Goal: Task Accomplishment & Management: Manage account settings

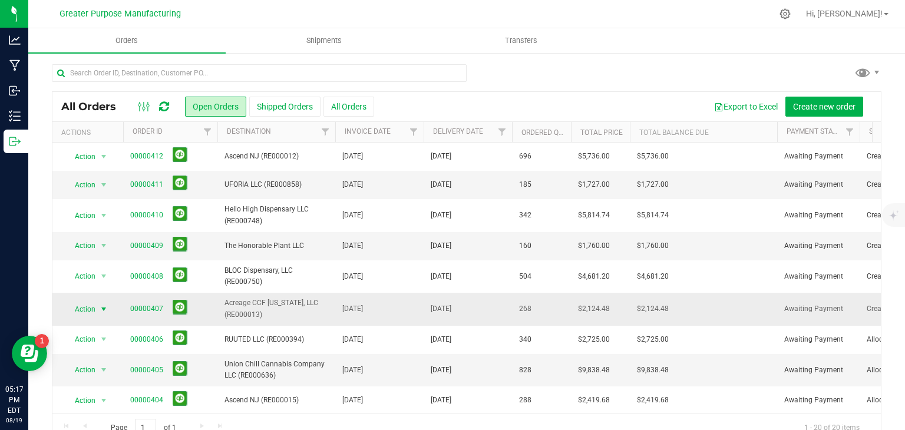
click at [104, 305] on span "select" at bounding box center [103, 309] width 9 height 9
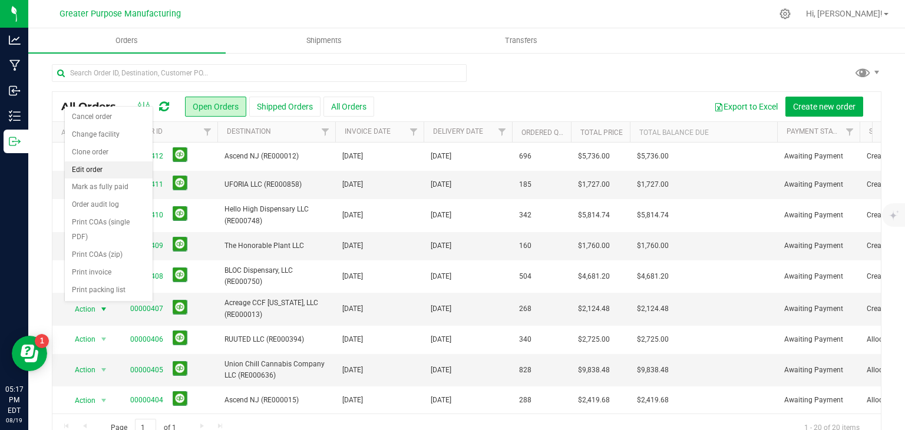
click at [85, 167] on li "Edit order" at bounding box center [109, 170] width 88 height 18
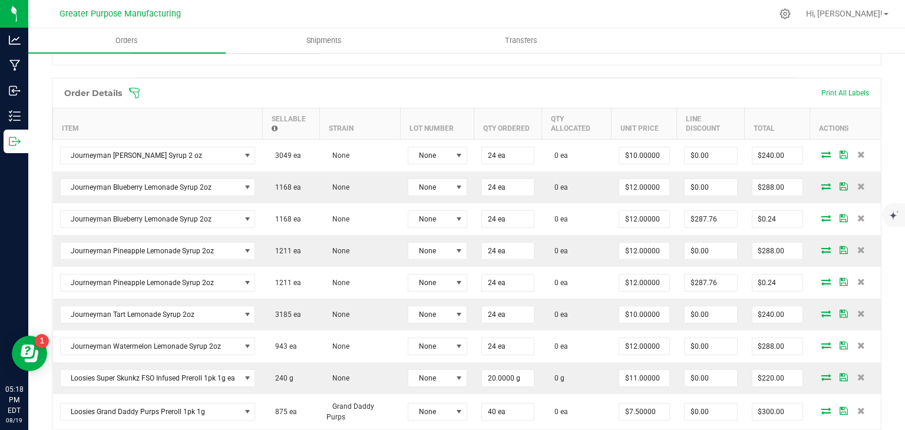
scroll to position [303, 0]
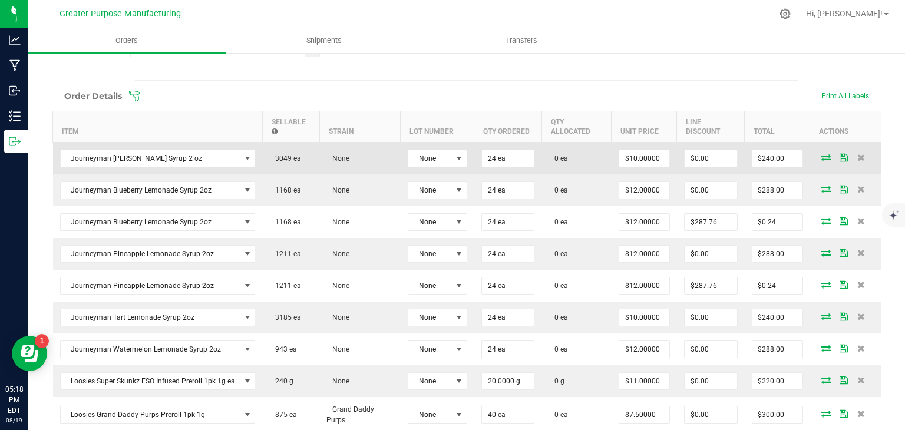
click at [821, 156] on icon at bounding box center [825, 157] width 9 height 7
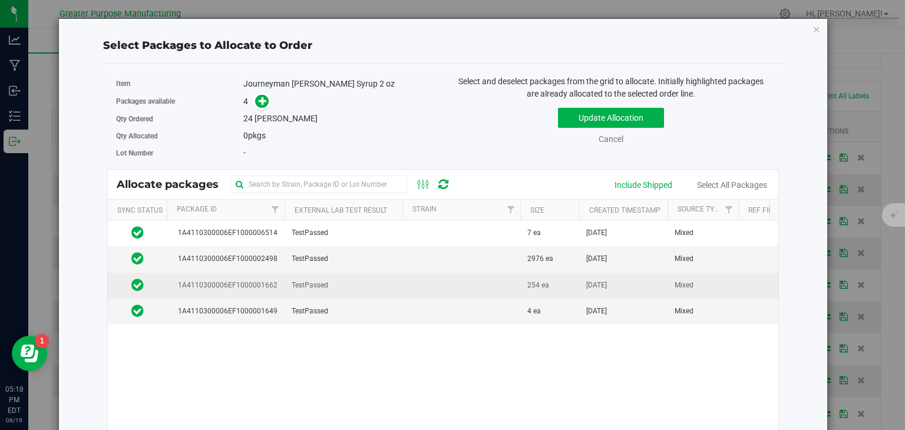
click at [506, 289] on td at bounding box center [461, 286] width 118 height 26
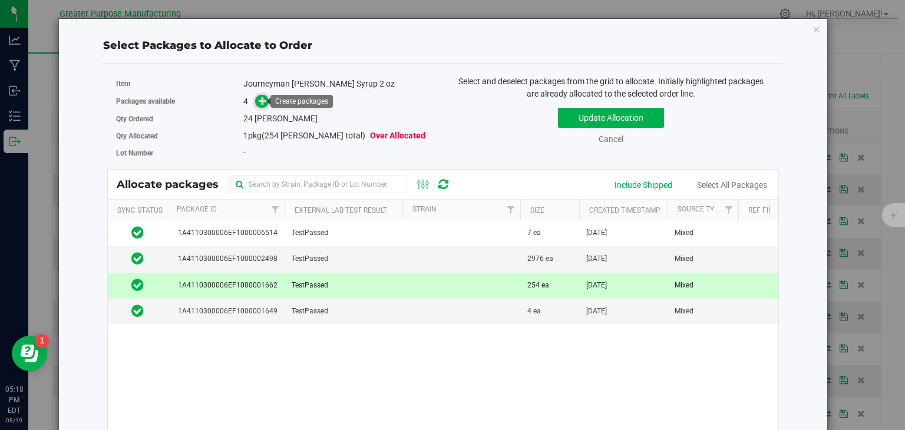
click at [259, 102] on icon at bounding box center [263, 100] width 8 height 8
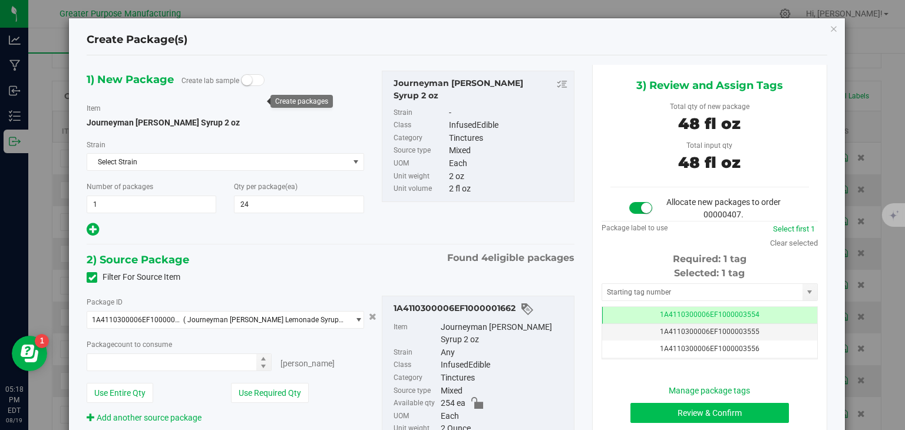
type input "24 ea"
click at [683, 408] on button "Review & Confirm" at bounding box center [709, 413] width 158 height 20
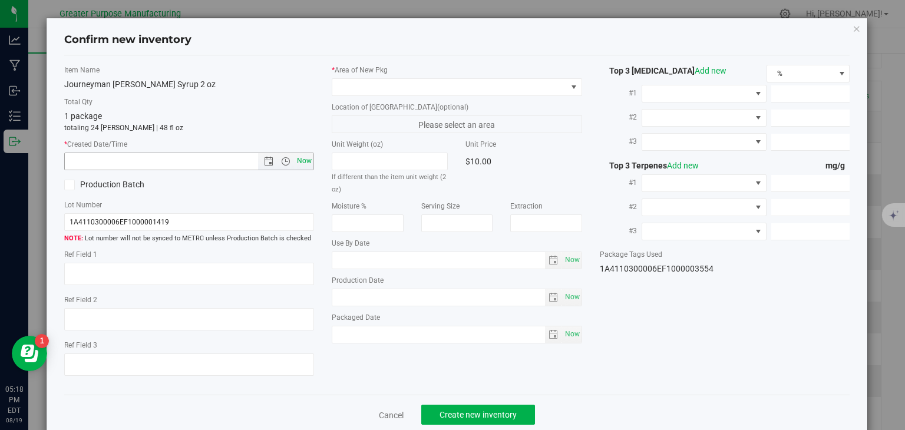
click at [304, 158] on span "Now" at bounding box center [305, 161] width 20 height 17
type input "[DATE] 5:18 PM"
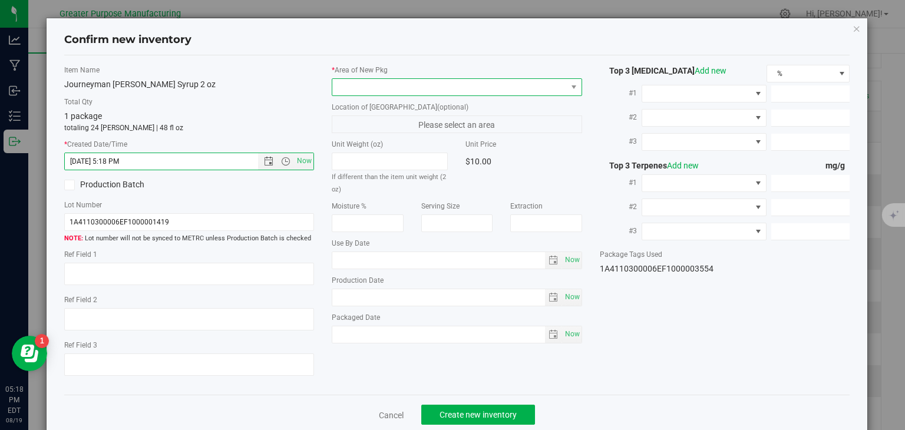
click at [359, 90] on span at bounding box center [449, 87] width 234 height 16
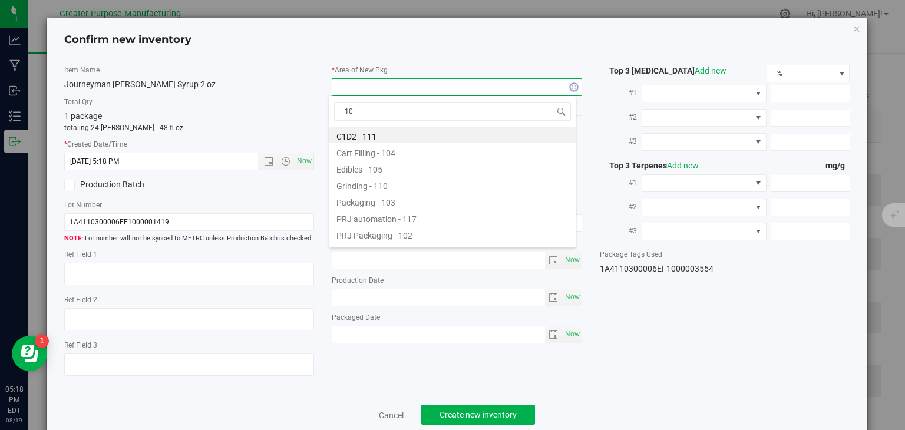
type input "108"
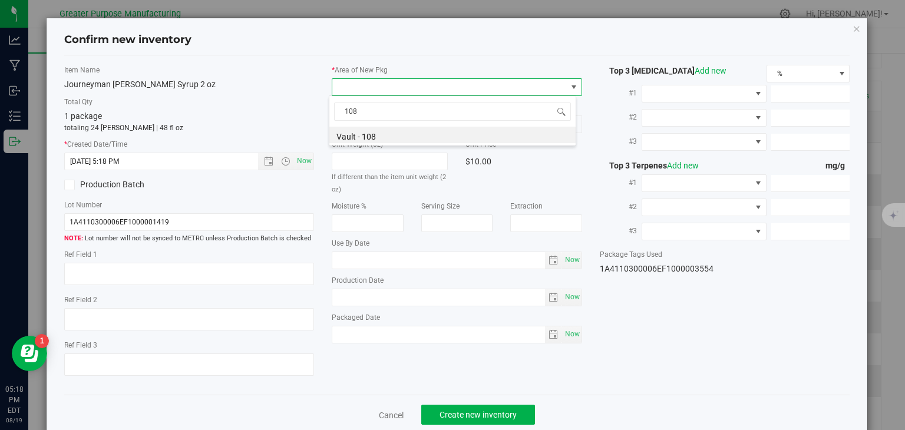
drag, startPoint x: 367, startPoint y: 111, endPoint x: 322, endPoint y: 115, distance: 45.6
click at [322, 115] on body "Confirm new inventory Item Name Journeyman [PERSON_NAME] Lemonade Syrup 2 oz To…" at bounding box center [452, 215] width 905 height 430
click at [351, 131] on li "Vault - 108" at bounding box center [452, 135] width 246 height 16
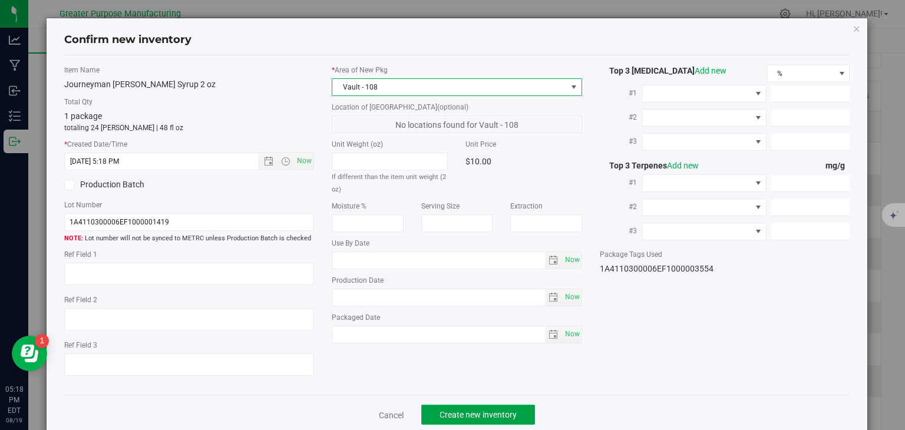
click at [475, 420] on button "Create new inventory" at bounding box center [478, 415] width 114 height 20
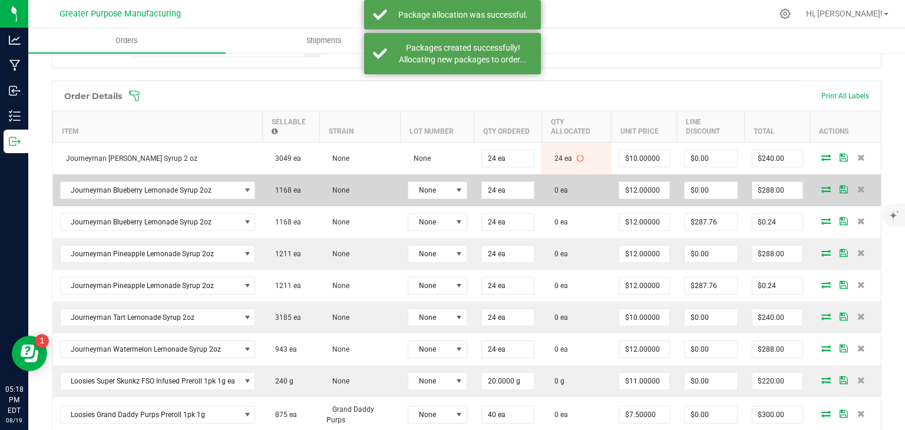
click at [814, 192] on td at bounding box center [845, 190] width 71 height 32
click at [821, 186] on icon at bounding box center [825, 189] width 9 height 7
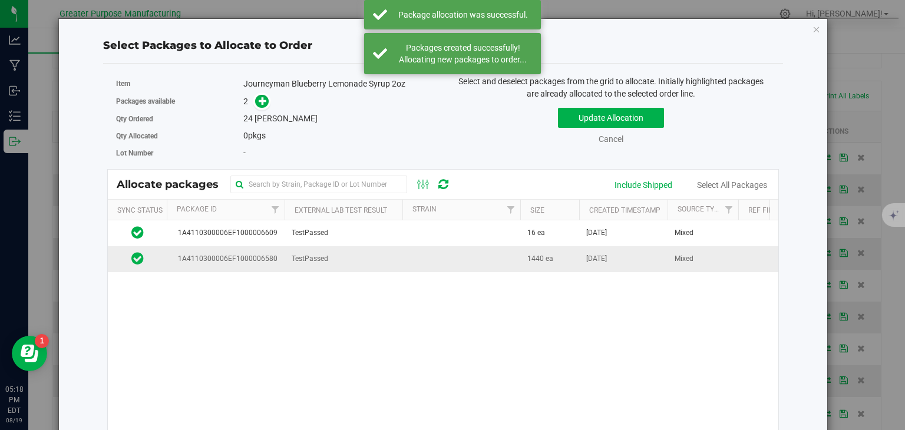
click at [405, 254] on td at bounding box center [461, 258] width 118 height 25
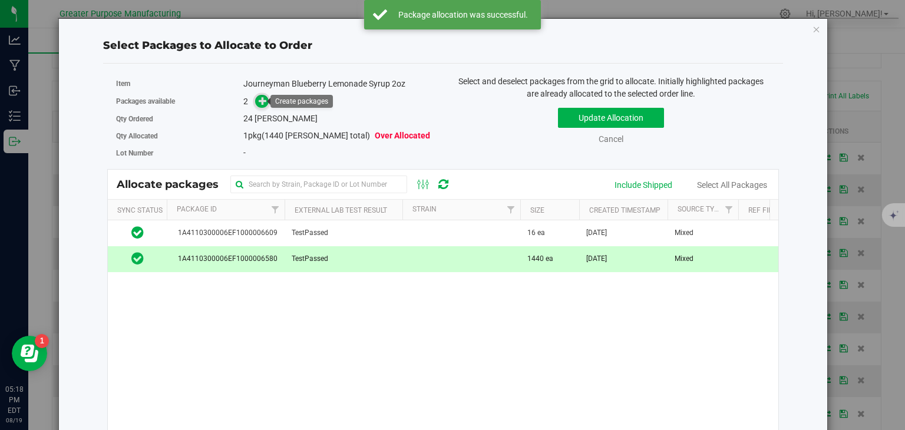
click at [260, 104] on icon at bounding box center [263, 101] width 8 height 8
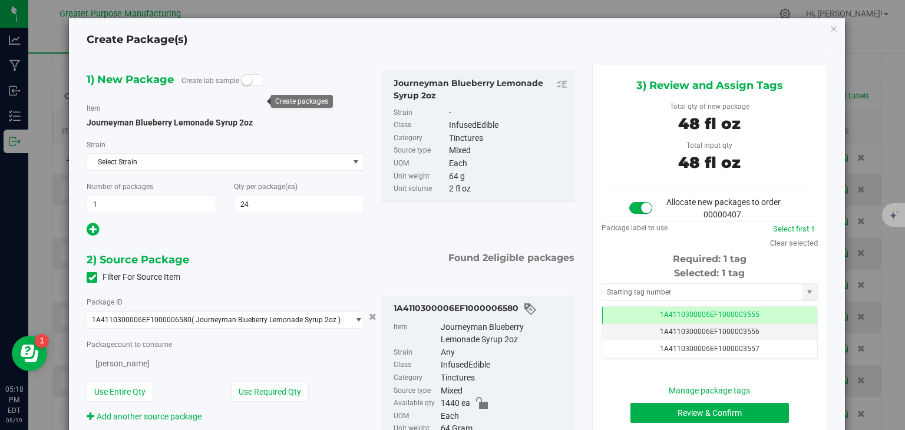
type input "24"
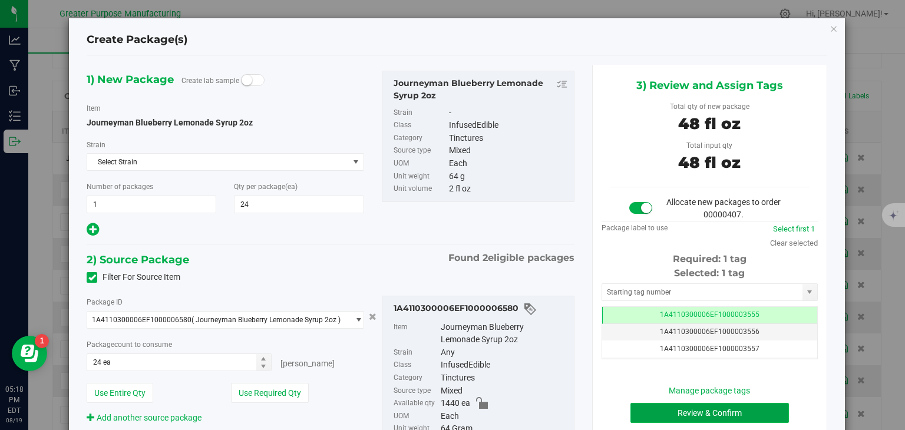
click at [681, 412] on button "Review & Confirm" at bounding box center [709, 413] width 158 height 20
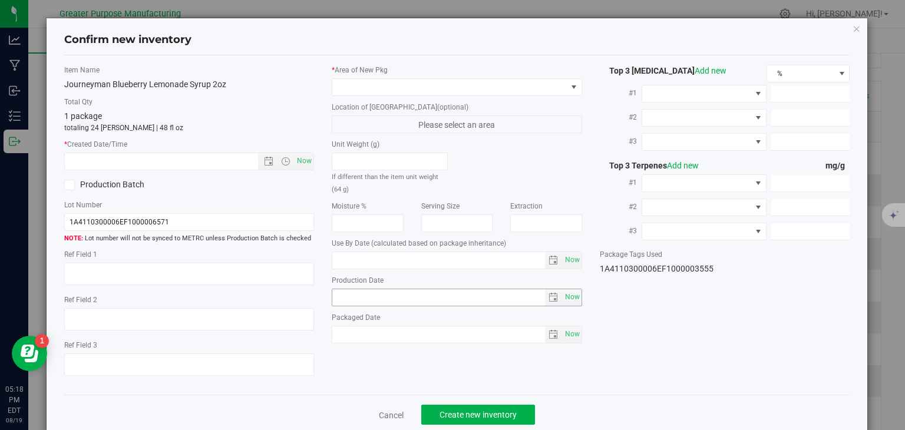
type input "[DATE]"
click at [297, 157] on span "Now" at bounding box center [305, 161] width 20 height 17
type input "[DATE] 5:18 PM"
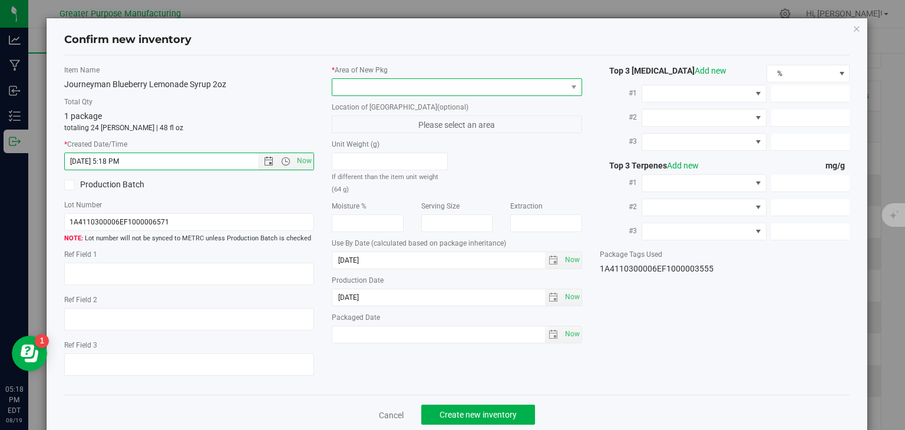
click at [346, 87] on span at bounding box center [449, 87] width 234 height 16
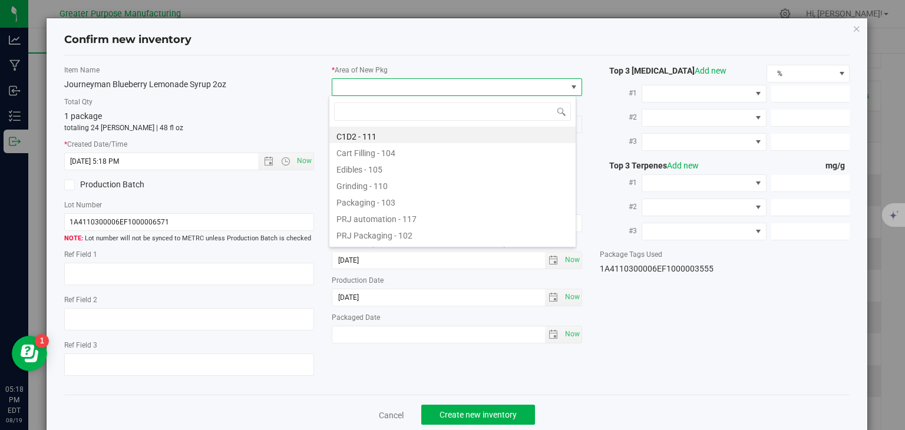
type input "108"
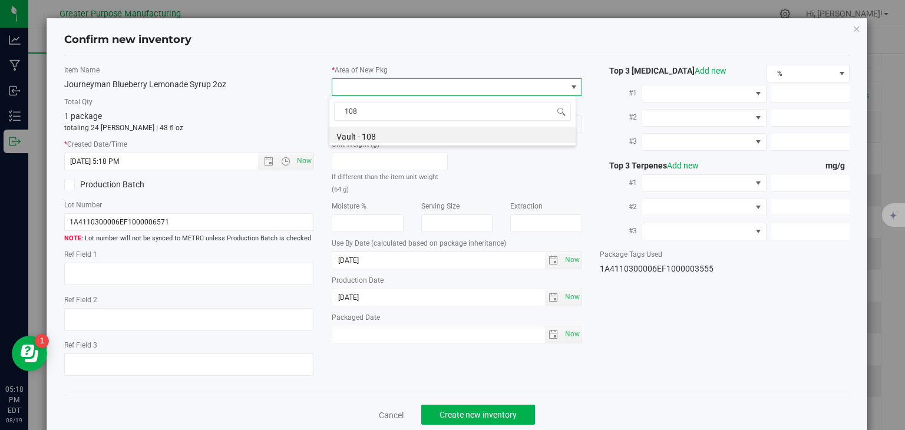
click at [358, 146] on label "Unit Weight (g)" at bounding box center [390, 144] width 116 height 11
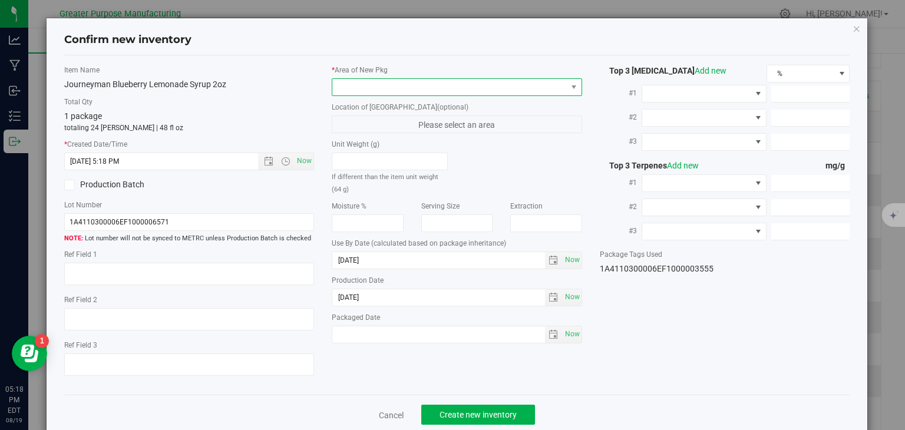
click at [382, 92] on span at bounding box center [449, 87] width 234 height 16
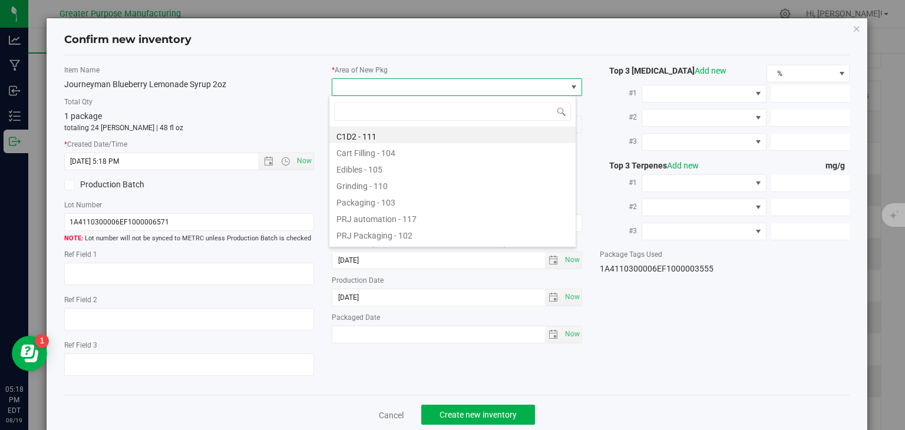
type input "108"
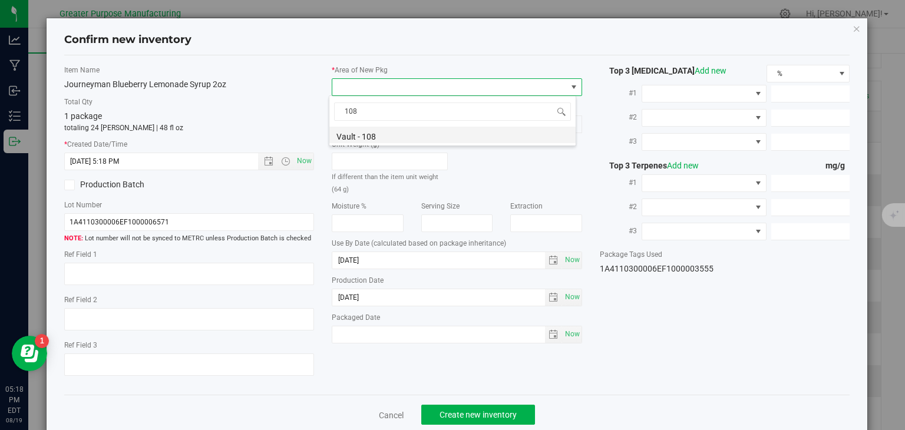
click at [379, 136] on li "Vault - 108" at bounding box center [452, 135] width 246 height 16
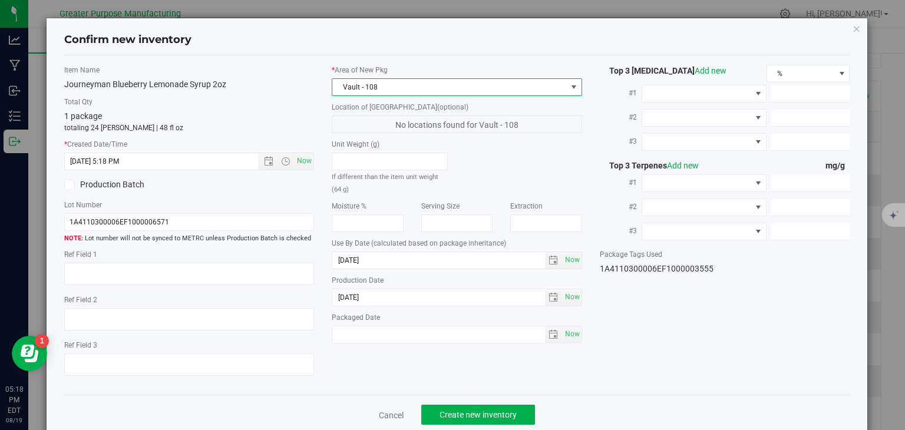
click at [453, 404] on div "Cancel Create new inventory" at bounding box center [457, 414] width 786 height 39
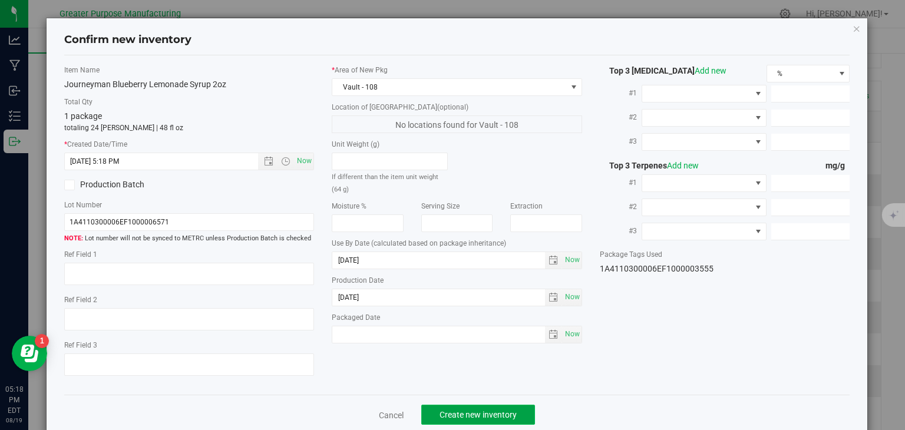
click at [450, 415] on span "Create new inventory" at bounding box center [478, 414] width 77 height 9
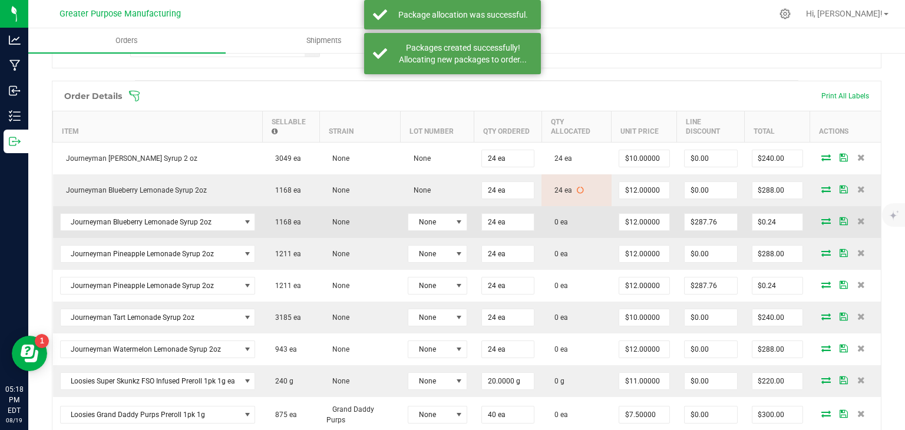
click at [821, 219] on icon at bounding box center [825, 220] width 9 height 7
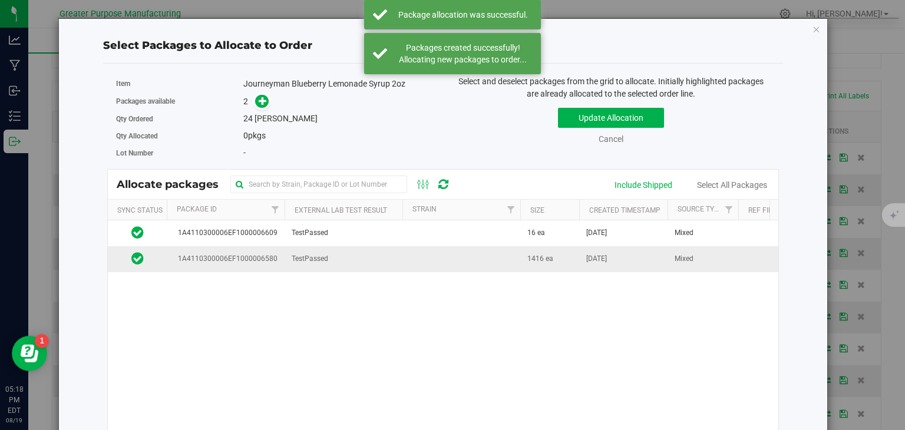
click at [502, 259] on td at bounding box center [461, 258] width 118 height 25
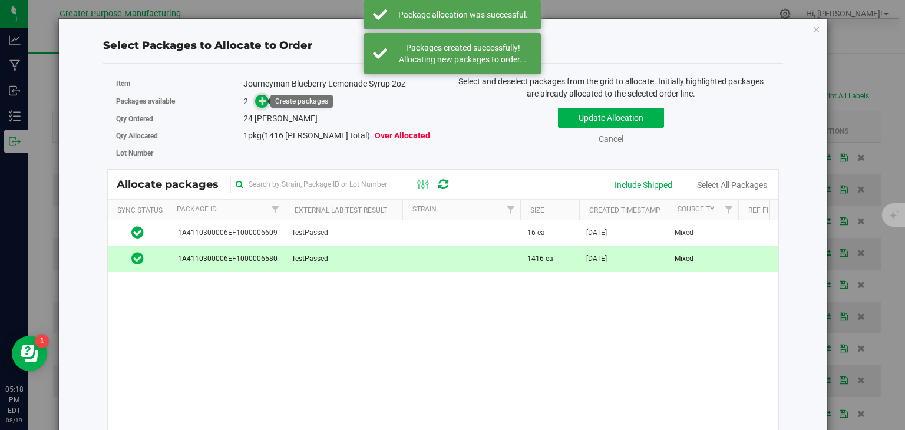
click at [263, 106] on span at bounding box center [262, 102] width 14 height 14
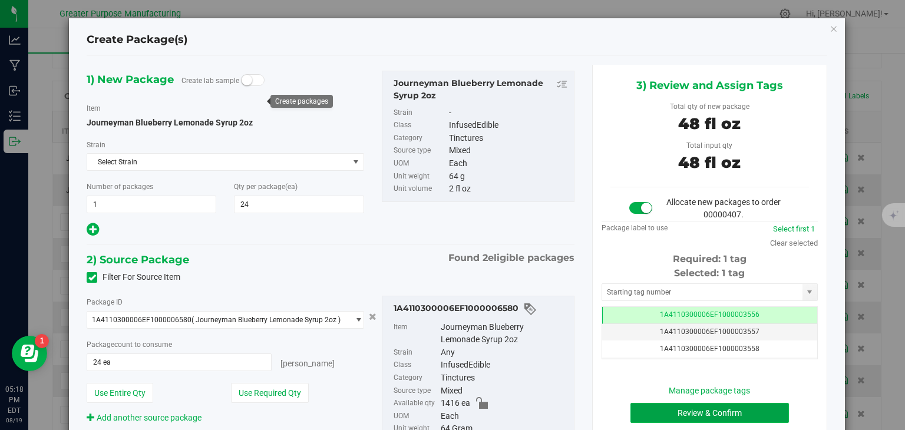
click at [670, 412] on button "Review & Confirm" at bounding box center [709, 413] width 158 height 20
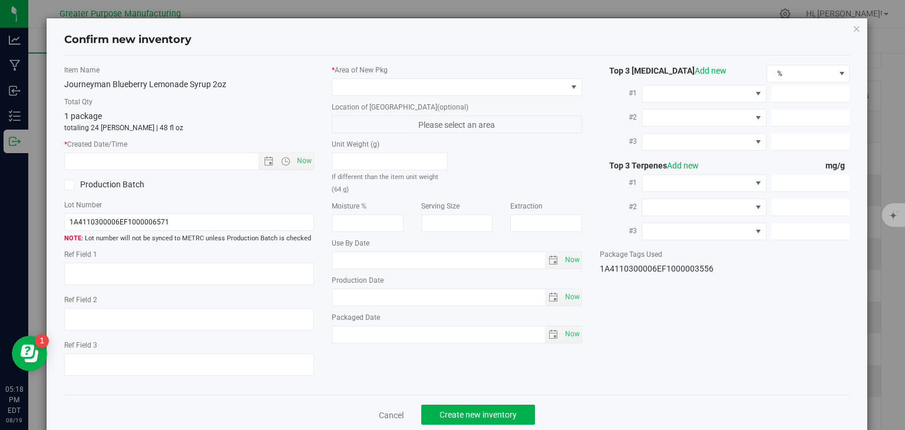
type input "[DATE]"
click at [296, 164] on span "Now" at bounding box center [305, 161] width 20 height 17
type input "[DATE] 5:18 PM"
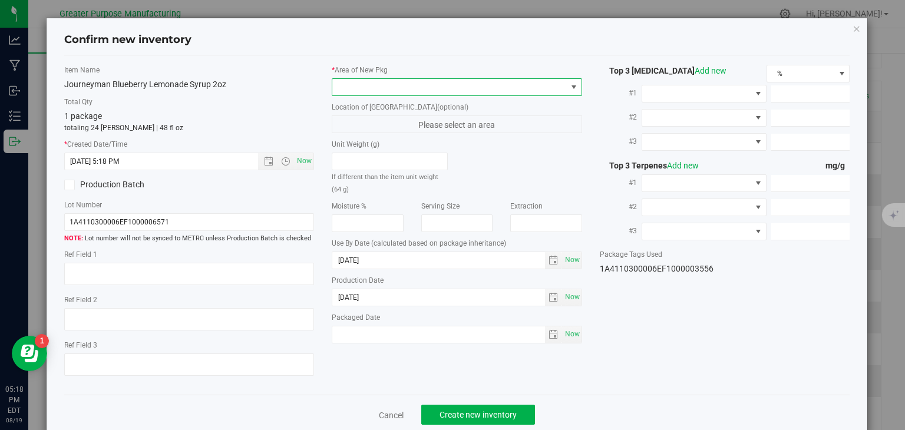
click at [355, 87] on span at bounding box center [449, 87] width 234 height 16
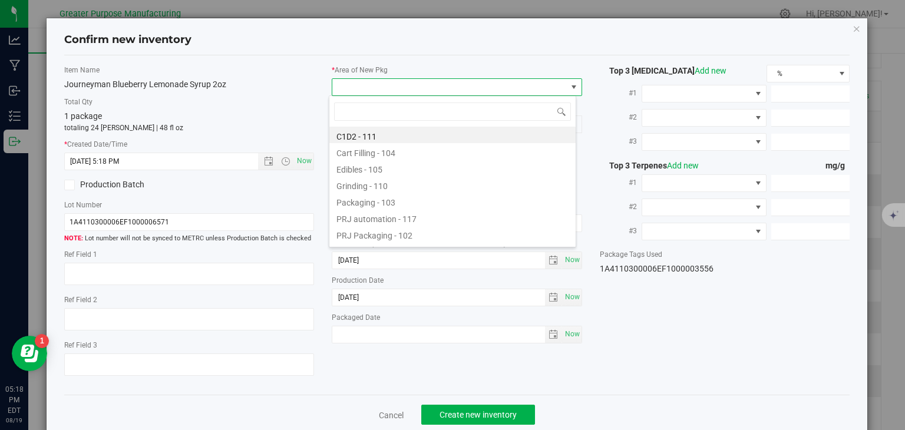
type input "108"
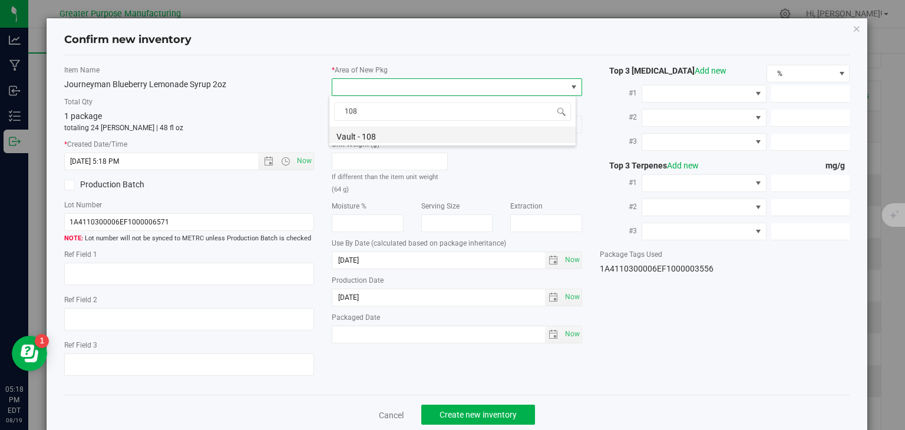
click at [363, 132] on li "Vault - 108" at bounding box center [452, 135] width 246 height 16
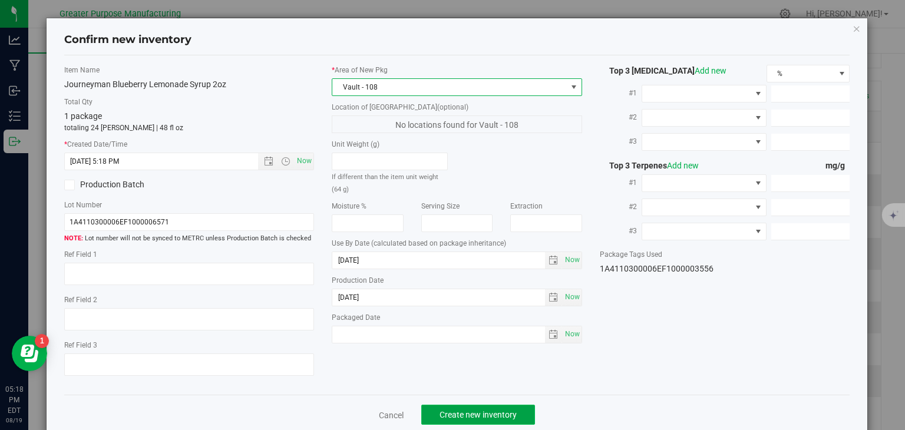
click at [469, 408] on button "Create new inventory" at bounding box center [478, 415] width 114 height 20
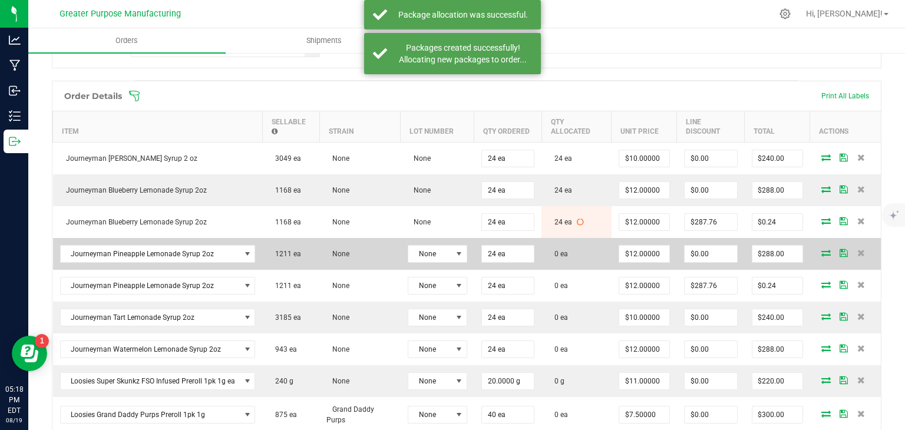
click at [821, 251] on icon at bounding box center [825, 252] width 9 height 7
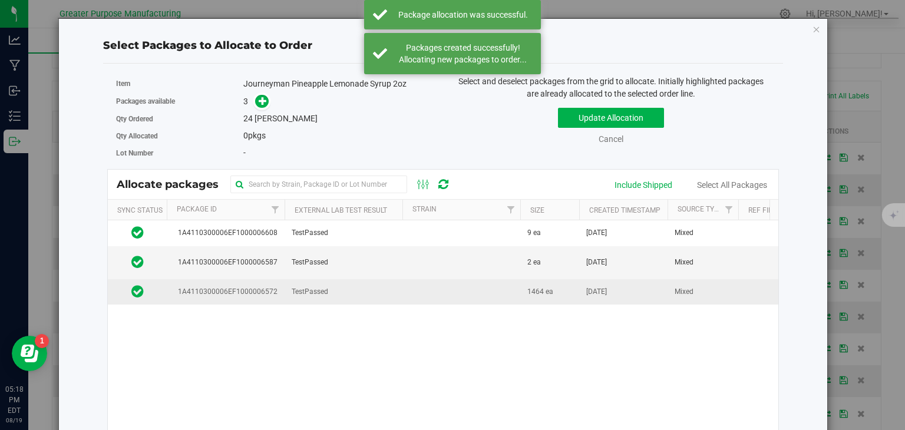
click at [365, 295] on td "TestPassed" at bounding box center [344, 291] width 118 height 25
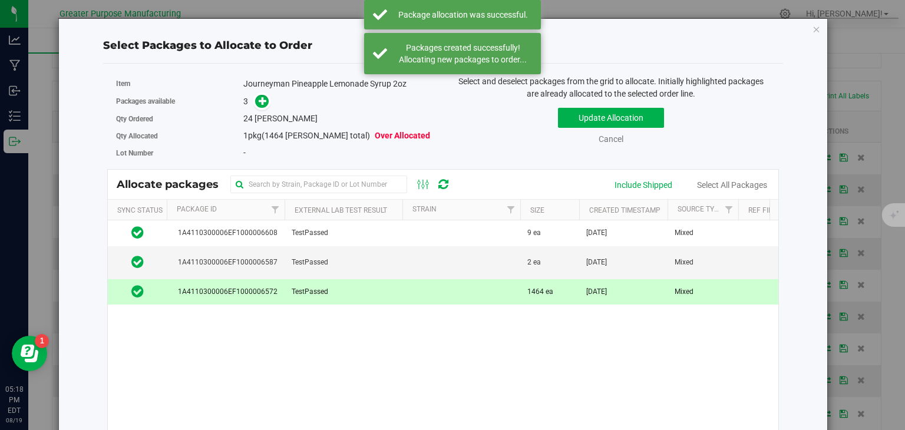
click at [258, 110] on div "Qty Ordered 24 [PERSON_NAME]" at bounding box center [275, 118] width 318 height 17
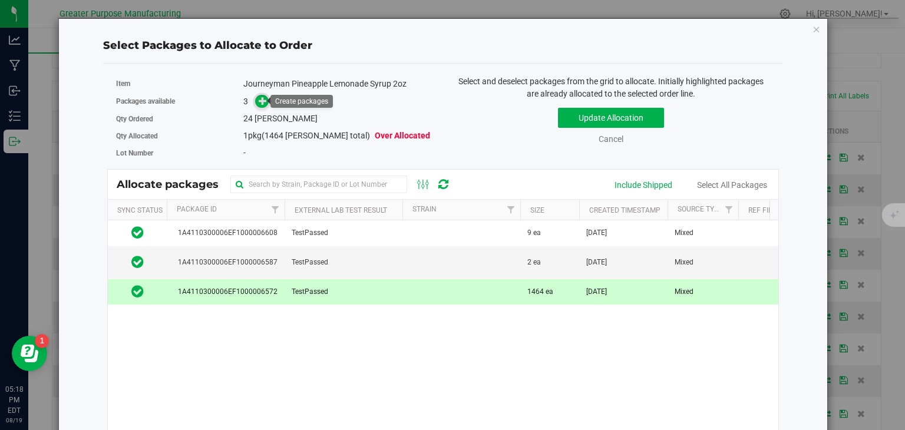
click at [262, 103] on icon at bounding box center [263, 100] width 8 height 8
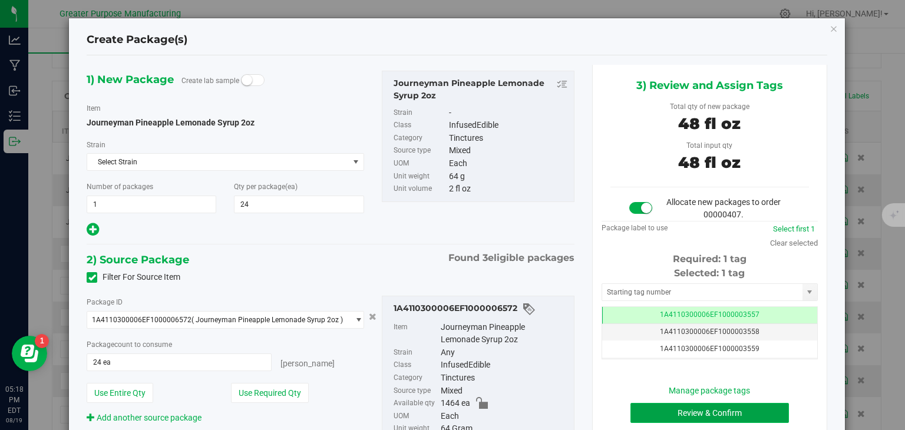
click at [733, 414] on button "Review & Confirm" at bounding box center [709, 413] width 158 height 20
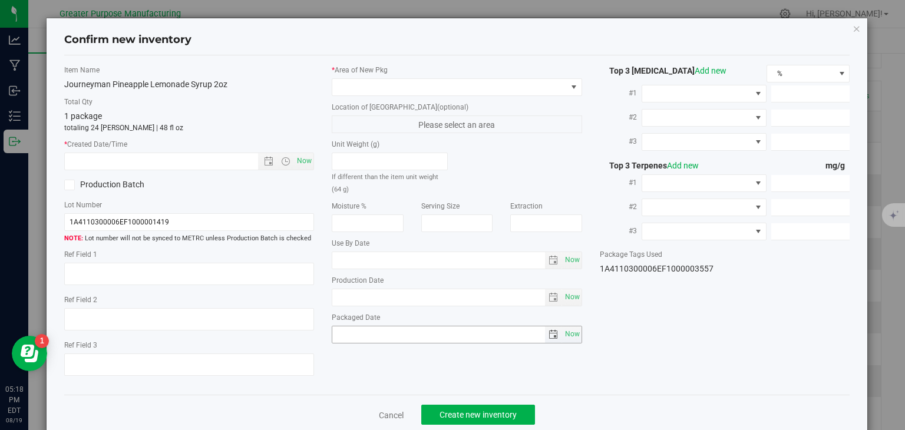
type input "[DATE]"
click at [301, 158] on span "Now" at bounding box center [305, 161] width 20 height 17
type input "[DATE] 5:18 PM"
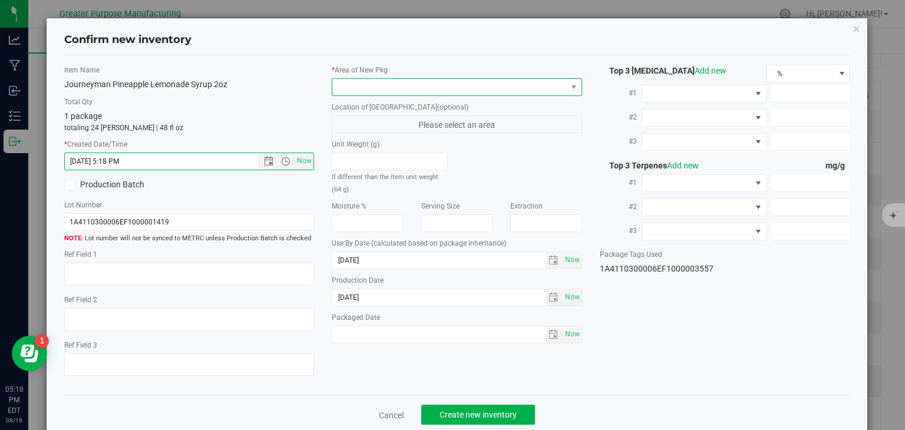
click at [356, 88] on span at bounding box center [449, 87] width 234 height 16
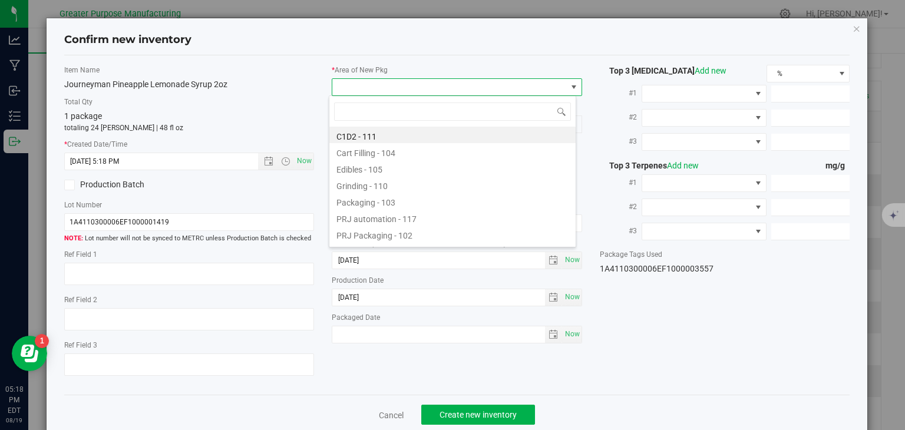
type input "108"
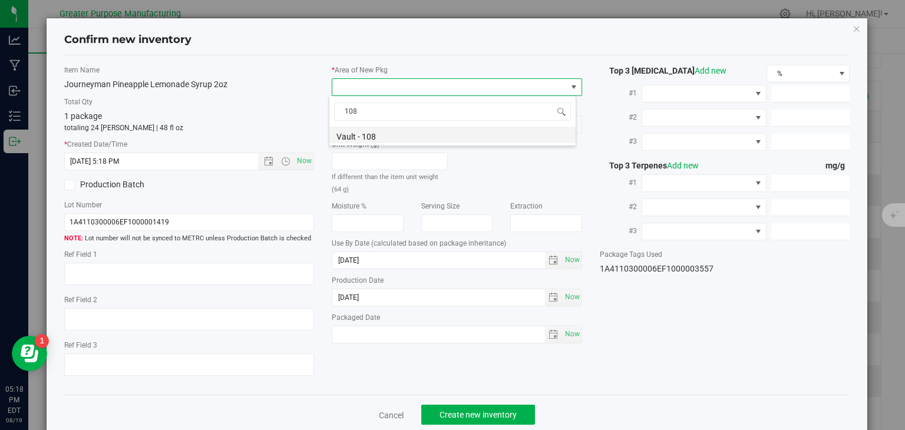
click at [360, 133] on li "Vault - 108" at bounding box center [452, 135] width 246 height 16
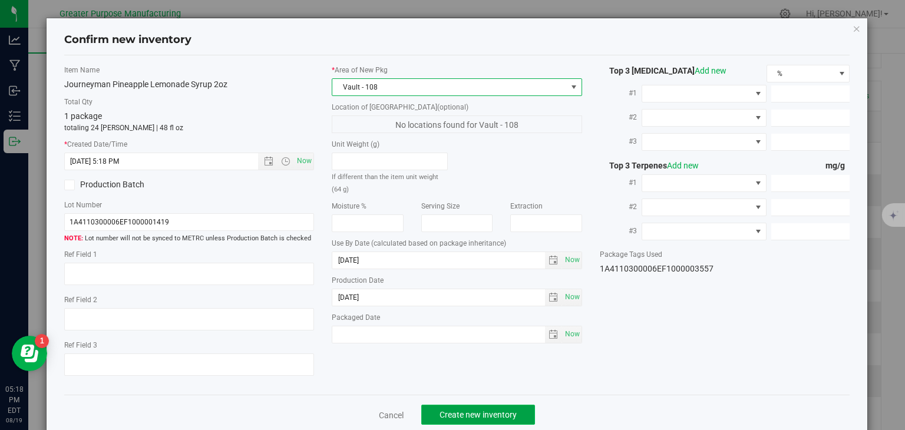
click at [463, 408] on button "Create new inventory" at bounding box center [478, 415] width 114 height 20
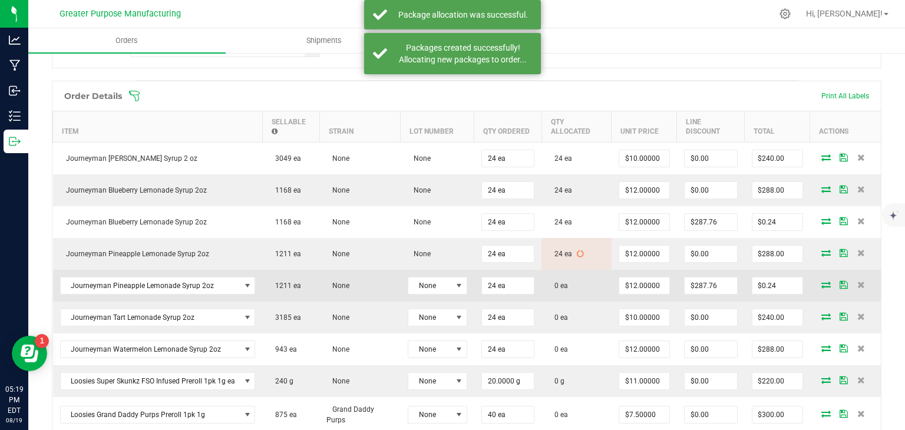
click at [815, 286] on td at bounding box center [845, 286] width 71 height 32
click at [821, 281] on icon at bounding box center [825, 284] width 9 height 7
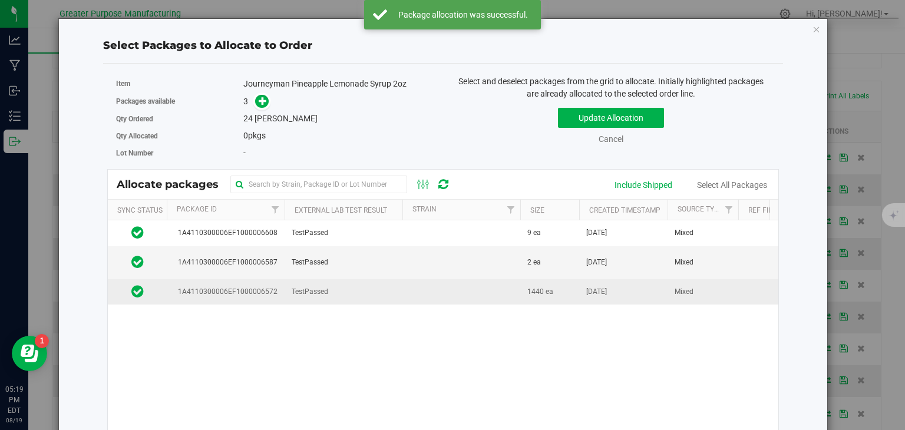
click at [343, 286] on td "TestPassed" at bounding box center [344, 291] width 118 height 25
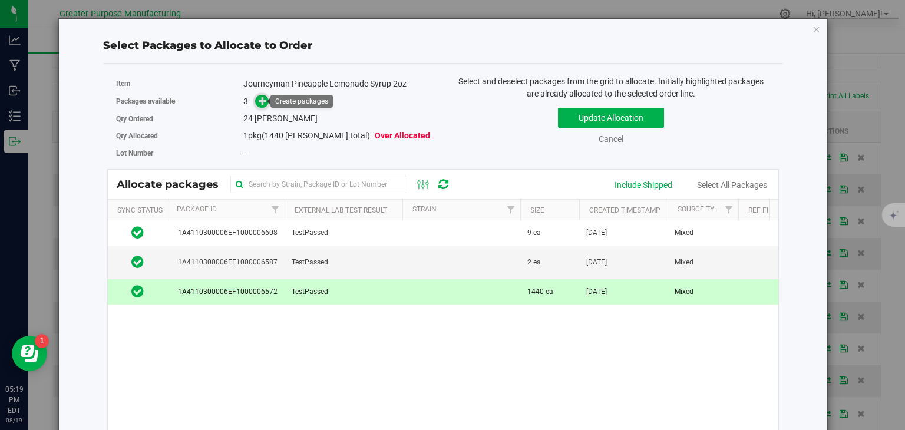
click at [261, 101] on icon at bounding box center [263, 101] width 8 height 8
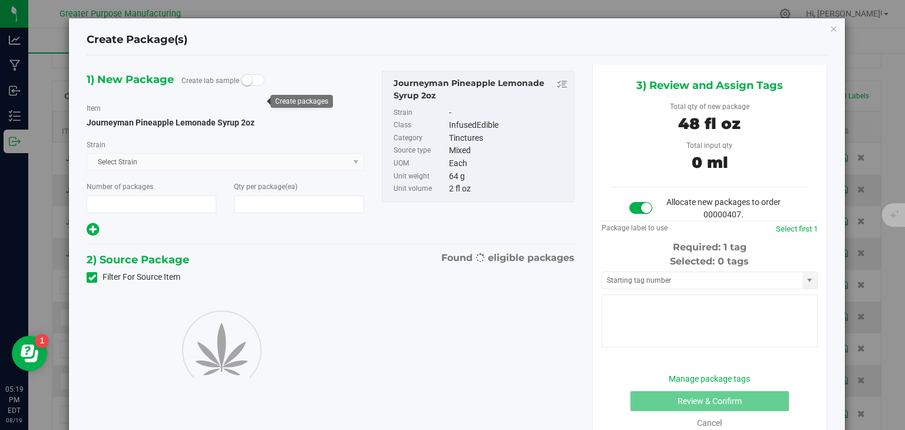
type input "1"
type input "24"
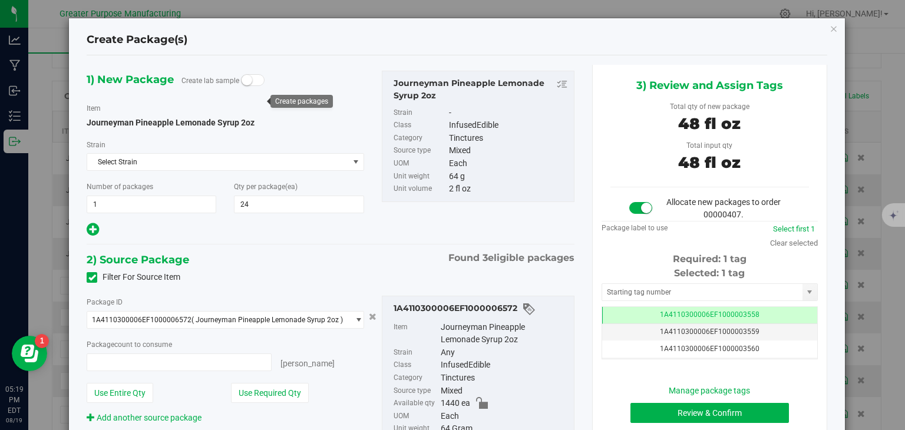
type input "24 ea"
click at [732, 408] on button "Review & Confirm" at bounding box center [709, 413] width 158 height 20
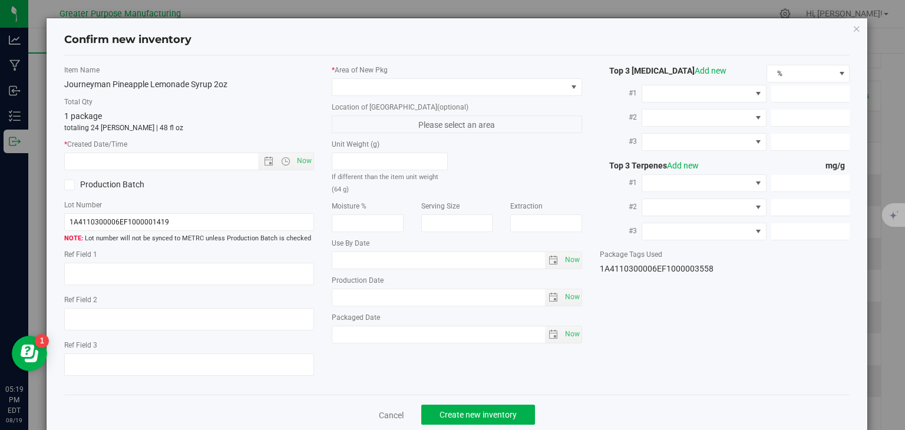
type input "[DATE]"
click at [306, 158] on span "Now" at bounding box center [305, 161] width 20 height 17
type input "[DATE] 5:19 PM"
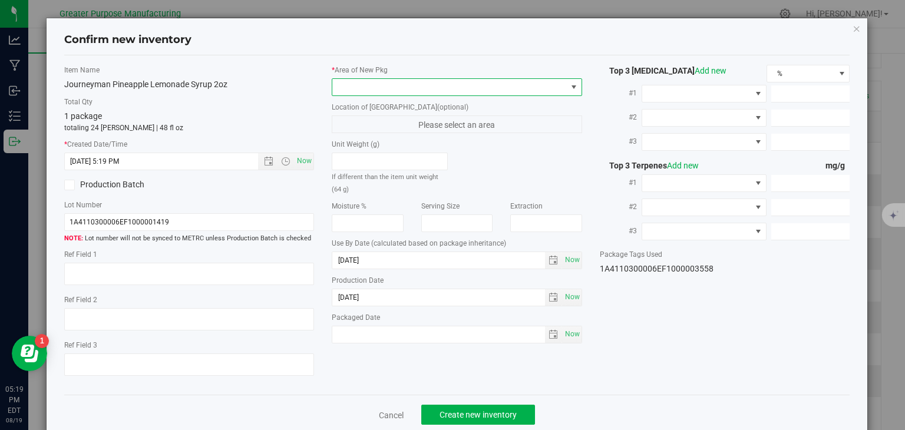
click at [359, 90] on span at bounding box center [449, 87] width 234 height 16
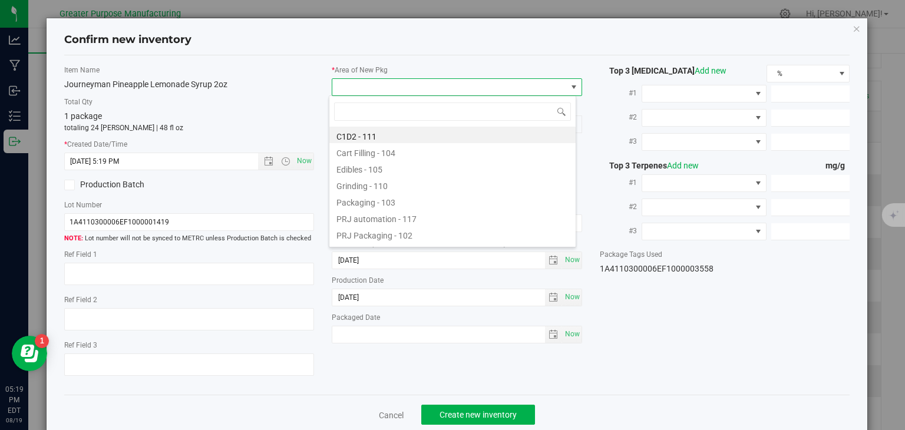
type input "108"
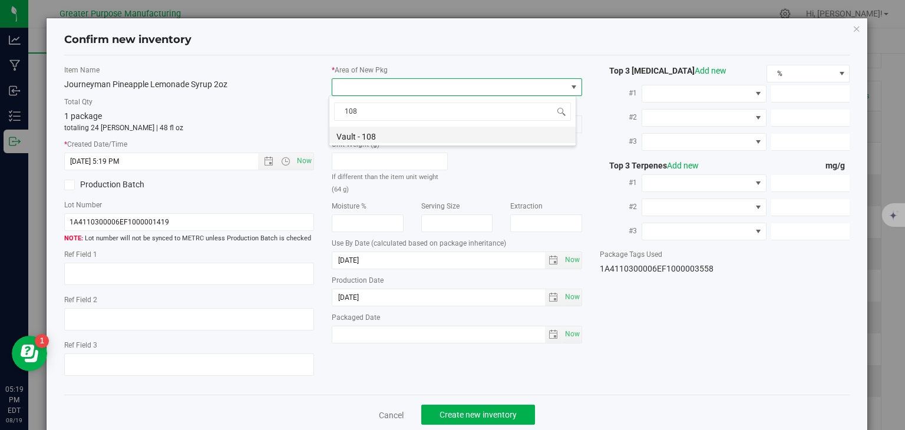
click at [347, 136] on li "Vault - 108" at bounding box center [452, 135] width 246 height 16
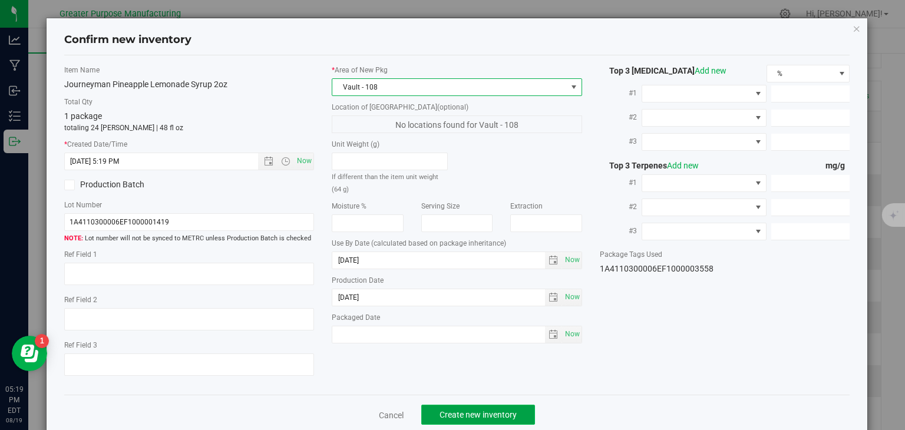
click at [469, 414] on span "Create new inventory" at bounding box center [478, 414] width 77 height 9
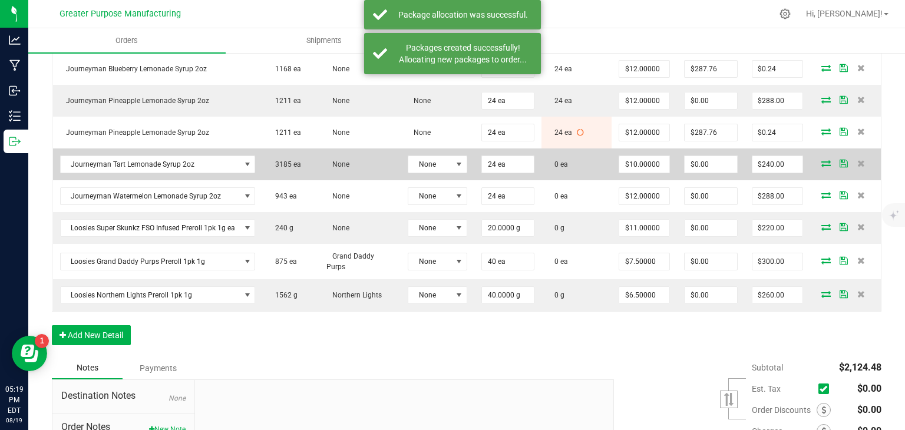
click at [821, 164] on icon at bounding box center [825, 163] width 9 height 7
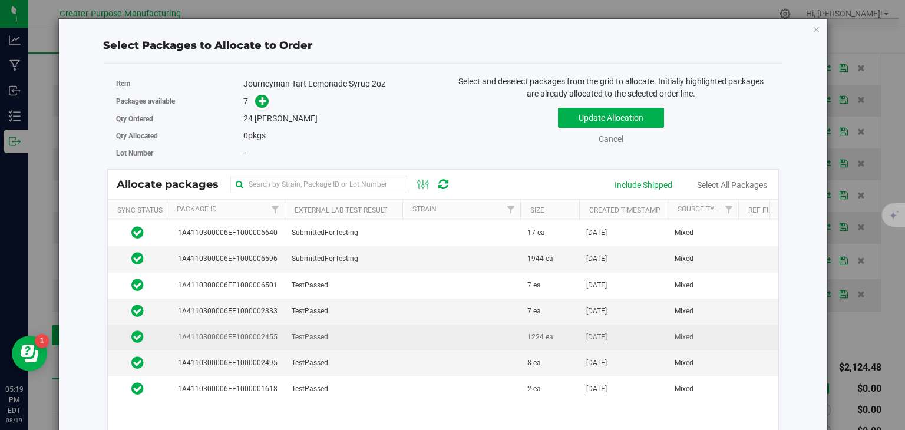
click at [372, 341] on td "TestPassed" at bounding box center [344, 338] width 118 height 26
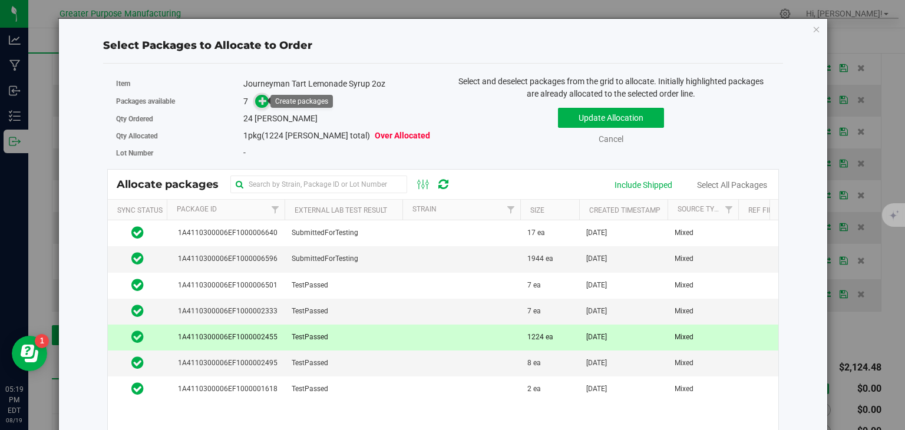
click at [260, 102] on icon at bounding box center [263, 101] width 8 height 8
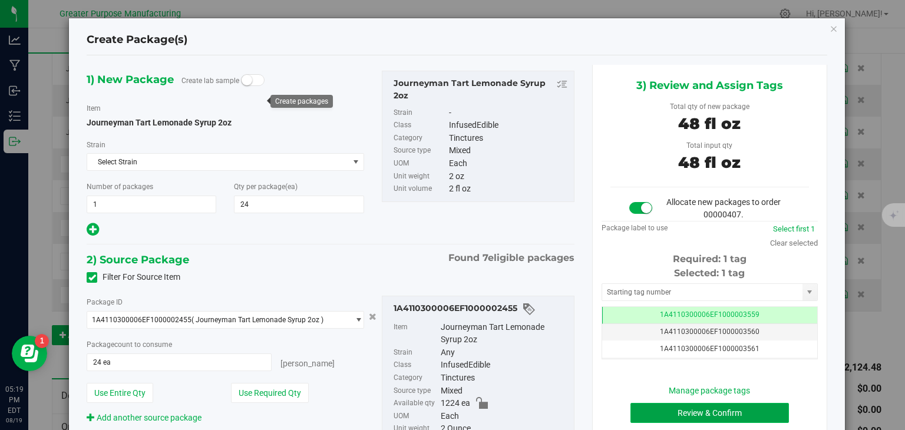
click at [663, 410] on button "Review & Confirm" at bounding box center [709, 413] width 158 height 20
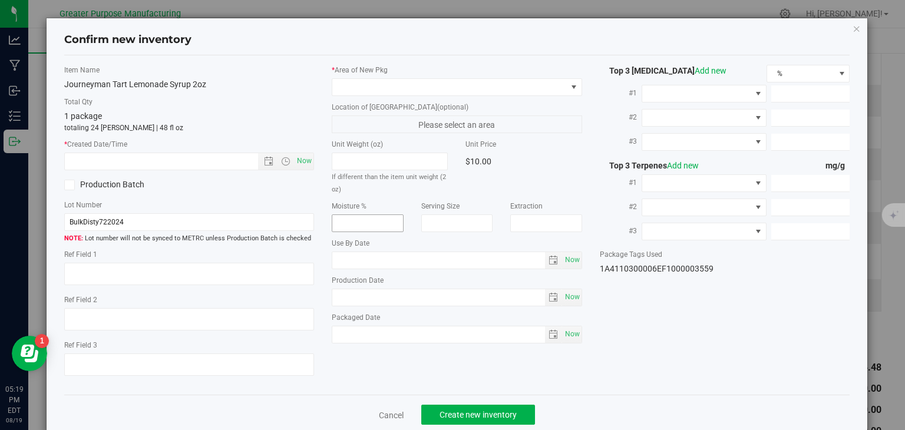
type input "[DATE]"
click at [296, 155] on span "Now" at bounding box center [305, 161] width 20 height 17
type input "[DATE] 5:19 PM"
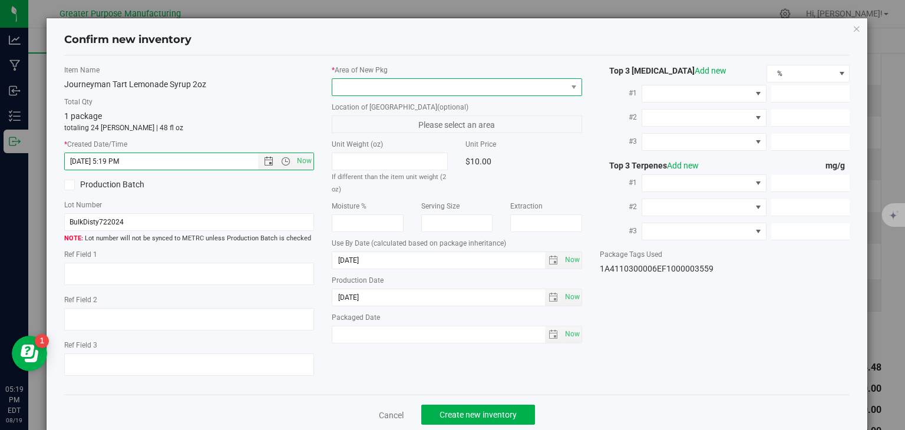
click at [356, 83] on span at bounding box center [449, 87] width 234 height 16
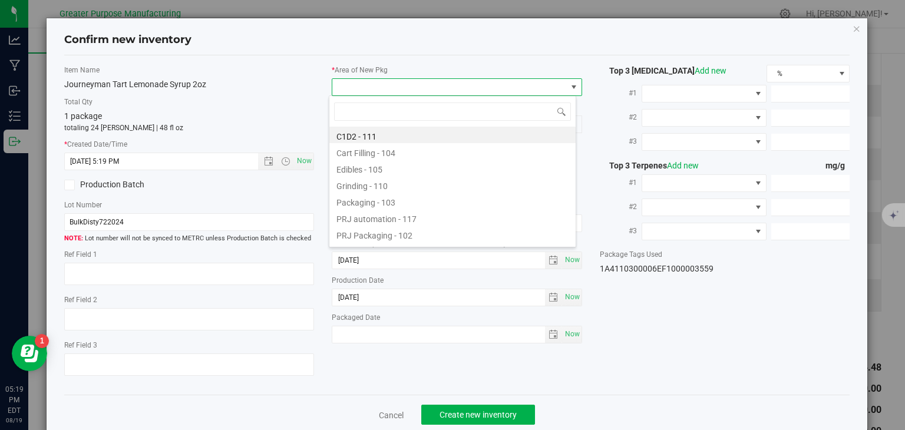
type input "108"
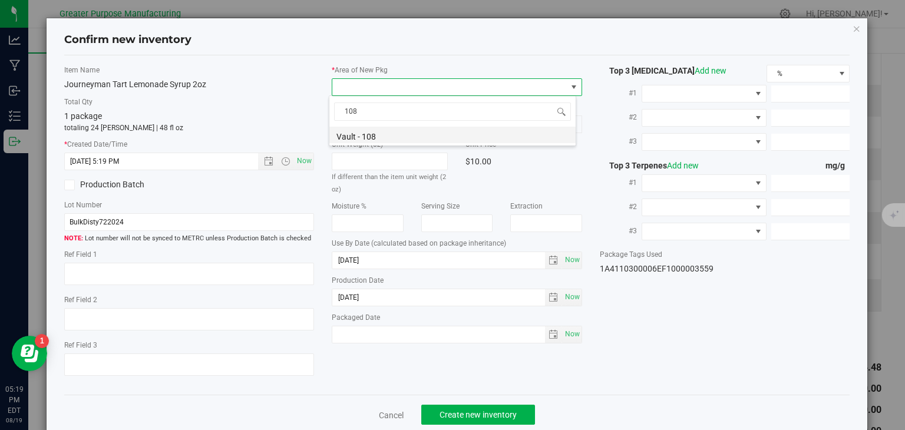
click at [354, 136] on li "Vault - 108" at bounding box center [452, 135] width 246 height 16
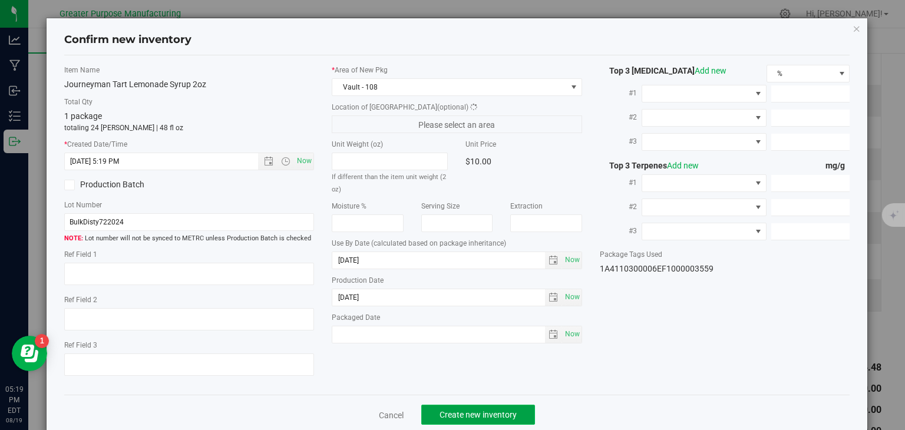
click at [462, 408] on button "Create new inventory" at bounding box center [478, 415] width 114 height 20
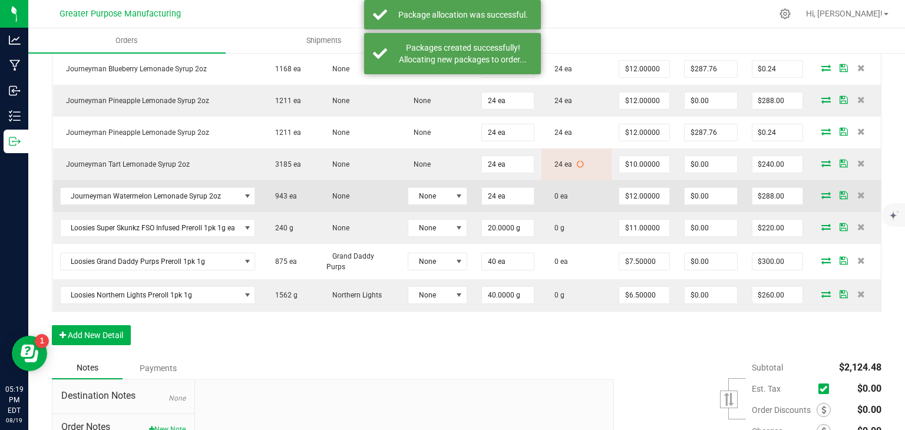
click at [821, 191] on icon at bounding box center [825, 194] width 9 height 7
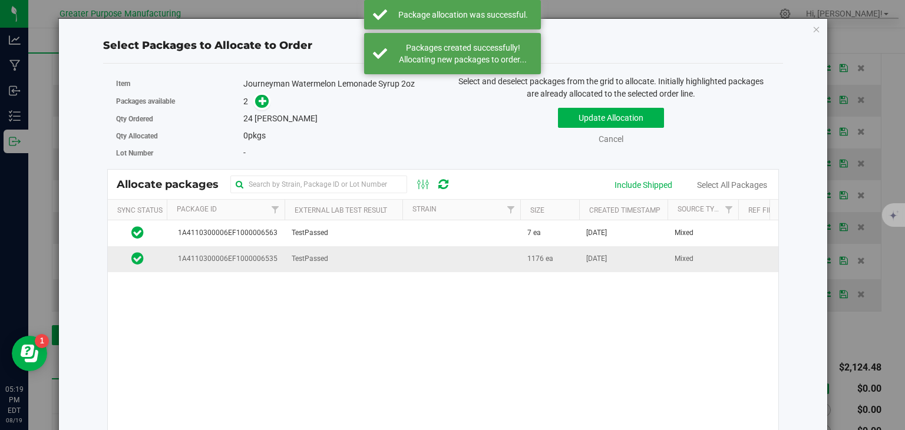
click at [402, 256] on td at bounding box center [461, 258] width 118 height 25
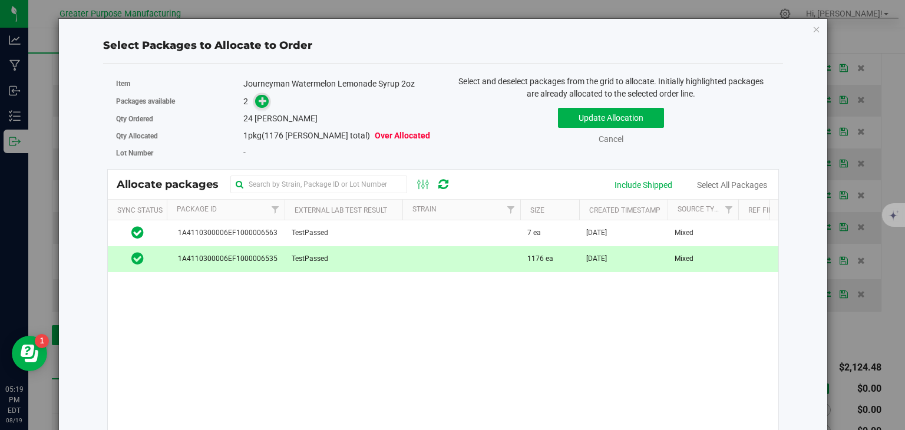
click at [263, 97] on icon at bounding box center [263, 101] width 8 height 8
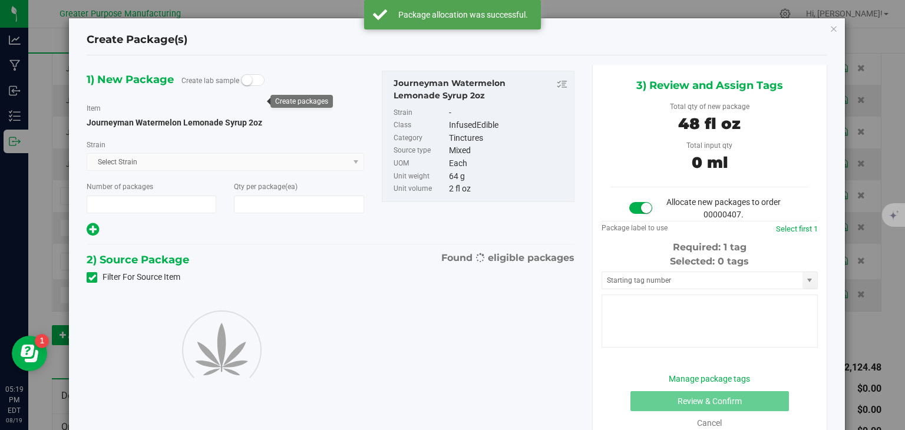
type input "1"
type input "24"
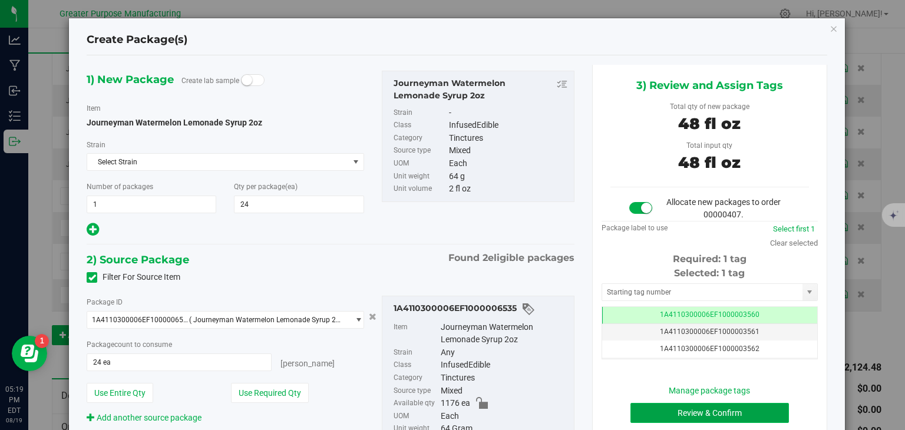
click at [679, 415] on button "Review & Confirm" at bounding box center [709, 413] width 158 height 20
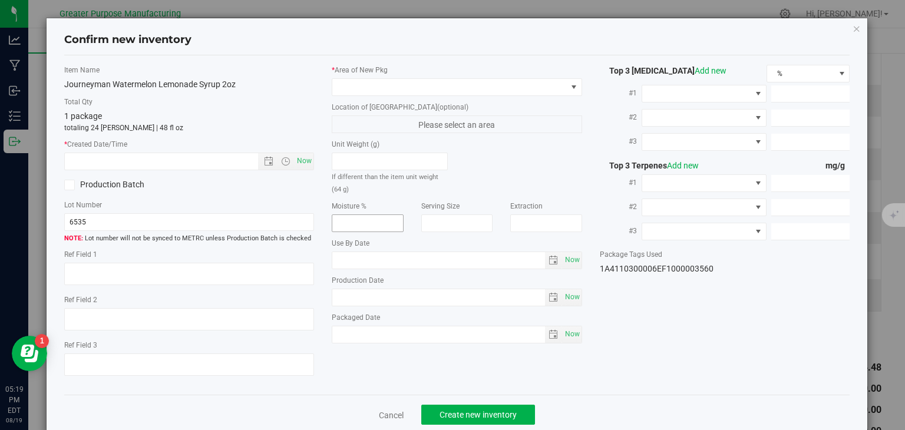
type input "[DATE]"
click at [306, 163] on span "Now" at bounding box center [305, 161] width 20 height 17
type input "[DATE] 5:19 PM"
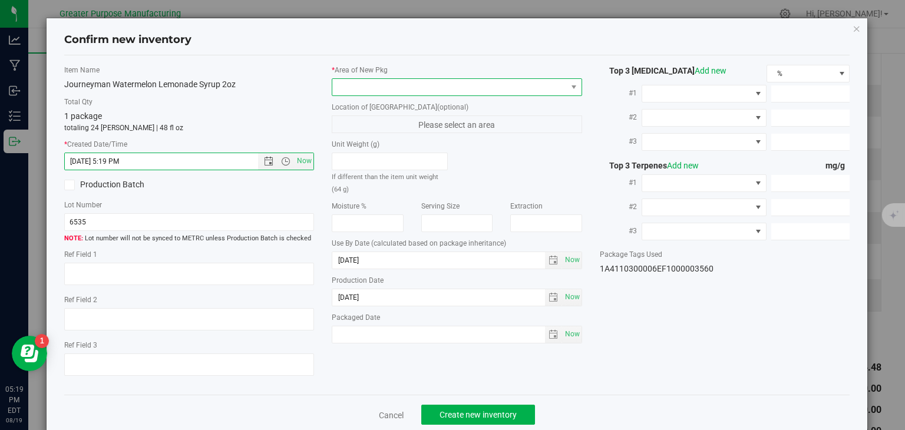
click at [374, 90] on span at bounding box center [449, 87] width 234 height 16
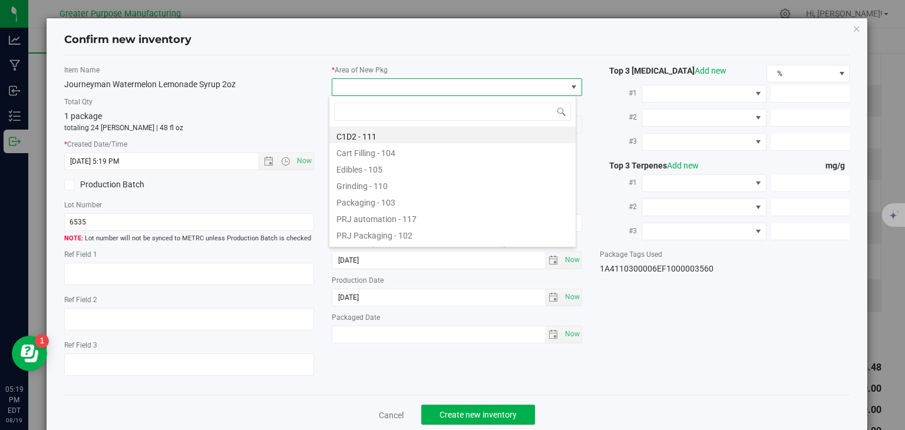
type input "108"
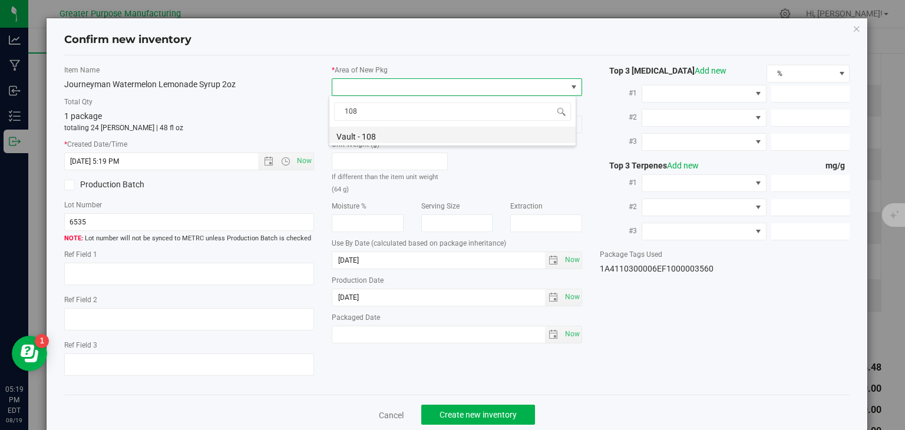
click at [366, 138] on li "Vault - 108" at bounding box center [452, 135] width 246 height 16
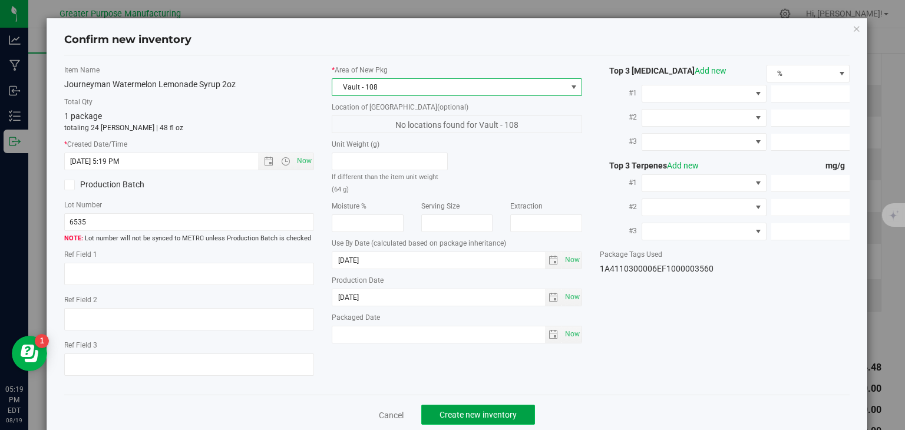
click at [444, 413] on span "Create new inventory" at bounding box center [478, 414] width 77 height 9
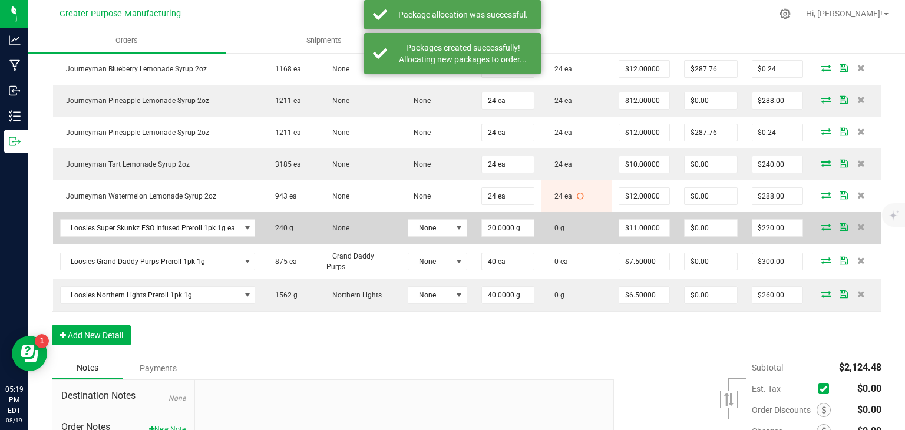
click at [821, 224] on icon at bounding box center [825, 226] width 9 height 7
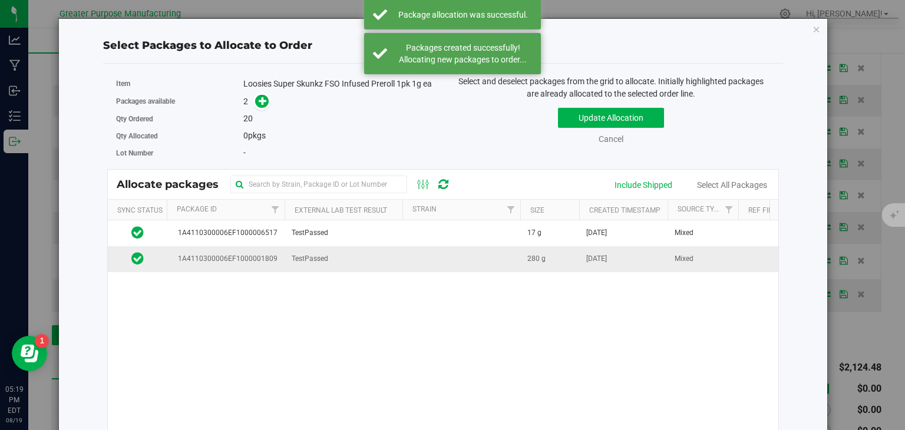
click at [333, 260] on td "TestPassed" at bounding box center [344, 258] width 118 height 25
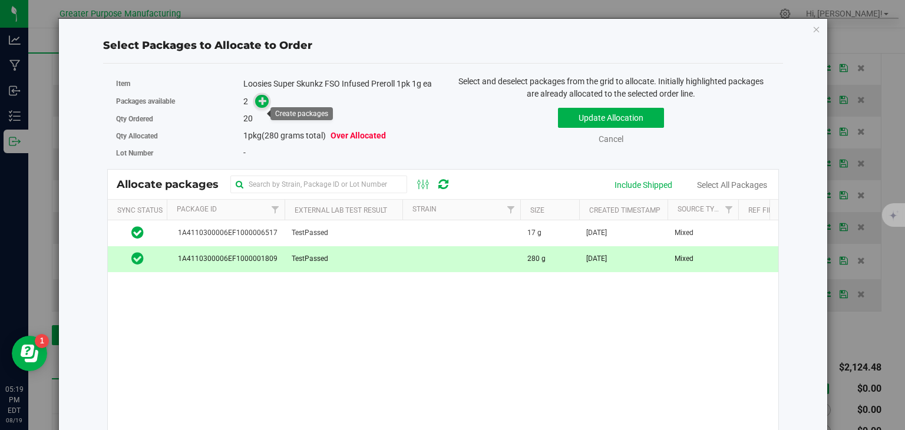
click at [259, 105] on icon at bounding box center [263, 101] width 8 height 8
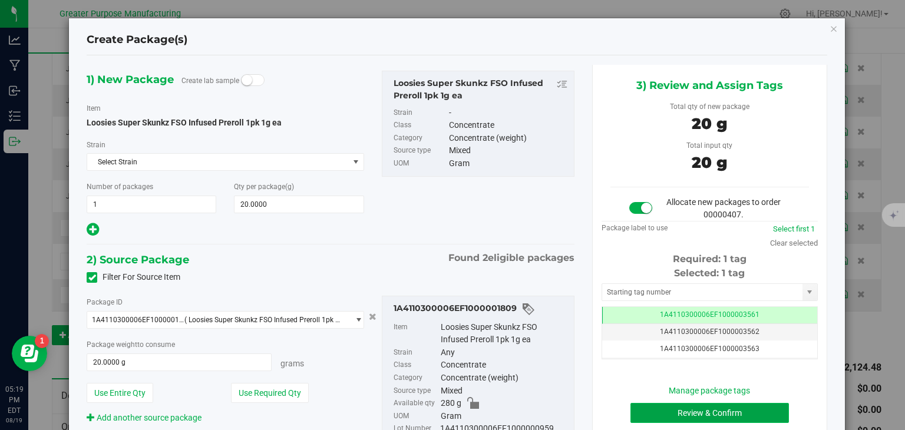
click at [696, 411] on button "Review & Confirm" at bounding box center [709, 413] width 158 height 20
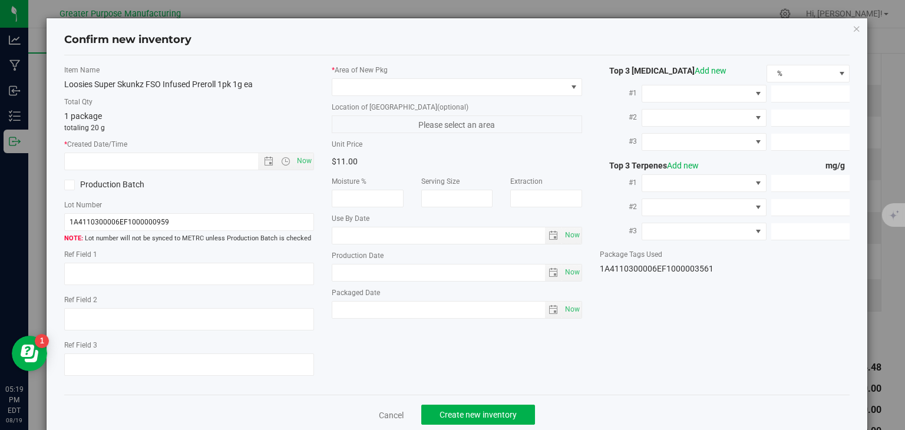
type input "[DATE]"
click at [303, 158] on span "Now" at bounding box center [305, 161] width 20 height 17
type input "[DATE] 5:19 PM"
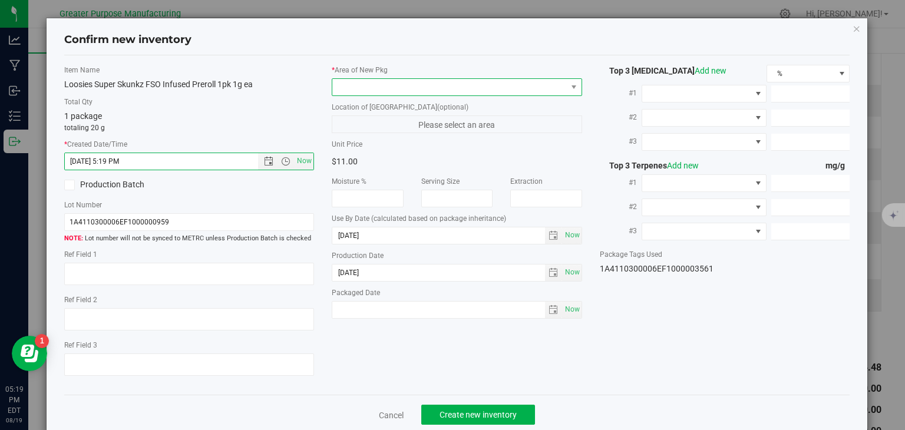
click at [375, 93] on span at bounding box center [449, 87] width 234 height 16
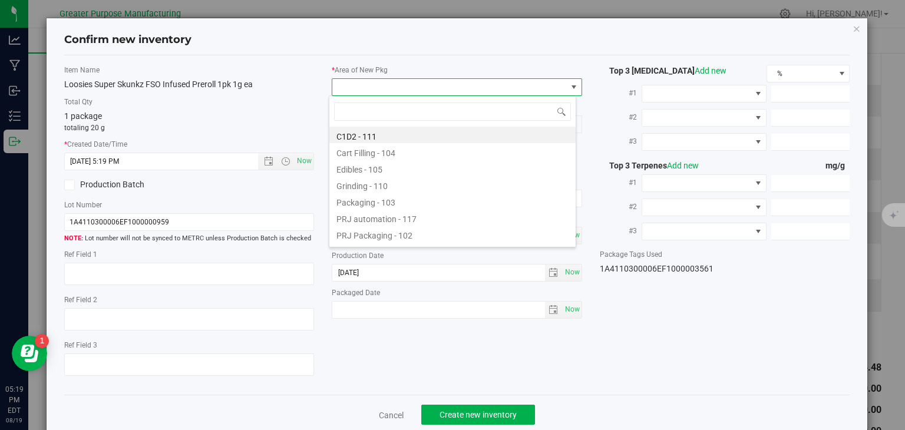
type input "108"
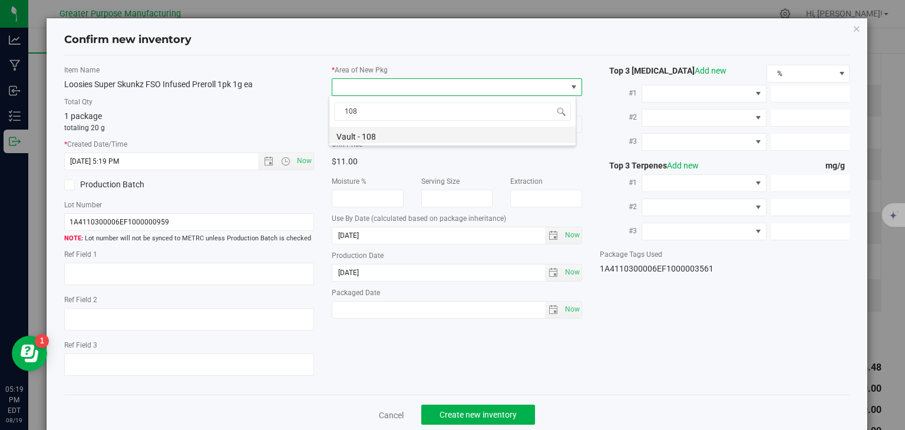
click at [359, 130] on li "Vault - 108" at bounding box center [452, 135] width 246 height 16
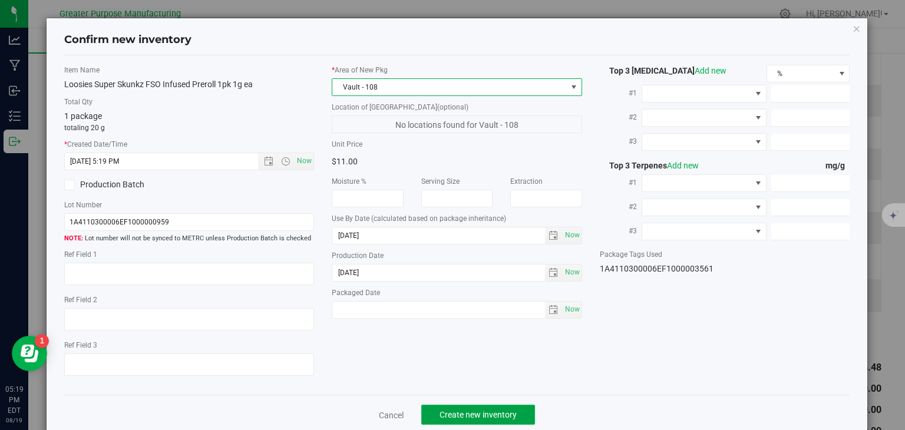
click at [460, 413] on span "Create new inventory" at bounding box center [478, 414] width 77 height 9
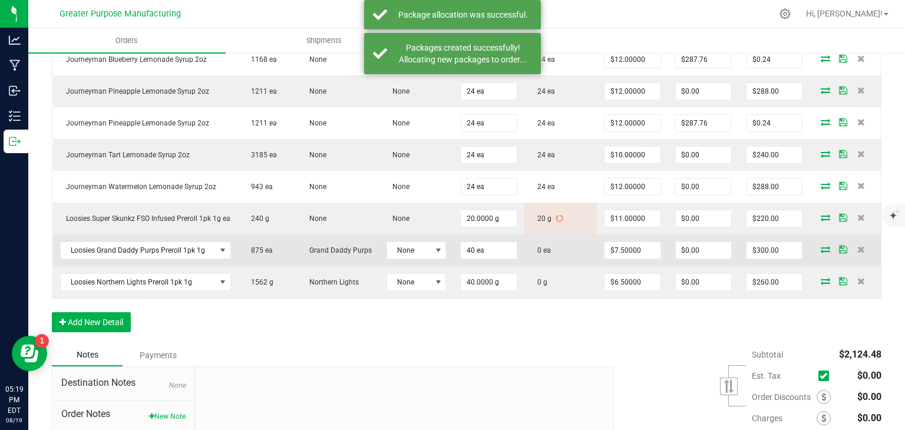
click at [821, 253] on icon at bounding box center [825, 249] width 9 height 7
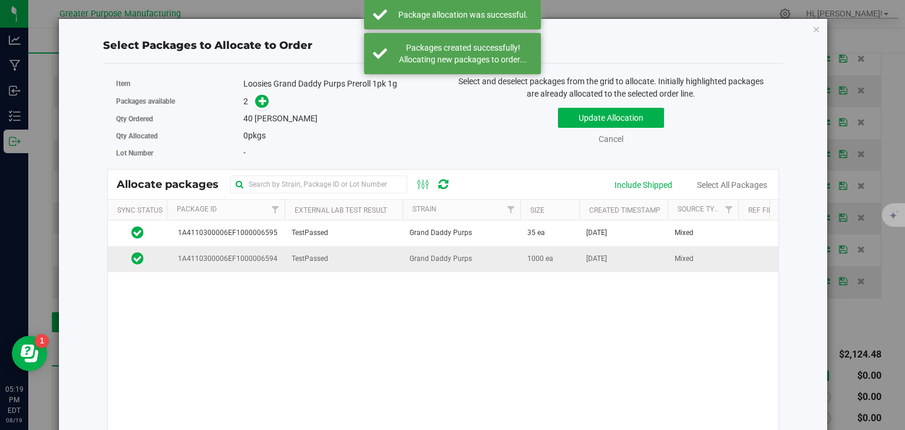
click at [443, 259] on span "Grand Daddy Purps" at bounding box center [440, 258] width 62 height 11
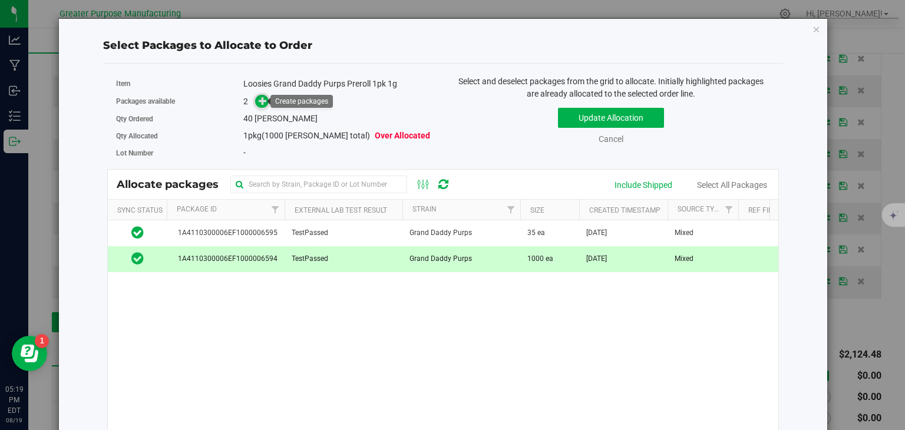
click at [260, 101] on icon at bounding box center [263, 101] width 8 height 8
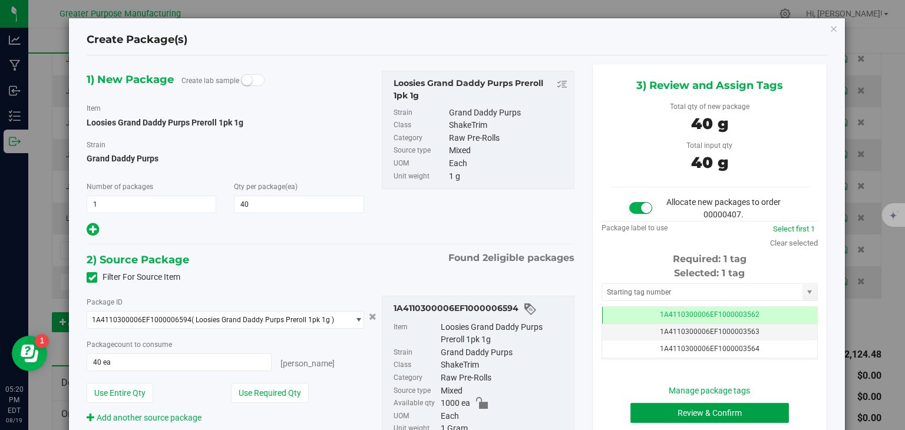
click at [687, 415] on button "Review & Confirm" at bounding box center [709, 413] width 158 height 20
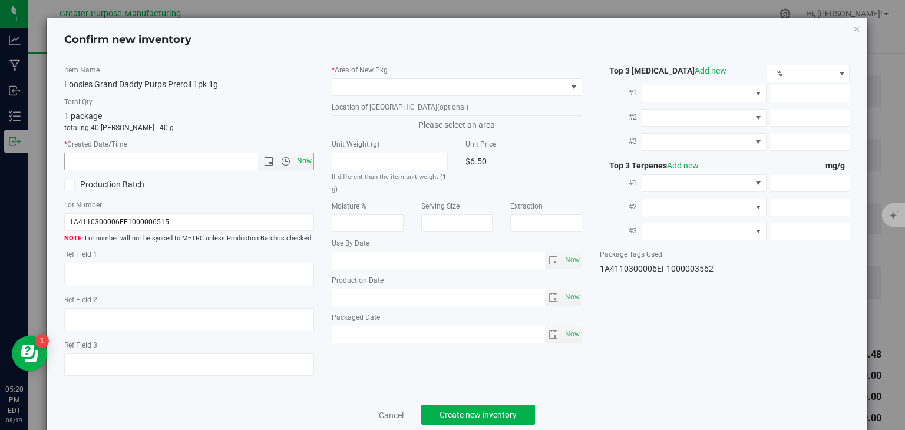
click at [302, 161] on span "Now" at bounding box center [305, 161] width 20 height 17
type input "[DATE] 5:20 PM"
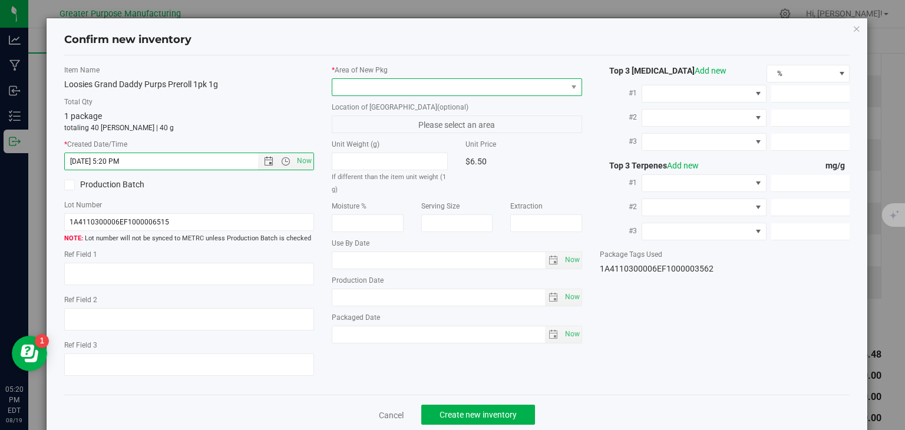
click at [371, 86] on span at bounding box center [449, 87] width 234 height 16
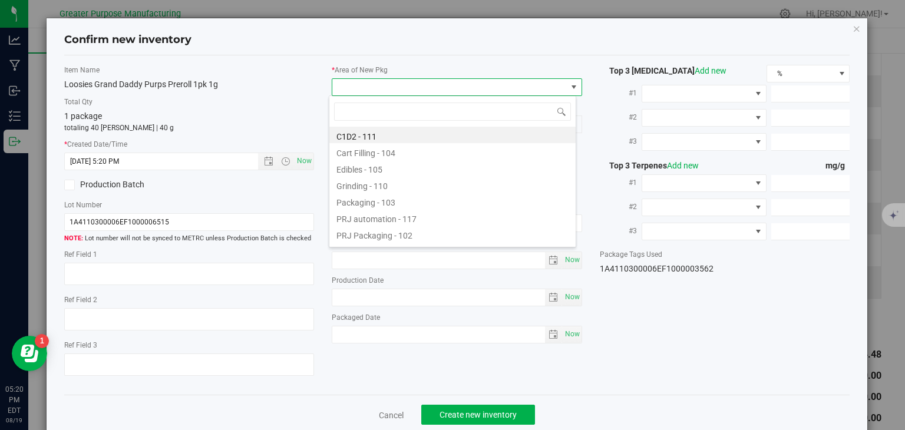
type input "108"
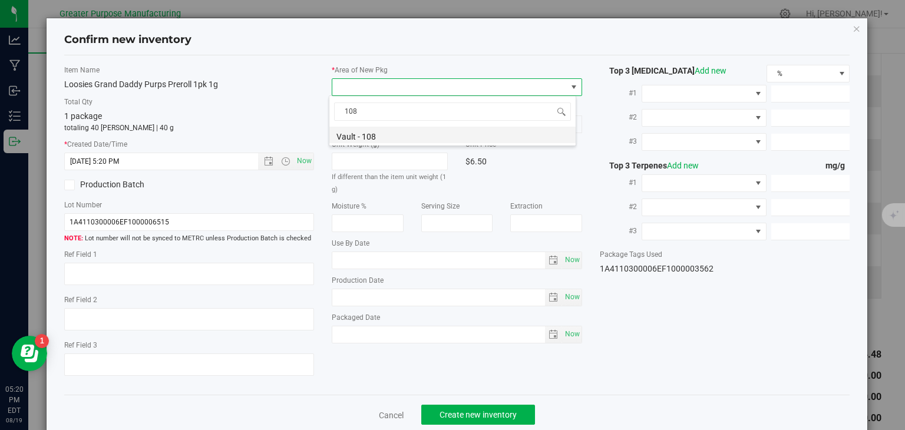
click at [365, 130] on li "Vault - 108" at bounding box center [452, 135] width 246 height 16
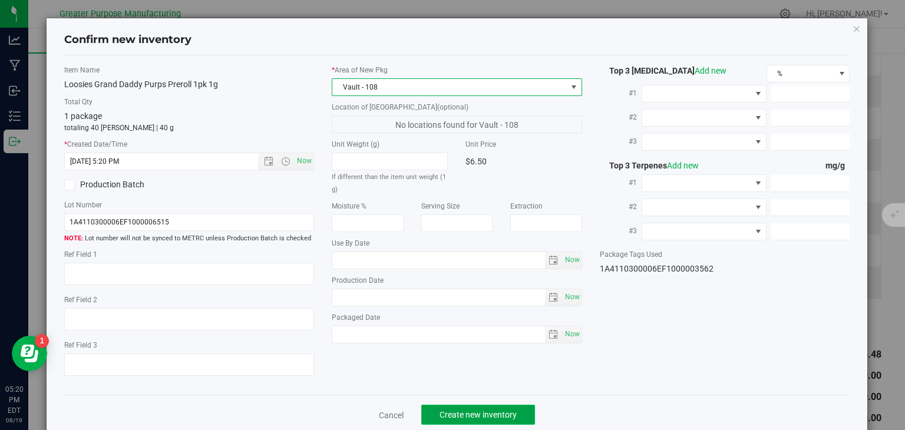
click at [460, 418] on span "Create new inventory" at bounding box center [478, 414] width 77 height 9
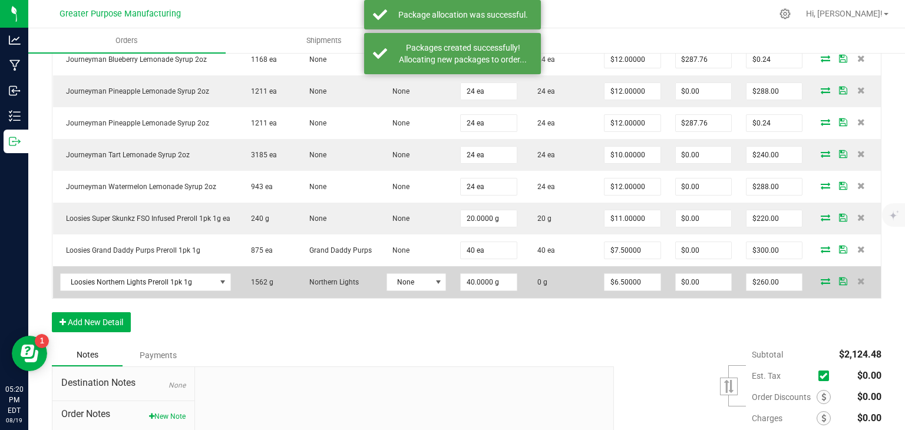
click at [821, 285] on icon at bounding box center [825, 281] width 9 height 7
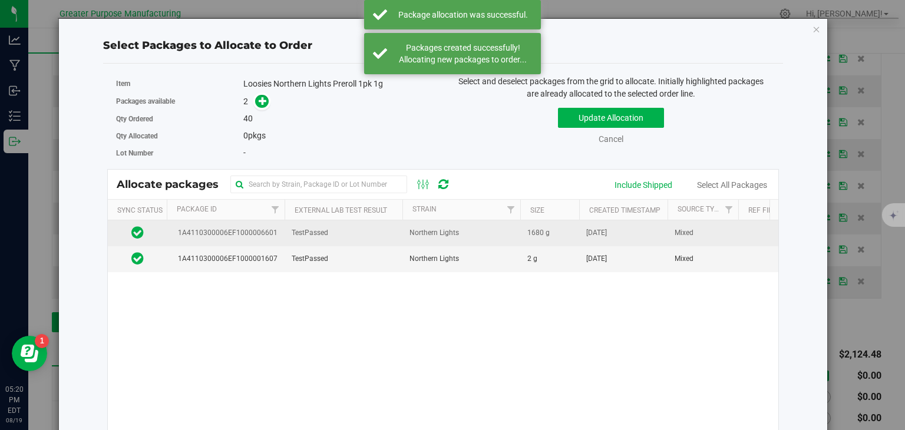
click at [471, 243] on td "Northern Lights" at bounding box center [461, 233] width 118 height 26
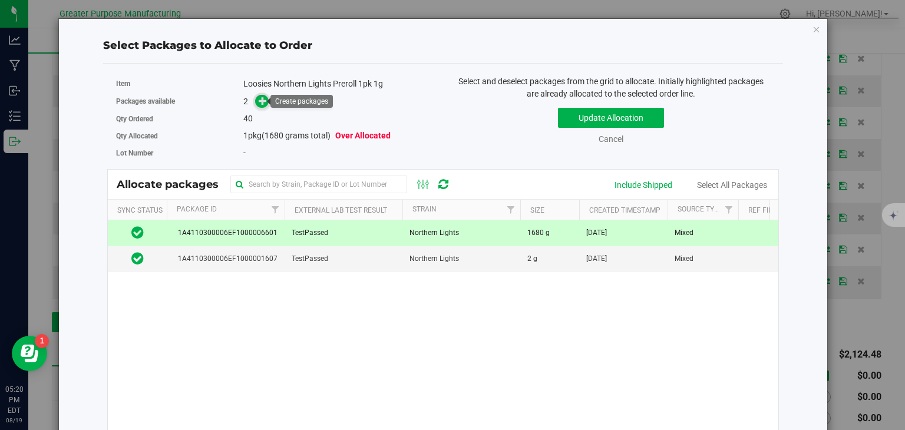
click at [260, 101] on icon at bounding box center [263, 101] width 8 height 8
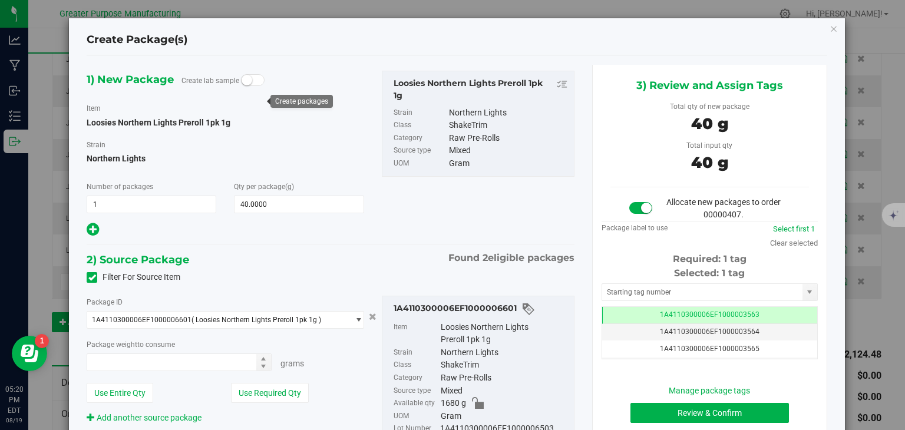
type input "40.0000 g"
click at [648, 405] on button "Review & Confirm" at bounding box center [709, 413] width 158 height 20
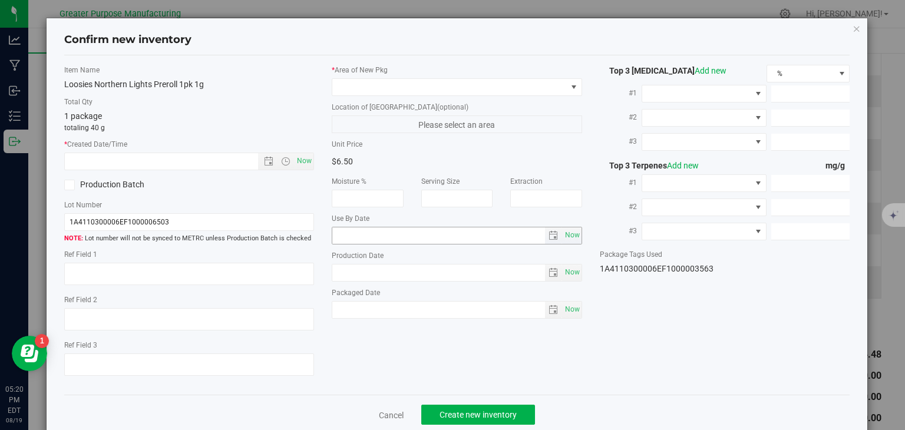
type input "[DATE]"
click at [297, 157] on span "Now" at bounding box center [305, 161] width 20 height 17
type input "[DATE] 5:20 PM"
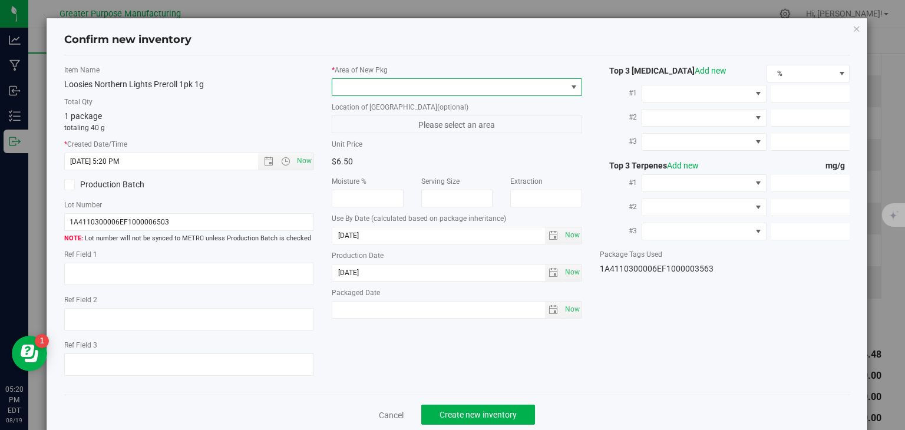
click at [362, 90] on span at bounding box center [449, 87] width 234 height 16
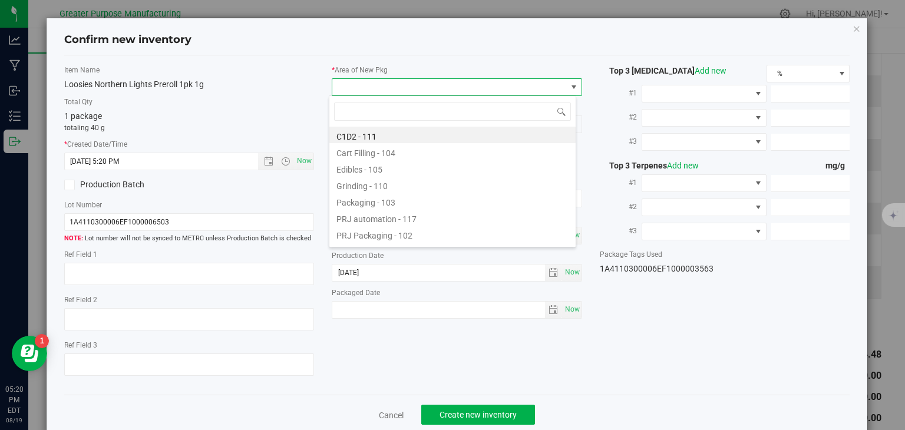
type input "108"
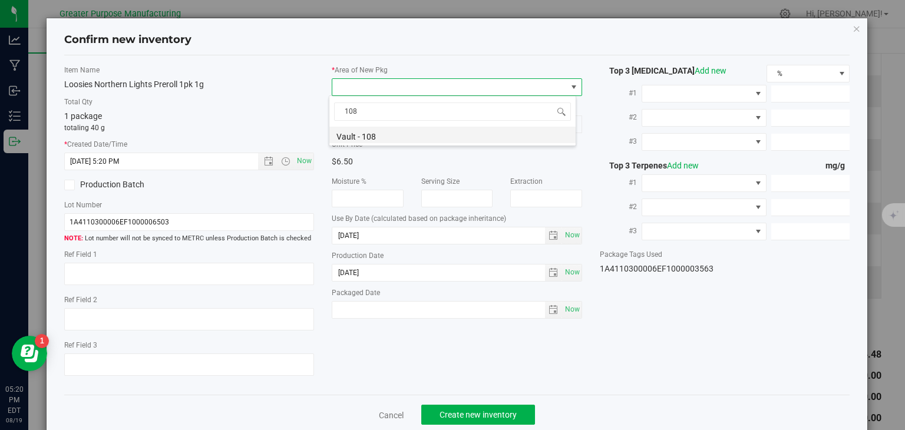
click at [358, 131] on li "Vault - 108" at bounding box center [452, 135] width 246 height 16
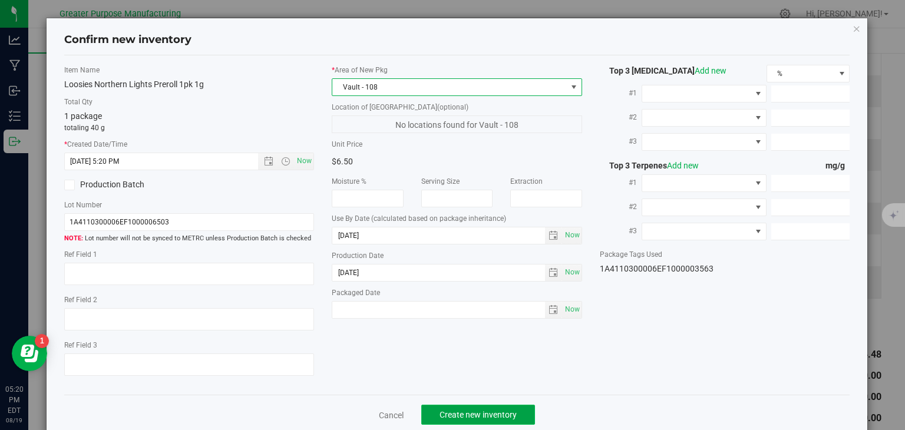
click at [473, 415] on span "Create new inventory" at bounding box center [478, 414] width 77 height 9
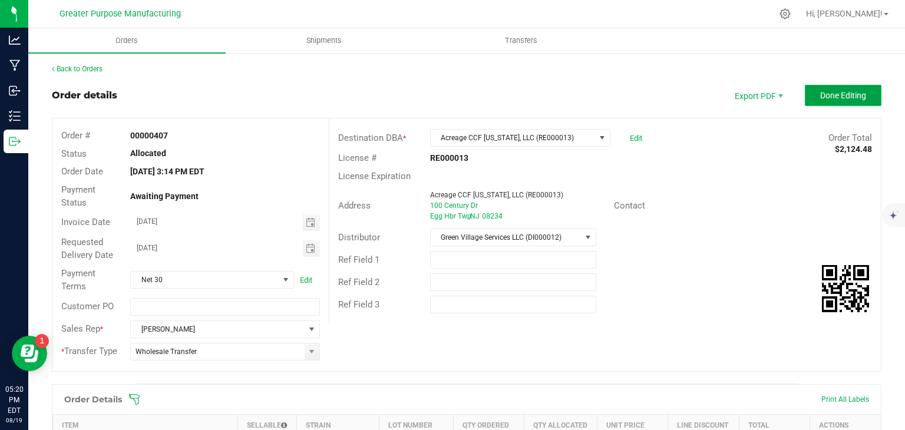
click at [844, 94] on span "Done Editing" at bounding box center [843, 95] width 46 height 9
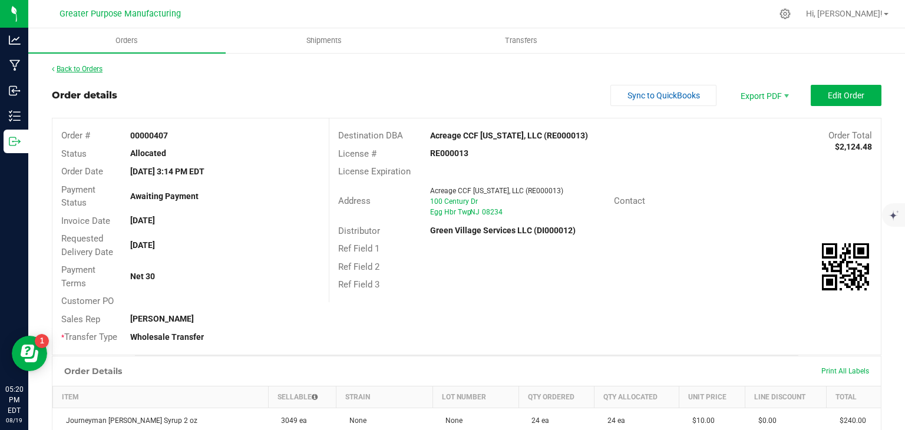
click at [95, 69] on link "Back to Orders" at bounding box center [77, 69] width 51 height 8
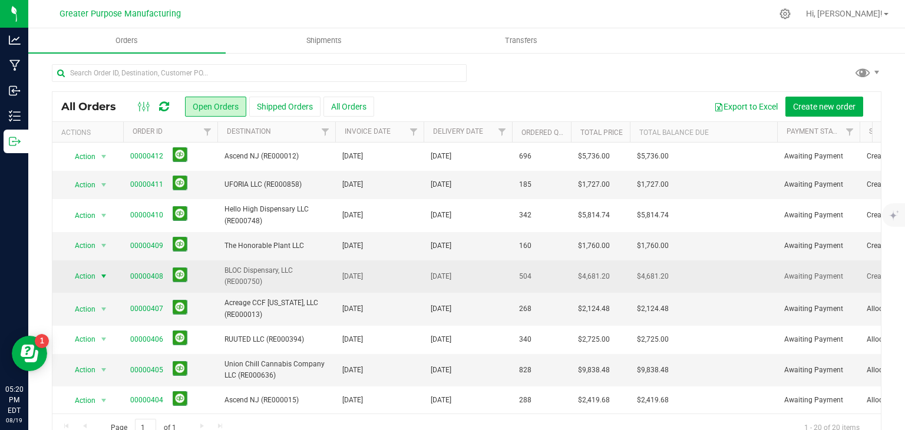
click at [103, 272] on span "select" at bounding box center [103, 276] width 9 height 9
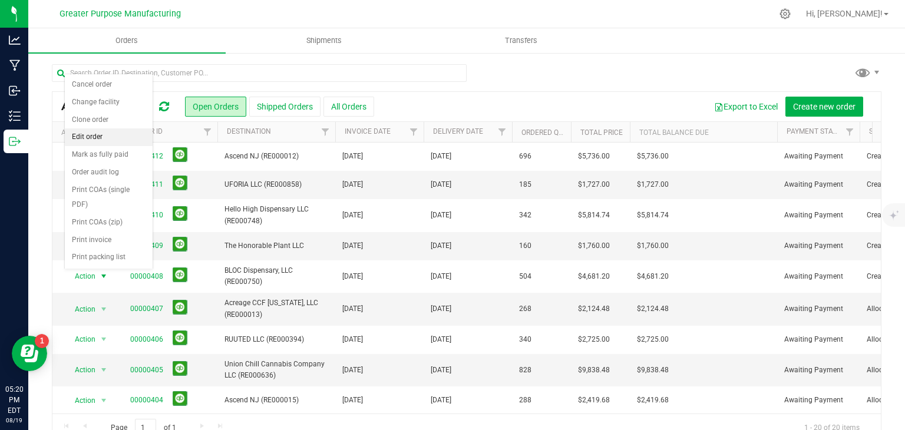
click at [89, 133] on li "Edit order" at bounding box center [109, 137] width 88 height 18
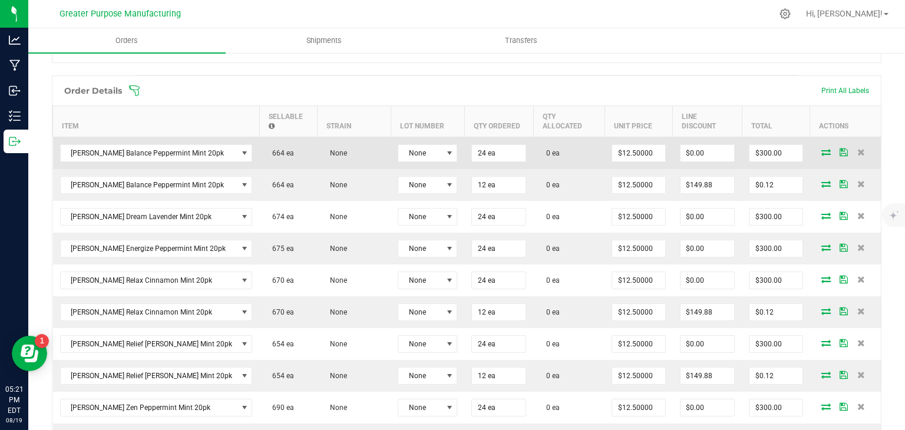
click at [821, 153] on icon at bounding box center [825, 151] width 9 height 7
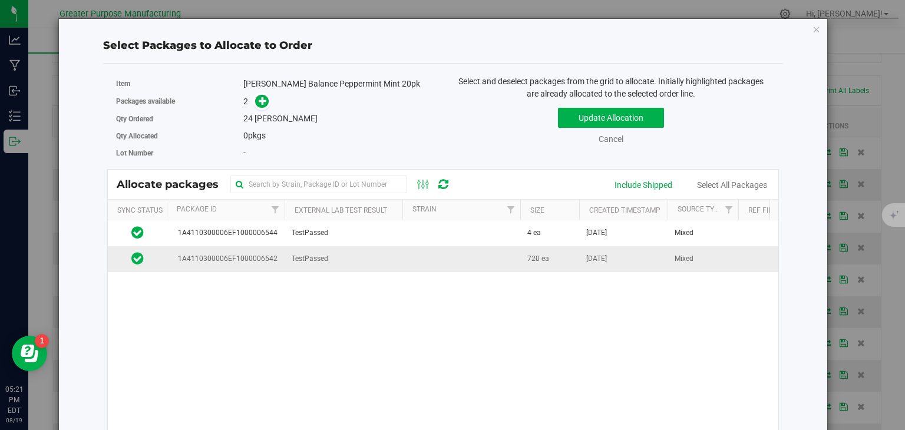
click at [533, 258] on span "720 ea" at bounding box center [538, 258] width 22 height 11
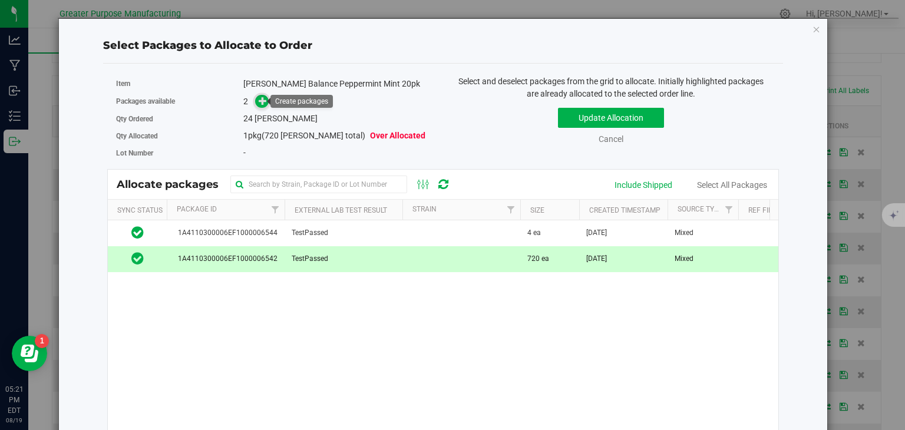
click at [259, 100] on icon at bounding box center [263, 101] width 8 height 8
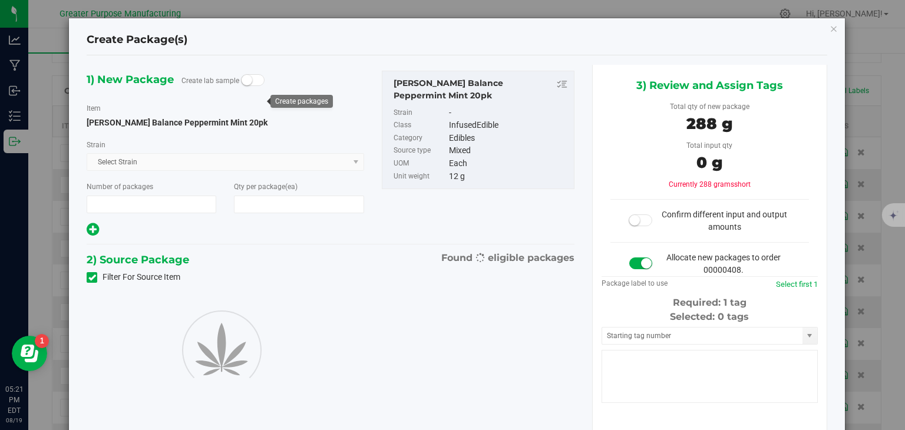
type input "1"
type input "24"
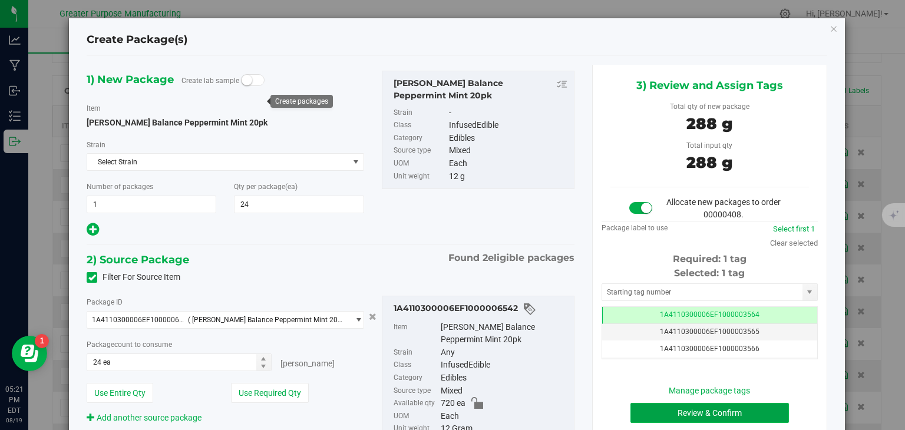
click at [728, 407] on button "Review & Confirm" at bounding box center [709, 413] width 158 height 20
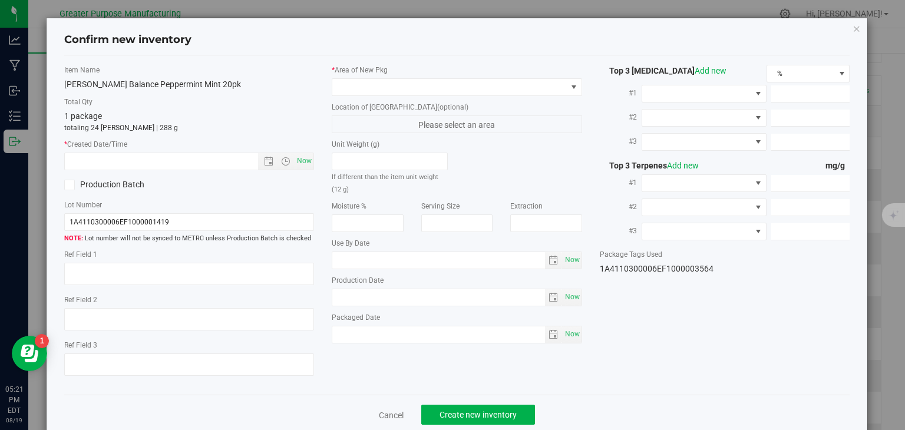
type input "[DATE]"
click at [300, 160] on span "Now" at bounding box center [305, 161] width 20 height 17
type input "[DATE] 5:21 PM"
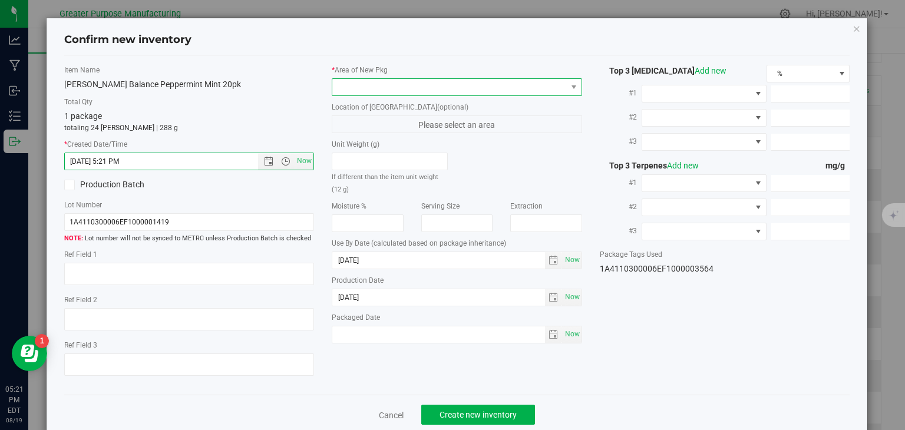
click at [364, 88] on span at bounding box center [449, 87] width 234 height 16
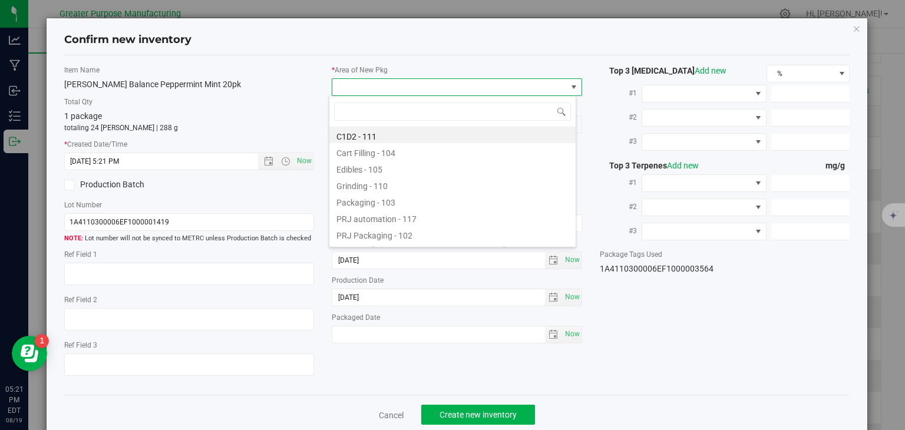
type input "108"
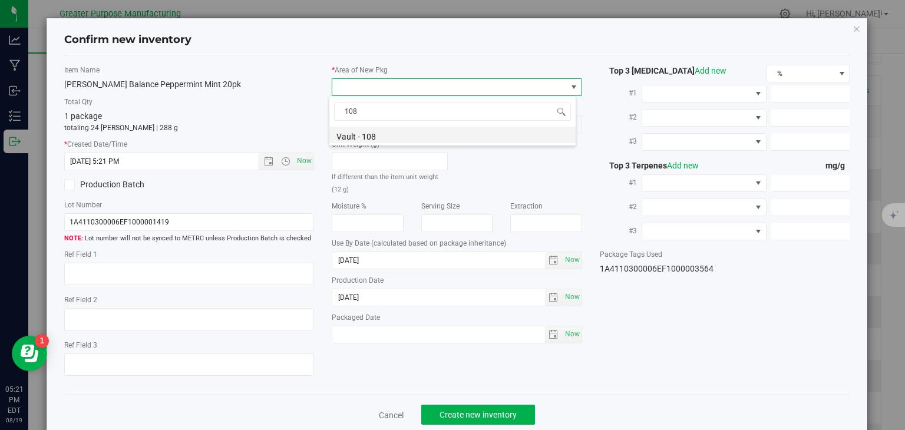
click at [365, 134] on li "Vault - 108" at bounding box center [452, 135] width 246 height 16
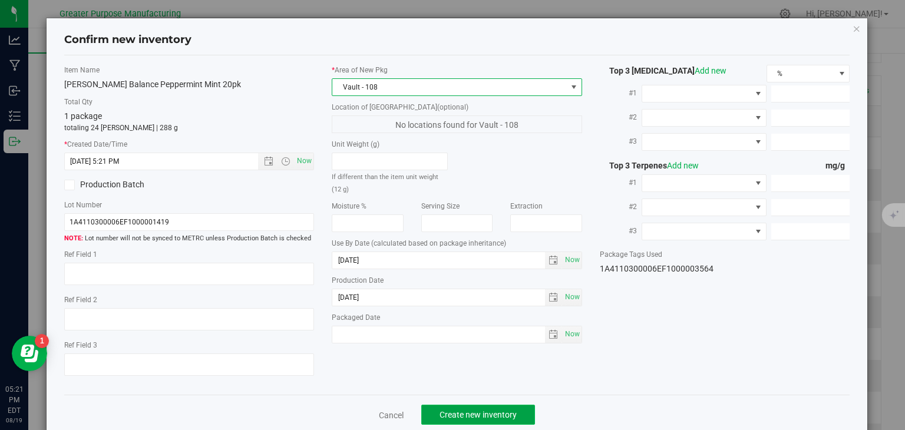
click at [495, 408] on button "Create new inventory" at bounding box center [478, 415] width 114 height 20
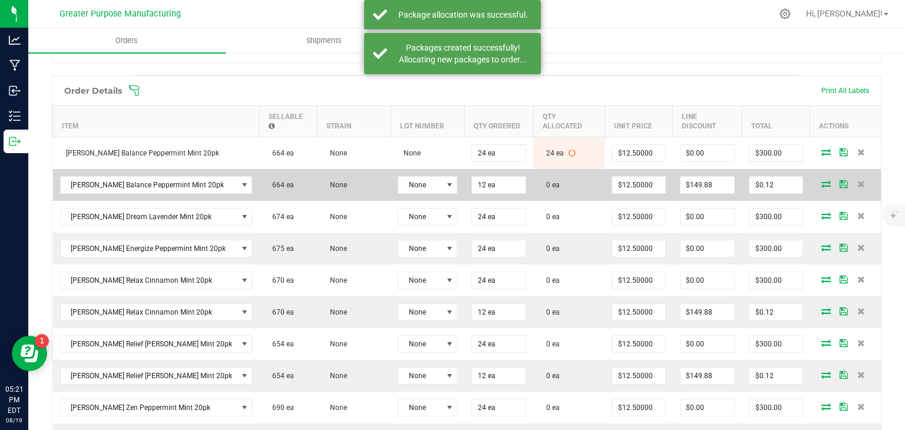
click at [821, 184] on icon at bounding box center [825, 183] width 9 height 7
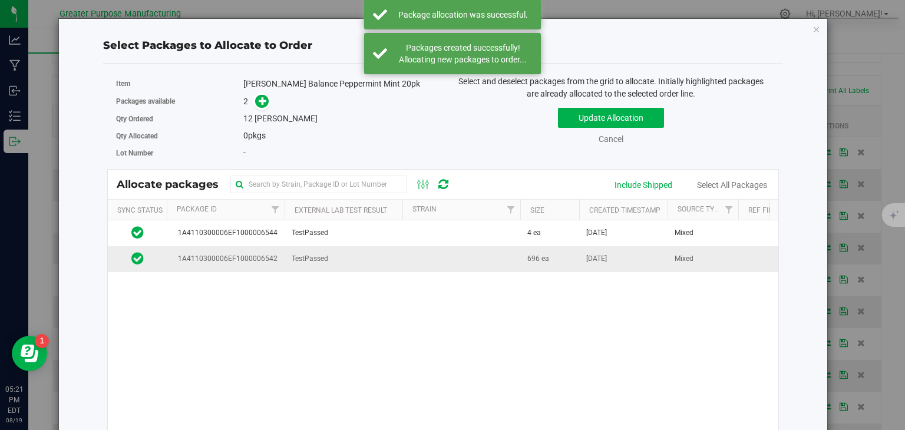
click at [447, 259] on td at bounding box center [461, 258] width 118 height 25
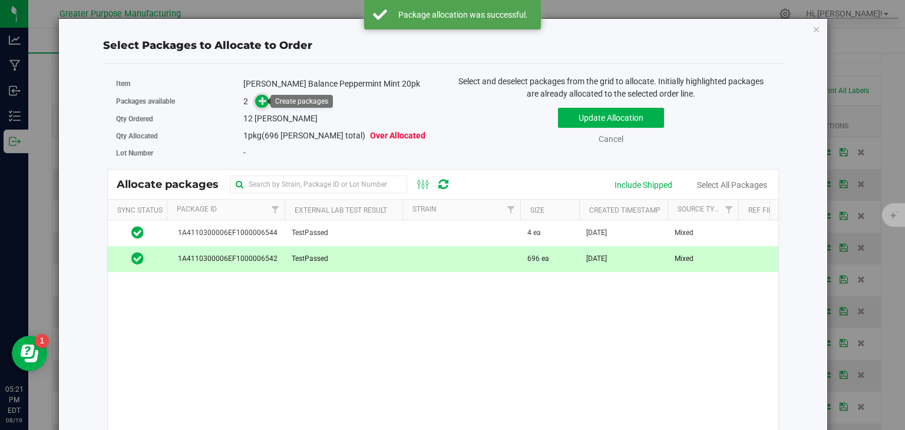
click at [261, 97] on icon at bounding box center [263, 101] width 8 height 8
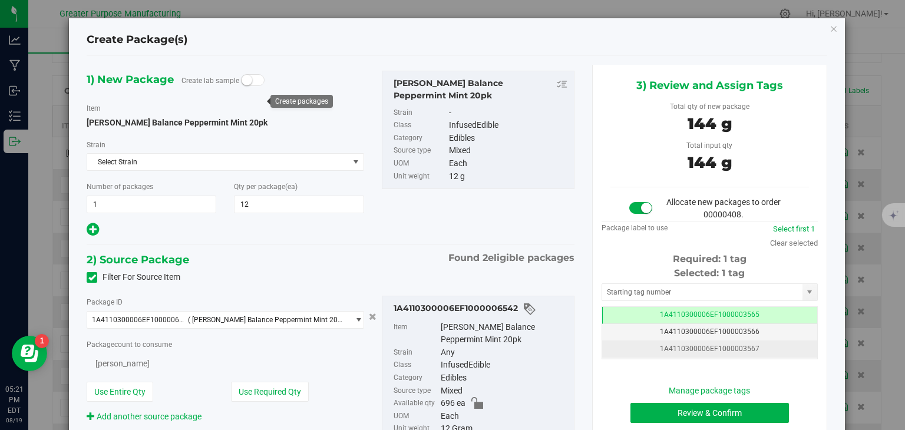
type input "12"
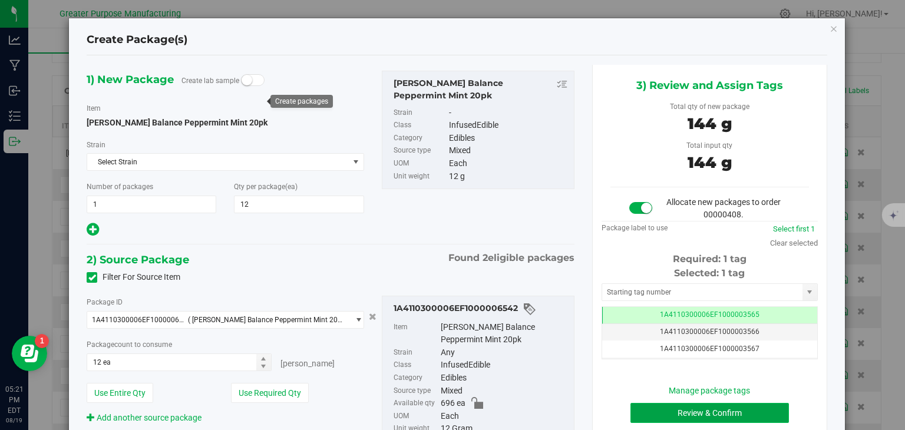
click at [699, 408] on button "Review & Confirm" at bounding box center [709, 413] width 158 height 20
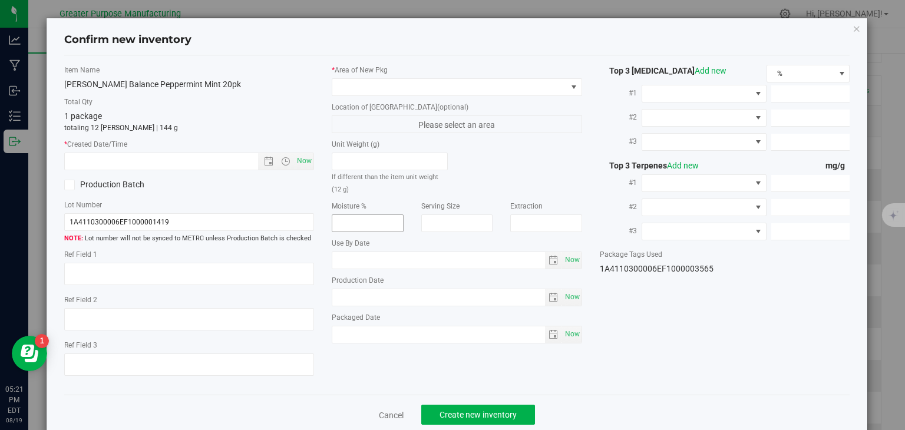
type input "[DATE]"
click at [302, 164] on span "Now" at bounding box center [305, 161] width 20 height 17
type input "[DATE] 5:21 PM"
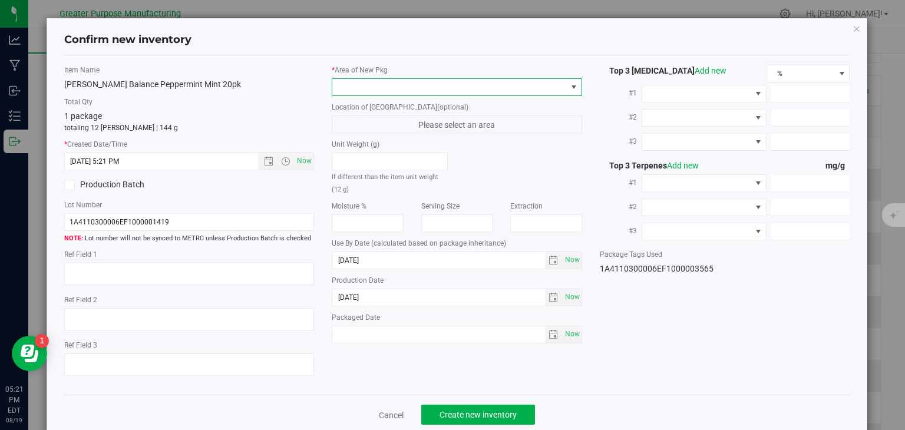
click at [362, 87] on span at bounding box center [449, 87] width 234 height 16
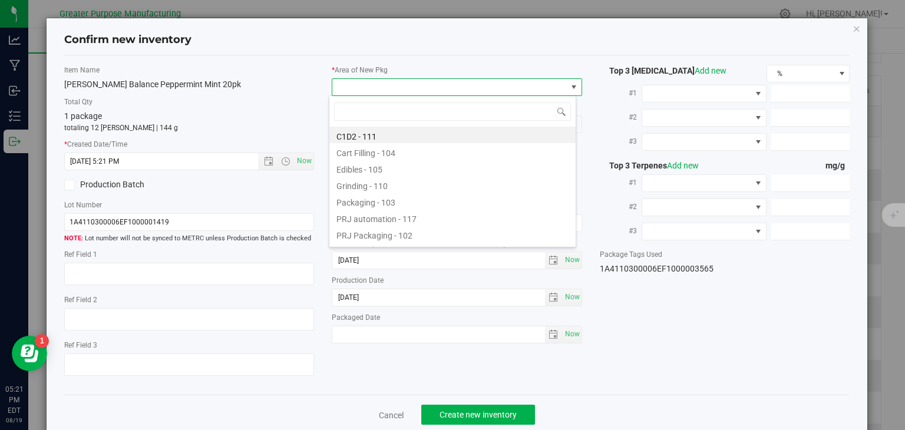
type input "108"
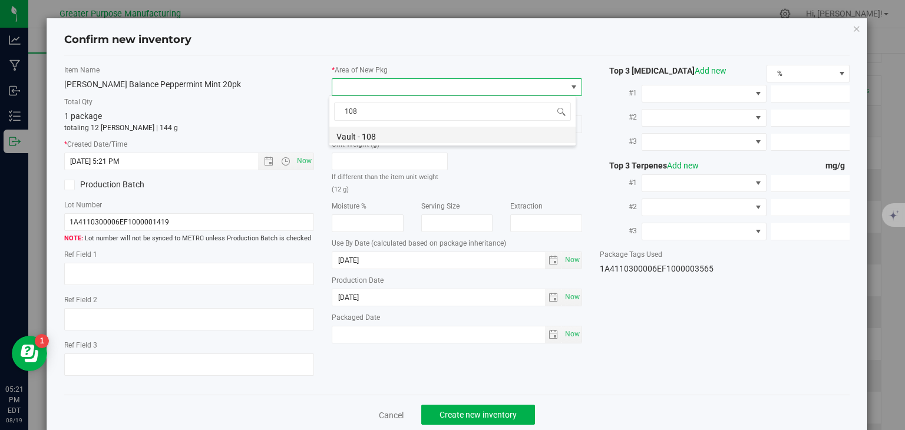
click at [358, 134] on li "Vault - 108" at bounding box center [452, 135] width 246 height 16
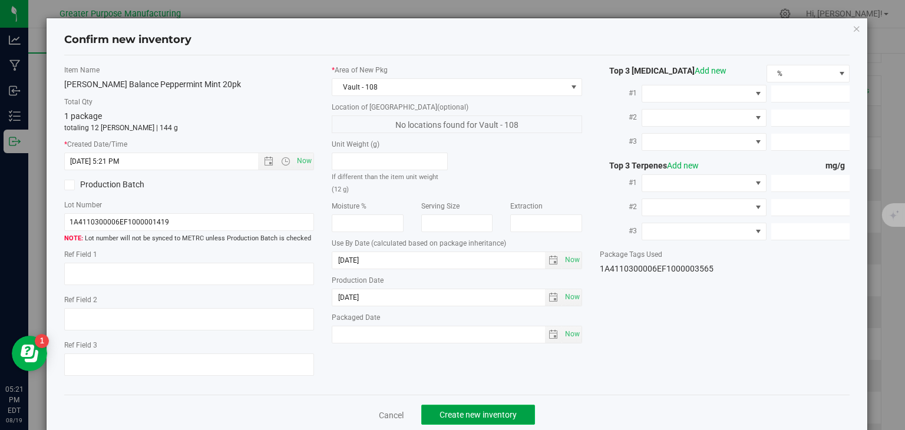
click at [480, 417] on span "Create new inventory" at bounding box center [478, 414] width 77 height 9
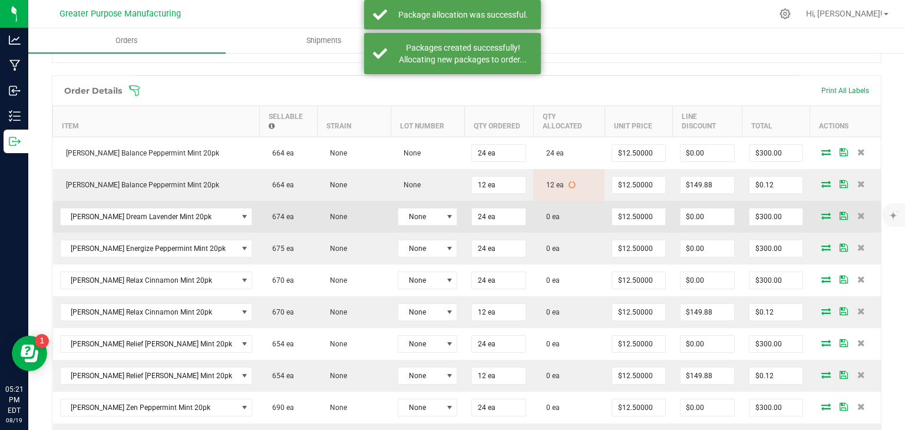
click at [821, 213] on icon at bounding box center [825, 215] width 9 height 7
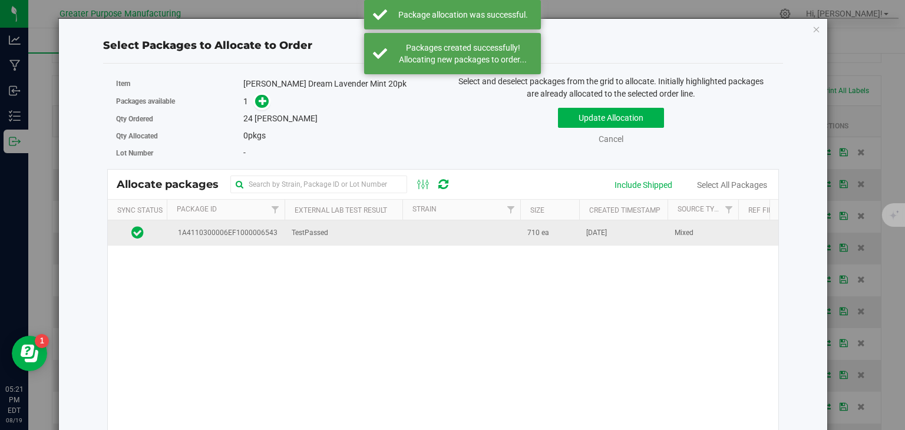
click at [474, 237] on td at bounding box center [461, 232] width 118 height 25
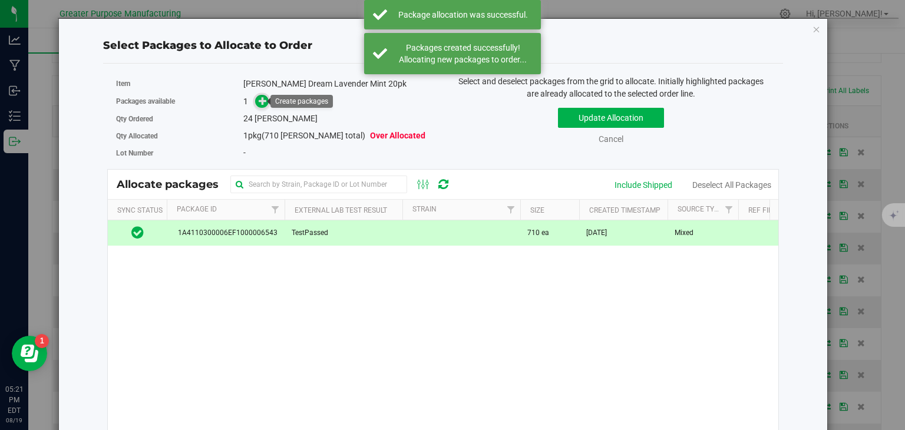
click at [260, 102] on icon at bounding box center [263, 101] width 8 height 8
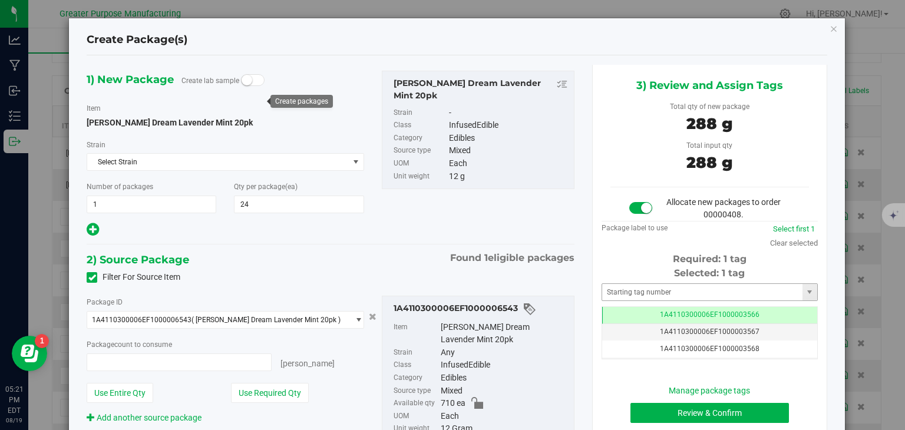
type input "24 ea"
click at [728, 416] on button "Review & Confirm" at bounding box center [709, 413] width 158 height 20
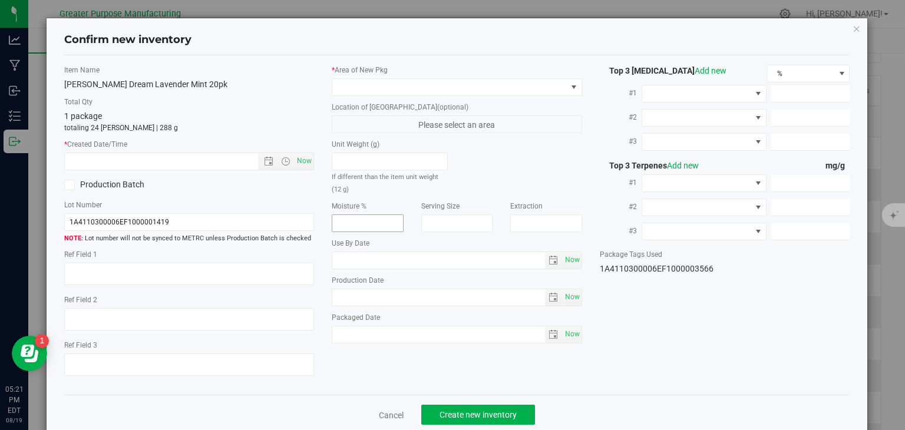
type input "[DATE]"
click at [303, 161] on span "Now" at bounding box center [305, 161] width 20 height 17
type input "[DATE] 5:21 PM"
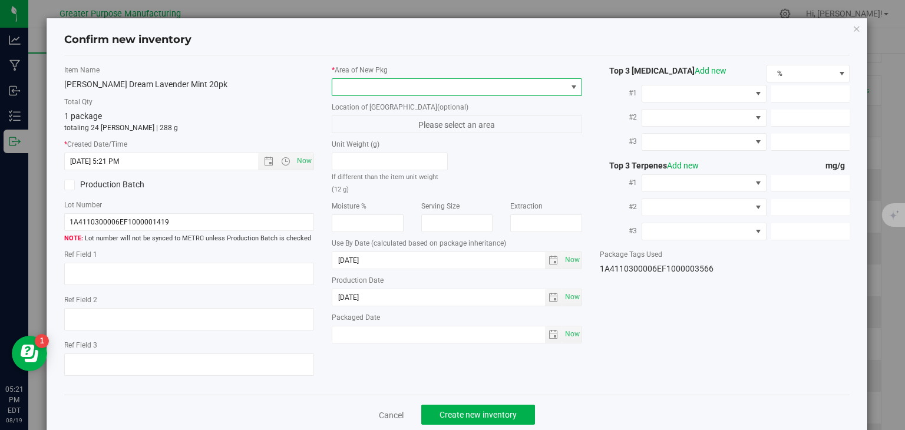
click at [376, 83] on span at bounding box center [449, 87] width 234 height 16
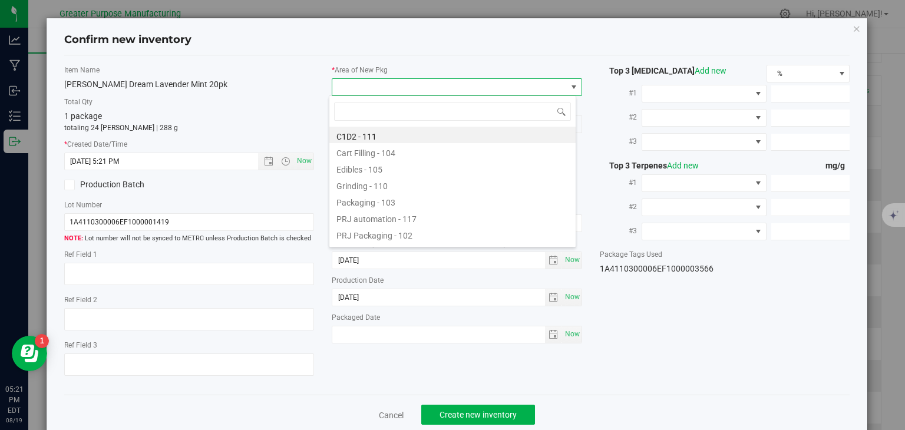
type input "108"
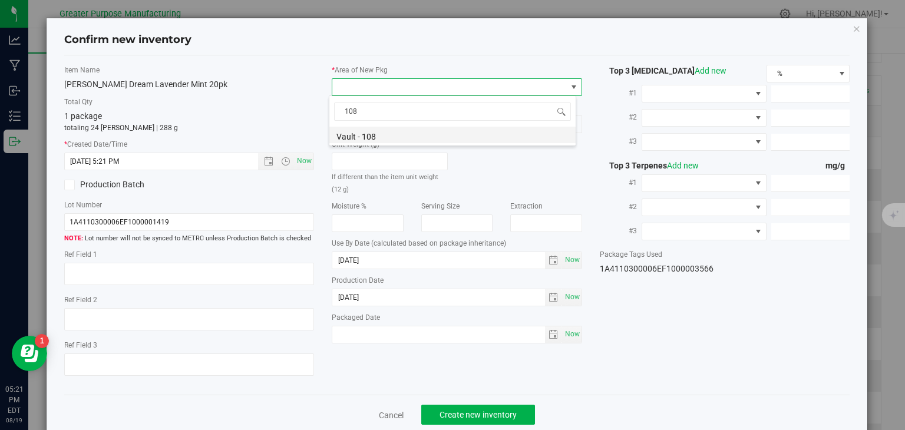
click at [376, 134] on li "Vault - 108" at bounding box center [452, 135] width 246 height 16
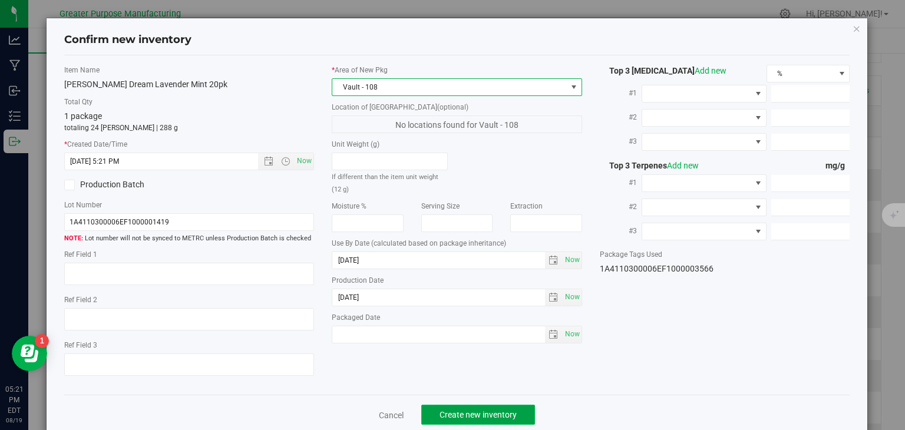
click at [455, 405] on button "Create new inventory" at bounding box center [478, 415] width 114 height 20
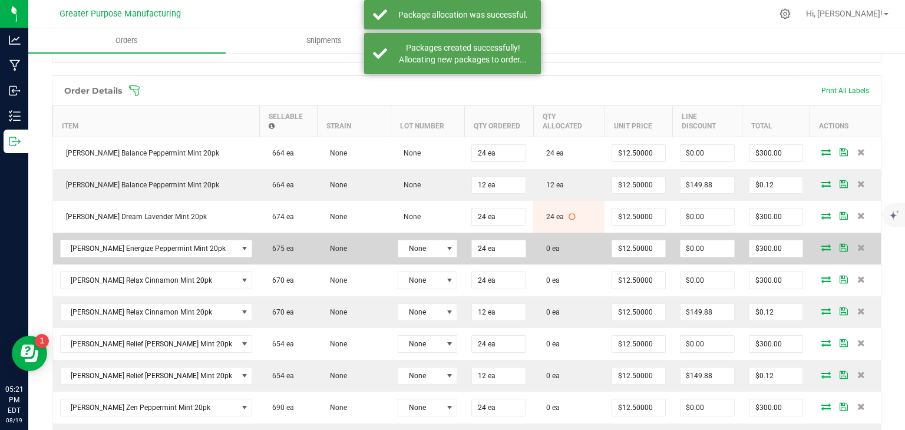
click at [821, 245] on icon at bounding box center [825, 247] width 9 height 7
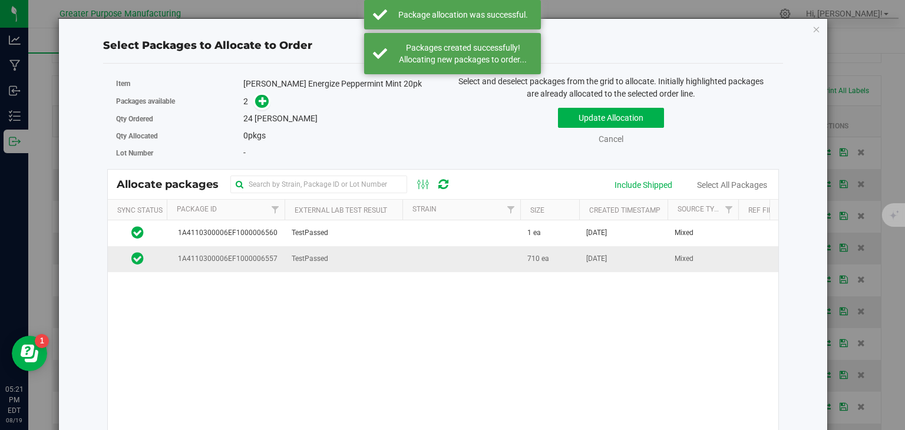
click at [471, 265] on td at bounding box center [461, 258] width 118 height 25
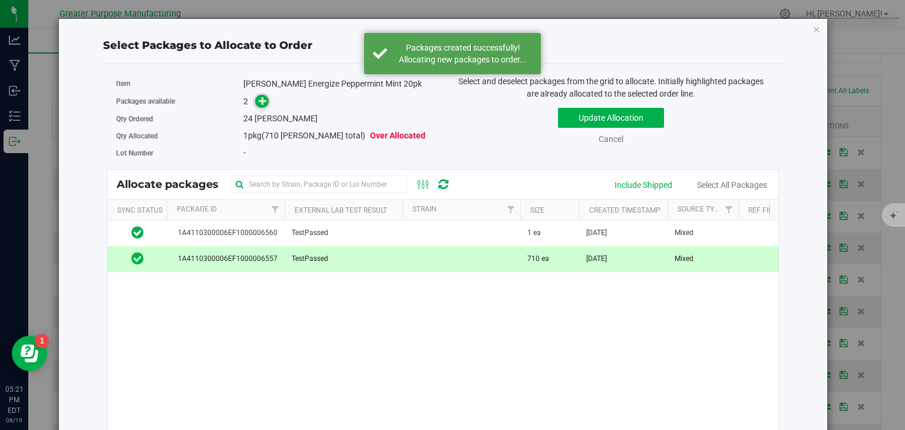
click at [262, 103] on icon at bounding box center [263, 101] width 8 height 8
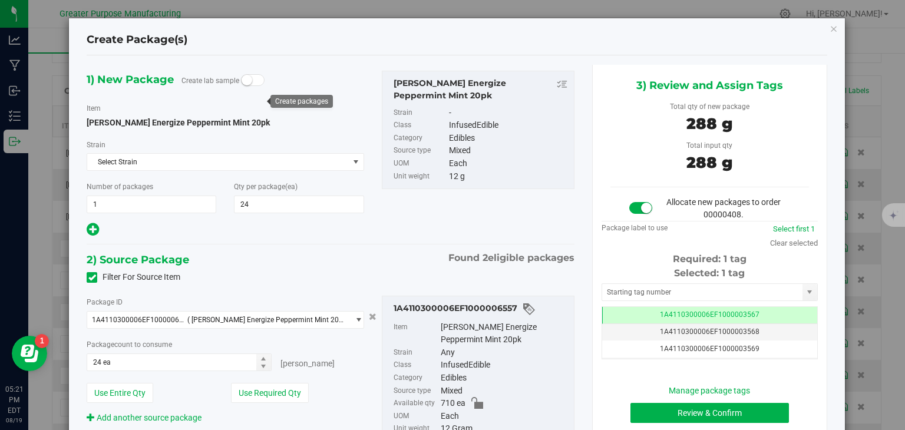
type input "24"
click at [707, 406] on button "Review & Confirm" at bounding box center [709, 413] width 158 height 20
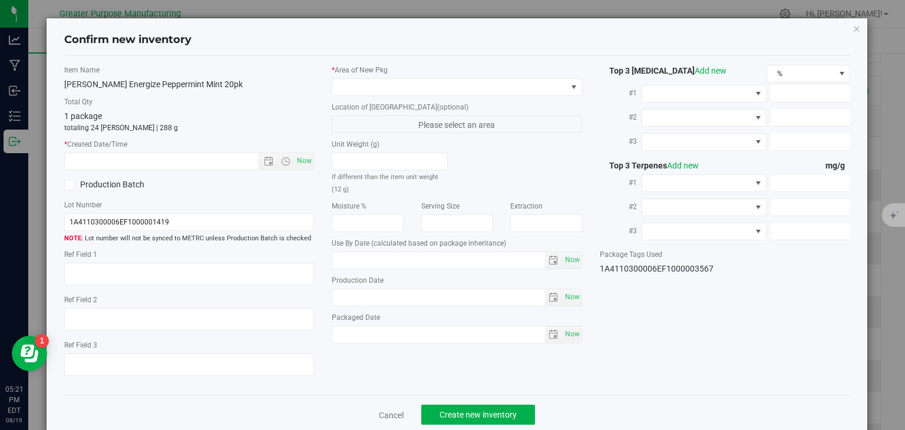
type input "[DATE]"
click at [297, 157] on span "Now" at bounding box center [305, 161] width 20 height 17
type input "[DATE] 5:21 PM"
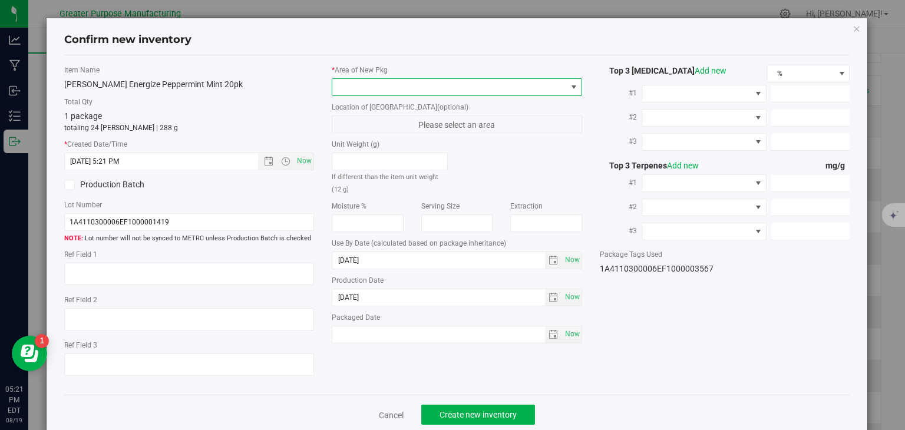
click at [375, 88] on span at bounding box center [449, 87] width 234 height 16
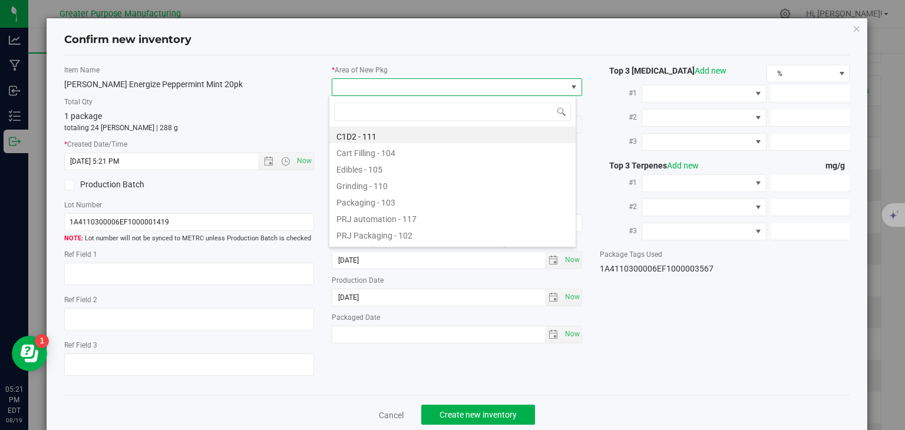
type input "108"
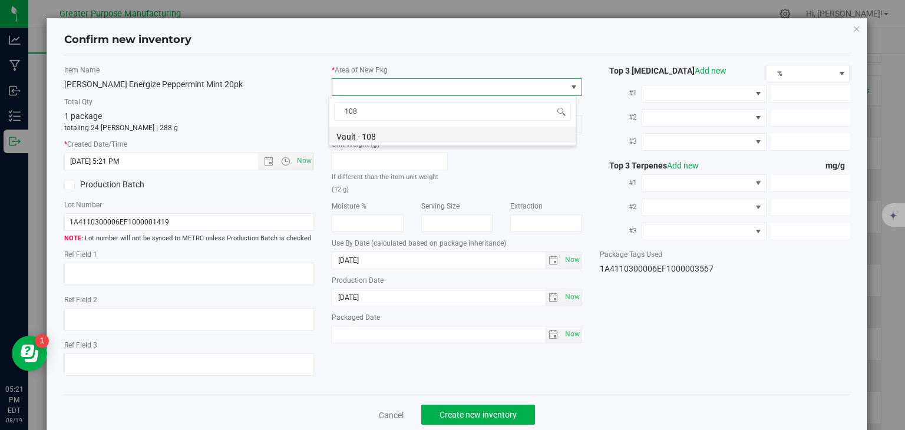
click at [368, 135] on li "Vault - 108" at bounding box center [452, 135] width 246 height 16
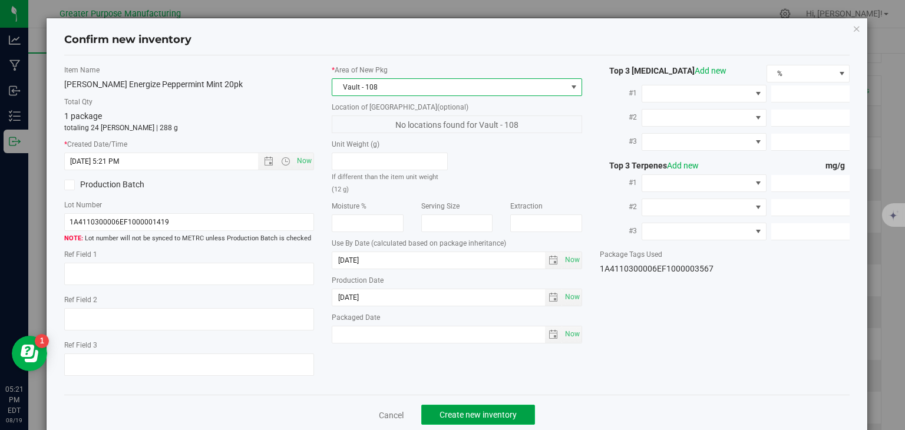
click at [466, 410] on span "Create new inventory" at bounding box center [478, 414] width 77 height 9
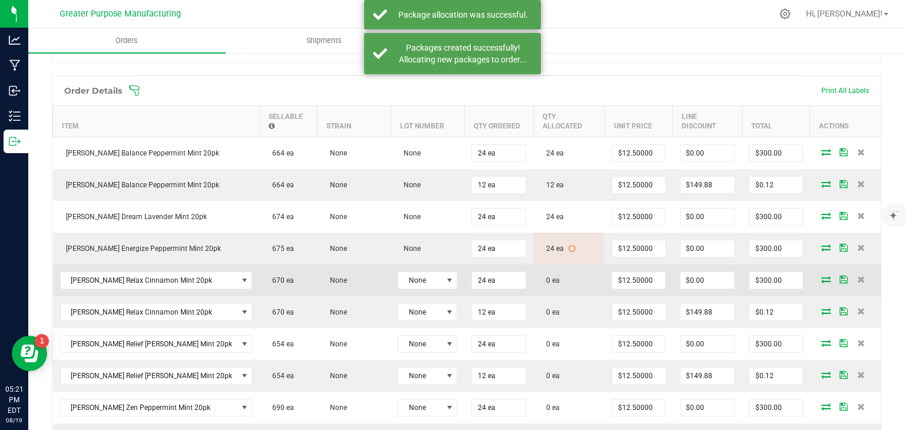
click at [821, 276] on icon at bounding box center [825, 279] width 9 height 7
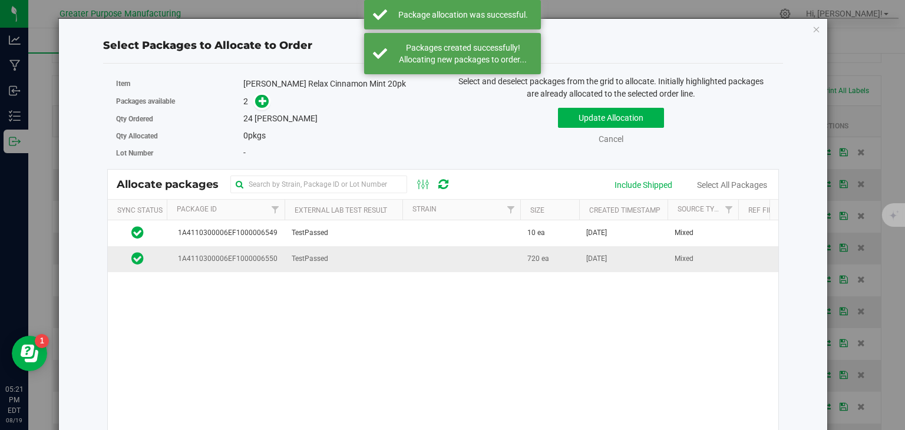
click at [501, 257] on td at bounding box center [461, 258] width 118 height 25
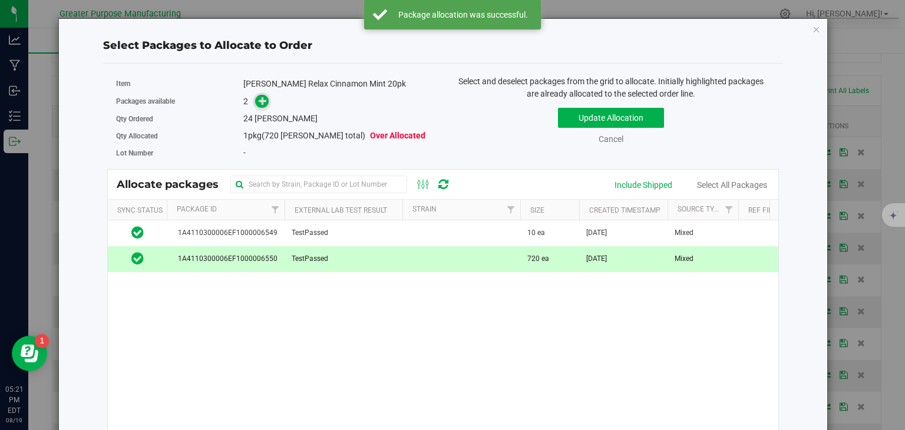
click at [261, 99] on icon at bounding box center [263, 100] width 9 height 9
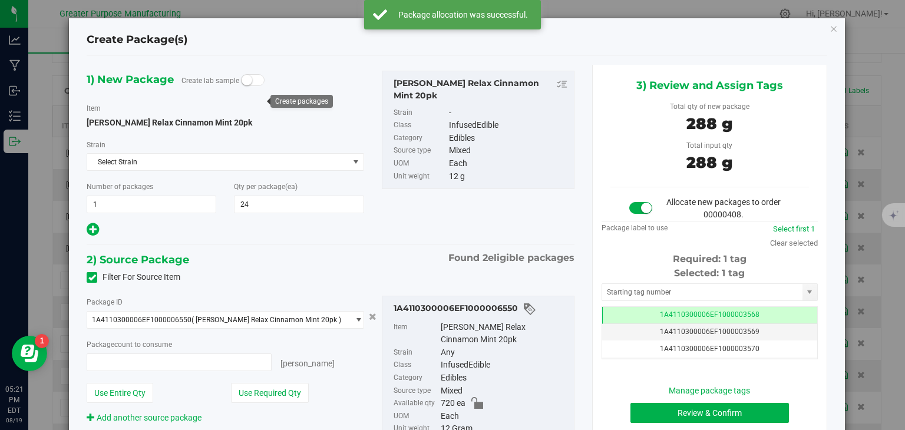
type input "24 ea"
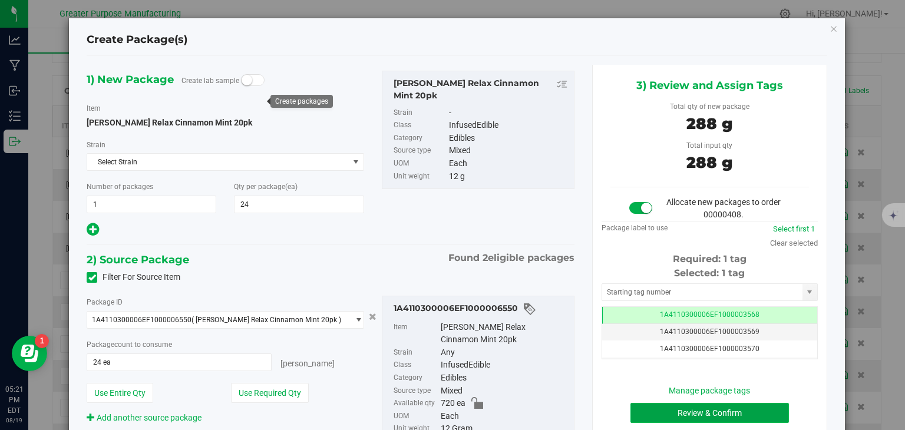
click at [719, 412] on button "Review & Confirm" at bounding box center [709, 413] width 158 height 20
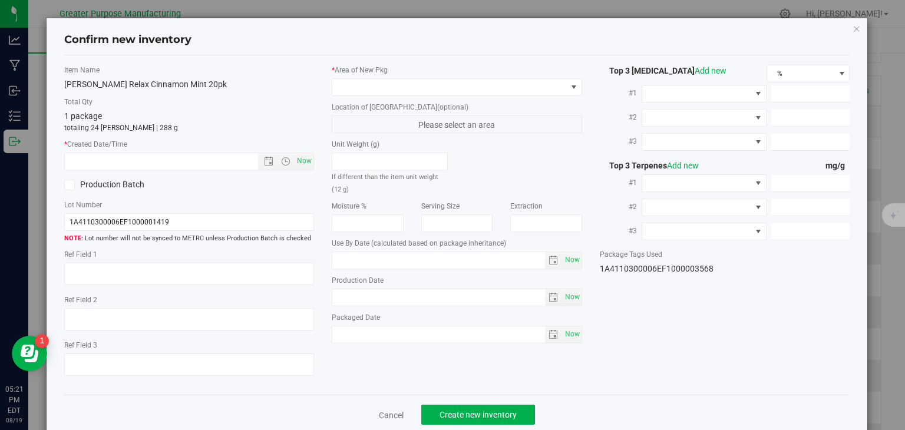
type input "[DATE]"
click at [302, 159] on span "Now" at bounding box center [305, 161] width 20 height 17
type input "[DATE] 5:21 PM"
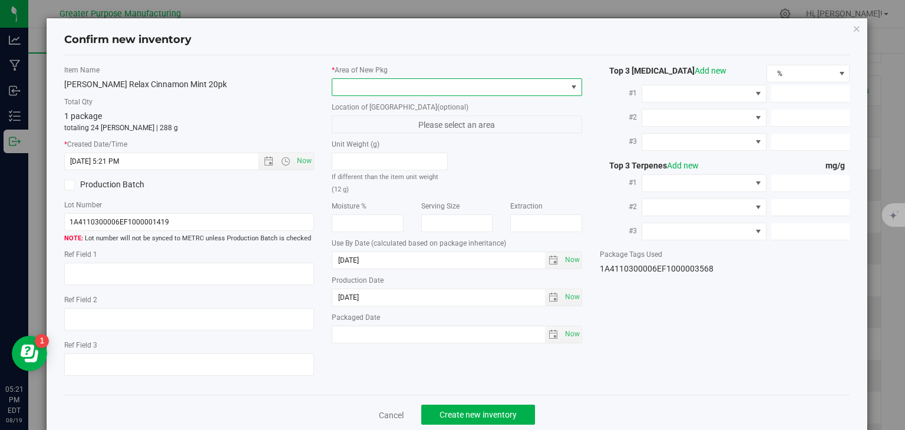
click at [354, 83] on span at bounding box center [449, 87] width 234 height 16
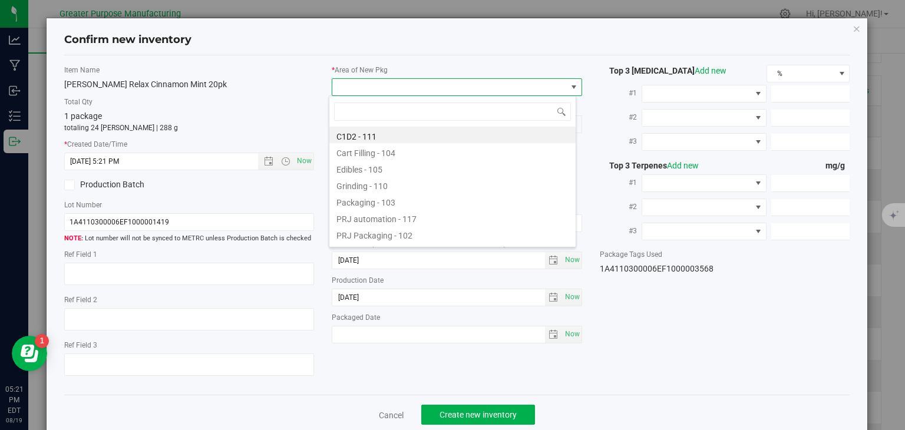
type input "108"
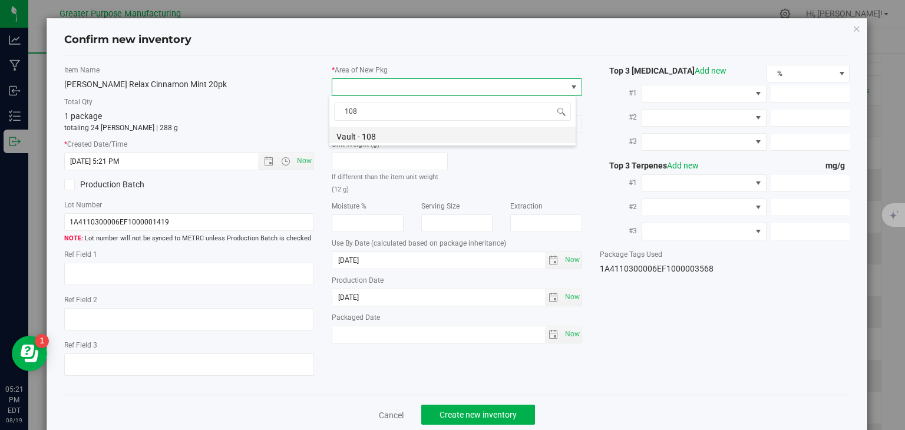
click at [358, 133] on li "Vault - 108" at bounding box center [452, 135] width 246 height 16
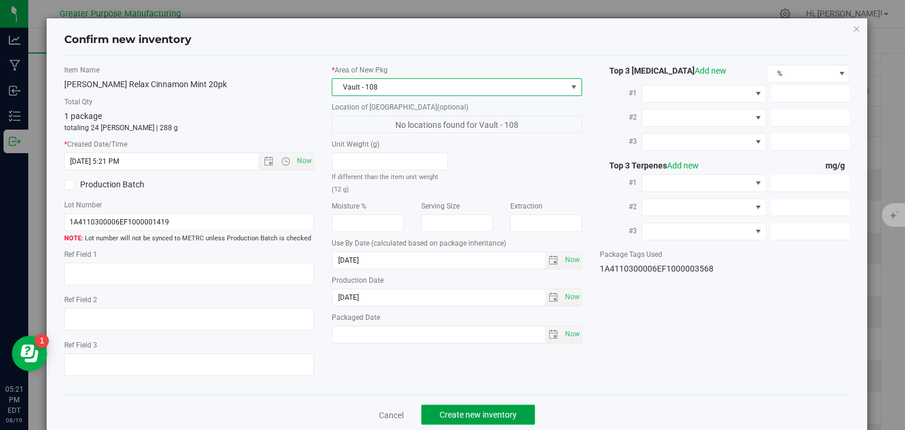
click at [474, 412] on span "Create new inventory" at bounding box center [478, 414] width 77 height 9
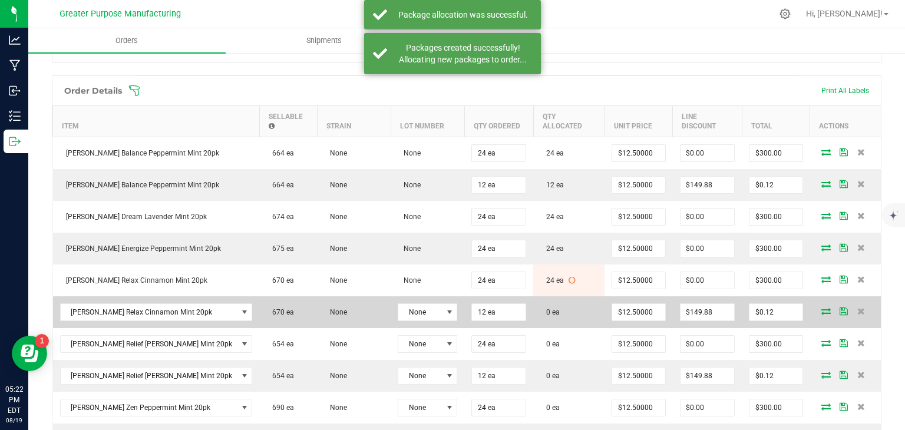
click at [821, 308] on icon at bounding box center [825, 311] width 9 height 7
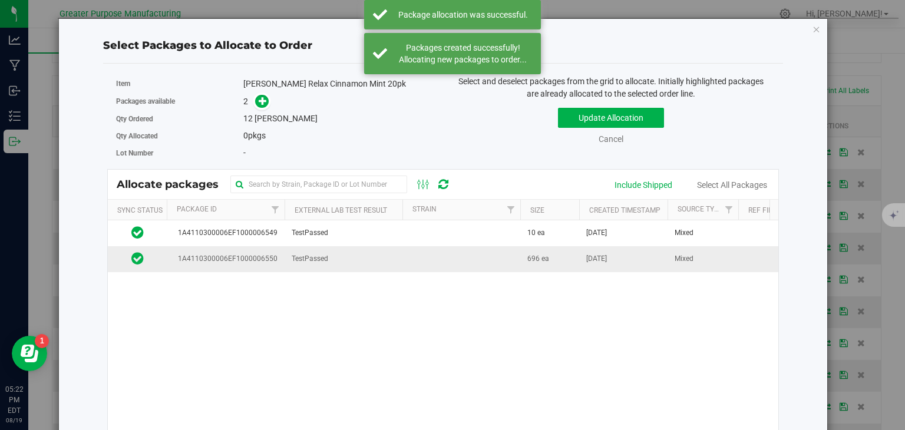
click at [529, 257] on span "696 ea" at bounding box center [538, 258] width 22 height 11
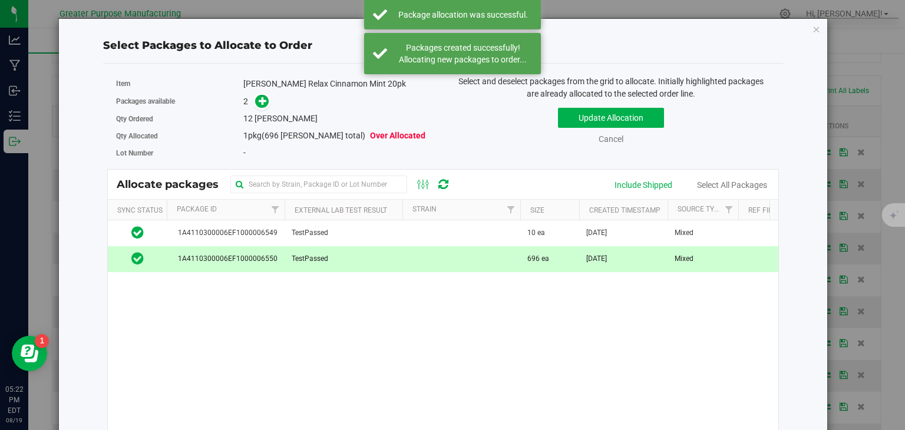
click at [267, 101] on div "2" at bounding box center [338, 102] width 191 height 14
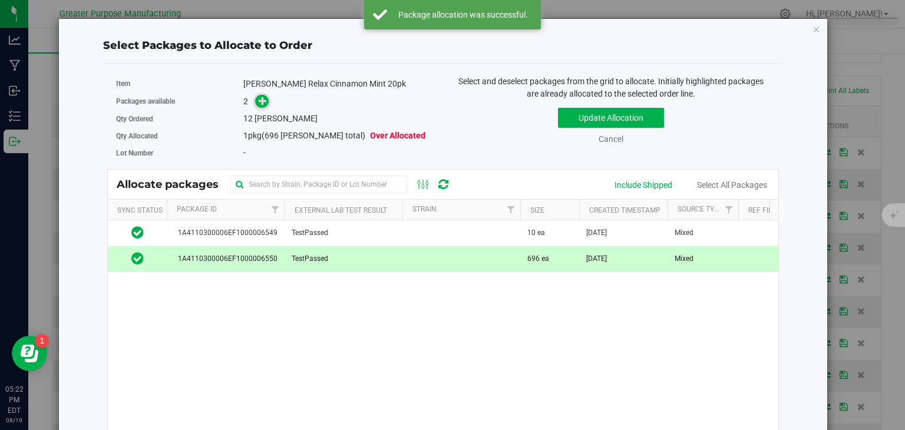
click at [265, 101] on icon at bounding box center [263, 101] width 8 height 8
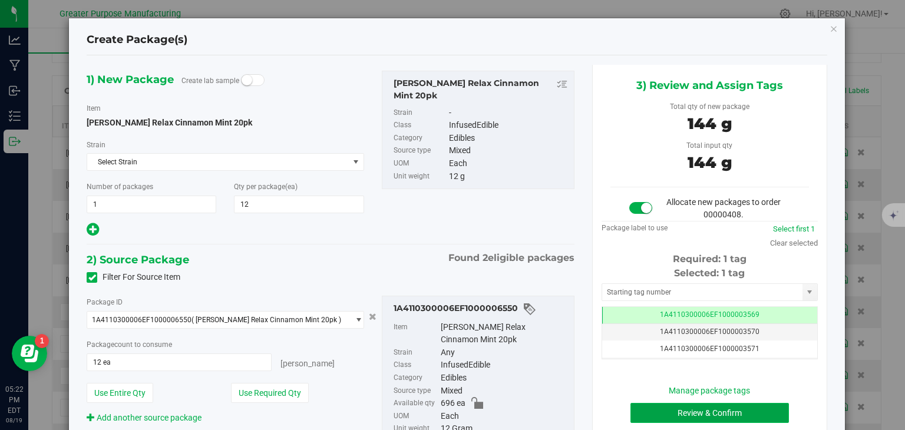
click at [707, 412] on button "Review & Confirm" at bounding box center [709, 413] width 158 height 20
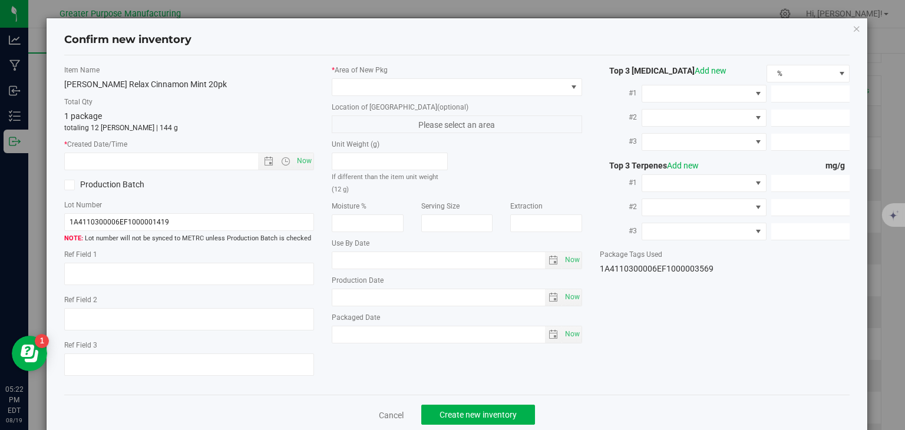
type input "[DATE]"
click at [301, 158] on span "Now" at bounding box center [305, 161] width 20 height 17
type input "[DATE] 5:22 PM"
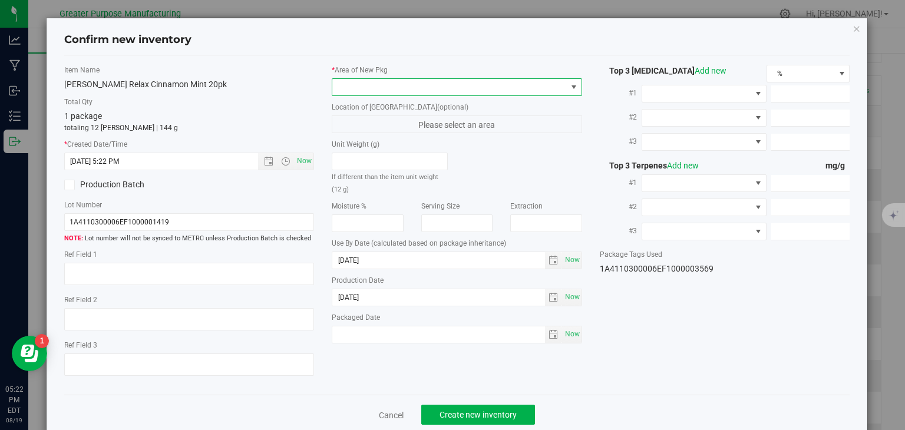
click at [391, 80] on span at bounding box center [449, 87] width 234 height 16
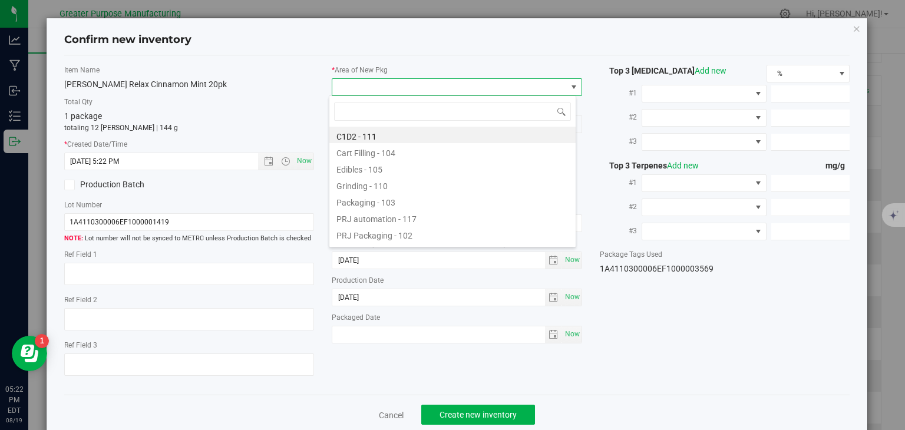
type input "108"
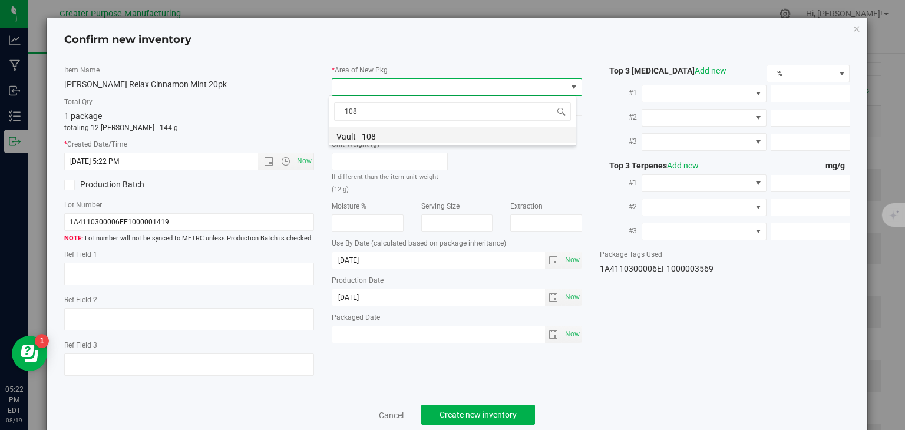
click at [379, 133] on li "Vault - 108" at bounding box center [452, 135] width 246 height 16
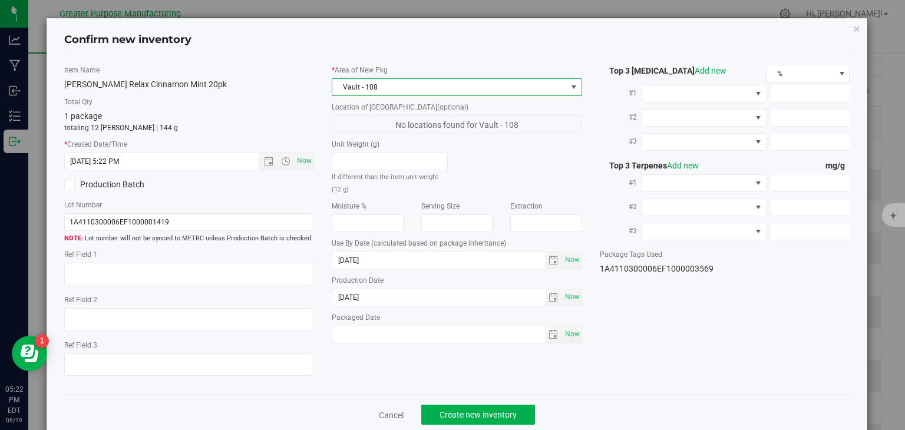
click at [473, 425] on div "Cancel Create new inventory" at bounding box center [457, 414] width 786 height 39
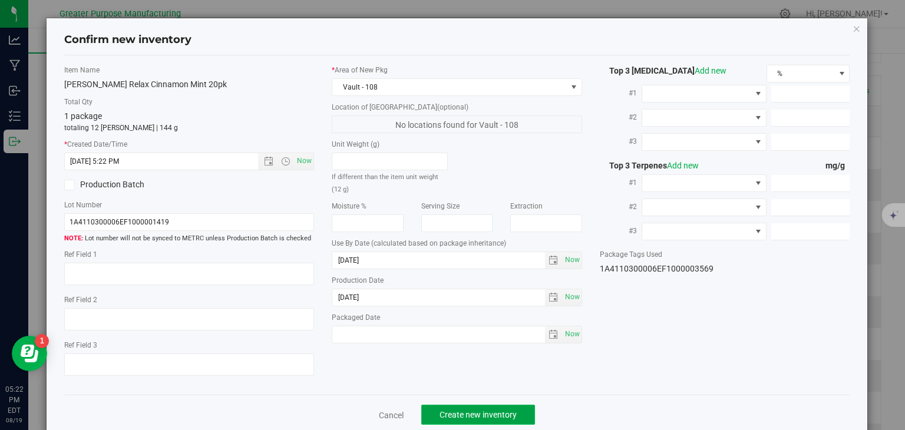
click at [485, 418] on span "Create new inventory" at bounding box center [478, 414] width 77 height 9
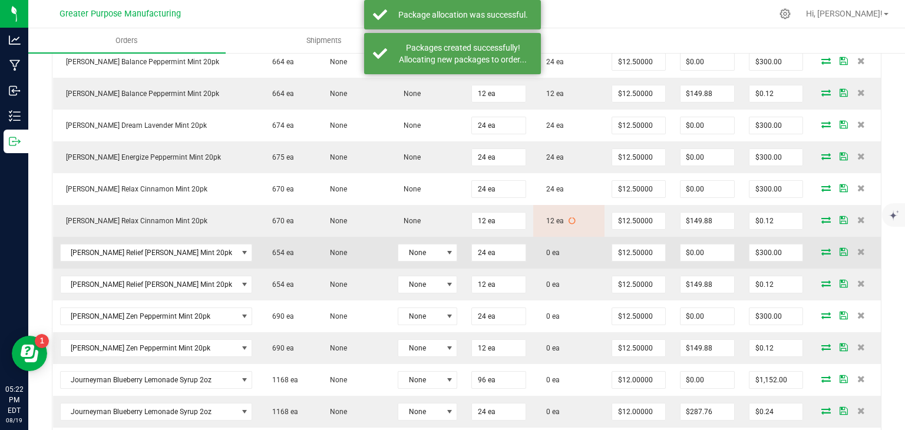
click at [821, 248] on icon at bounding box center [825, 251] width 9 height 7
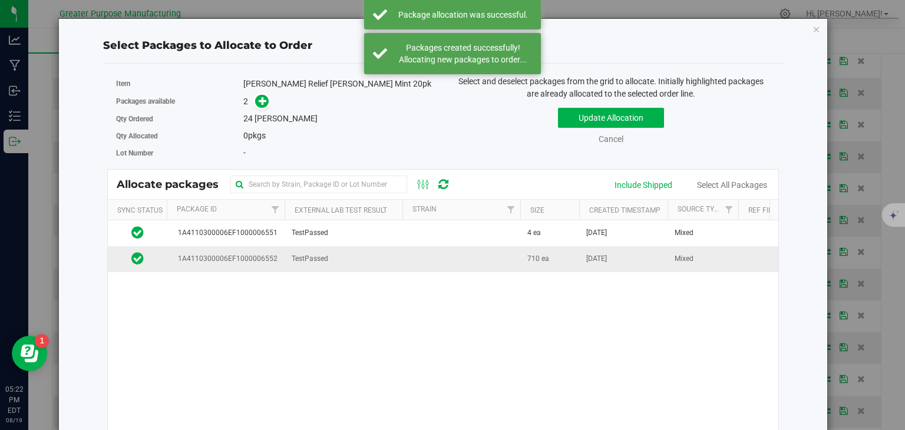
click at [405, 260] on td at bounding box center [461, 258] width 118 height 25
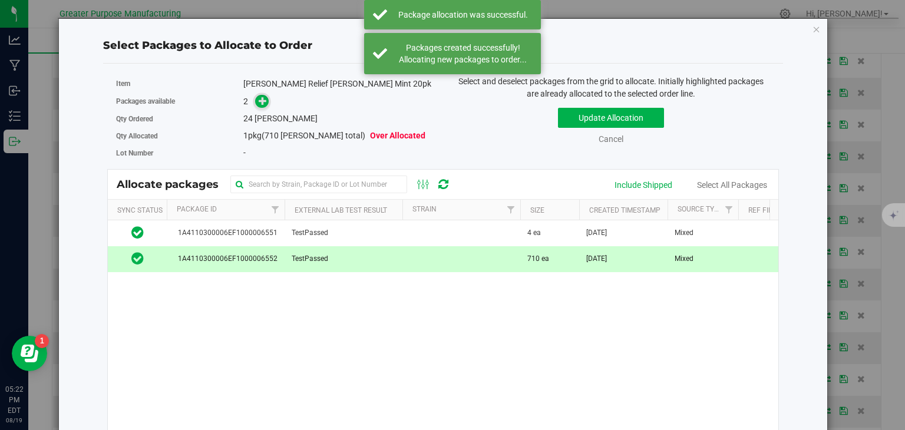
click at [264, 104] on icon at bounding box center [263, 101] width 8 height 8
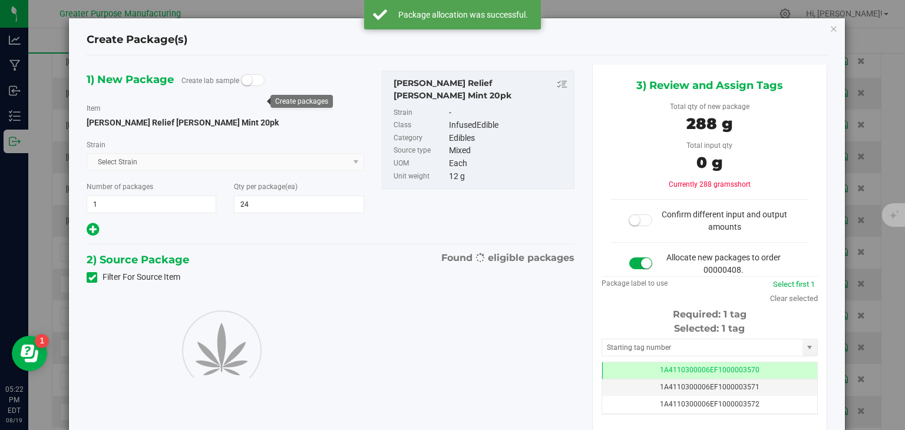
type input "24"
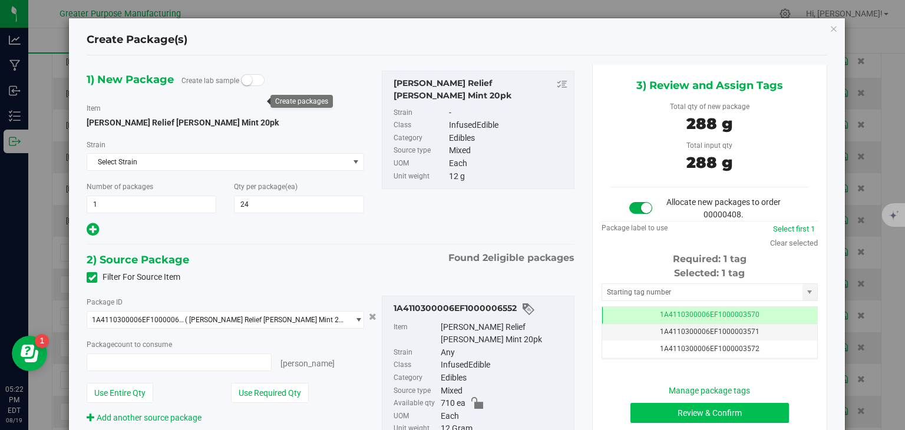
type input "24 ea"
click at [684, 407] on button "Review & Confirm" at bounding box center [709, 413] width 158 height 20
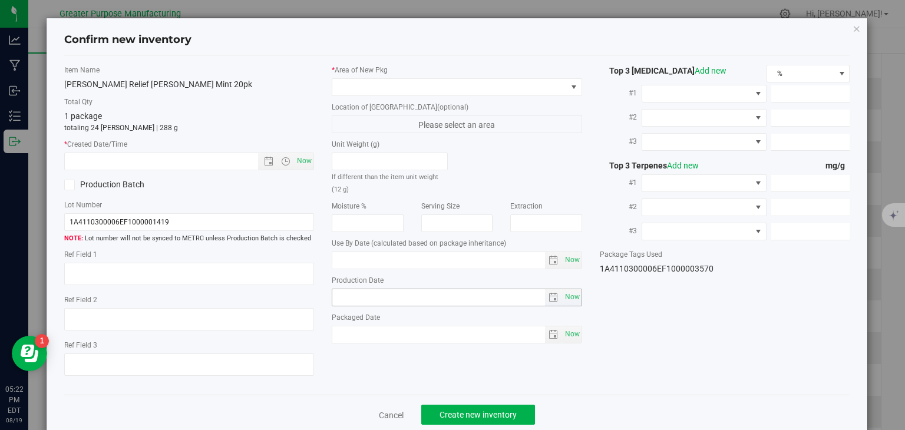
type input "[DATE]"
click at [300, 162] on span "Now" at bounding box center [305, 161] width 20 height 17
type input "[DATE] 5:22 PM"
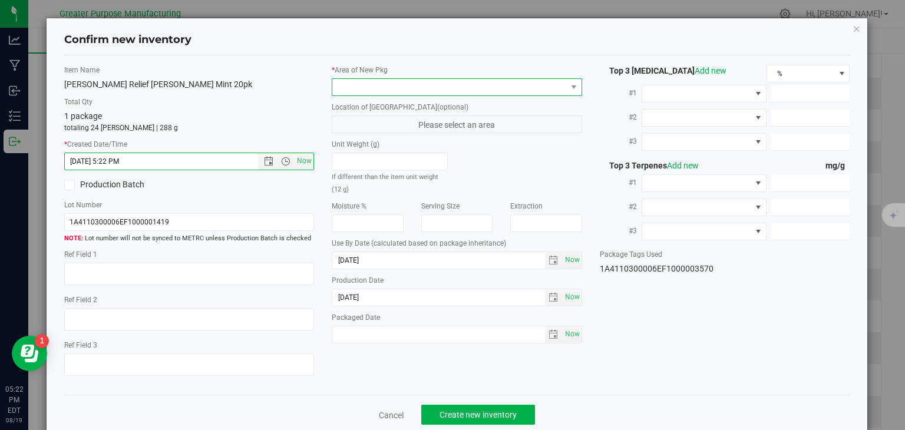
click at [378, 87] on span at bounding box center [449, 87] width 234 height 16
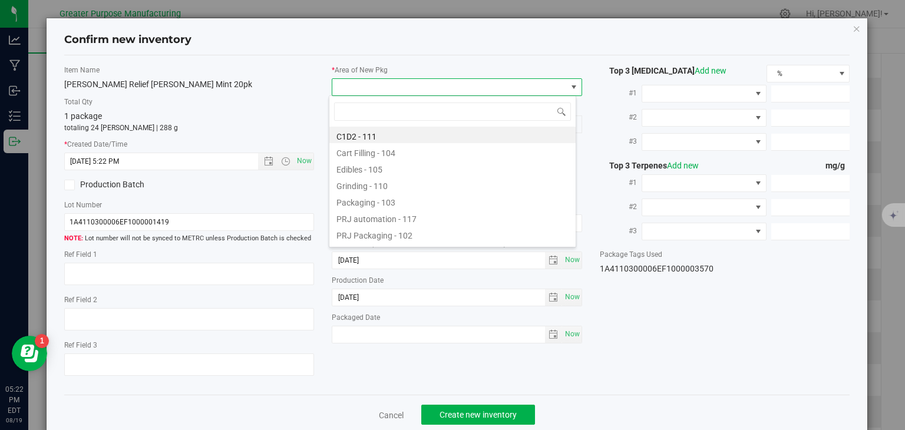
type input "108"
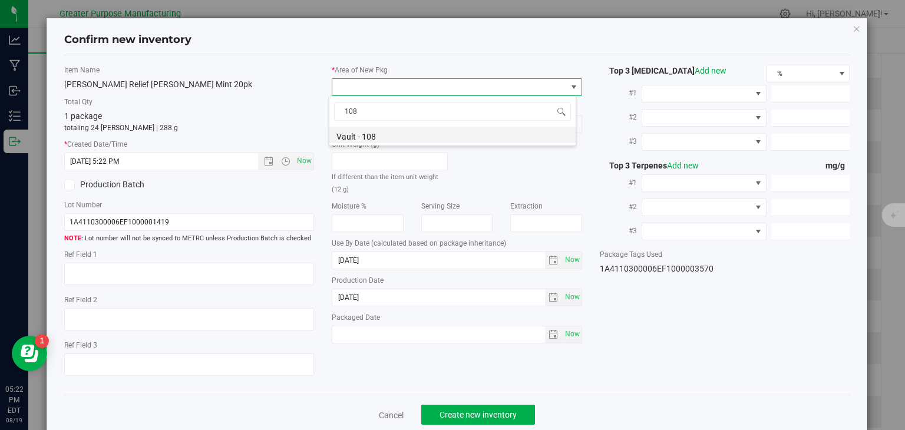
click at [365, 136] on li "Vault - 108" at bounding box center [452, 135] width 246 height 16
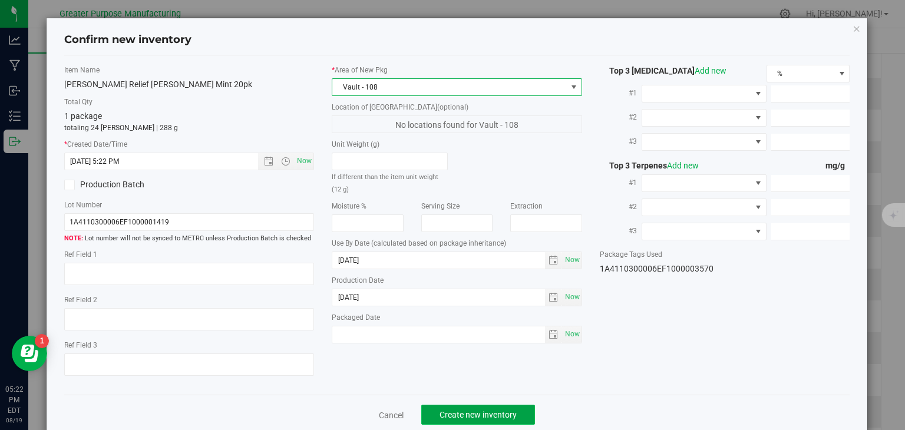
click at [471, 411] on span "Create new inventory" at bounding box center [478, 414] width 77 height 9
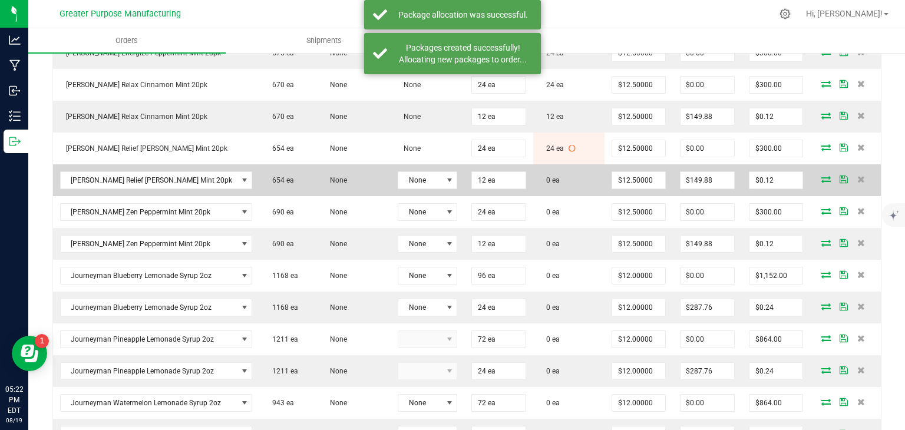
click at [821, 179] on icon at bounding box center [825, 179] width 9 height 7
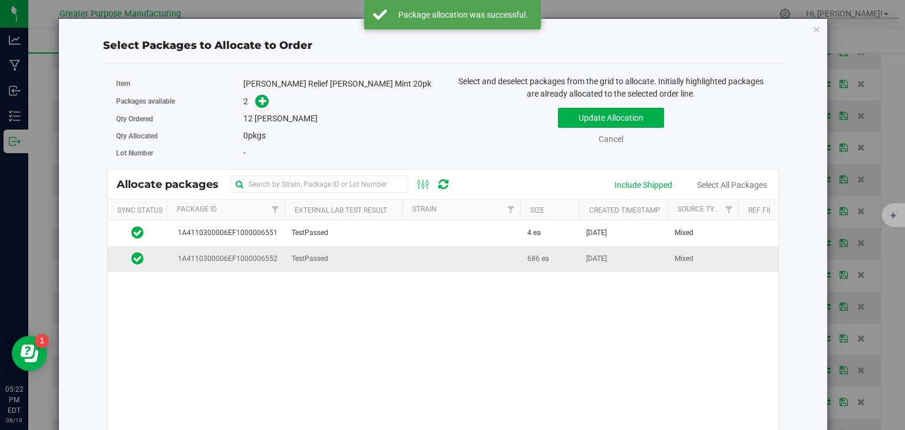
click at [422, 255] on td at bounding box center [461, 258] width 118 height 25
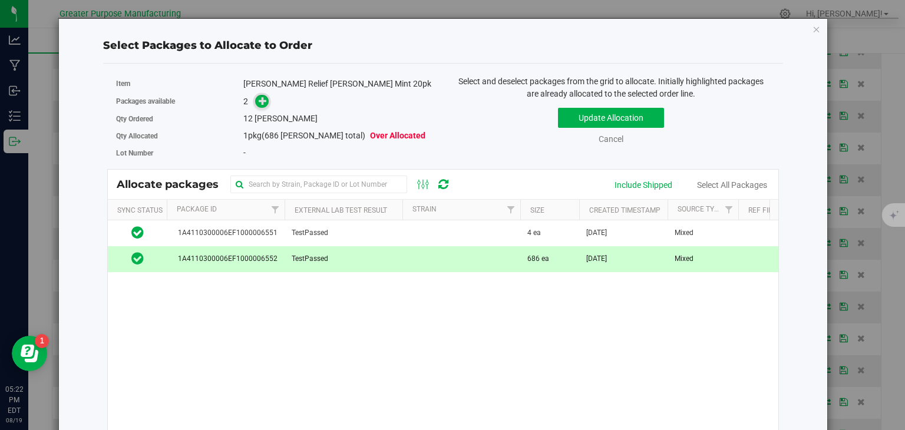
click at [260, 98] on icon at bounding box center [263, 101] width 8 height 8
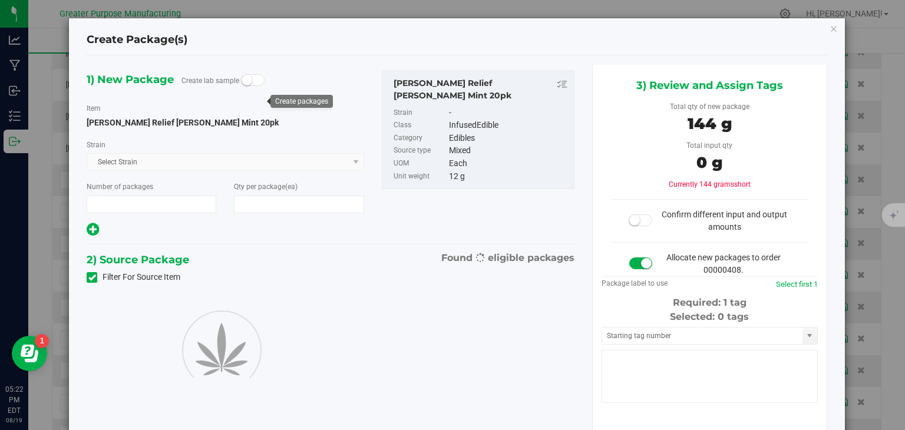
type input "1"
type input "12"
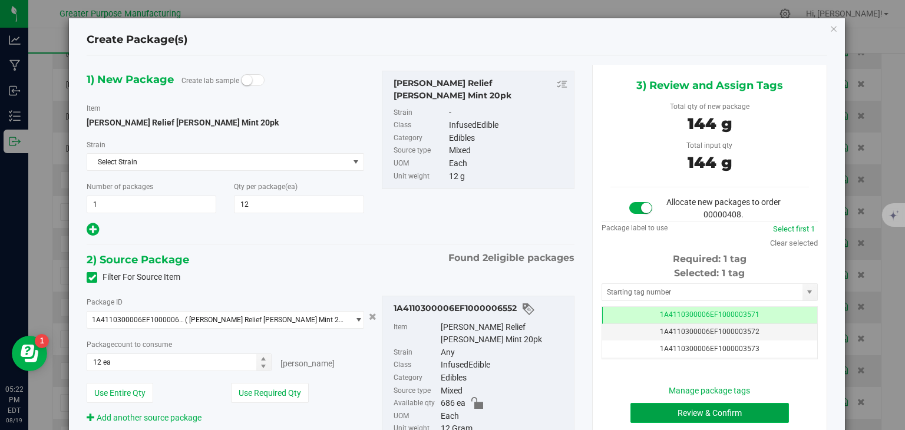
click at [734, 412] on button "Review & Confirm" at bounding box center [709, 413] width 158 height 20
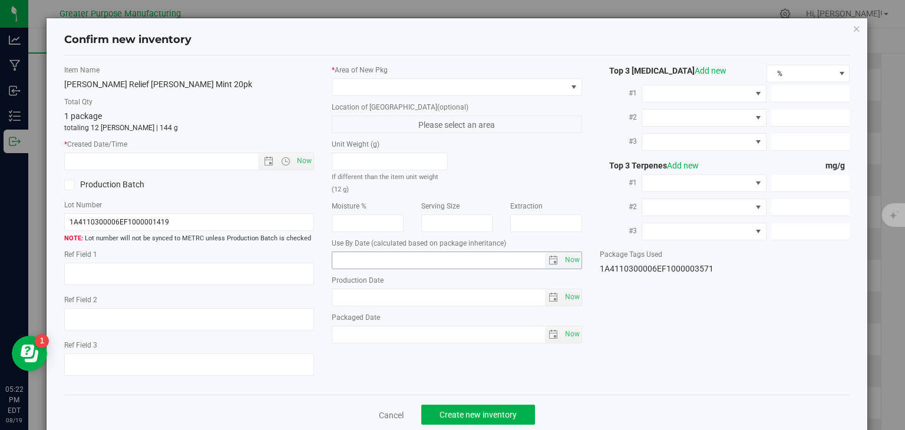
type input "[DATE]"
click at [304, 158] on span "Now" at bounding box center [305, 161] width 20 height 17
type input "[DATE] 5:22 PM"
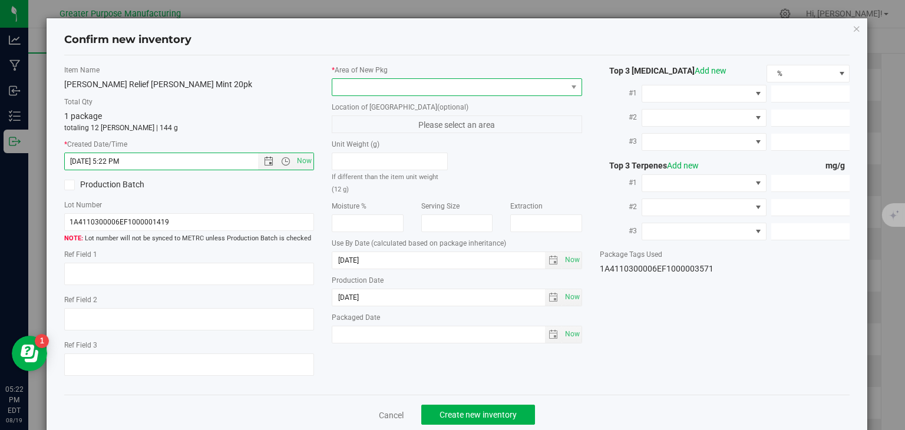
click at [397, 88] on span at bounding box center [449, 87] width 234 height 16
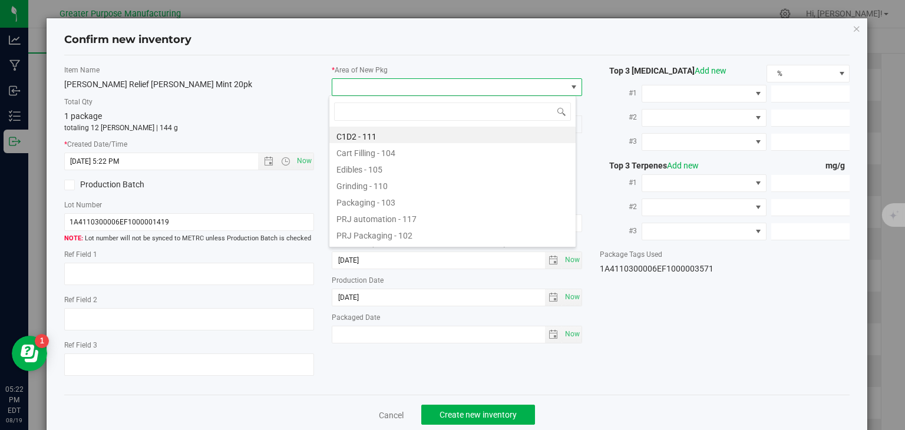
type input "108"
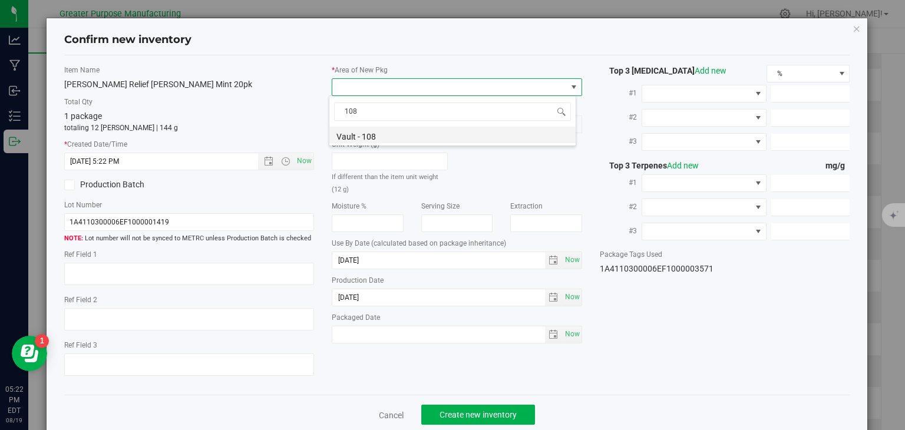
click at [384, 132] on li "Vault - 108" at bounding box center [452, 135] width 246 height 16
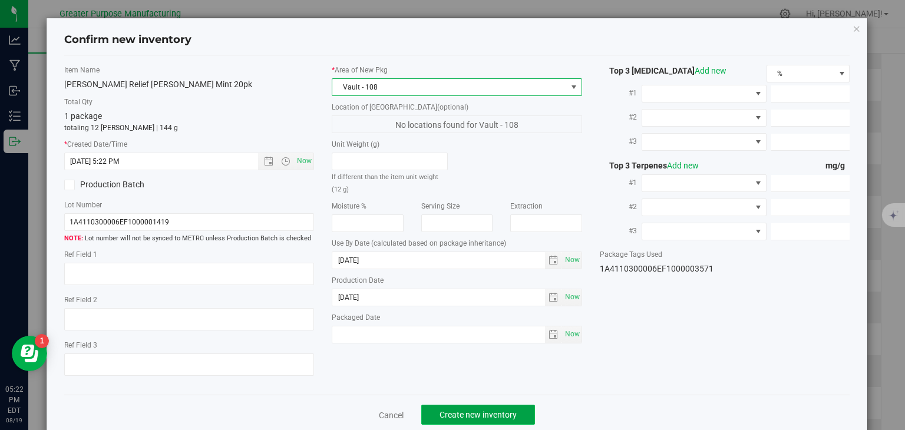
click at [494, 410] on span "Create new inventory" at bounding box center [478, 414] width 77 height 9
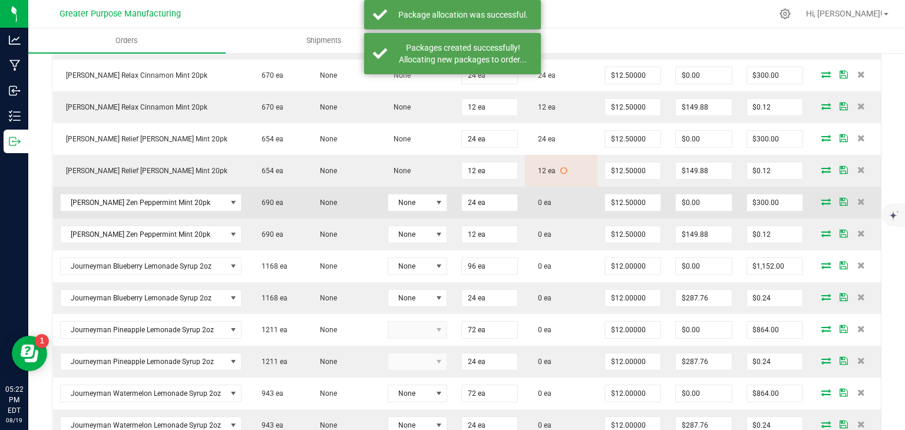
click at [821, 205] on icon at bounding box center [825, 201] width 9 height 7
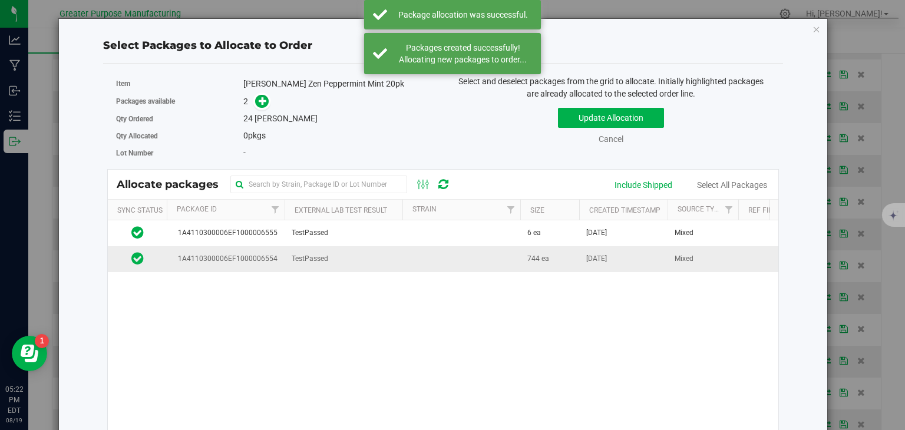
click at [448, 257] on td at bounding box center [461, 258] width 118 height 25
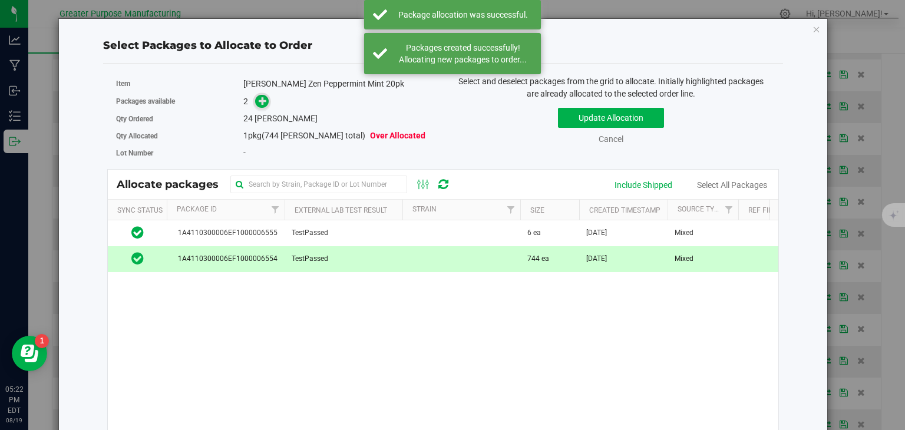
click at [259, 97] on icon at bounding box center [263, 101] width 8 height 8
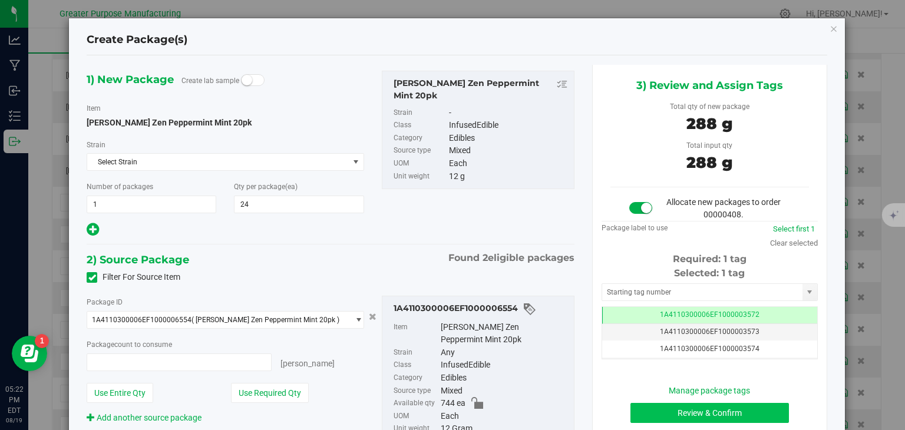
type input "24 ea"
click at [695, 407] on button "Review & Confirm" at bounding box center [709, 413] width 158 height 20
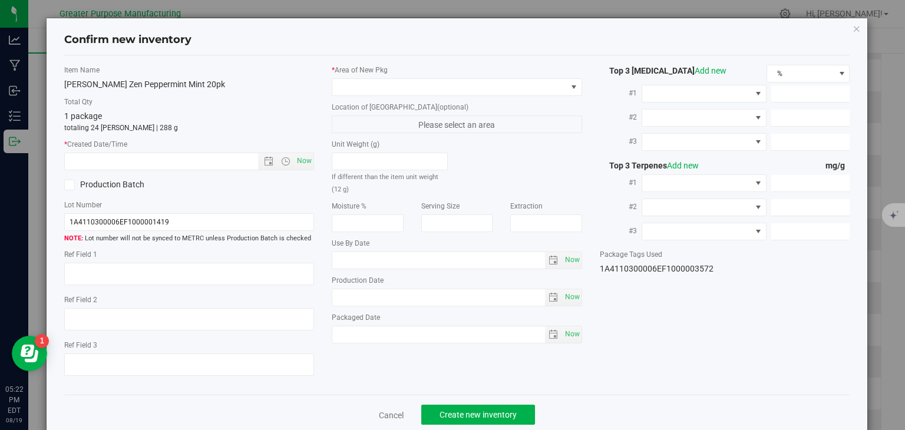
type input "[DATE]"
click at [299, 154] on span "Now" at bounding box center [305, 161] width 20 height 17
type input "[DATE] 5:22 PM"
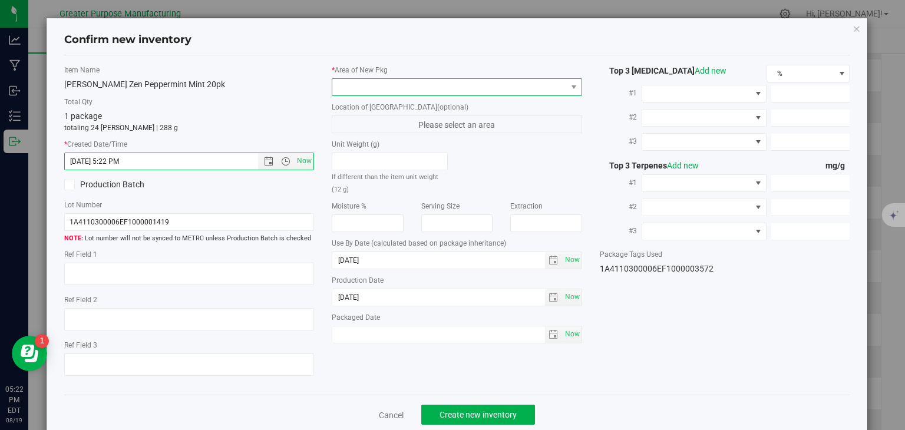
click at [385, 87] on span at bounding box center [449, 87] width 234 height 16
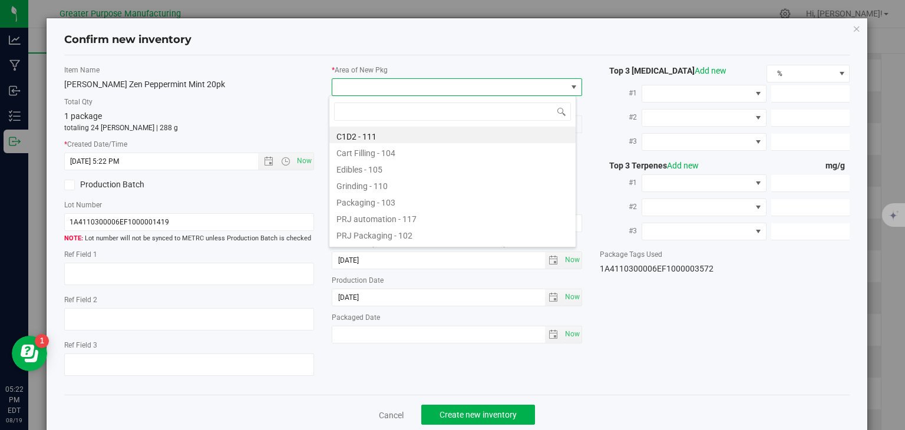
type input "108"
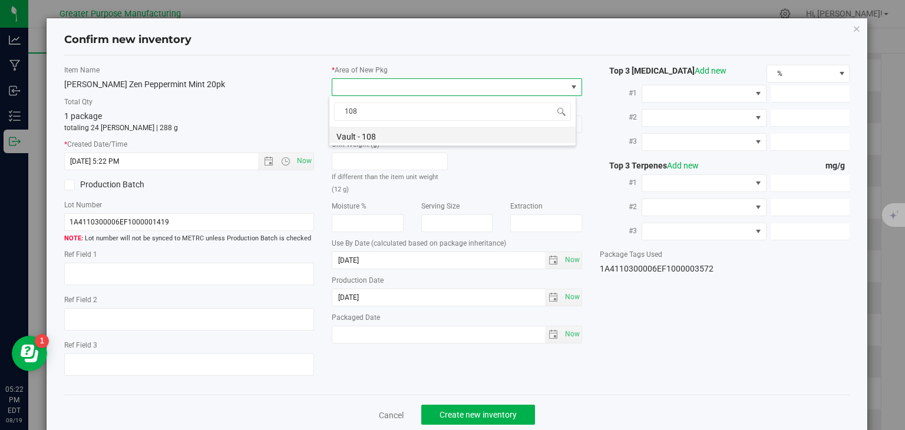
click at [377, 135] on li "Vault - 108" at bounding box center [452, 135] width 246 height 16
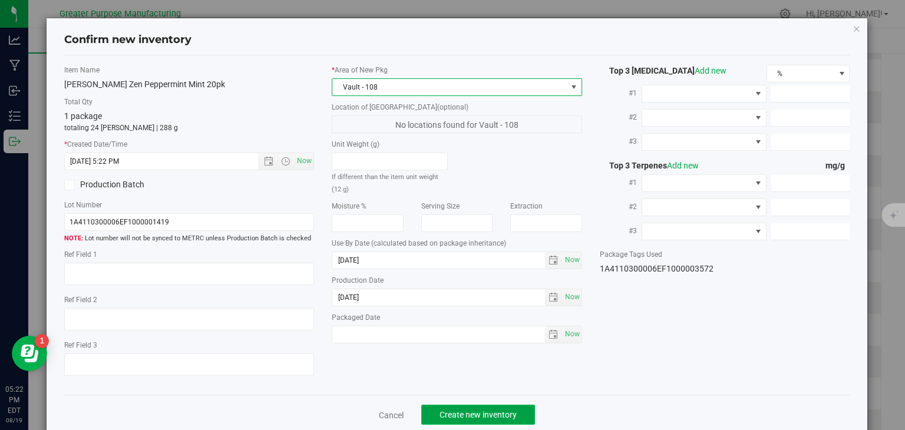
click at [486, 410] on span "Create new inventory" at bounding box center [478, 414] width 77 height 9
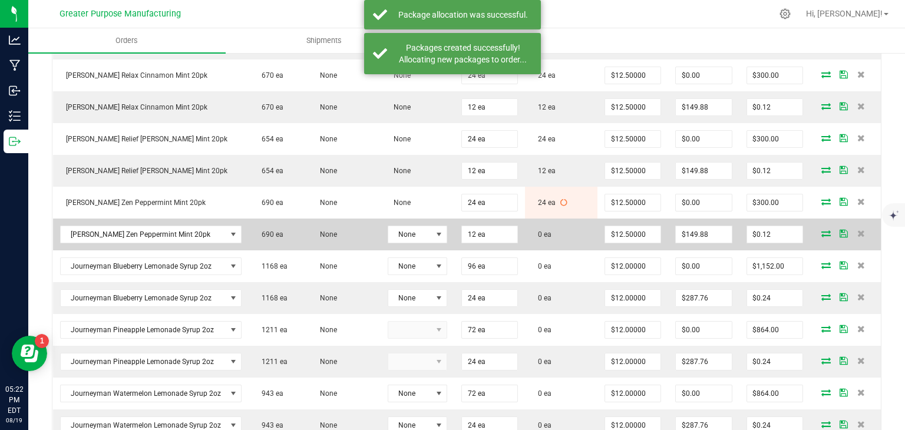
click at [821, 237] on icon at bounding box center [825, 233] width 9 height 7
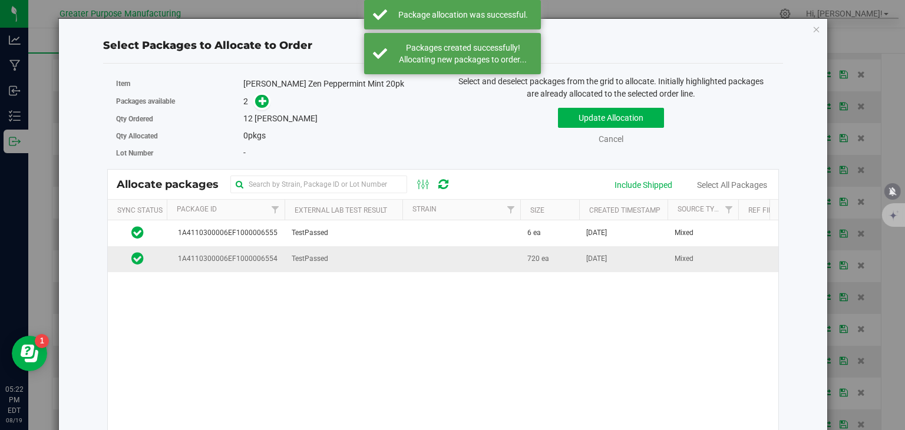
click at [443, 257] on td at bounding box center [461, 258] width 118 height 25
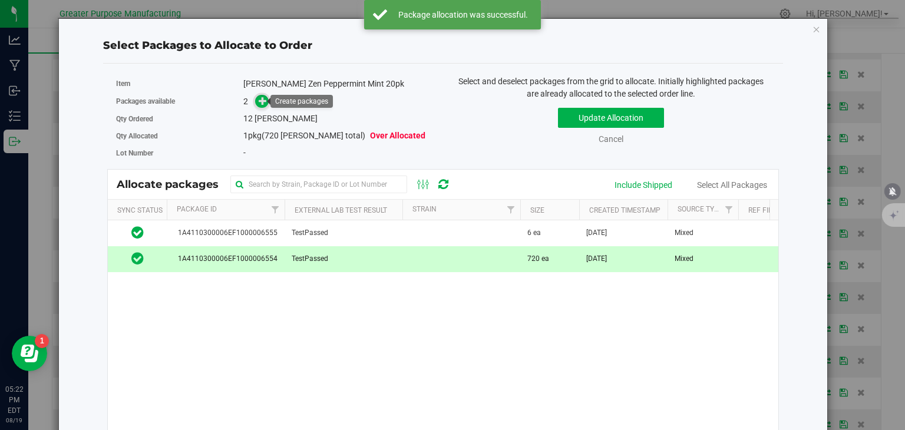
click at [259, 101] on icon at bounding box center [263, 101] width 8 height 8
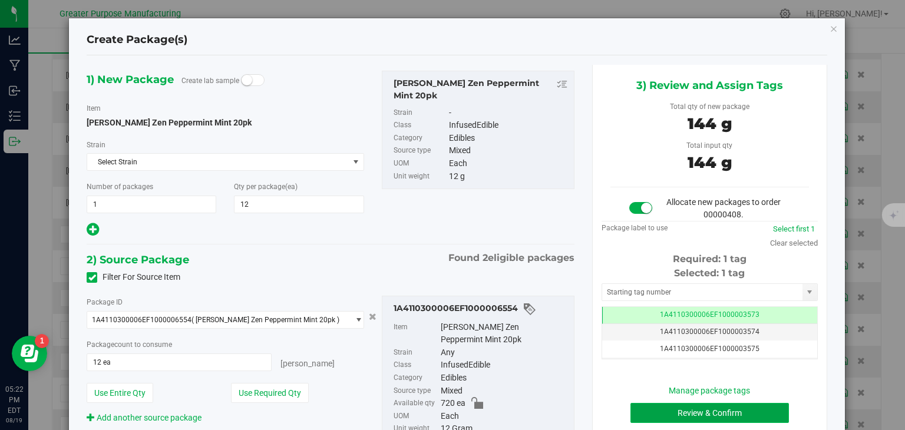
click at [726, 420] on button "Review & Confirm" at bounding box center [709, 413] width 158 height 20
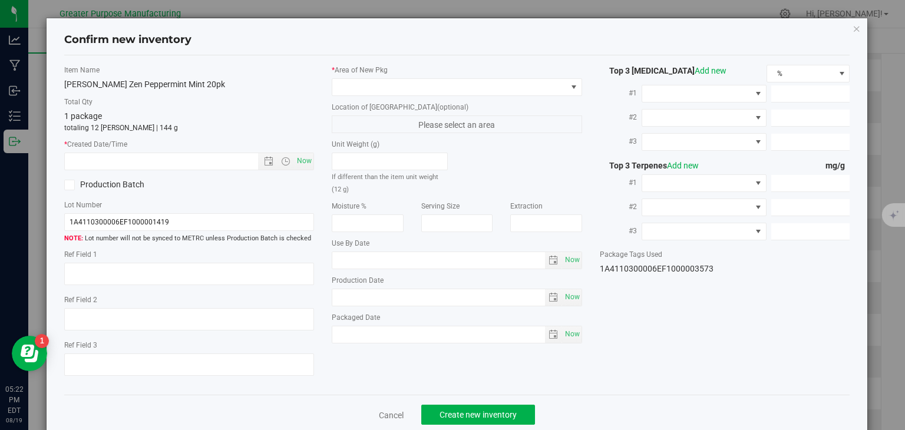
type input "[DATE]"
click at [302, 171] on div "Item Name [PERSON_NAME] Zen Peppermint Mint 20pk Total Qty 1 package totaling 1…" at bounding box center [189, 225] width 268 height 321
click at [304, 161] on span "Now" at bounding box center [305, 161] width 20 height 17
type input "[DATE] 5:22 PM"
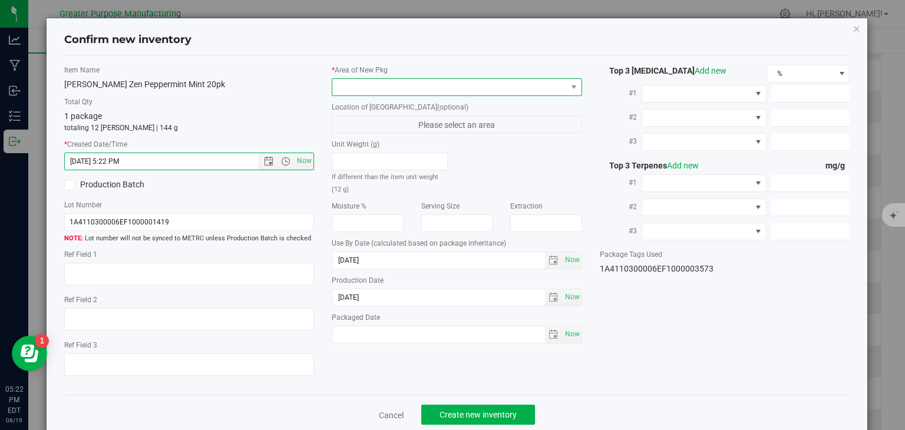
click at [388, 88] on span at bounding box center [449, 87] width 234 height 16
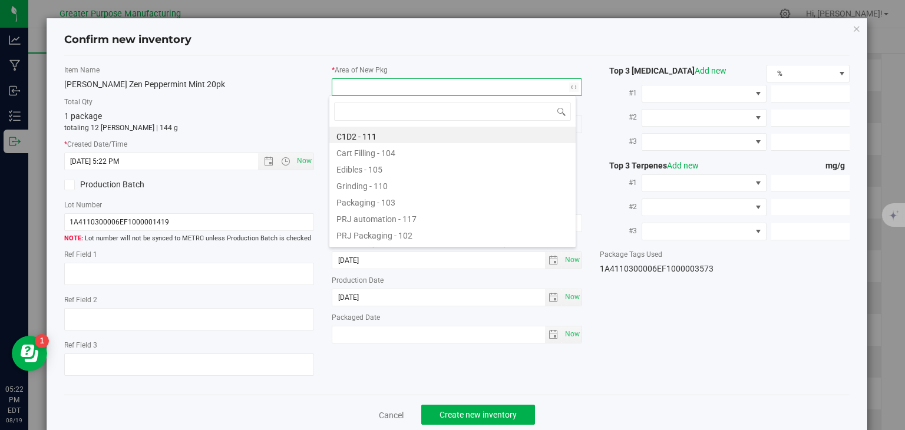
type input "108"
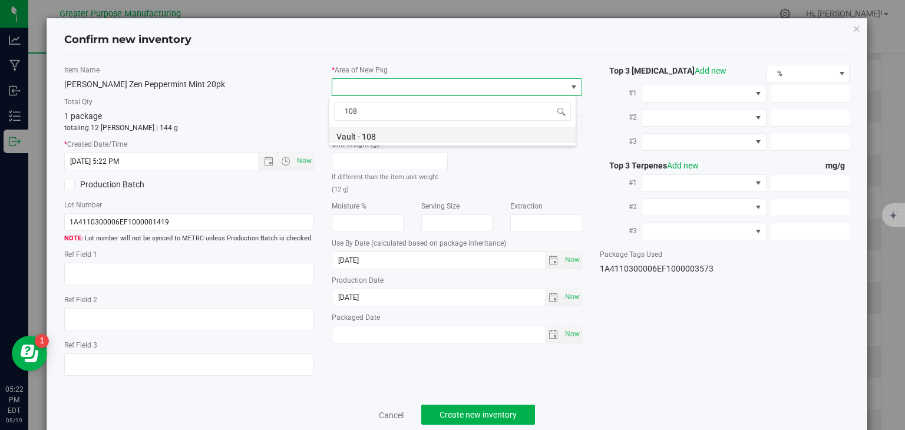
click at [379, 135] on li "Vault - 108" at bounding box center [452, 135] width 246 height 16
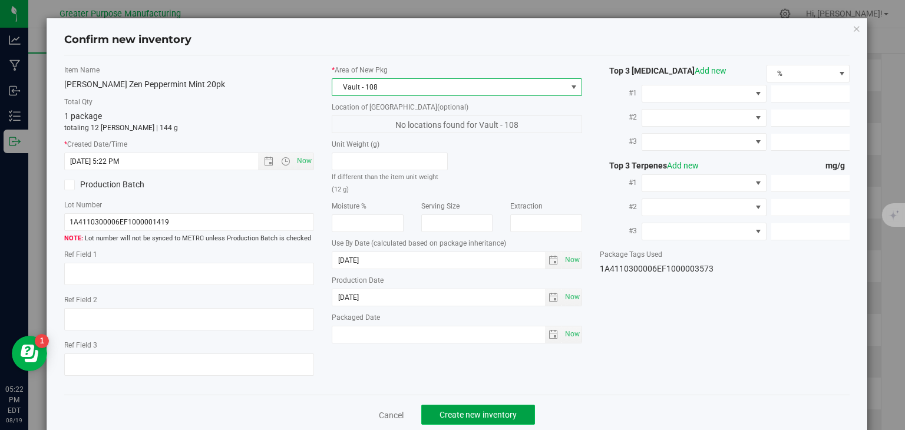
click at [498, 411] on span "Create new inventory" at bounding box center [478, 414] width 77 height 9
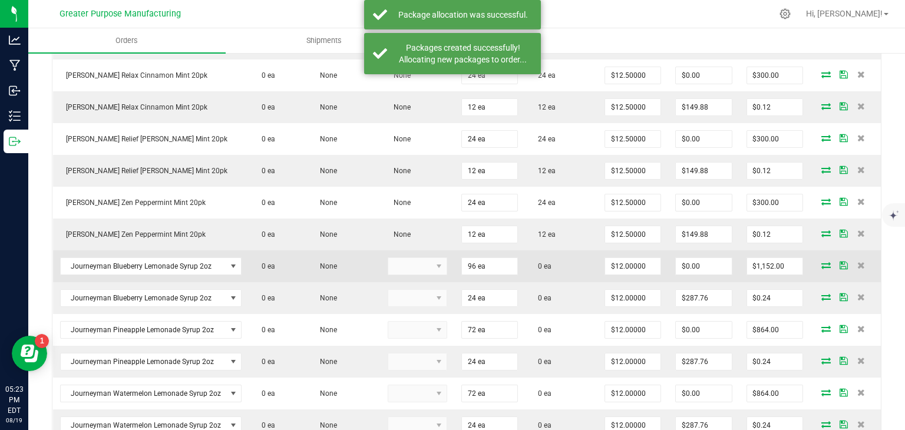
click at [821, 269] on icon at bounding box center [825, 265] width 9 height 7
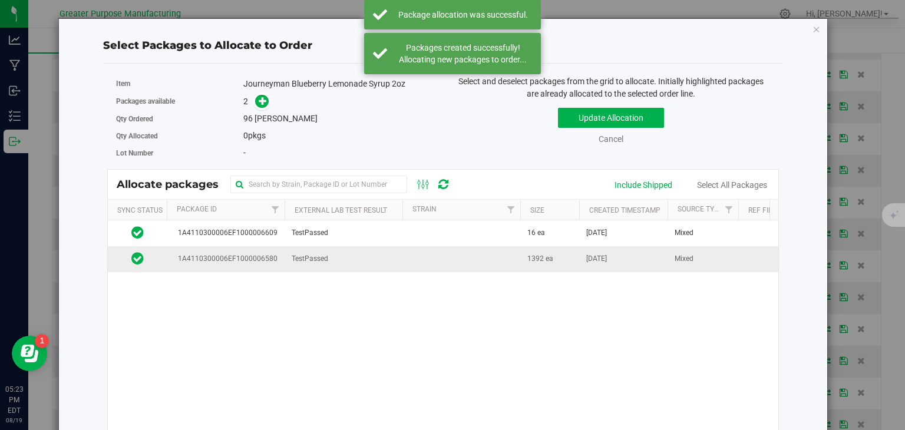
click at [397, 260] on td "TestPassed" at bounding box center [344, 258] width 118 height 25
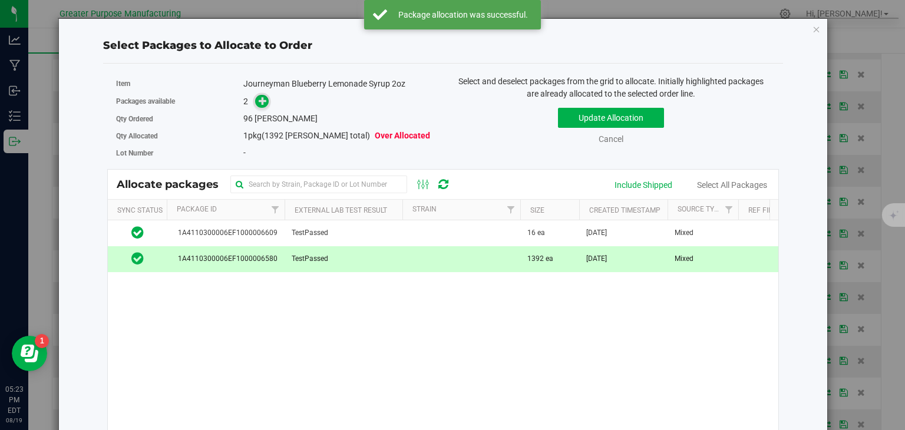
click at [264, 102] on icon at bounding box center [263, 101] width 8 height 8
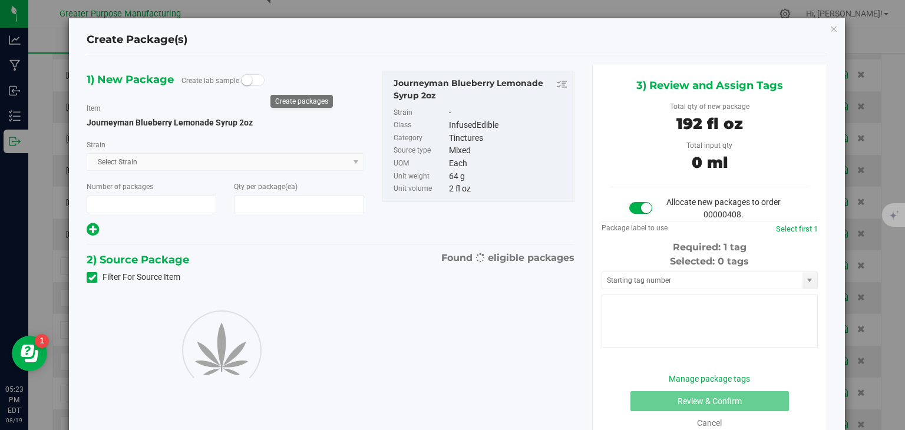
type input "1"
type input "96"
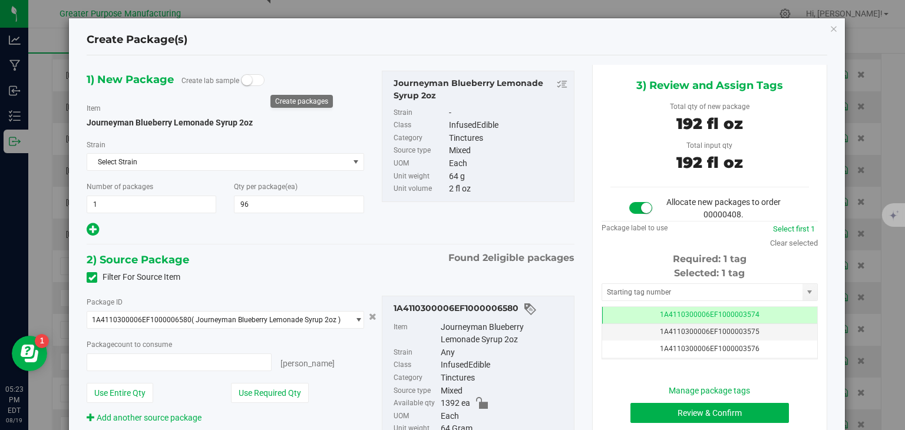
type input "96 ea"
click at [681, 412] on button "Review & Confirm" at bounding box center [709, 413] width 158 height 20
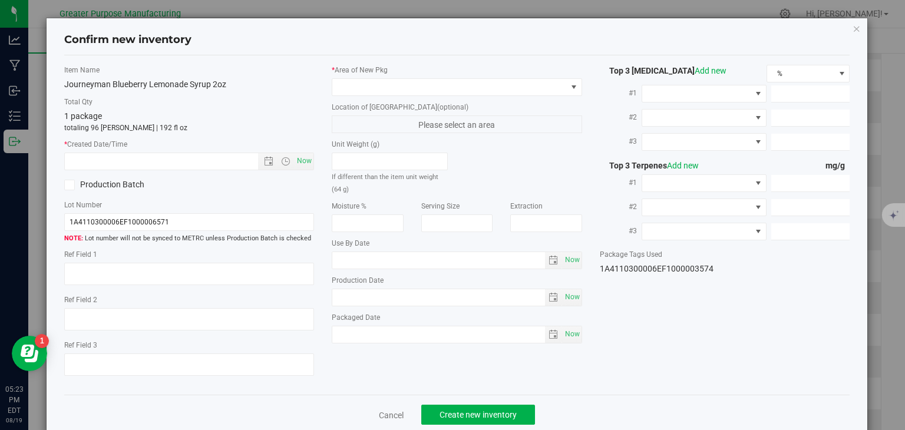
type input "[DATE]"
click at [304, 156] on span "Now" at bounding box center [305, 161] width 20 height 17
type input "[DATE] 5:23 PM"
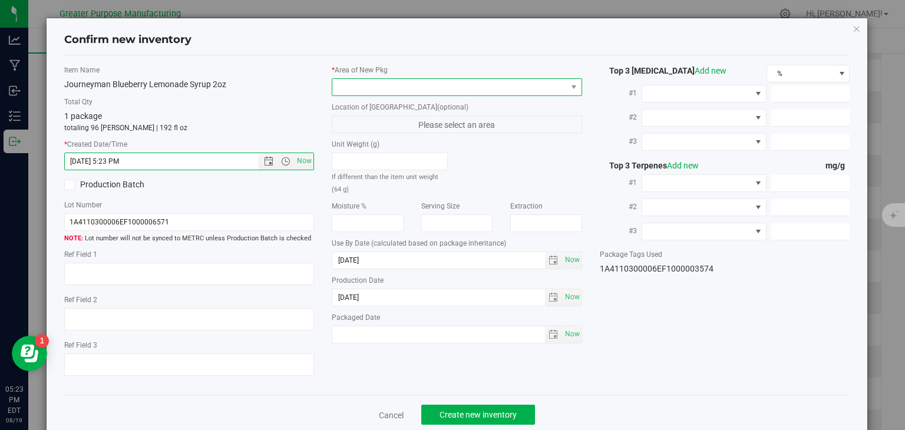
click at [379, 88] on span at bounding box center [449, 87] width 234 height 16
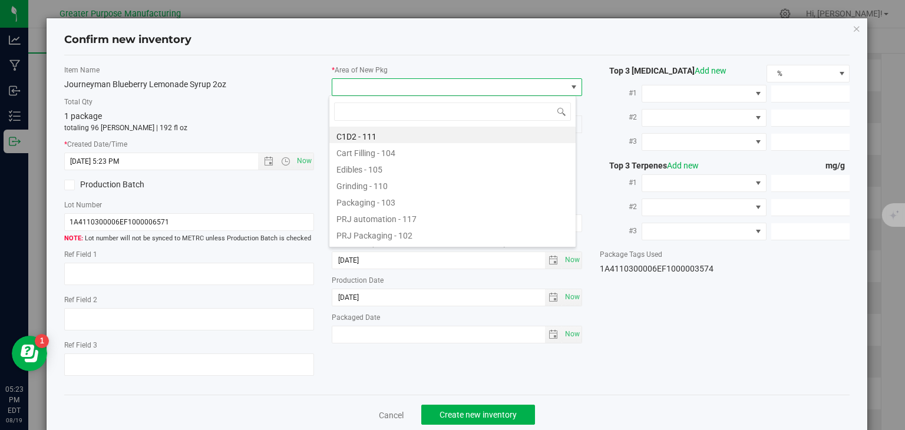
type input "108"
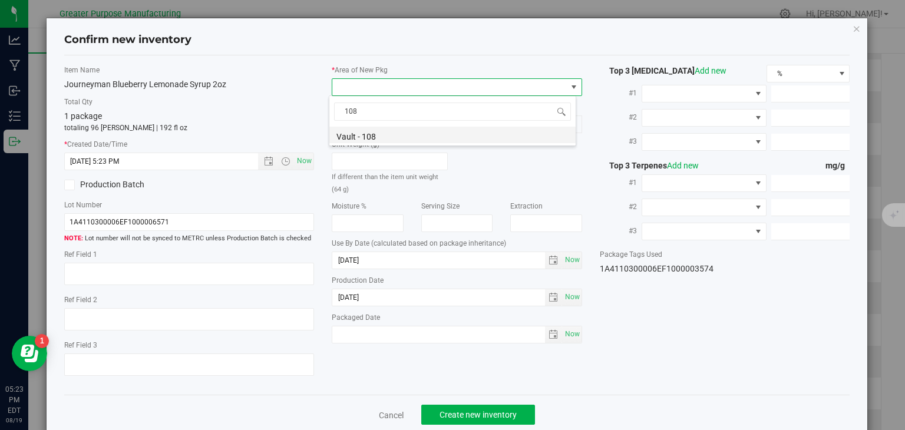
click at [372, 137] on li "Vault - 108" at bounding box center [452, 135] width 246 height 16
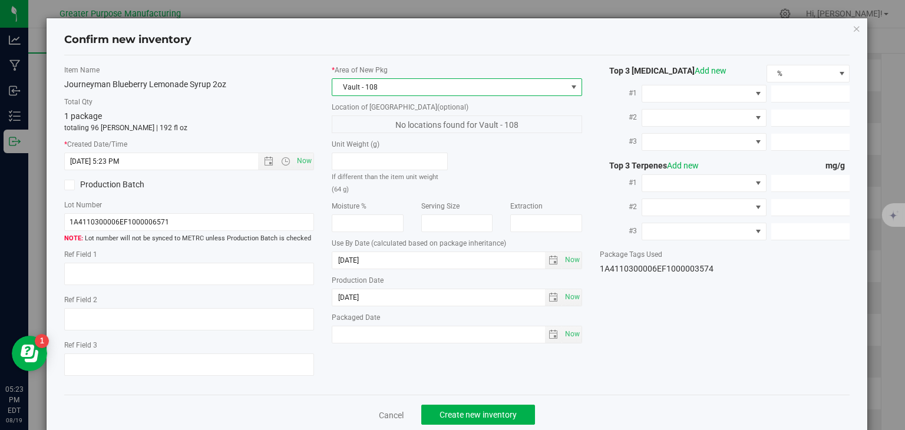
click at [468, 404] on div "Cancel Create new inventory" at bounding box center [457, 414] width 786 height 39
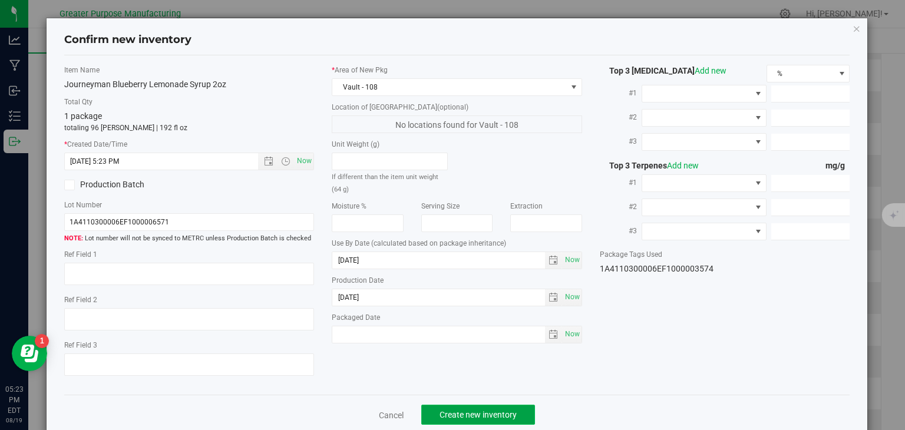
click at [463, 410] on span "Create new inventory" at bounding box center [478, 414] width 77 height 9
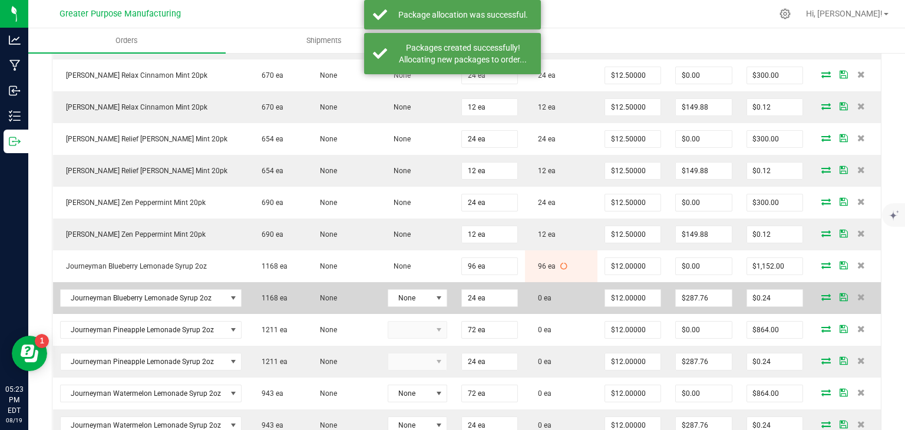
click at [821, 300] on icon at bounding box center [825, 296] width 9 height 7
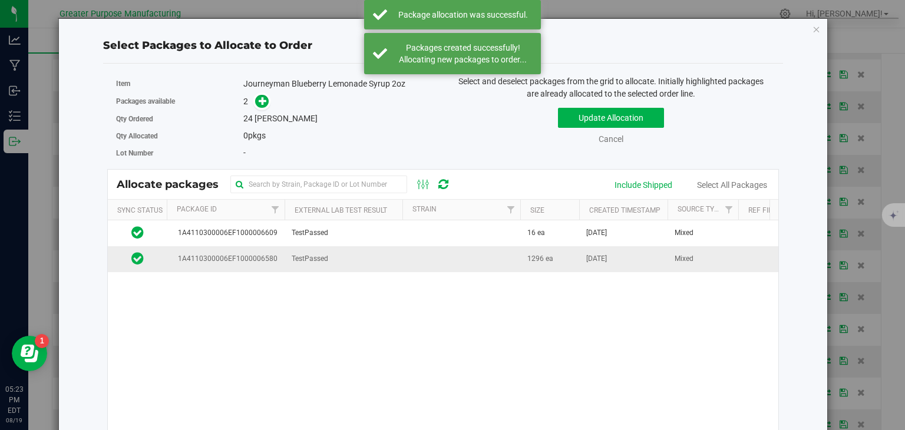
click at [452, 255] on td at bounding box center [461, 258] width 118 height 25
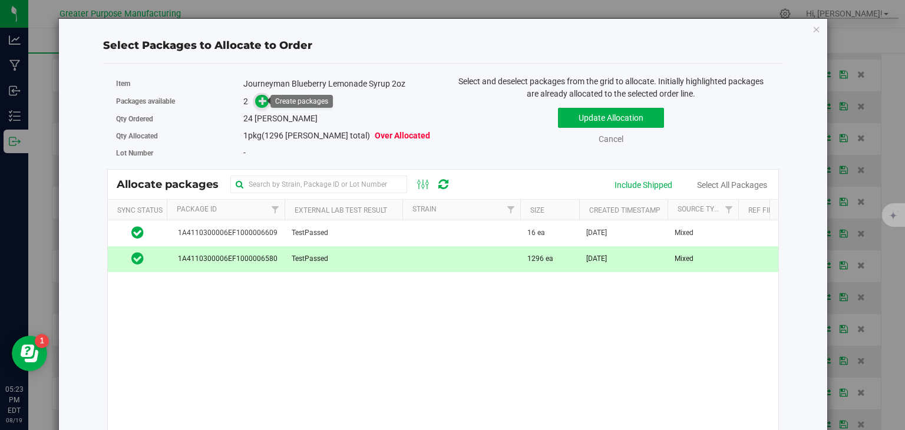
click at [265, 103] on span at bounding box center [262, 102] width 14 height 14
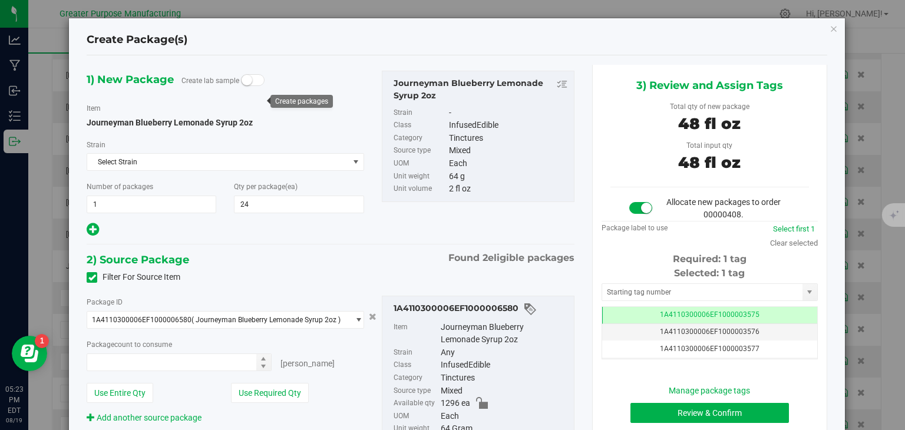
type input "24 ea"
click at [649, 409] on button "Review & Confirm" at bounding box center [709, 413] width 158 height 20
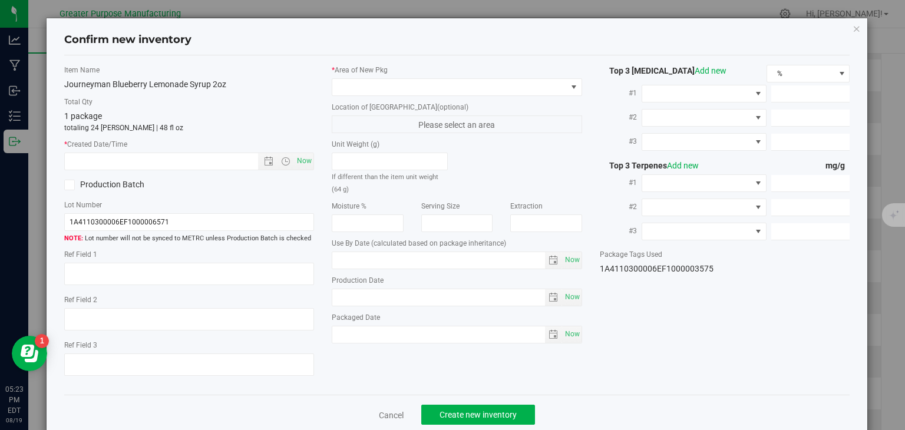
type input "[DATE]"
click at [306, 161] on span "Now" at bounding box center [305, 161] width 20 height 17
type input "[DATE] 5:23 PM"
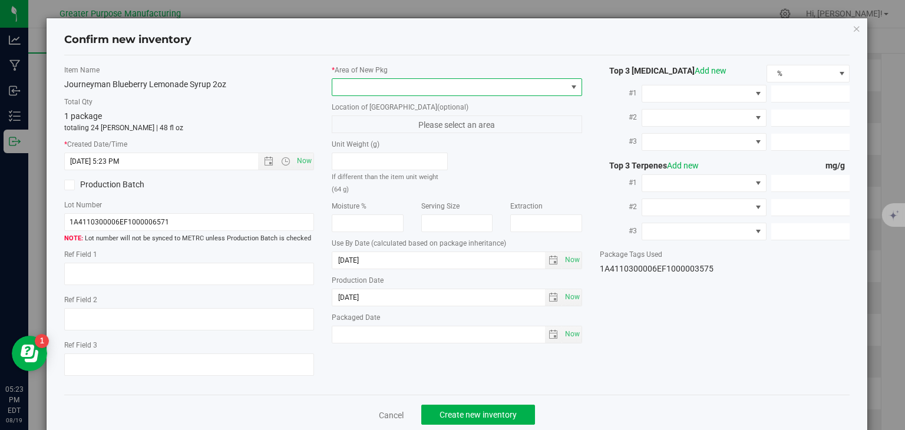
click at [378, 87] on span at bounding box center [449, 87] width 234 height 16
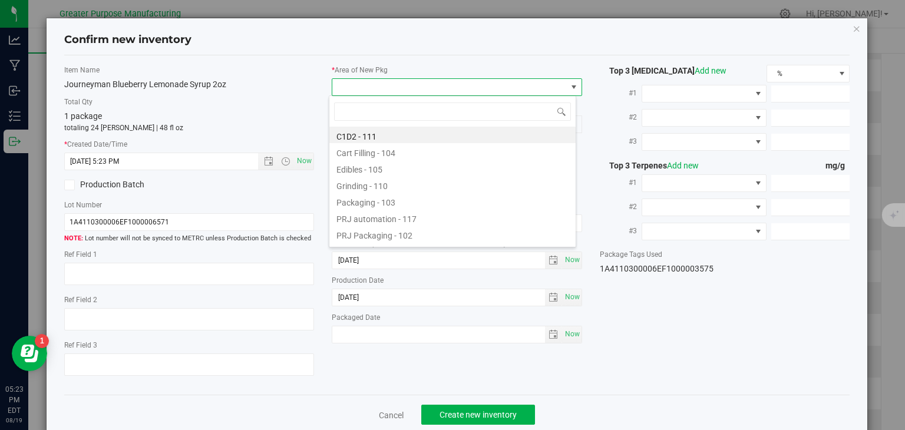
type input "108"
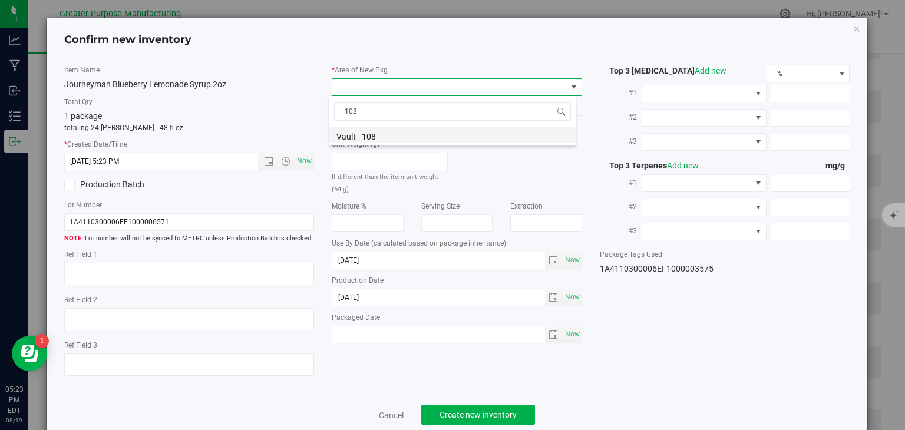
click at [383, 131] on li "Vault - 108" at bounding box center [452, 135] width 246 height 16
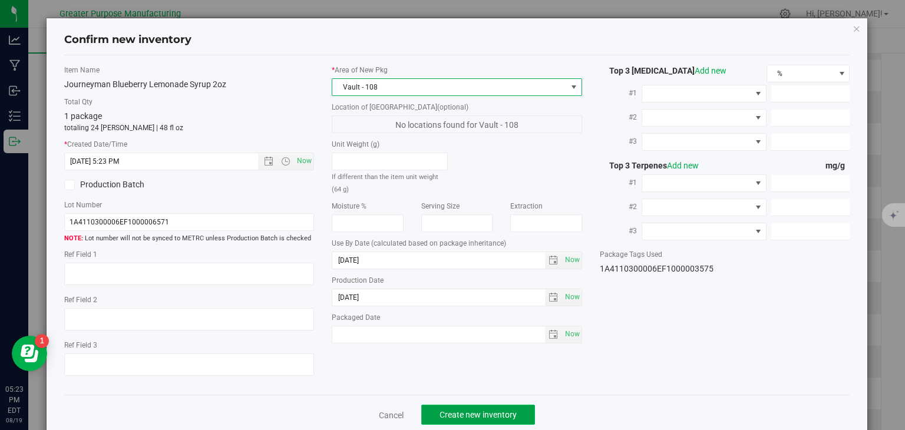
click at [474, 415] on span "Create new inventory" at bounding box center [478, 414] width 77 height 9
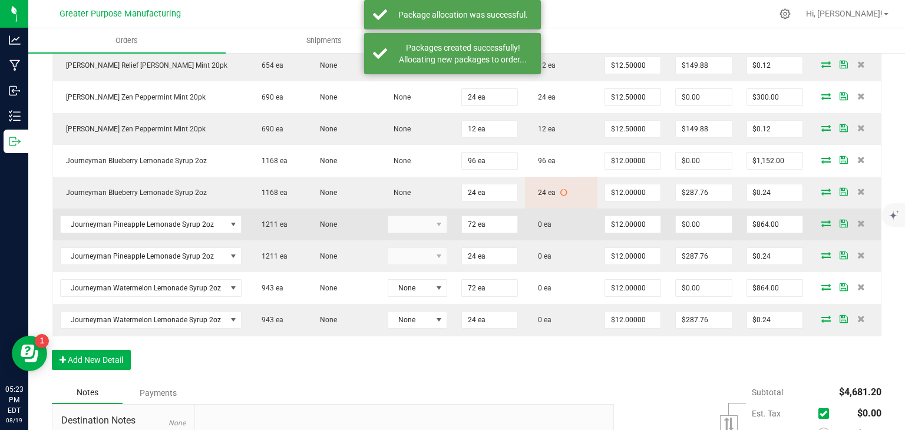
click at [821, 227] on icon at bounding box center [825, 223] width 9 height 7
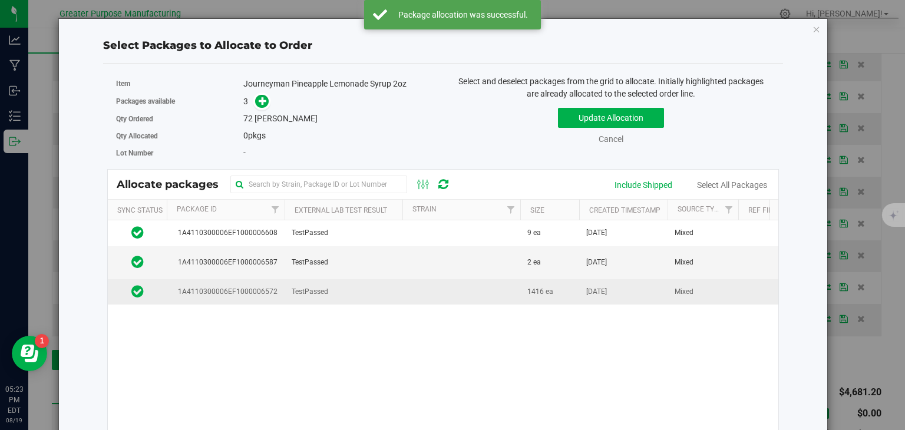
click at [434, 292] on td at bounding box center [461, 291] width 118 height 25
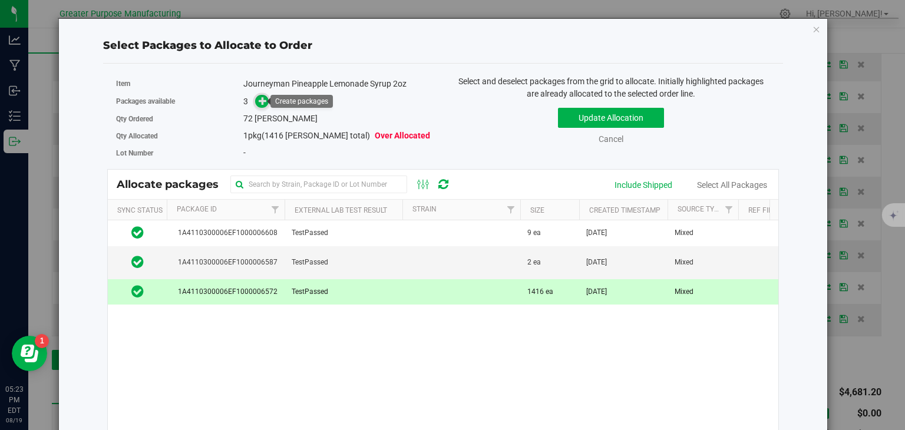
click at [259, 101] on icon at bounding box center [263, 101] width 8 height 8
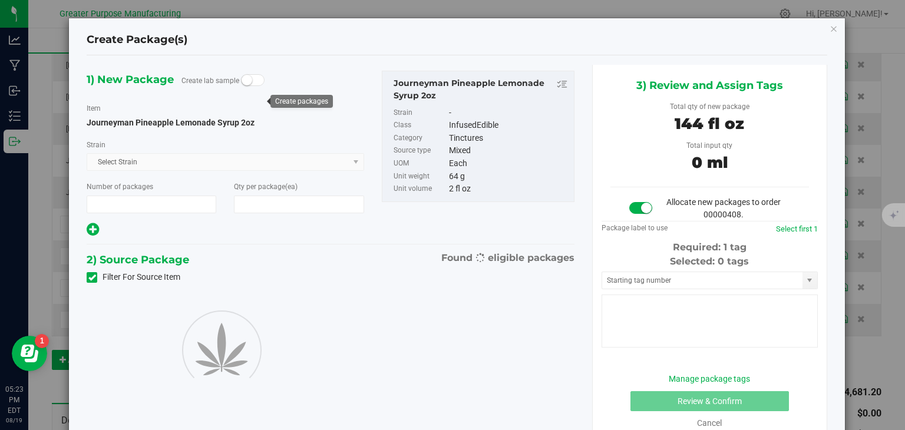
type input "1"
type input "72"
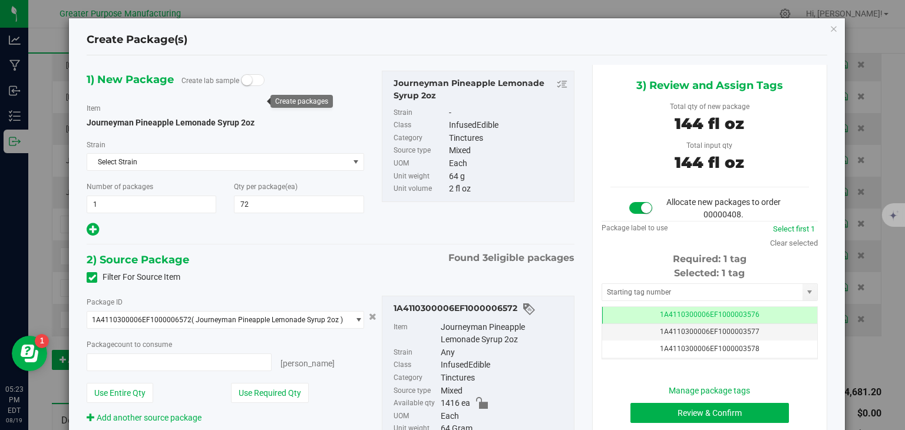
type input "72 ea"
click at [675, 408] on button "Review & Confirm" at bounding box center [709, 413] width 158 height 20
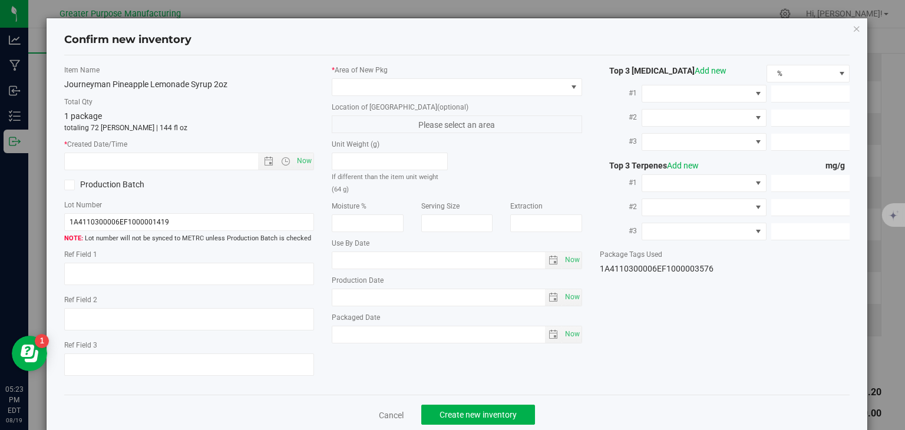
type input "[DATE]"
click at [301, 163] on span "Now" at bounding box center [305, 161] width 20 height 17
type input "[DATE] 5:23 PM"
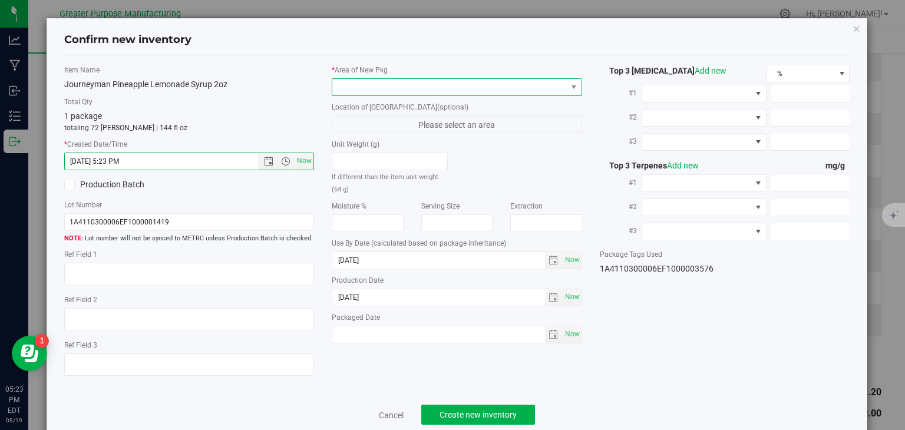
click at [400, 90] on span at bounding box center [449, 87] width 234 height 16
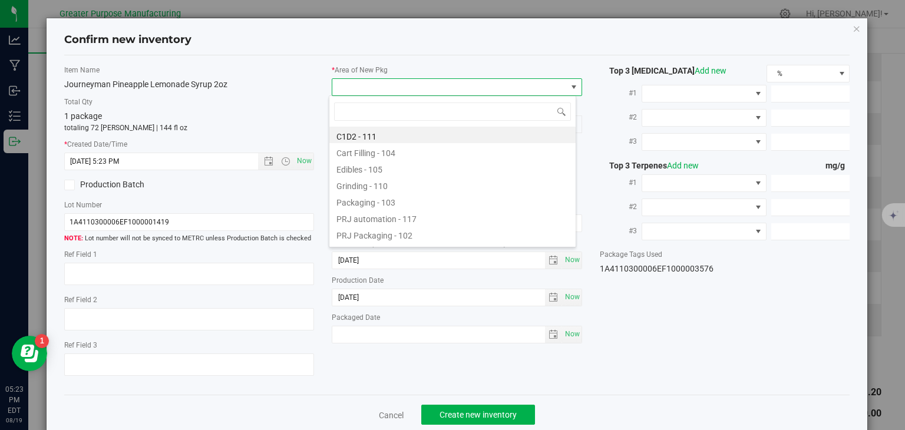
type input "108"
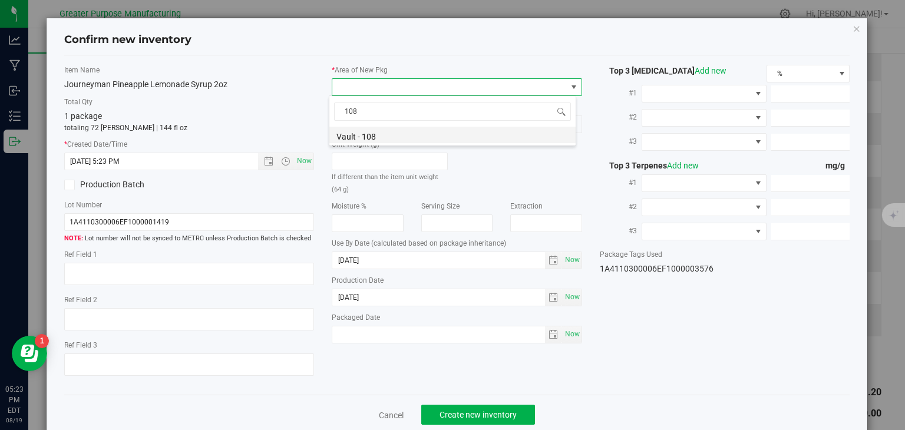
click at [391, 133] on li "Vault - 108" at bounding box center [452, 135] width 246 height 16
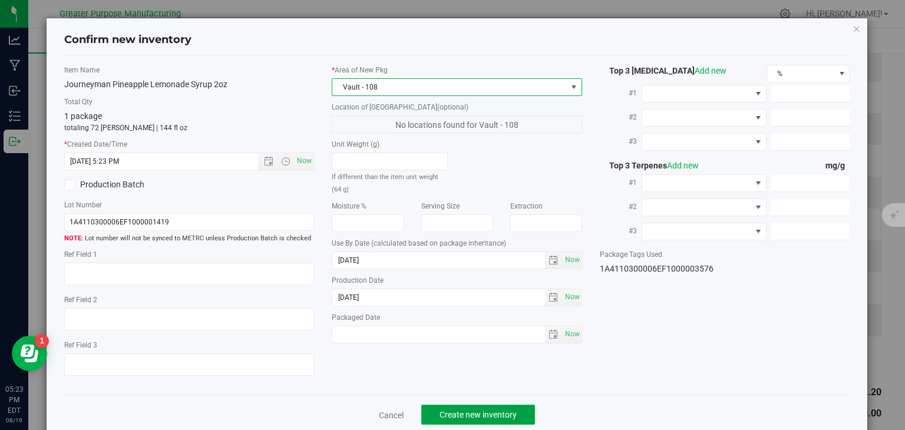
click at [491, 418] on span "Create new inventory" at bounding box center [478, 414] width 77 height 9
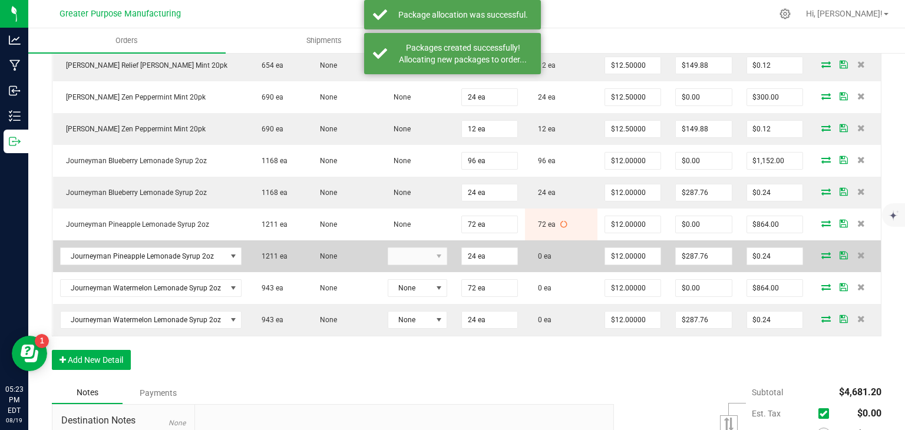
click at [821, 259] on icon at bounding box center [825, 255] width 9 height 7
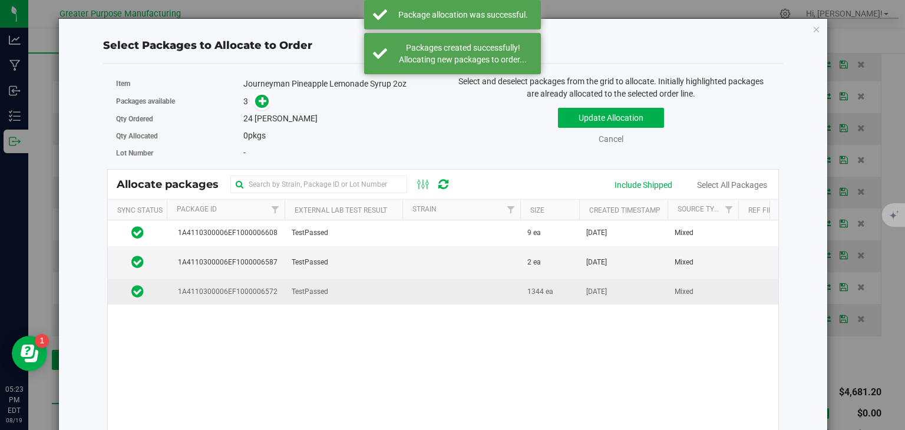
click at [473, 297] on td at bounding box center [461, 291] width 118 height 25
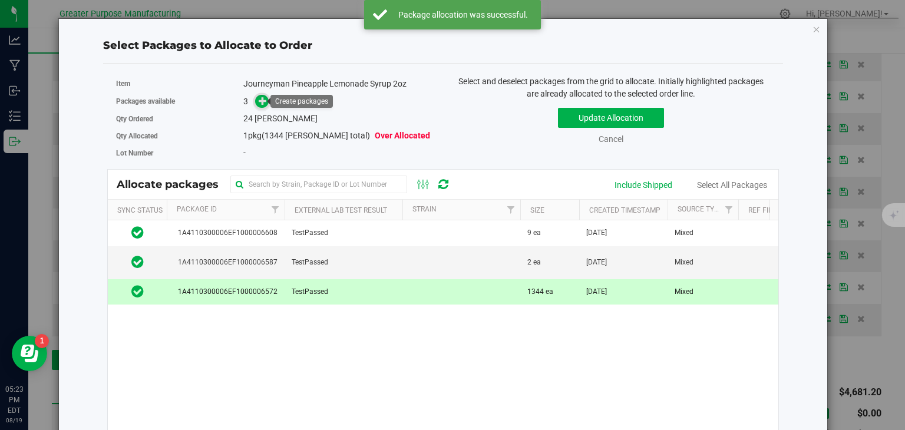
click at [259, 103] on icon at bounding box center [263, 101] width 8 height 8
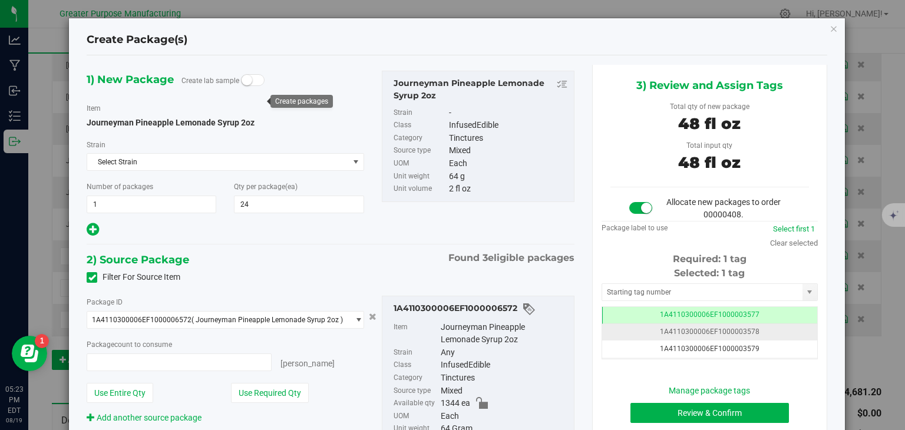
type input "24 ea"
click at [685, 409] on button "Review & Confirm" at bounding box center [709, 413] width 158 height 20
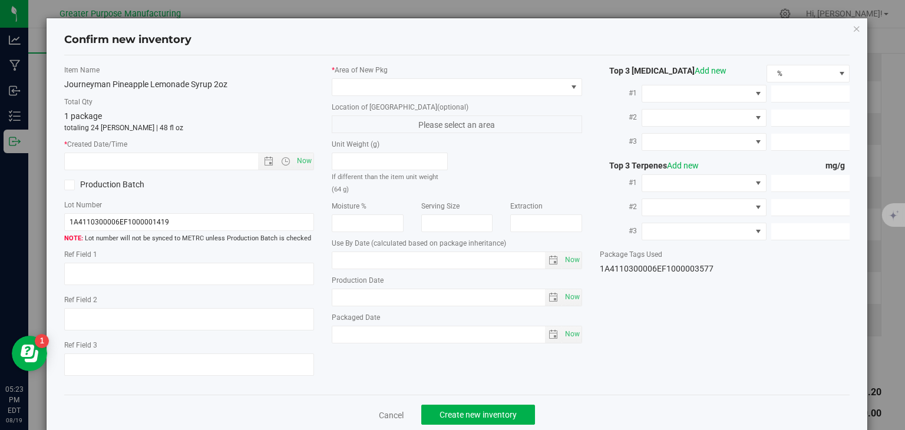
type input "[DATE]"
click at [298, 163] on span "Now" at bounding box center [305, 161] width 20 height 17
type input "[DATE] 5:23 PM"
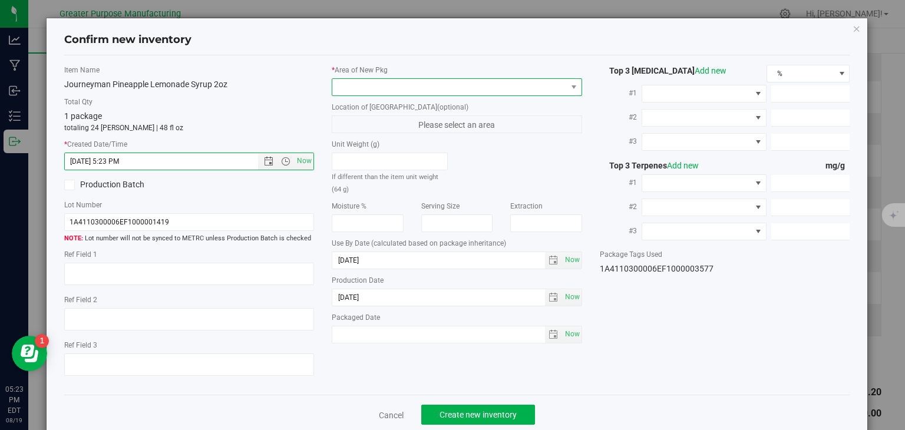
click at [350, 79] on span at bounding box center [449, 87] width 234 height 16
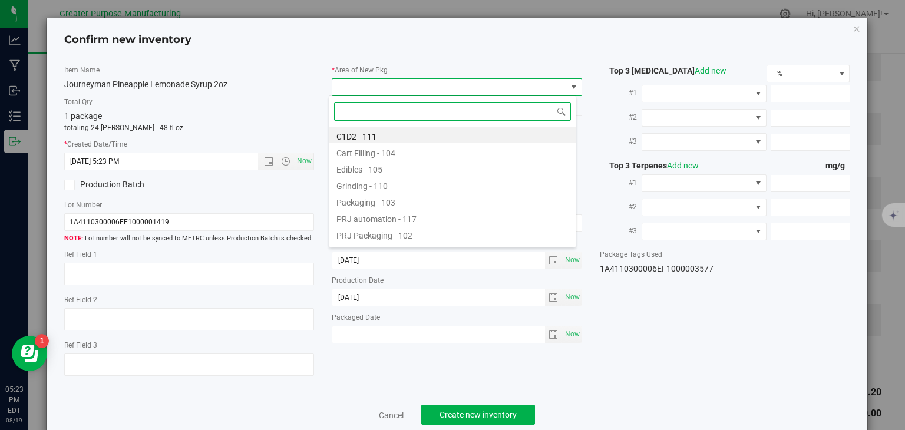
paste input "108"
type input "108"
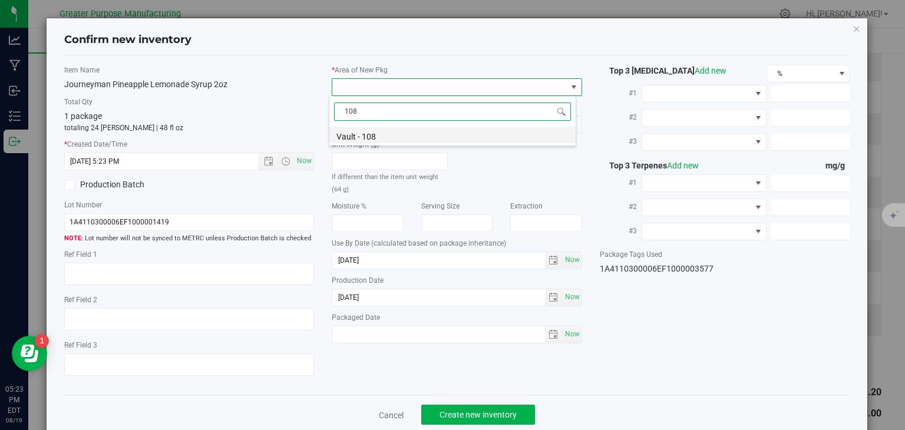
click at [362, 138] on li "Vault - 108" at bounding box center [452, 135] width 246 height 16
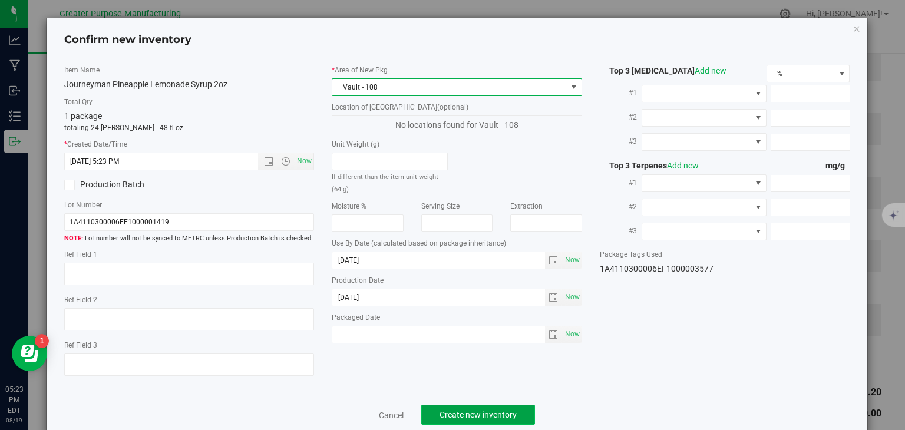
click at [485, 423] on button "Create new inventory" at bounding box center [478, 415] width 114 height 20
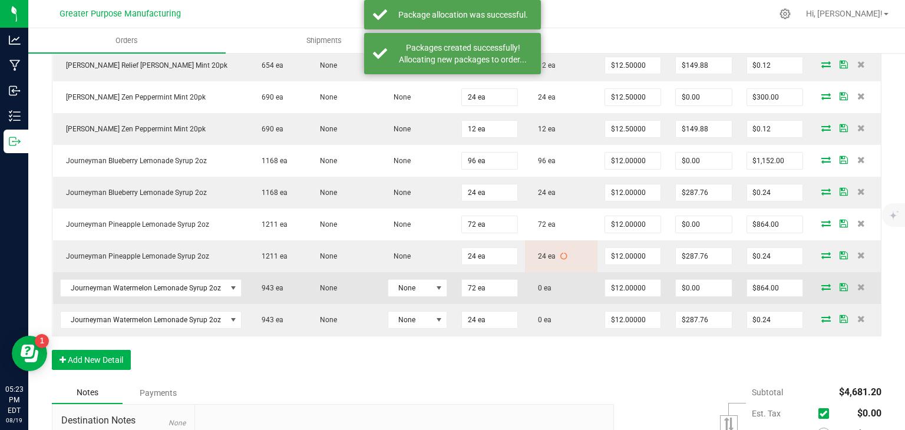
click at [821, 289] on icon at bounding box center [825, 286] width 9 height 7
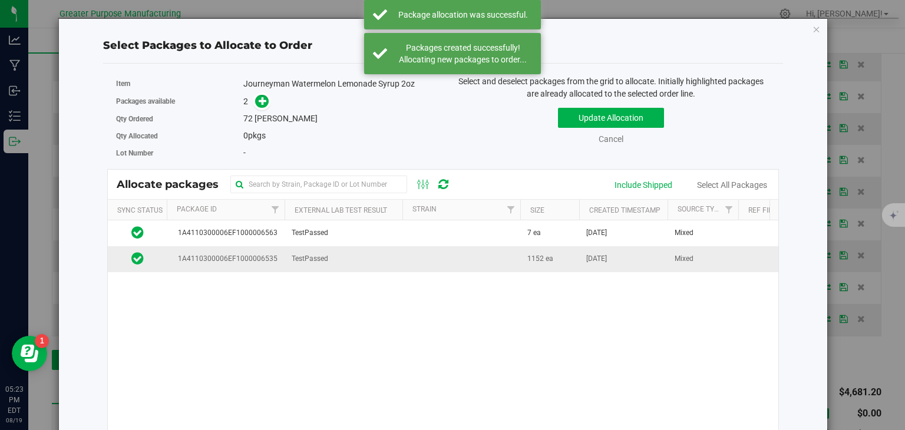
click at [449, 257] on td at bounding box center [461, 258] width 118 height 25
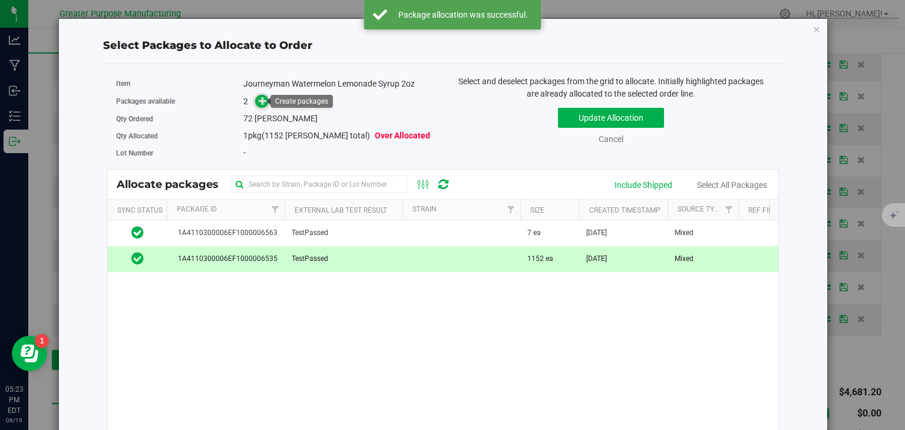
click at [260, 100] on icon at bounding box center [263, 101] width 8 height 8
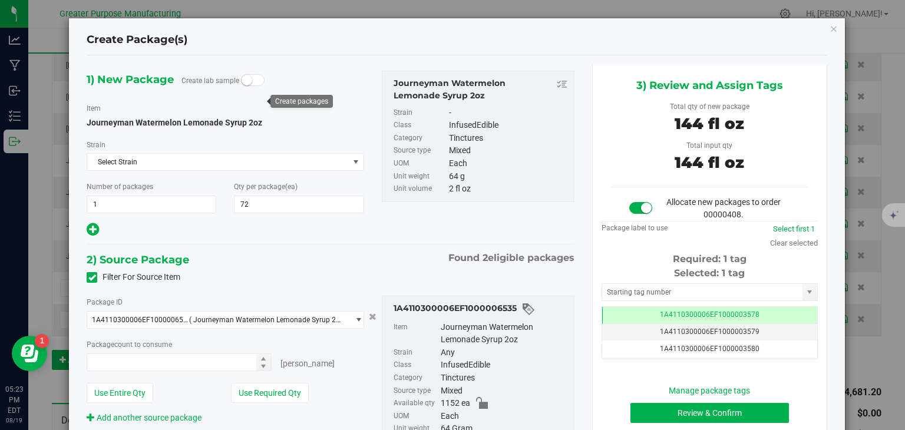
type input "72 ea"
click at [702, 408] on button "Review & Confirm" at bounding box center [709, 413] width 158 height 20
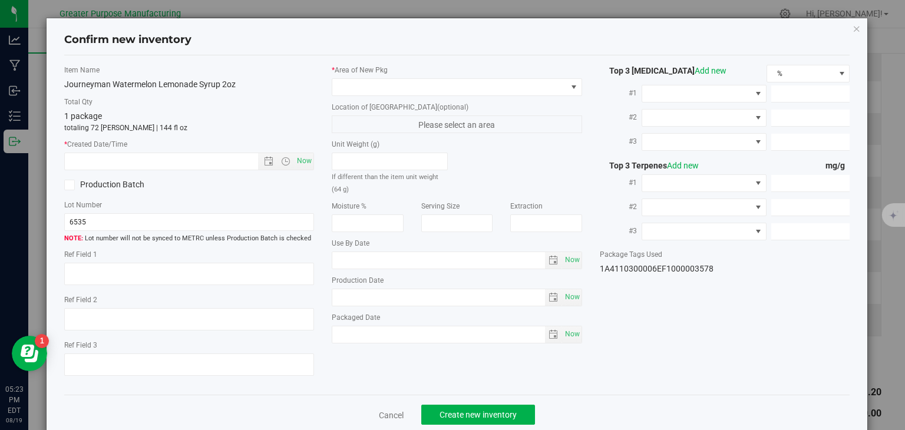
type input "[DATE]"
click at [306, 159] on span "Now" at bounding box center [305, 161] width 20 height 17
type input "[DATE] 5:24 PM"
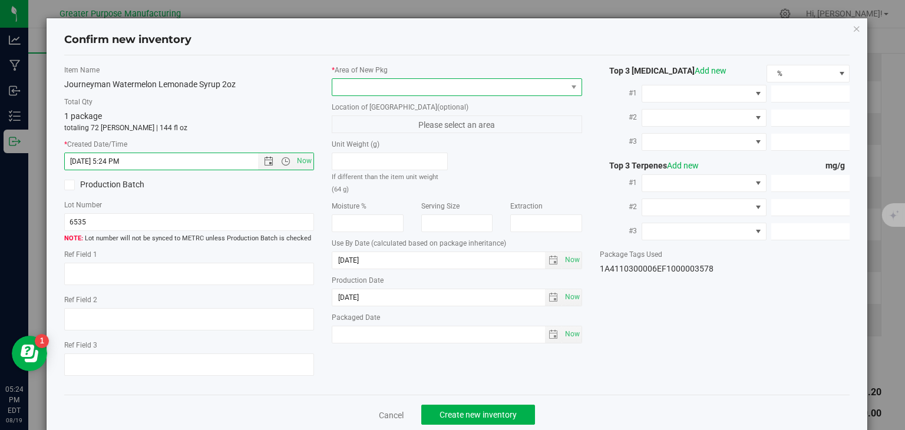
click at [378, 87] on span at bounding box center [449, 87] width 234 height 16
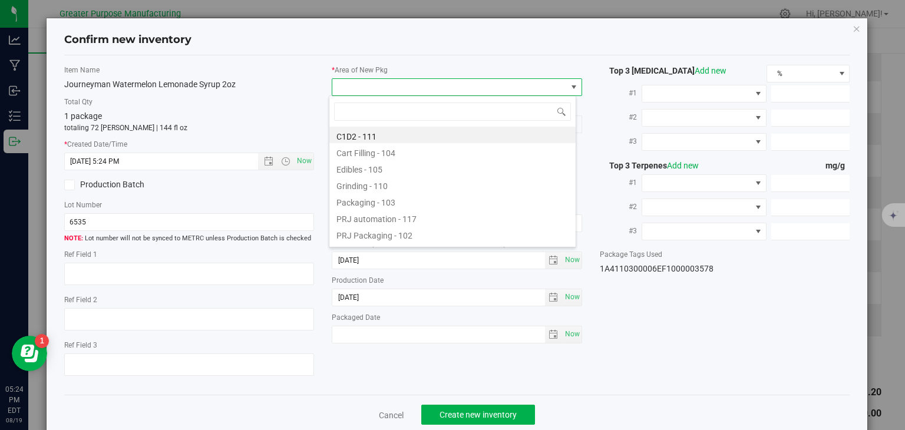
type input "108"
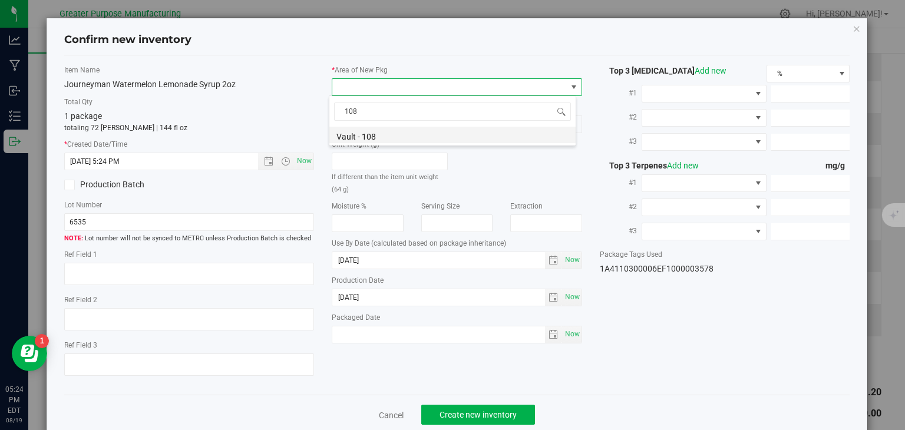
click at [375, 132] on li "Vault - 108" at bounding box center [452, 135] width 246 height 16
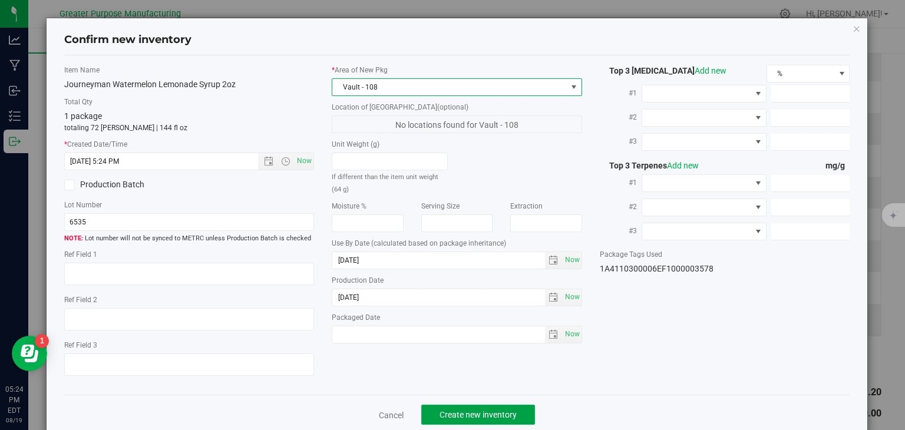
click at [491, 417] on span "Create new inventory" at bounding box center [478, 414] width 77 height 9
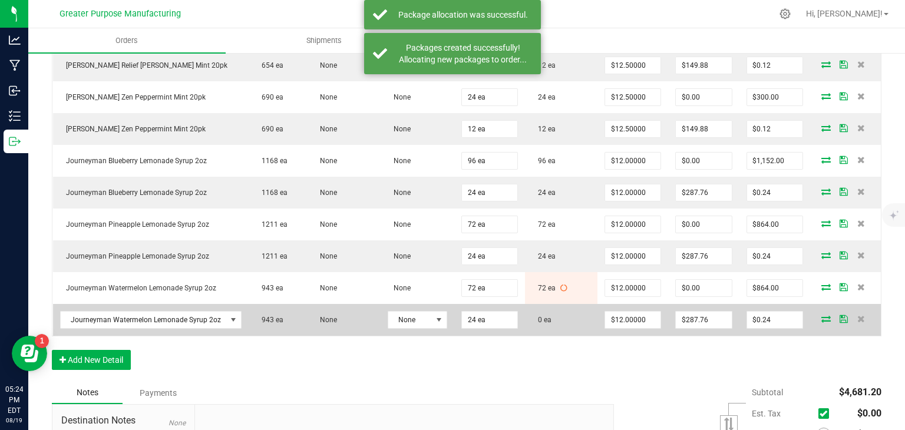
click at [821, 322] on icon at bounding box center [825, 318] width 9 height 7
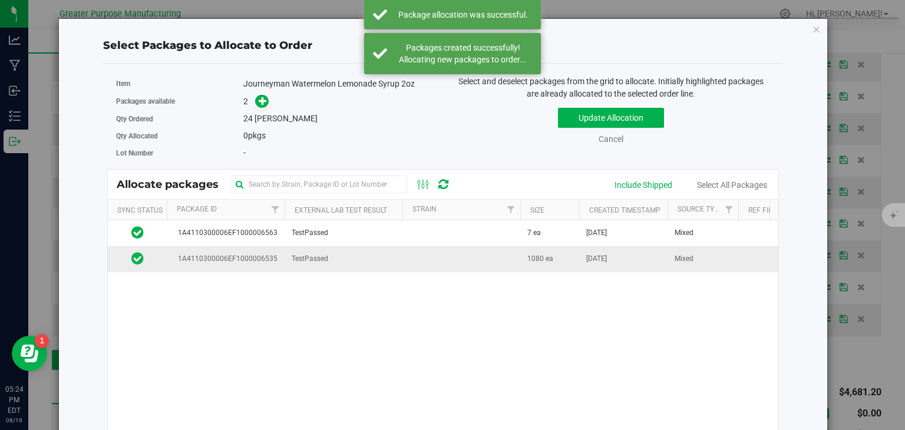
click at [504, 255] on td at bounding box center [461, 258] width 118 height 25
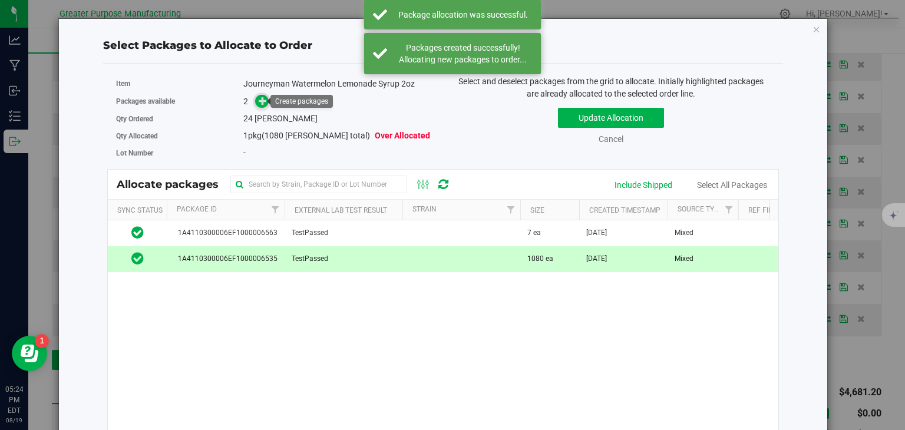
click at [259, 99] on icon at bounding box center [263, 101] width 8 height 8
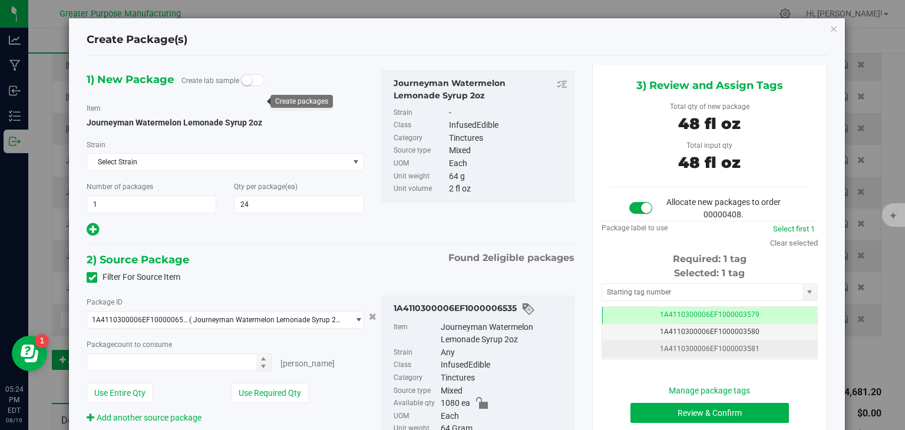
type input "24"
type input "24 ea"
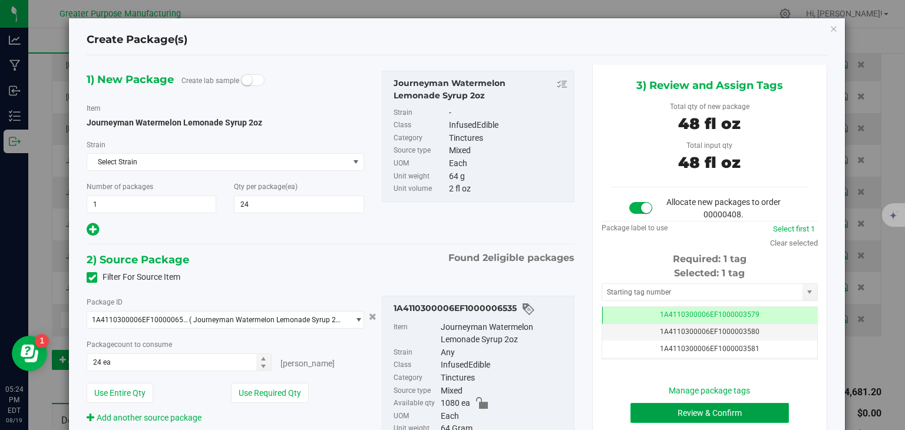
click at [706, 408] on button "Review & Confirm" at bounding box center [709, 413] width 158 height 20
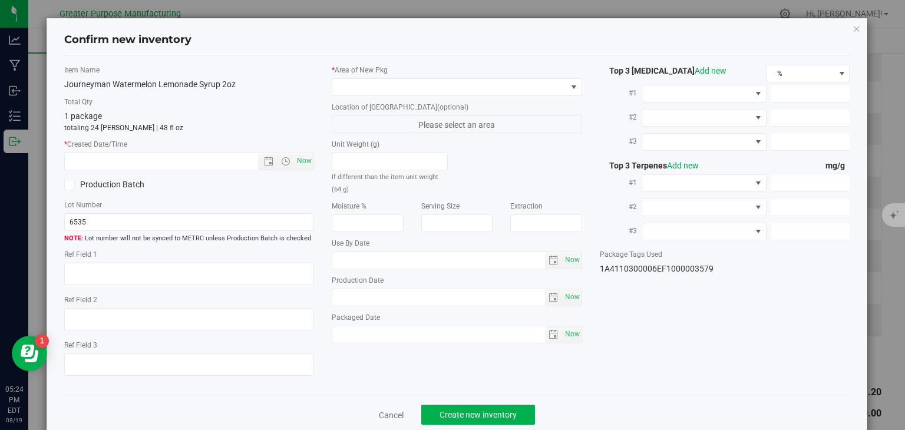
type input "[DATE]"
click at [304, 158] on span "Now" at bounding box center [305, 161] width 20 height 17
type input "[DATE] 5:24 PM"
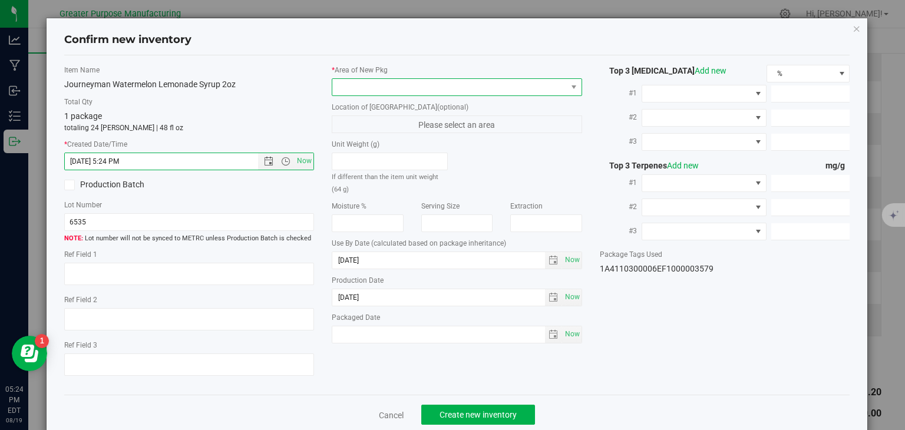
click at [384, 88] on span at bounding box center [449, 87] width 234 height 16
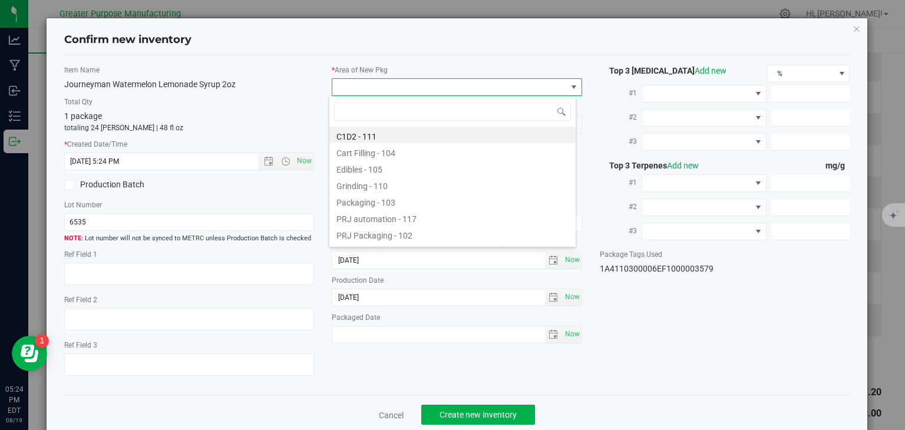
type input "108"
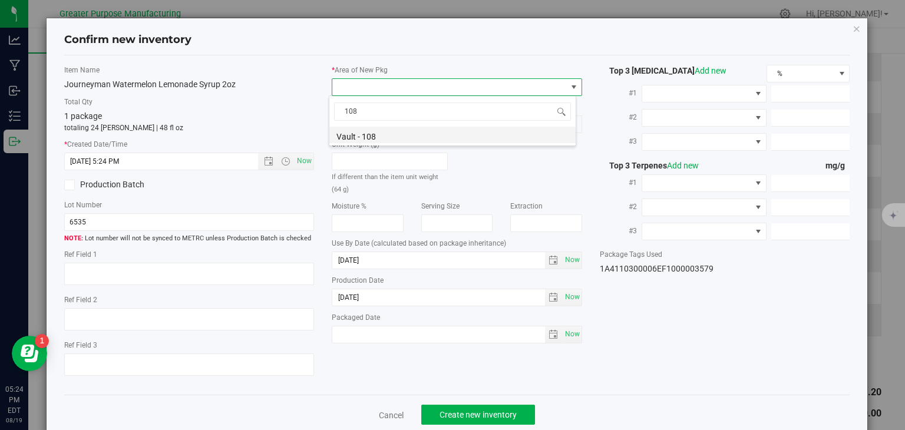
click at [389, 130] on li "Vault - 108" at bounding box center [452, 135] width 246 height 16
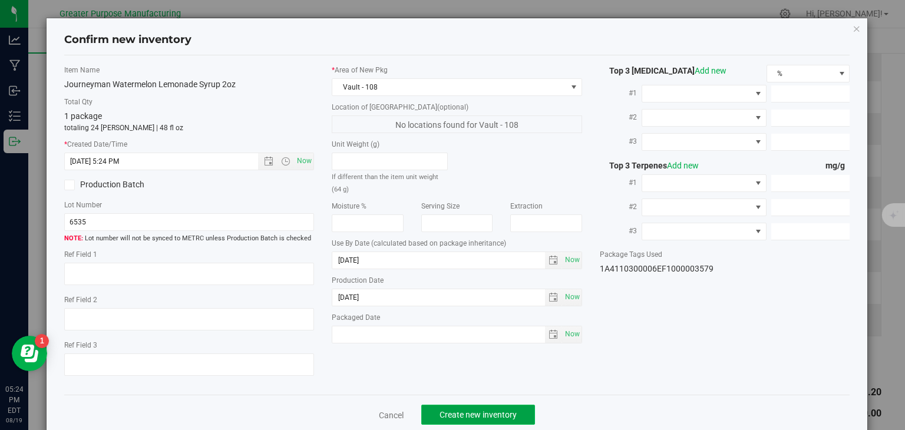
click at [484, 410] on span "Create new inventory" at bounding box center [478, 414] width 77 height 9
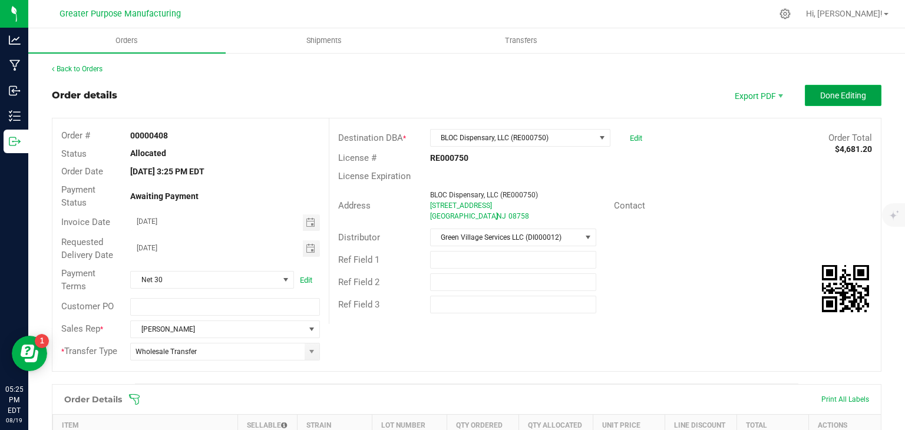
click at [811, 101] on button "Done Editing" at bounding box center [843, 95] width 77 height 21
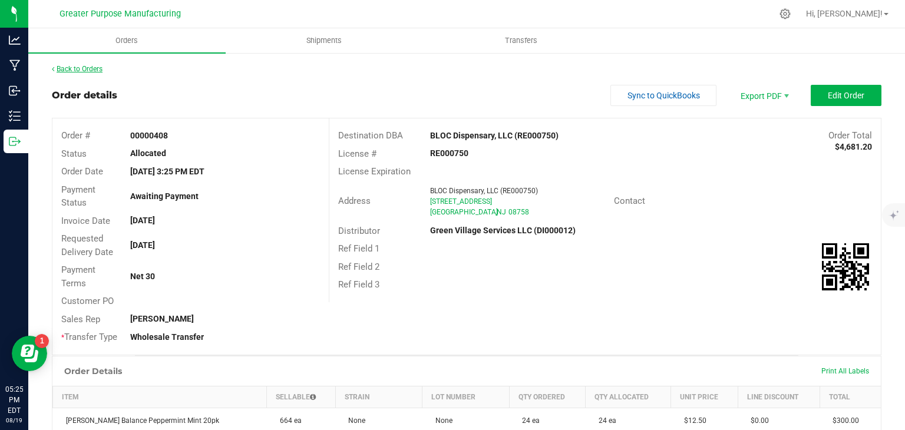
click at [86, 65] on link "Back to Orders" at bounding box center [77, 69] width 51 height 8
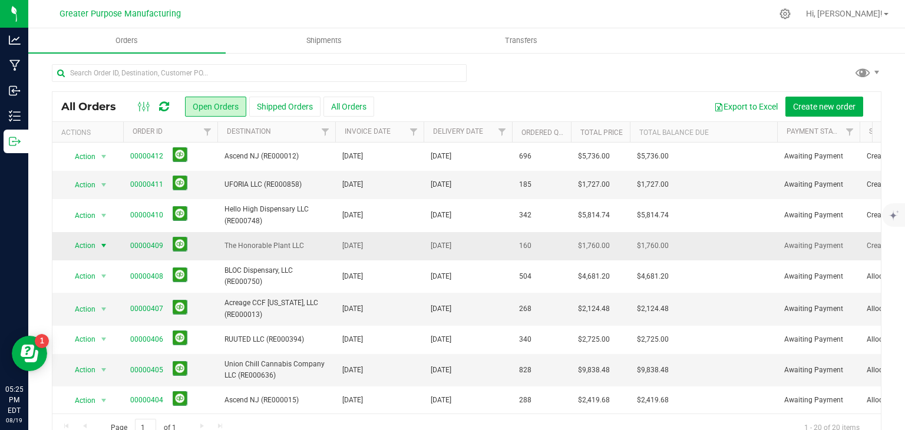
click at [103, 244] on span "select" at bounding box center [103, 245] width 9 height 9
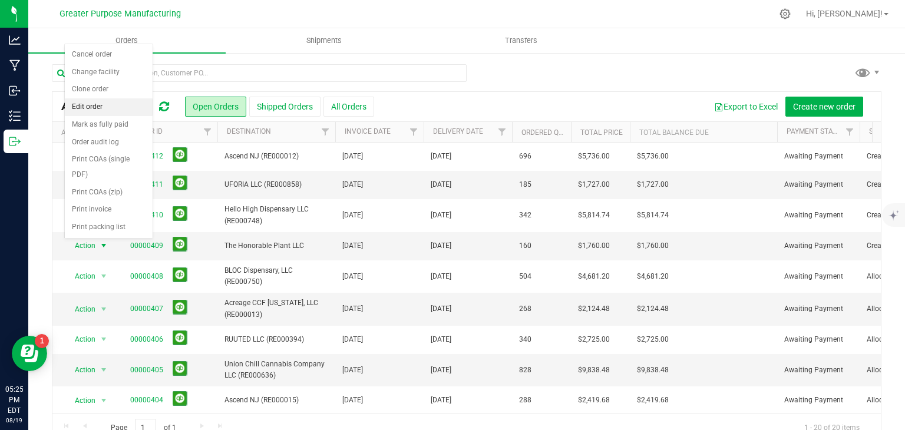
click at [90, 104] on li "Edit order" at bounding box center [109, 107] width 88 height 18
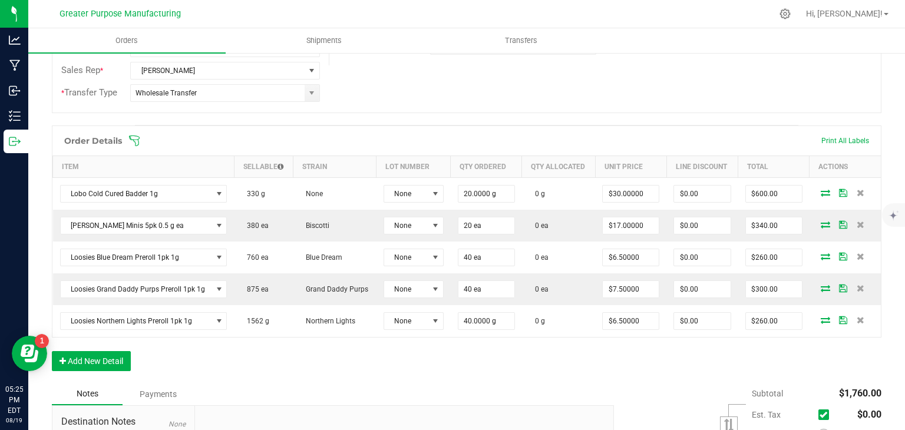
scroll to position [271, 0]
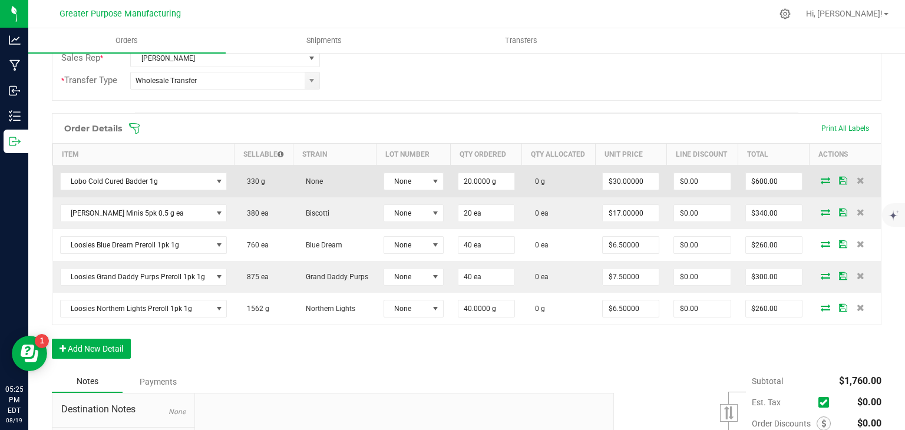
click at [821, 177] on icon at bounding box center [825, 180] width 9 height 7
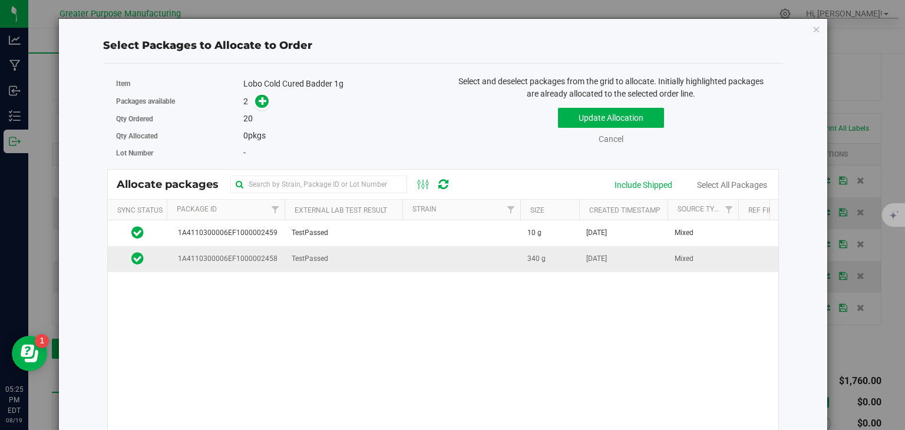
click at [514, 257] on td at bounding box center [461, 258] width 118 height 25
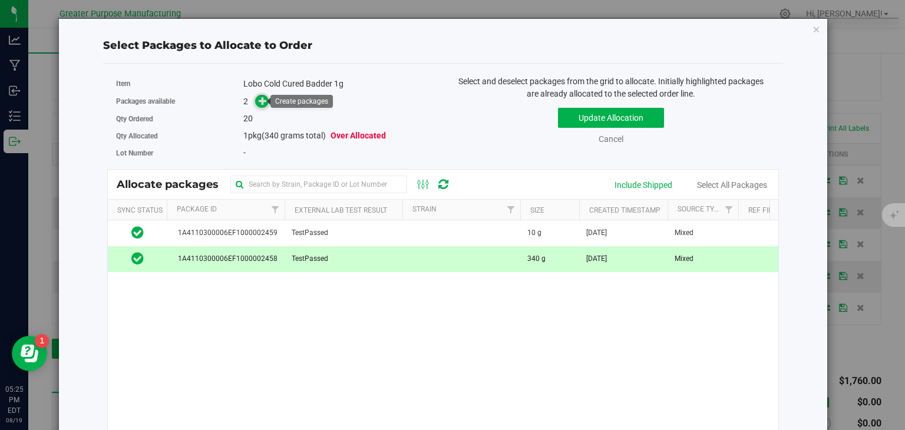
click at [266, 103] on span at bounding box center [262, 102] width 14 height 14
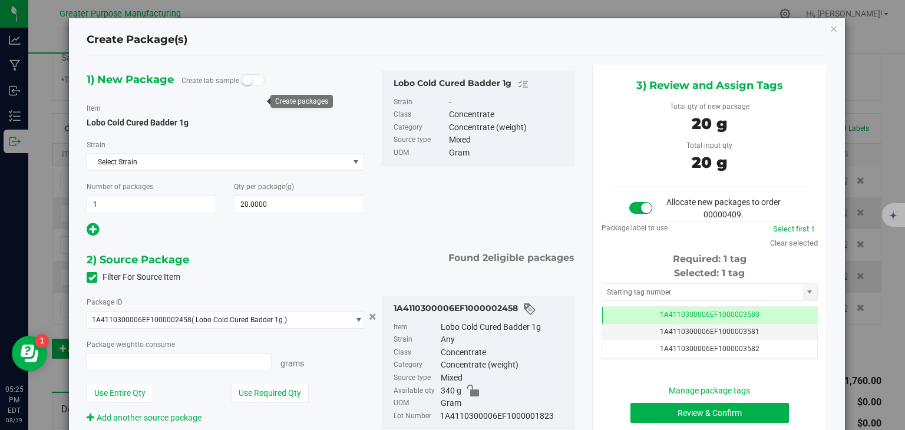
type input "20.0000 g"
click at [714, 414] on button "Review & Confirm" at bounding box center [709, 413] width 158 height 20
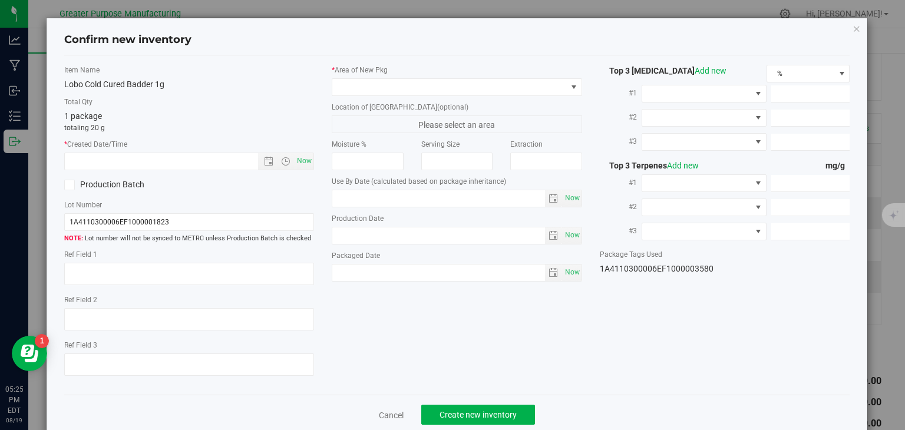
type input "[DATE]"
click at [302, 160] on span "Now" at bounding box center [305, 161] width 20 height 17
type input "[DATE] 5:25 PM"
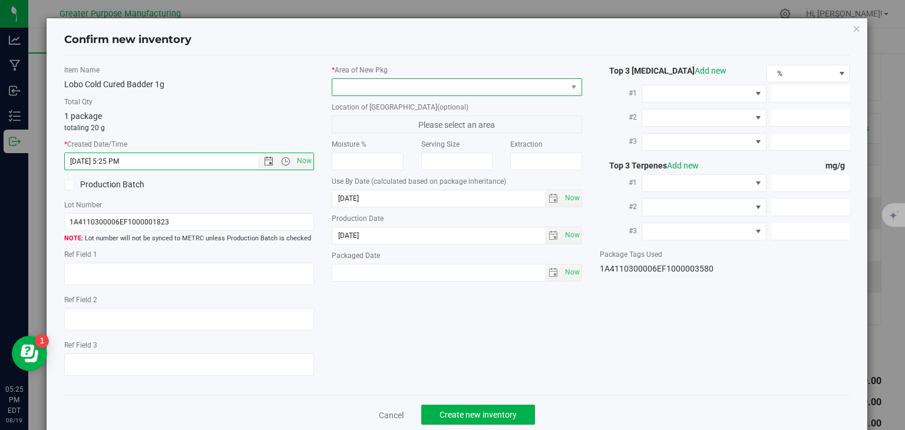
click at [360, 90] on span at bounding box center [449, 87] width 234 height 16
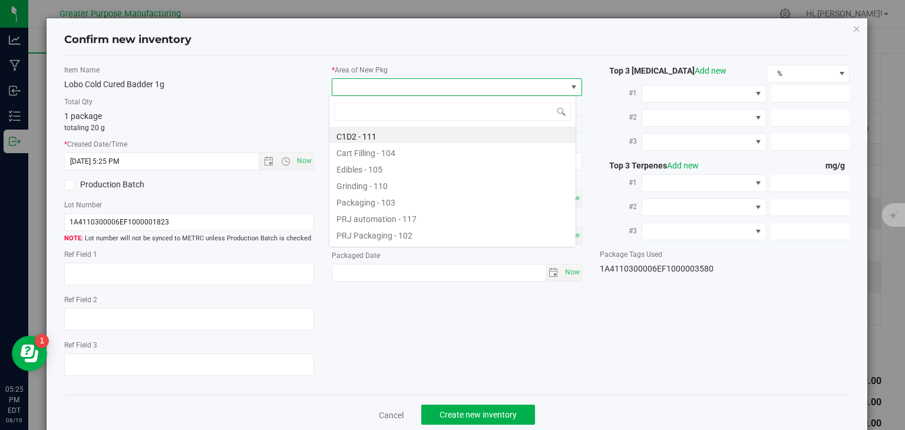
scroll to position [58901, 58672]
type input "108"
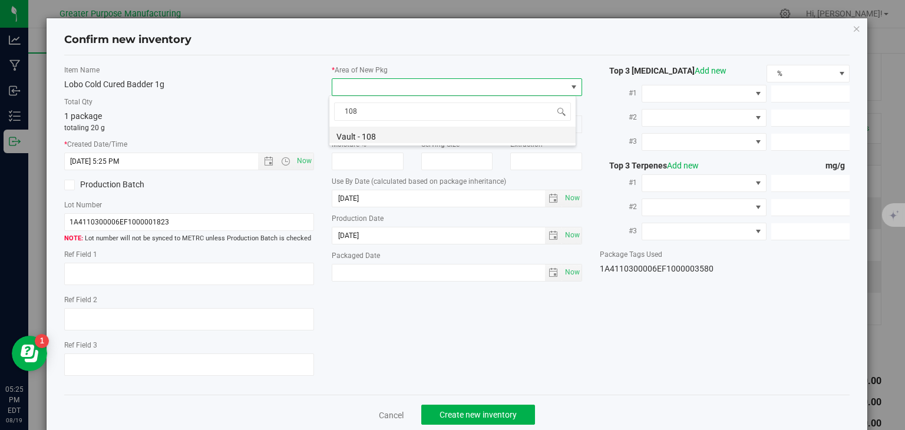
click at [365, 136] on li "Vault - 108" at bounding box center [452, 135] width 246 height 16
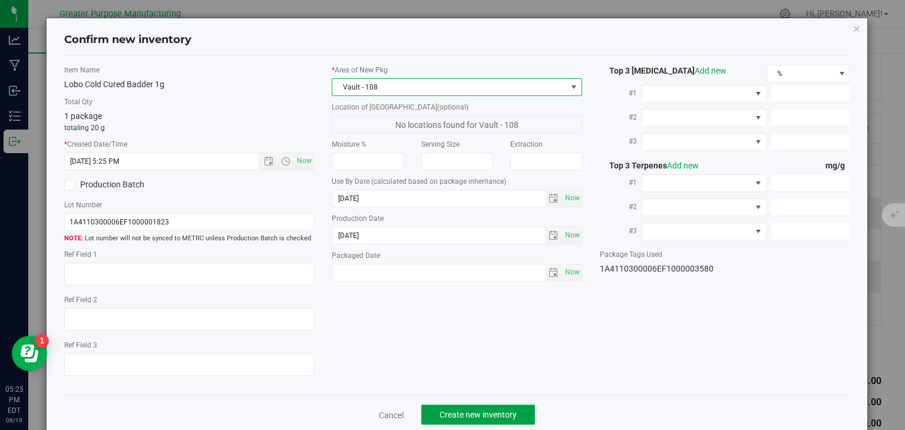
click at [481, 407] on button "Create new inventory" at bounding box center [478, 415] width 114 height 20
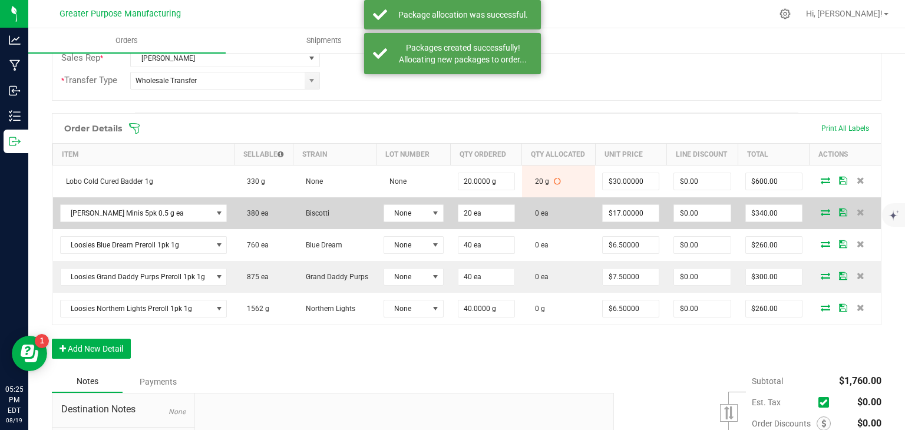
click at [821, 209] on icon at bounding box center [825, 212] width 9 height 7
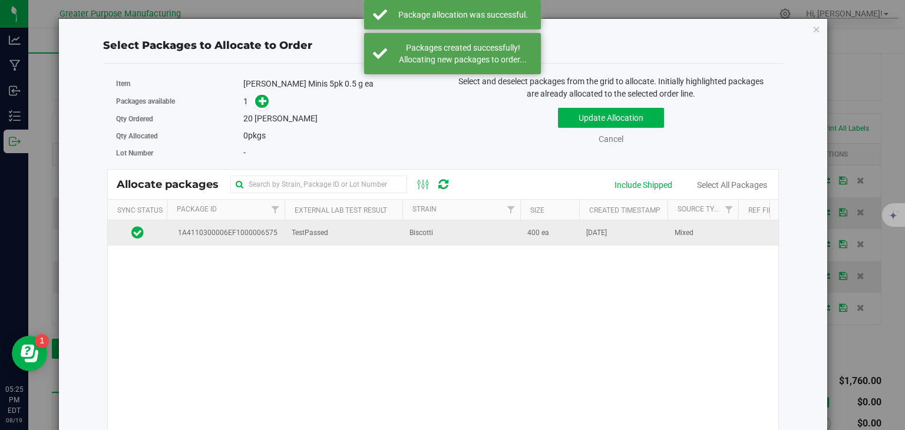
click at [429, 233] on span "Biscotti" at bounding box center [421, 232] width 24 height 11
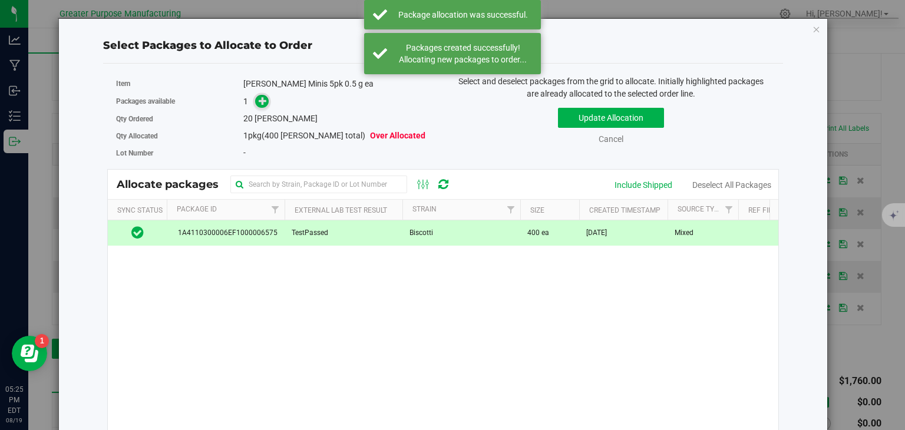
click at [259, 98] on icon at bounding box center [263, 101] width 8 height 8
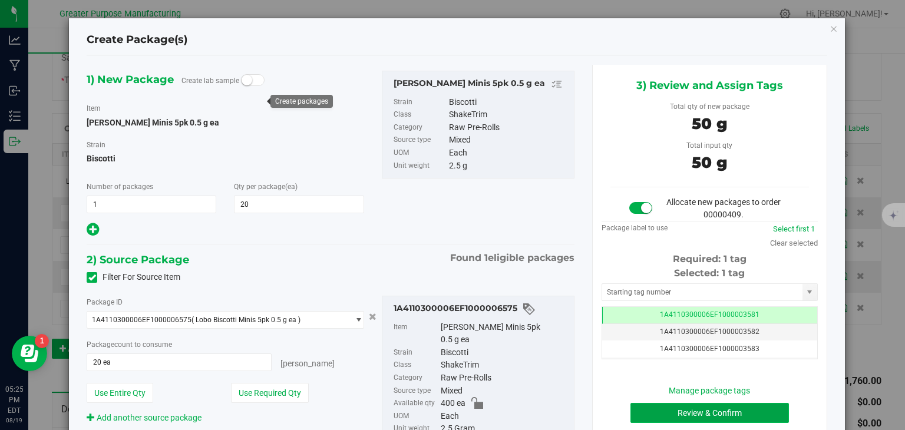
click at [678, 409] on button "Review & Confirm" at bounding box center [709, 413] width 158 height 20
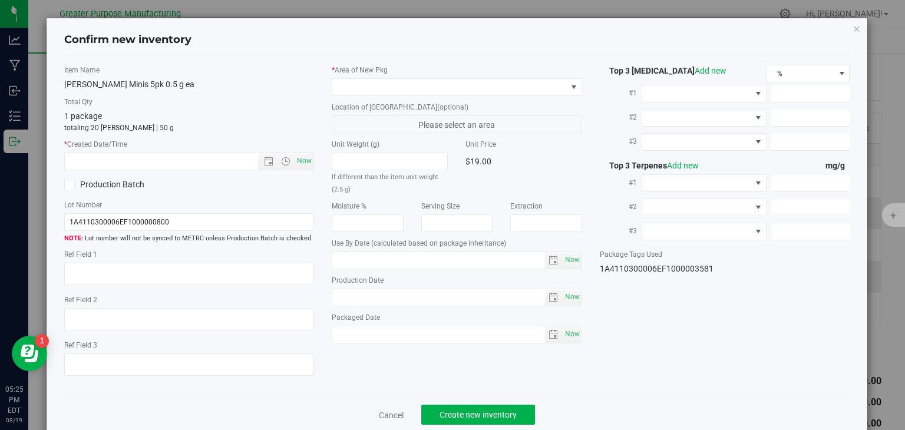
type input "[DATE]"
click at [306, 156] on span "Now" at bounding box center [305, 161] width 20 height 17
type input "[DATE] 5:25 PM"
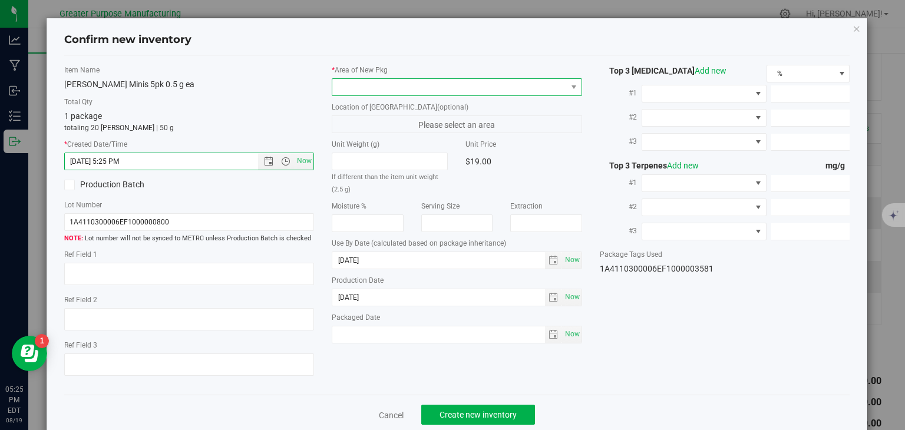
click at [372, 91] on span at bounding box center [449, 87] width 234 height 16
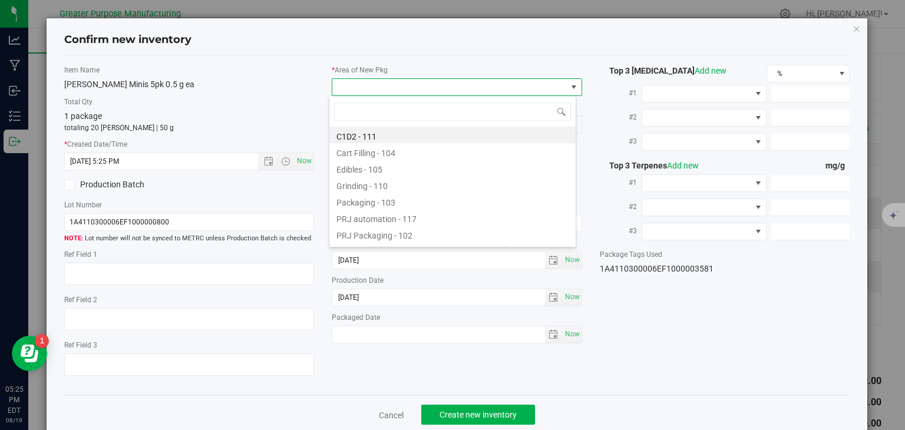
type input "108"
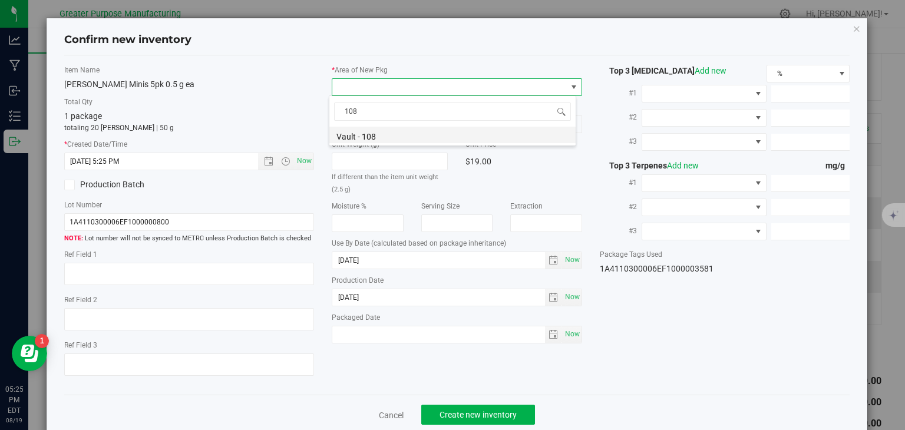
click at [362, 130] on li "Vault - 108" at bounding box center [452, 135] width 246 height 16
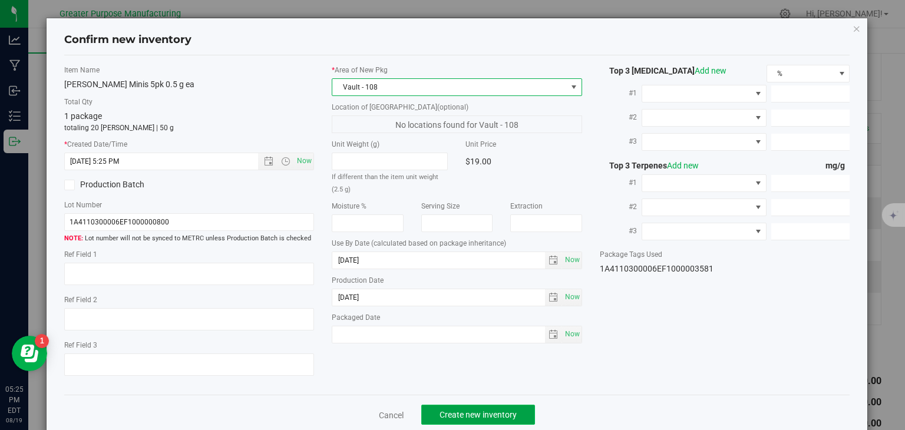
click at [464, 411] on span "Create new inventory" at bounding box center [478, 414] width 77 height 9
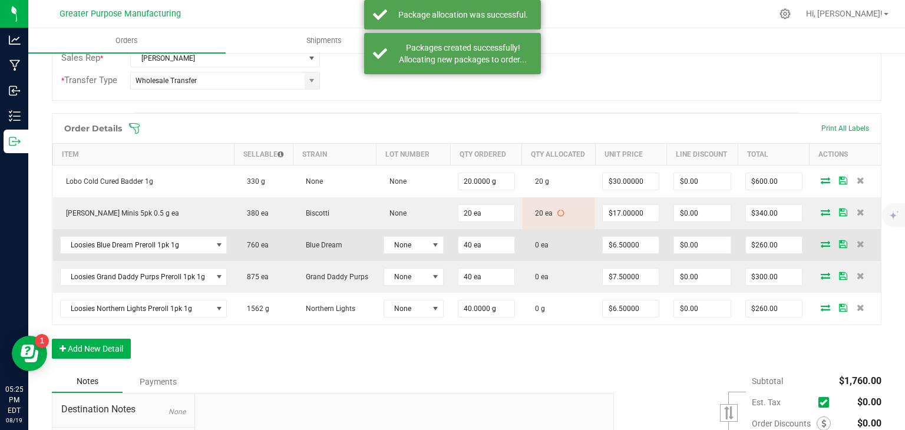
click at [821, 240] on icon at bounding box center [825, 243] width 9 height 7
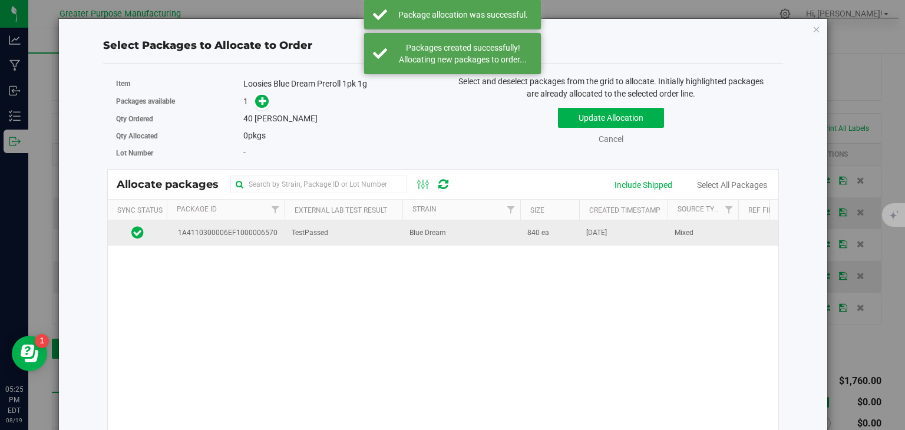
click at [518, 236] on td "Blue Dream" at bounding box center [461, 232] width 118 height 25
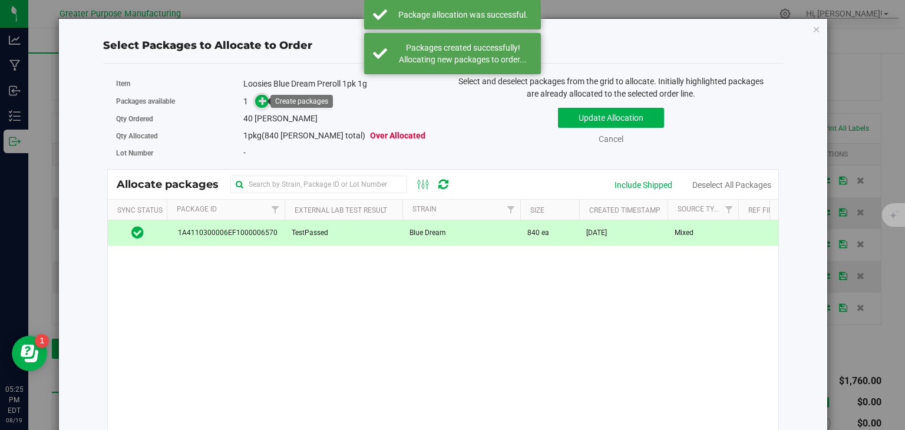
click at [261, 101] on icon at bounding box center [263, 101] width 8 height 8
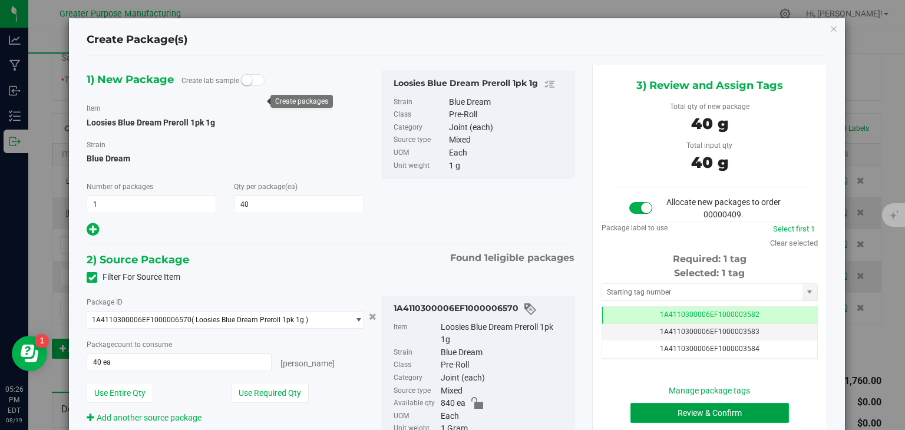
click at [656, 411] on button "Review & Confirm" at bounding box center [709, 413] width 158 height 20
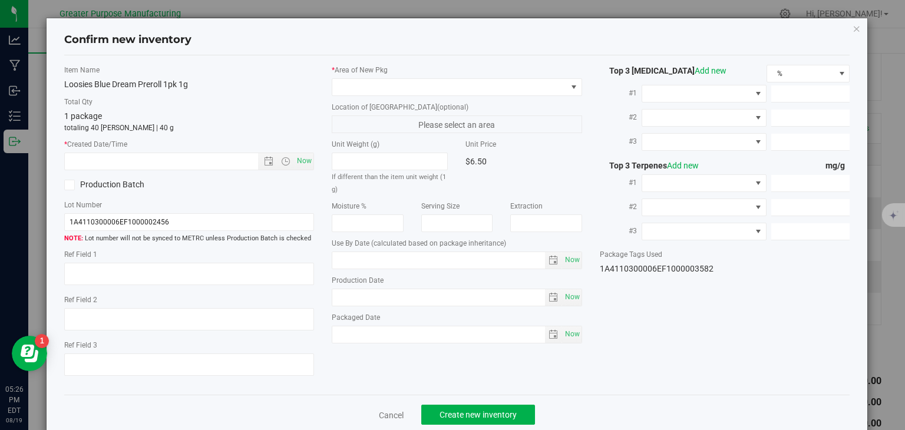
type input "[DATE]"
click at [299, 158] on span "Now" at bounding box center [305, 161] width 20 height 17
type input "[DATE] 5:26 PM"
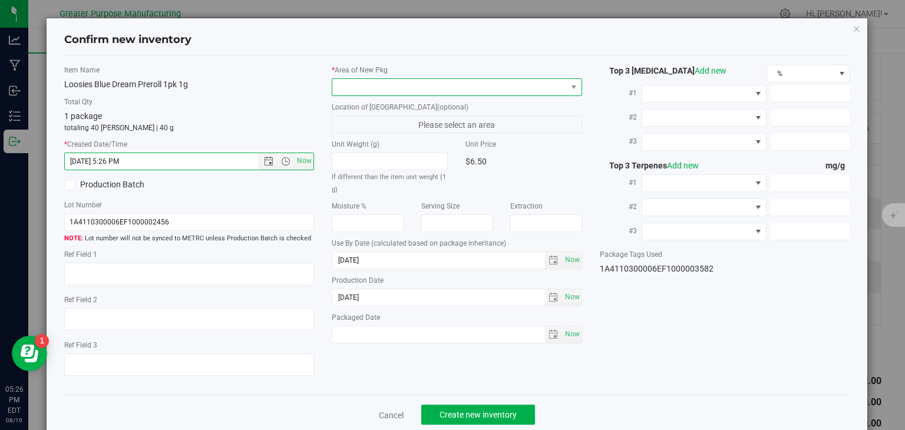
click at [364, 85] on span at bounding box center [449, 87] width 234 height 16
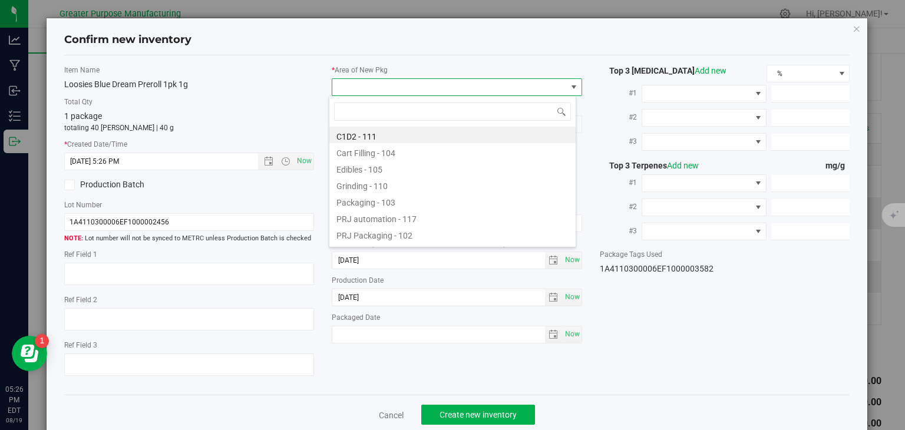
type input "108"
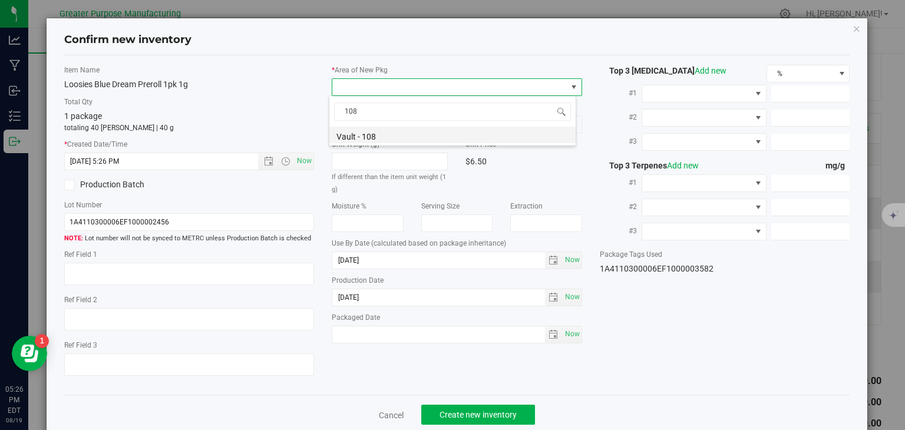
click at [362, 133] on li "Vault - 108" at bounding box center [452, 135] width 246 height 16
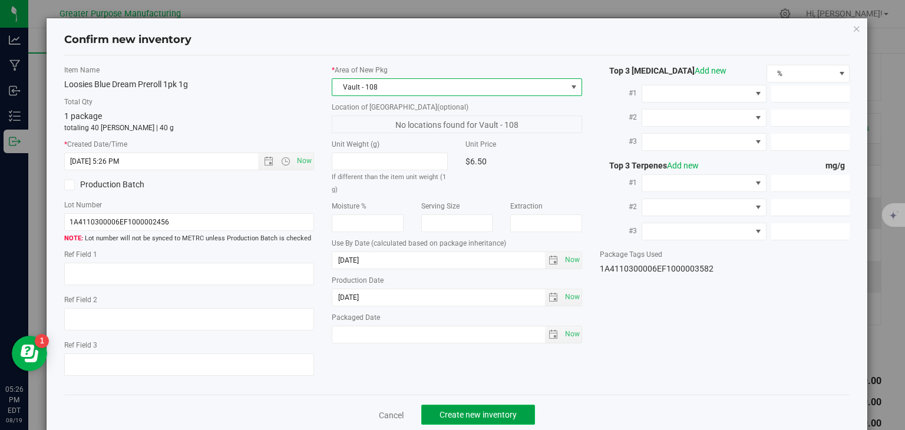
click at [478, 406] on button "Create new inventory" at bounding box center [478, 415] width 114 height 20
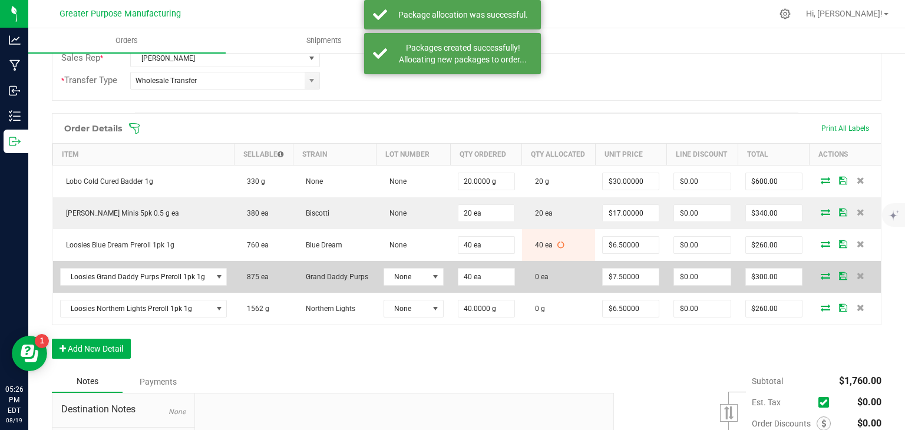
click at [821, 272] on icon at bounding box center [825, 275] width 9 height 7
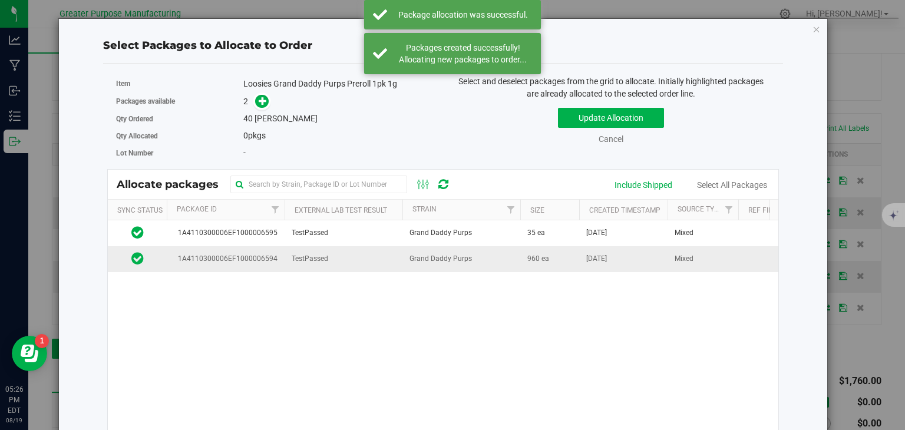
click at [434, 257] on span "Grand Daddy Purps" at bounding box center [440, 258] width 62 height 11
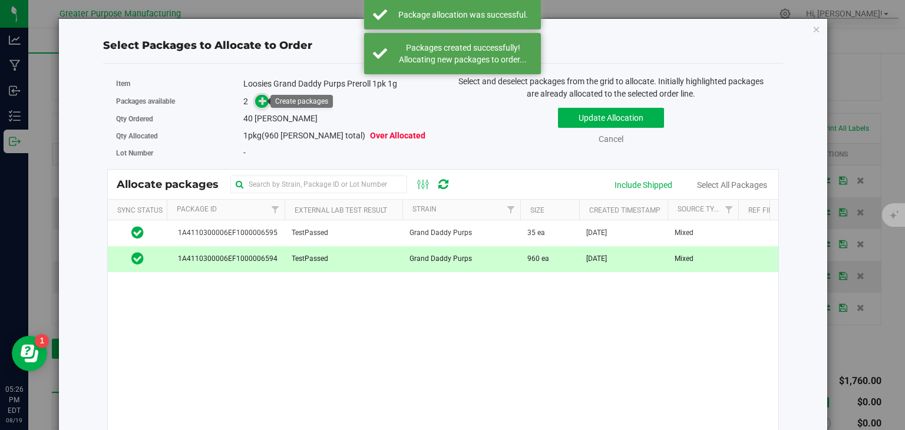
click at [256, 98] on span at bounding box center [262, 101] width 14 height 14
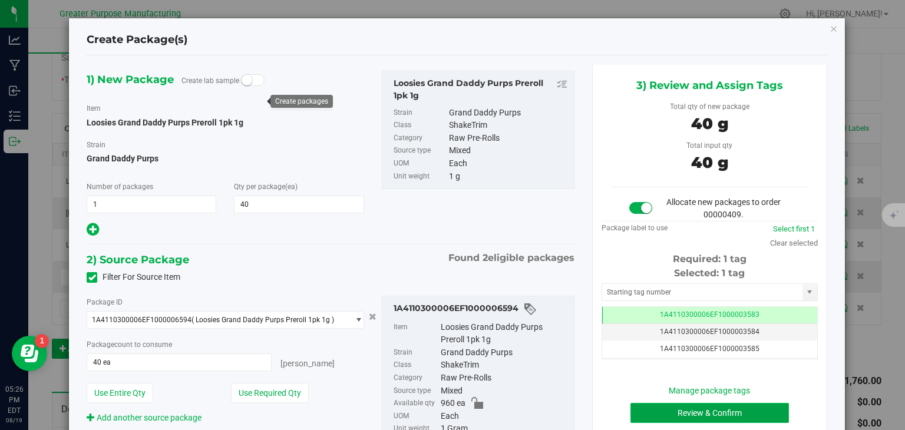
click at [705, 417] on button "Review & Confirm" at bounding box center [709, 413] width 158 height 20
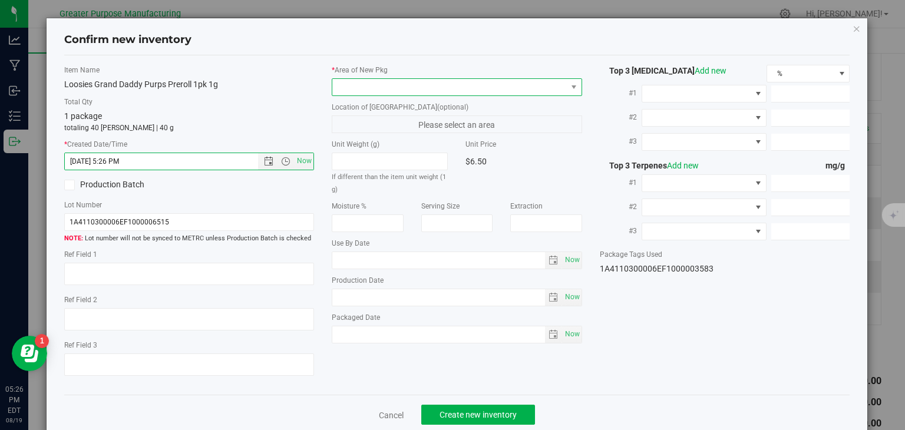
click at [385, 88] on span at bounding box center [449, 87] width 234 height 16
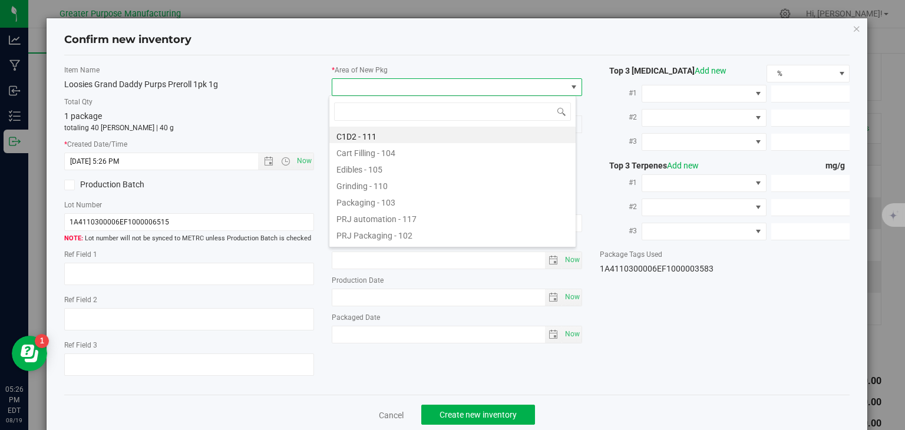
type input "108"
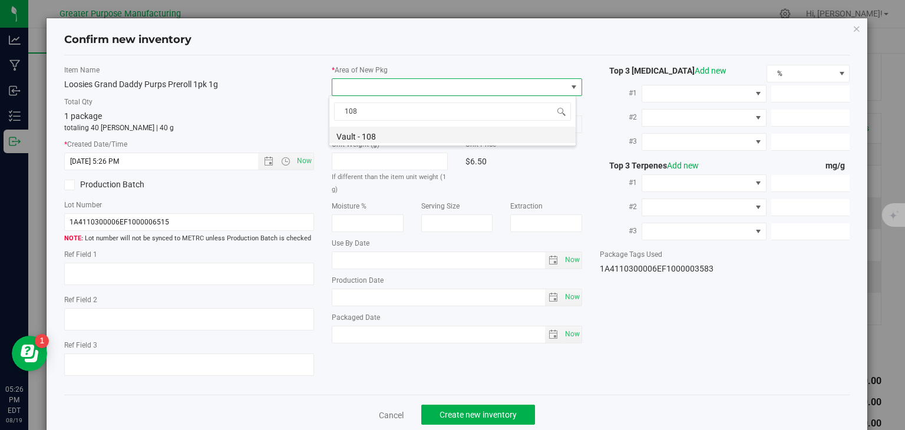
click at [376, 135] on li "Vault - 108" at bounding box center [452, 135] width 246 height 16
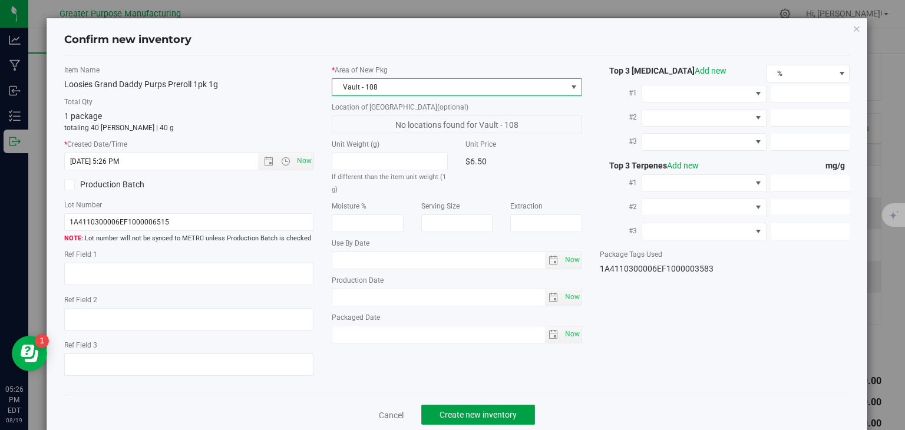
click at [481, 411] on span "Create new inventory" at bounding box center [478, 414] width 77 height 9
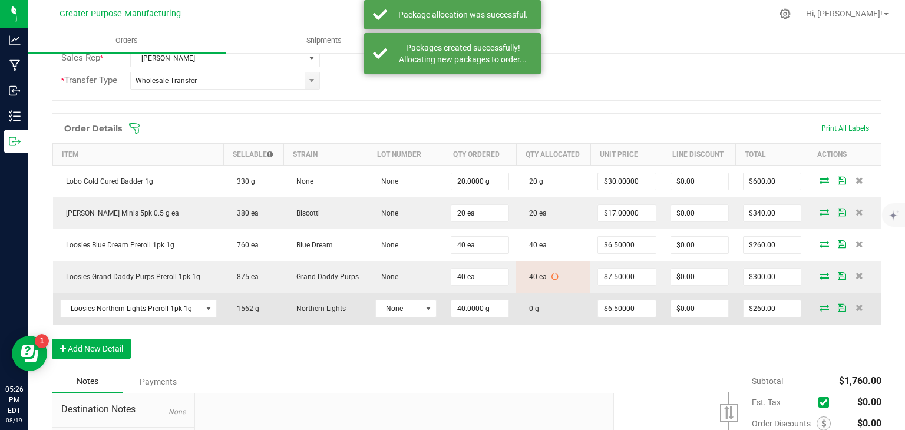
click at [820, 304] on icon at bounding box center [824, 307] width 9 height 7
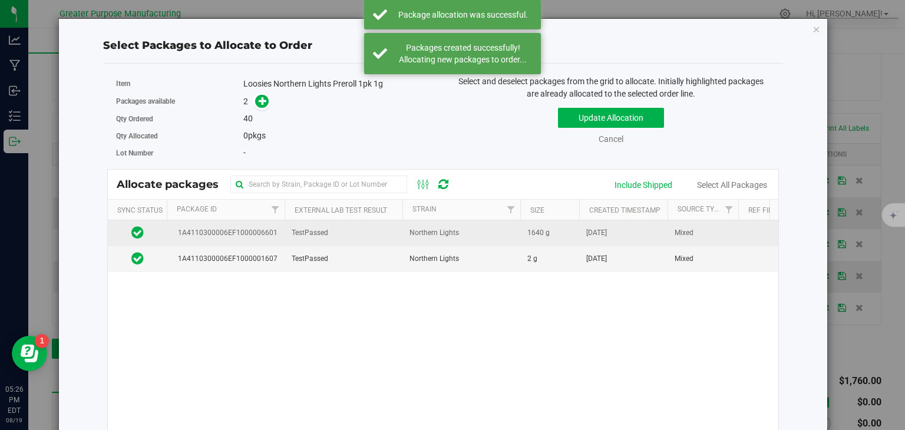
click at [377, 229] on td "TestPassed" at bounding box center [344, 233] width 118 height 26
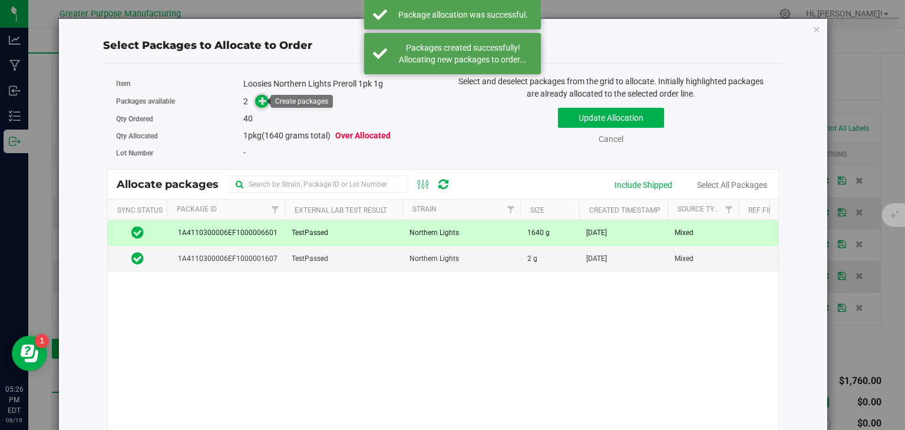
click at [260, 98] on icon at bounding box center [263, 101] width 8 height 8
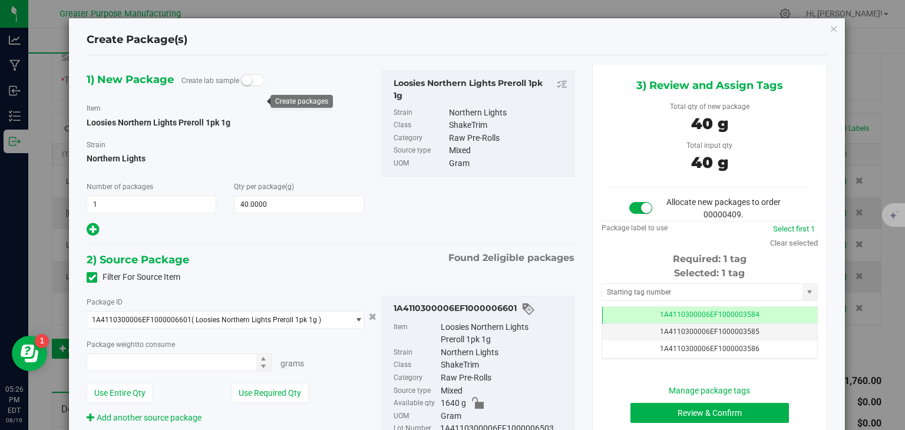
type input "40.0000 g"
click at [707, 408] on button "Review & Confirm" at bounding box center [709, 413] width 158 height 20
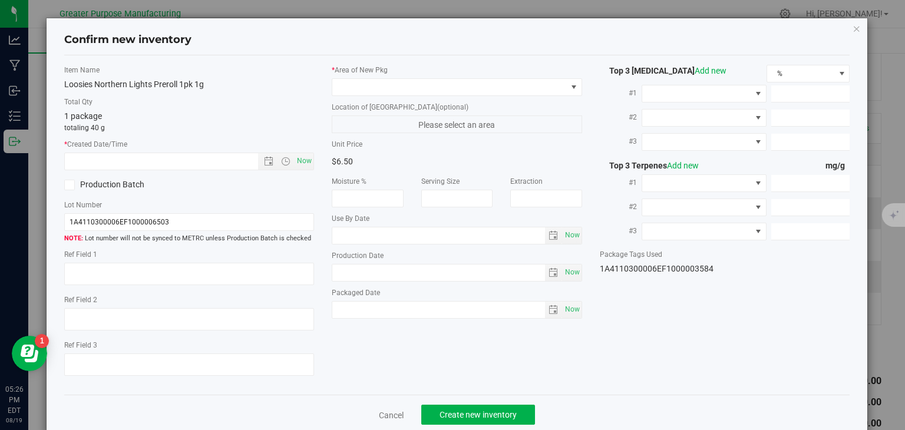
type input "[DATE]"
click at [302, 159] on span "Now" at bounding box center [305, 161] width 20 height 17
type input "[DATE] 5:26 PM"
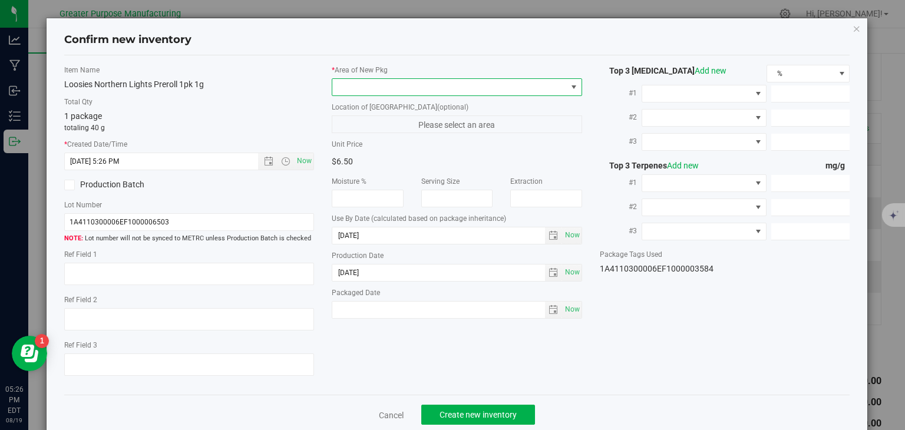
click at [356, 87] on span at bounding box center [449, 87] width 234 height 16
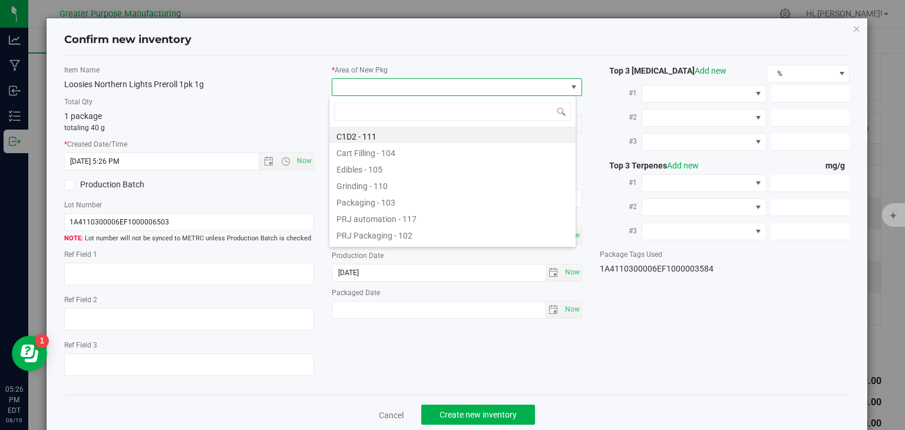
type input "108"
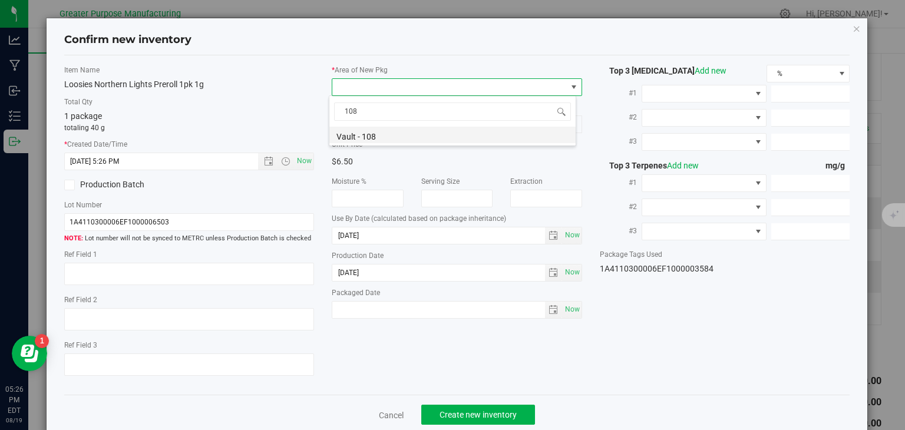
click at [364, 136] on li "Vault - 108" at bounding box center [452, 135] width 246 height 16
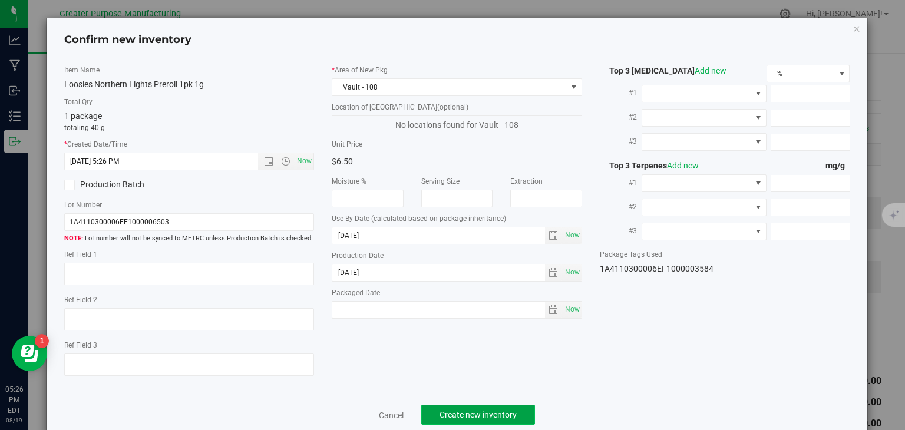
click at [488, 413] on span "Create new inventory" at bounding box center [478, 414] width 77 height 9
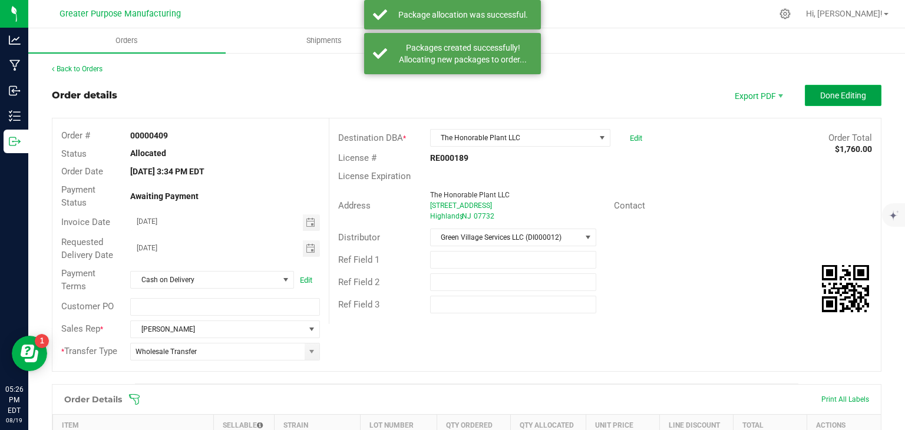
click at [848, 93] on span "Done Editing" at bounding box center [843, 95] width 46 height 9
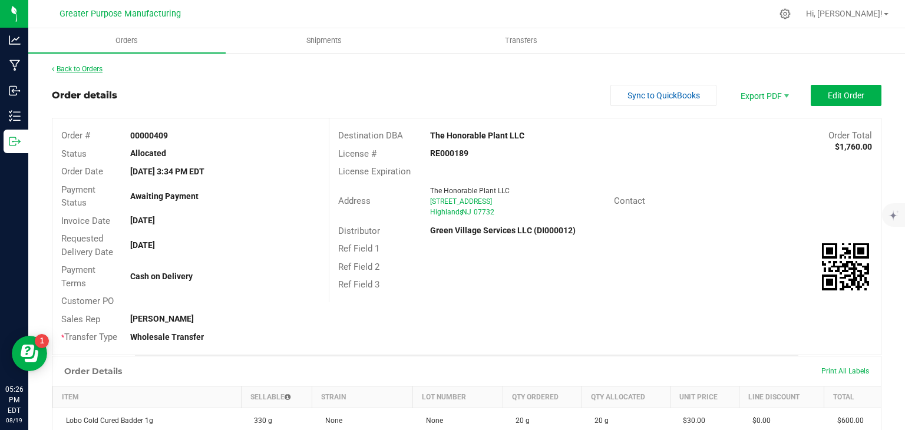
click at [84, 71] on link "Back to Orders" at bounding box center [77, 69] width 51 height 8
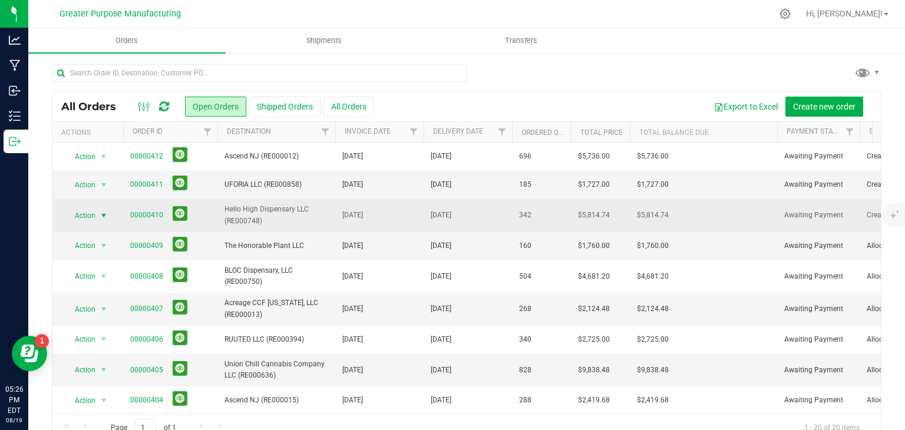
click at [100, 211] on span "select" at bounding box center [103, 215] width 9 height 9
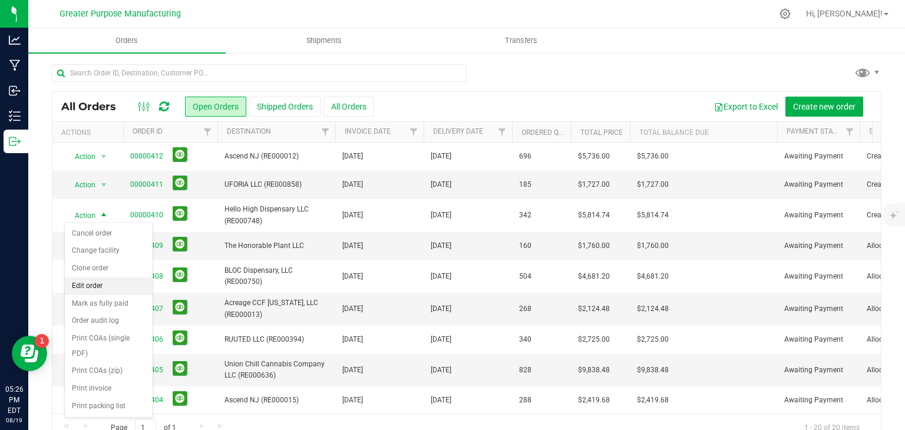
click at [103, 286] on li "Edit order" at bounding box center [109, 287] width 88 height 18
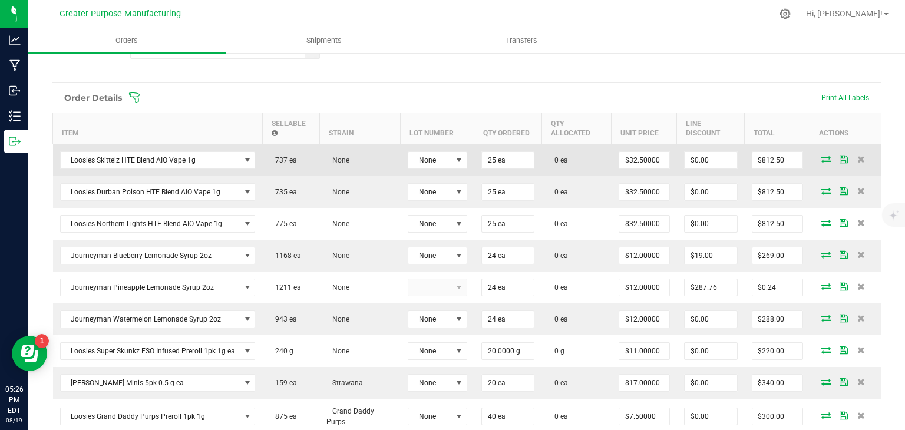
click at [821, 157] on icon at bounding box center [825, 159] width 9 height 7
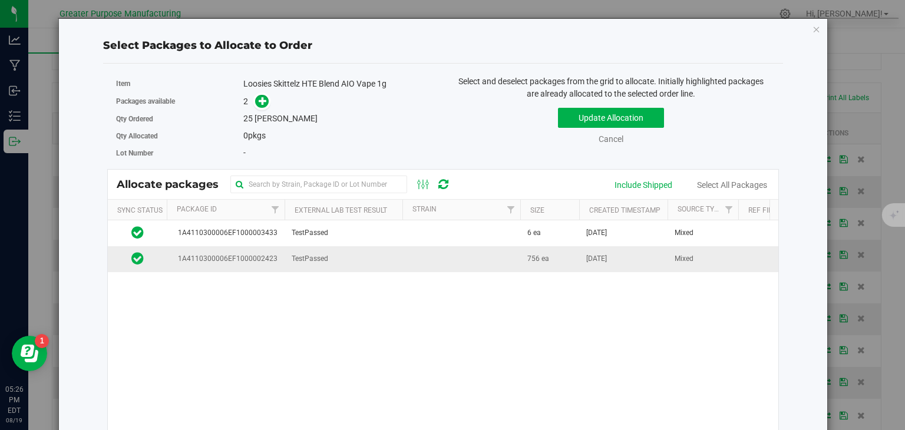
click at [493, 253] on td at bounding box center [461, 258] width 118 height 25
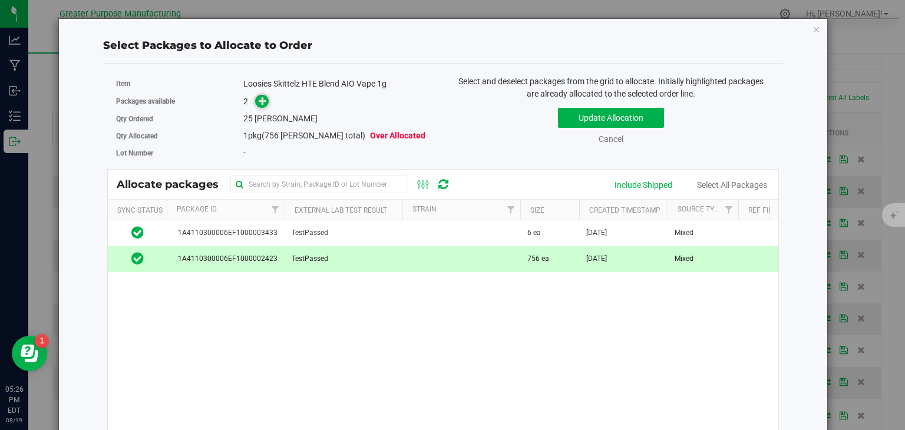
click at [259, 102] on icon at bounding box center [263, 101] width 8 height 8
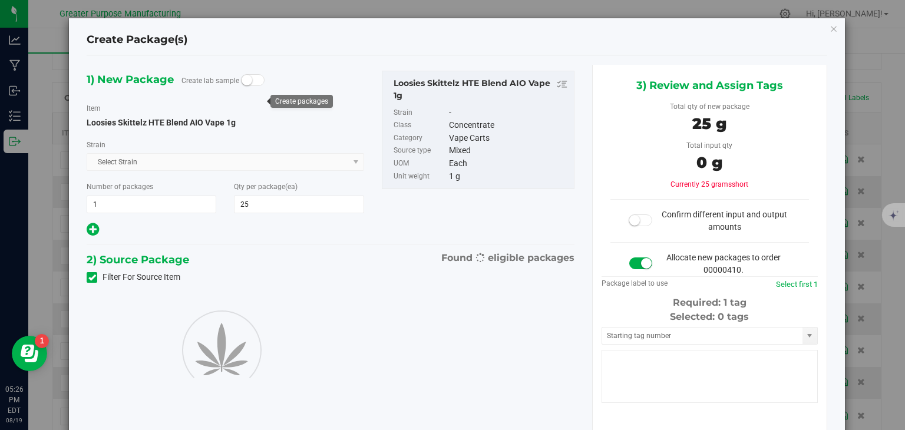
type input "25"
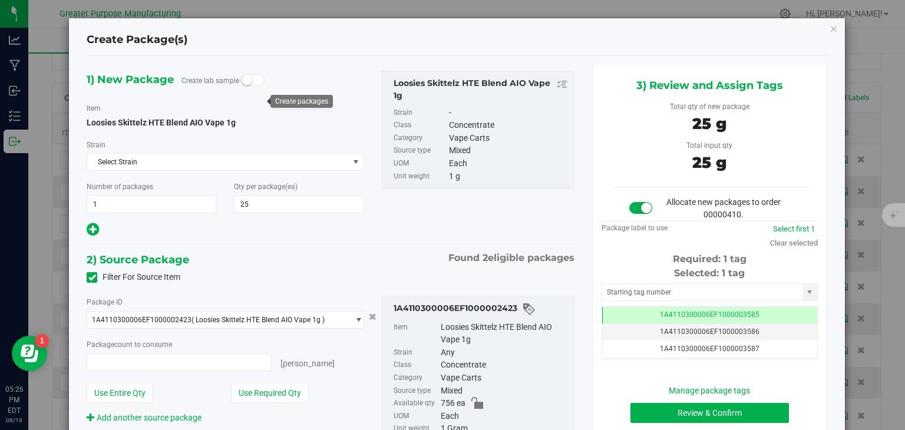
type input "25 ea"
click at [714, 411] on button "Review & Confirm" at bounding box center [709, 413] width 158 height 20
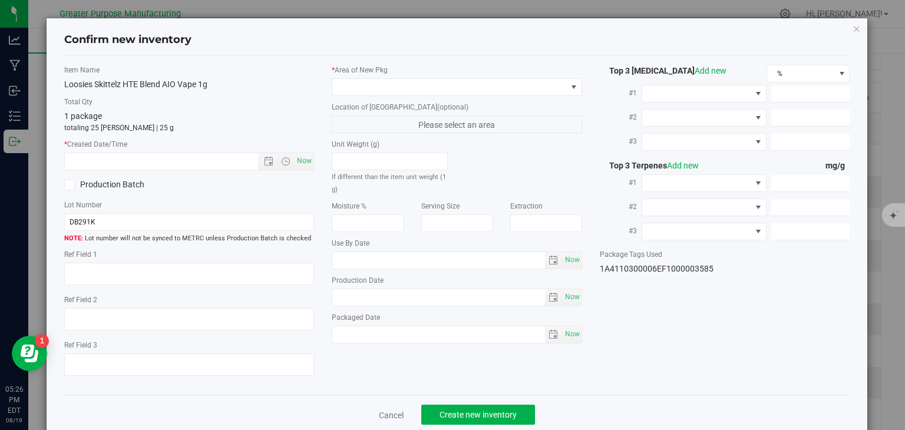
type input "2025-01-16"
type input "2025-07-17"
click at [299, 156] on span "Now" at bounding box center [305, 161] width 20 height 17
type input "[DATE] 5:26 PM"
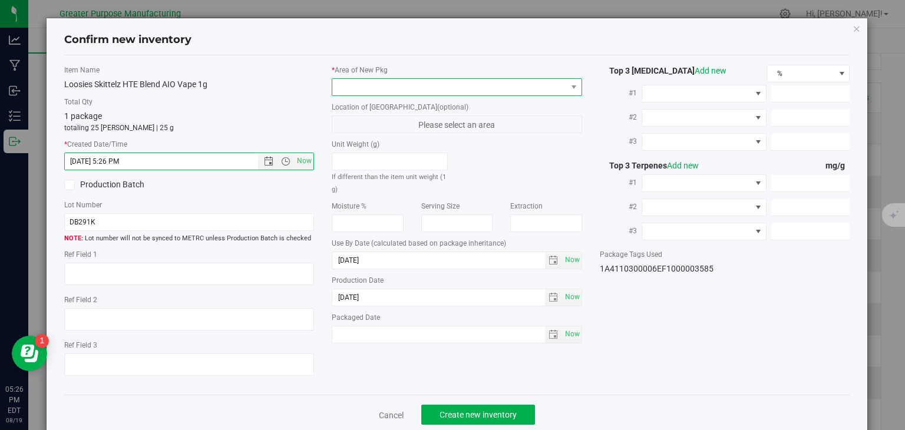
click at [371, 88] on span at bounding box center [449, 87] width 234 height 16
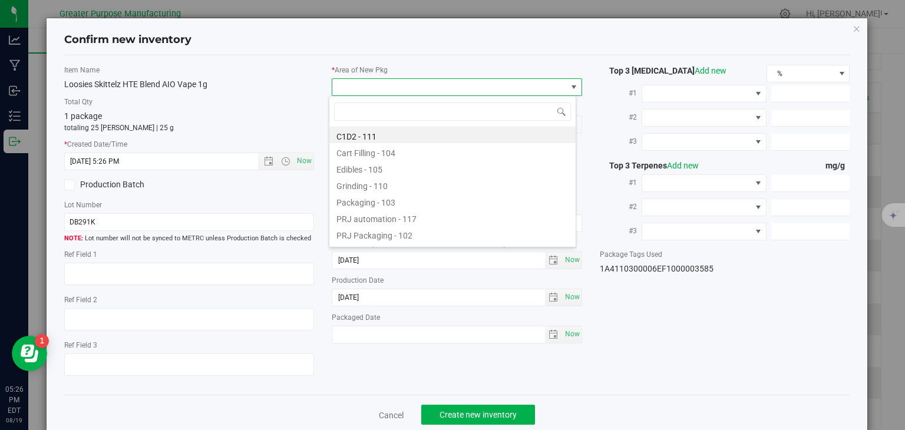
type input "108"
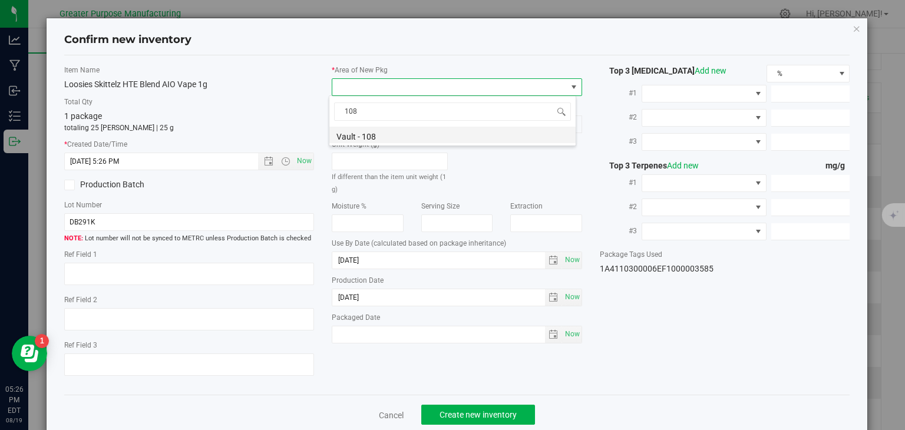
click at [368, 133] on li "Vault - 108" at bounding box center [452, 135] width 246 height 16
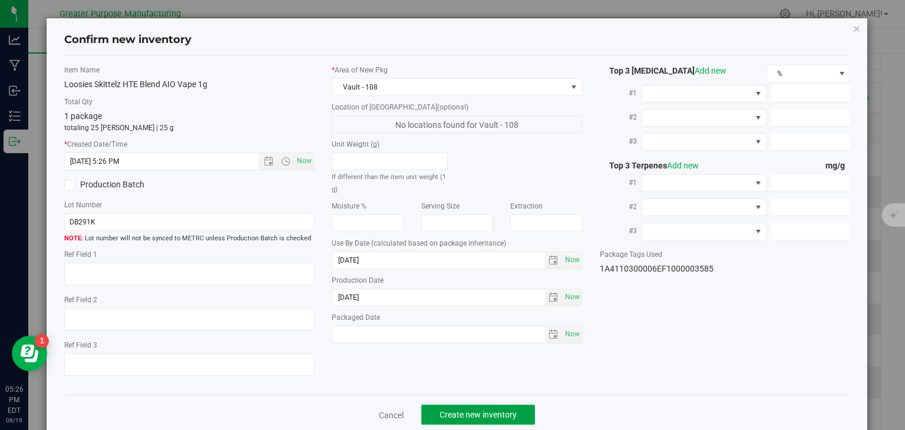
click at [487, 408] on button "Create new inventory" at bounding box center [478, 415] width 114 height 20
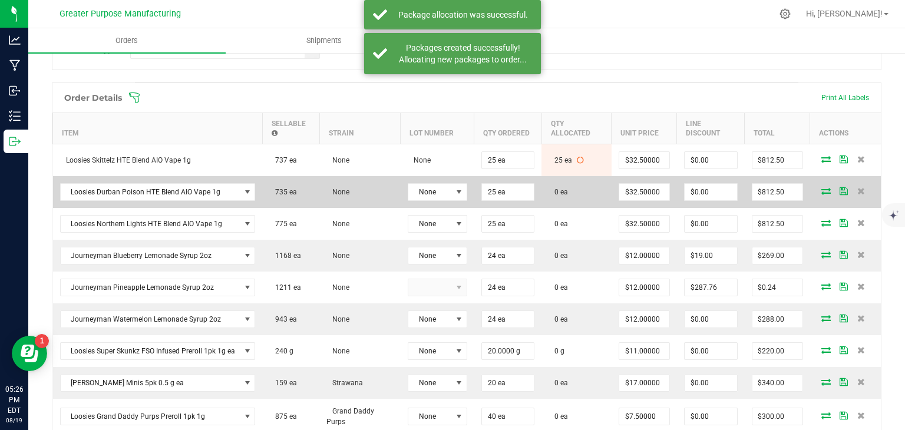
click at [821, 187] on icon at bounding box center [825, 190] width 9 height 7
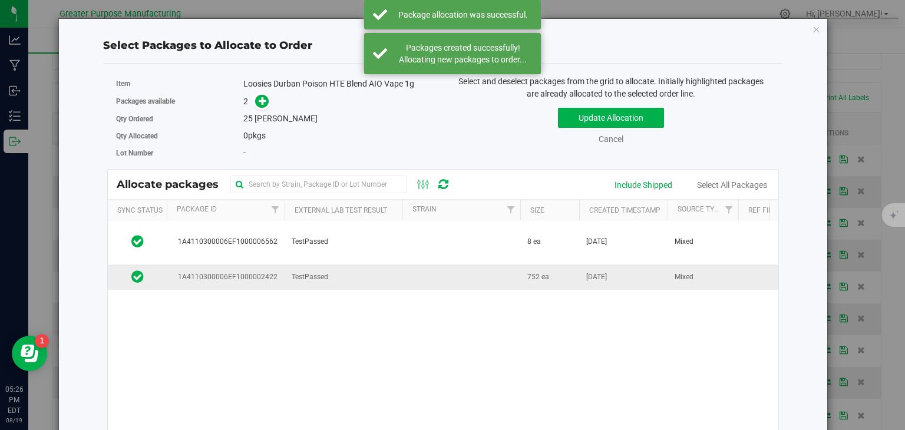
click at [491, 278] on td at bounding box center [461, 277] width 118 height 25
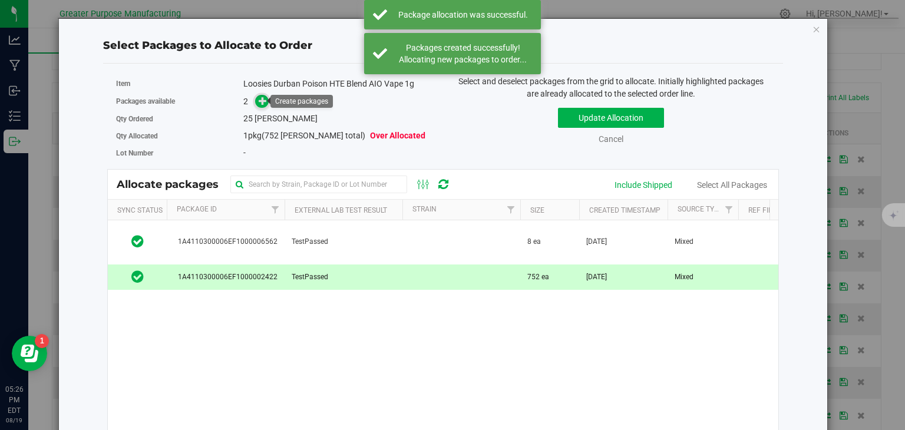
click at [259, 97] on icon at bounding box center [263, 100] width 9 height 9
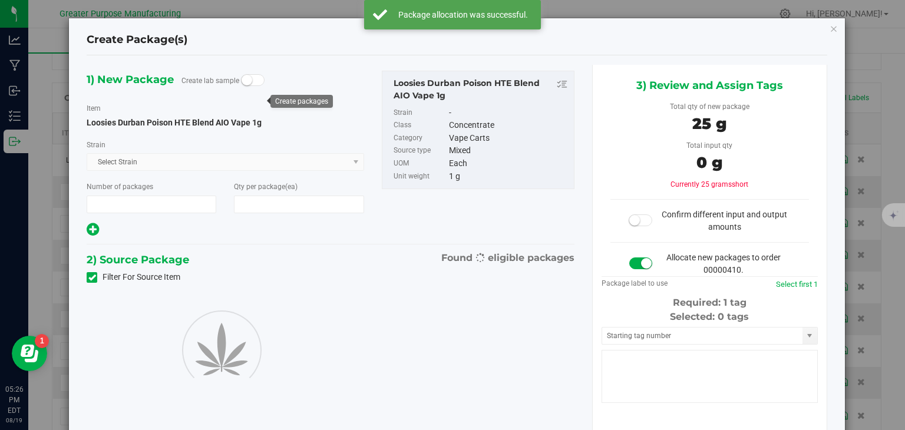
type input "1"
type input "25"
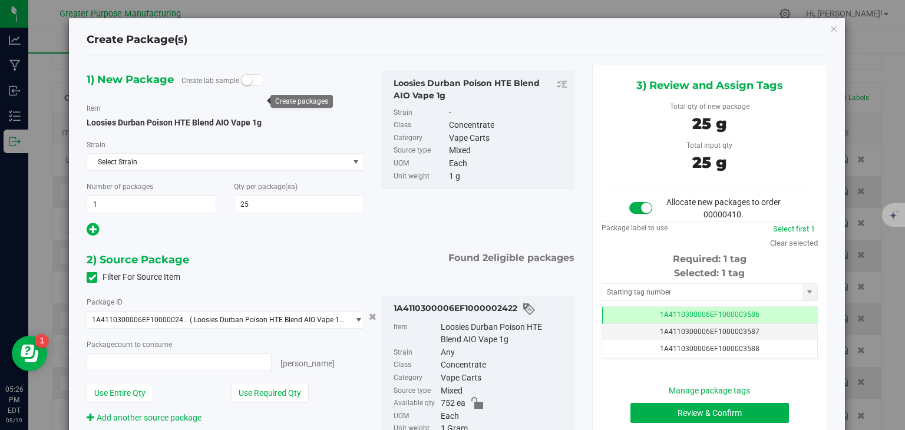
type input "25 ea"
click at [646, 406] on button "Review & Confirm" at bounding box center [709, 413] width 158 height 20
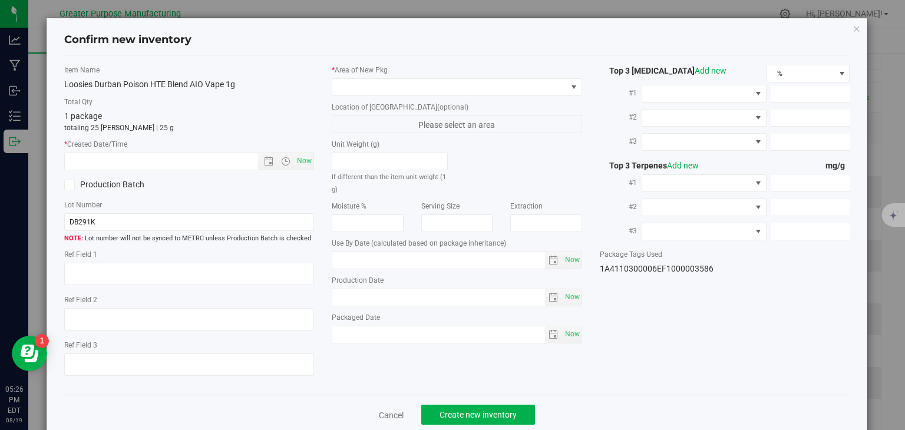
type input "2025-01-16"
type input "2025-07-17"
click at [305, 163] on span "Now" at bounding box center [305, 161] width 20 height 17
type input "8/19/2025 5:27 PM"
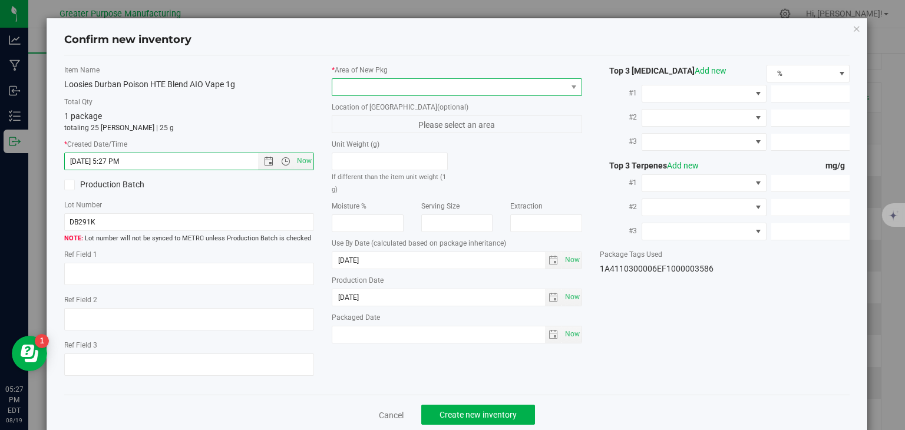
click at [352, 81] on span at bounding box center [449, 87] width 234 height 16
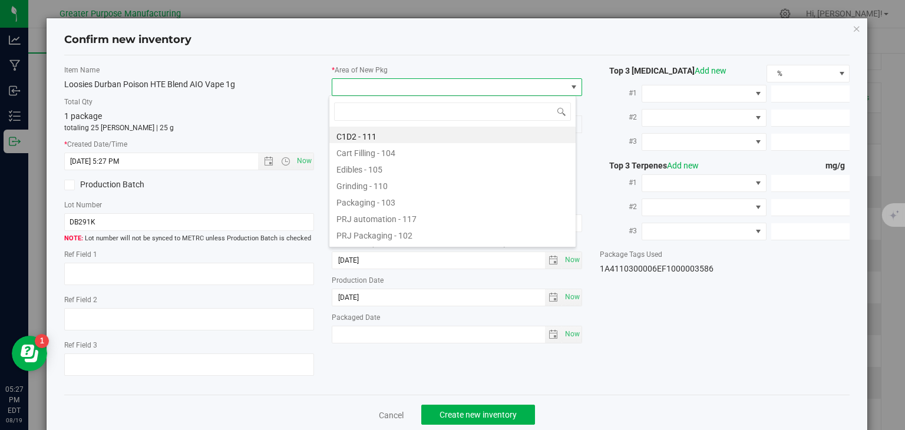
type input "108"
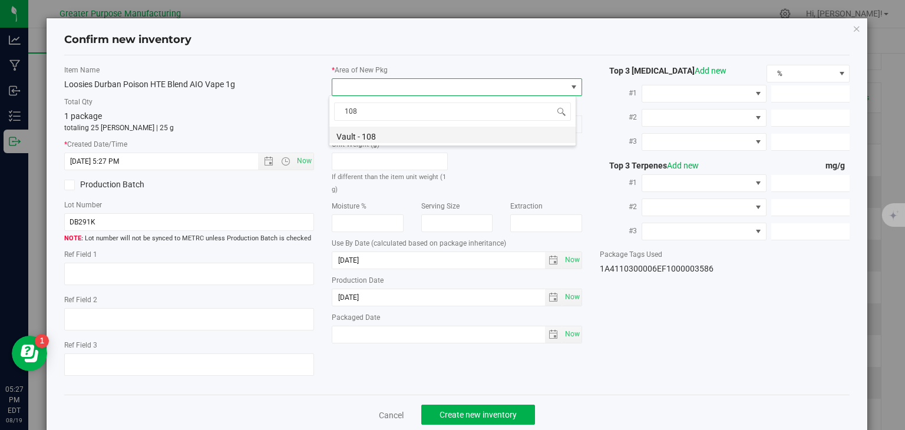
click at [359, 136] on li "Vault - 108" at bounding box center [452, 135] width 246 height 16
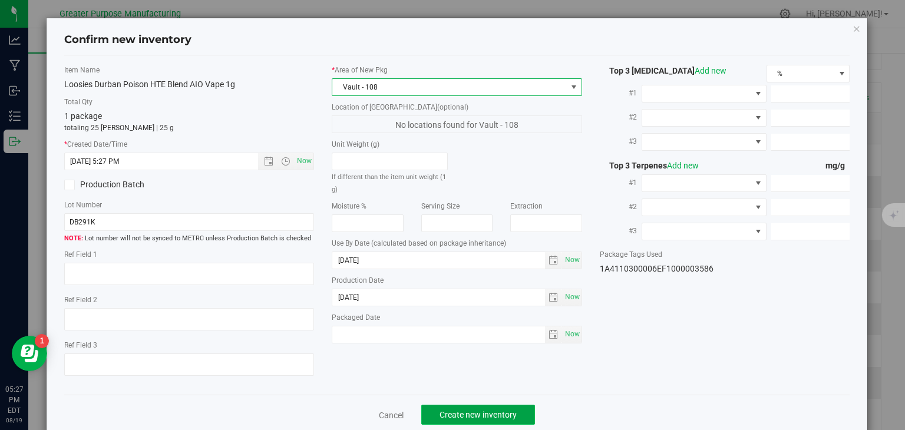
click at [477, 410] on span "Create new inventory" at bounding box center [478, 414] width 77 height 9
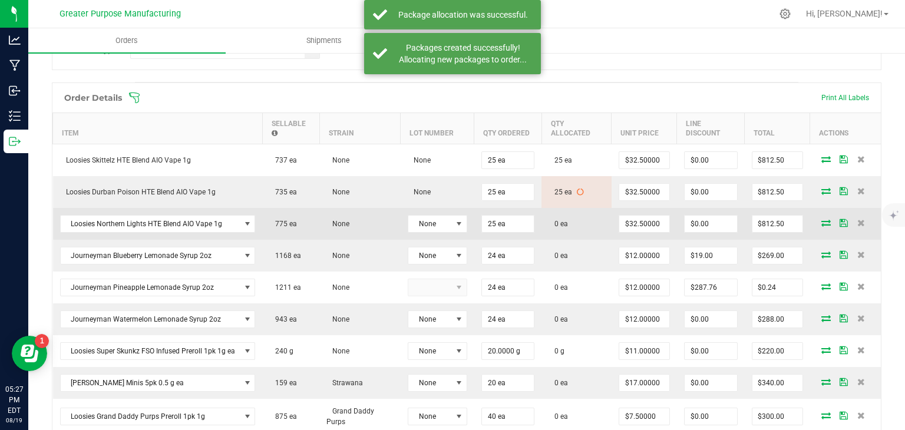
click at [821, 222] on icon at bounding box center [825, 222] width 9 height 7
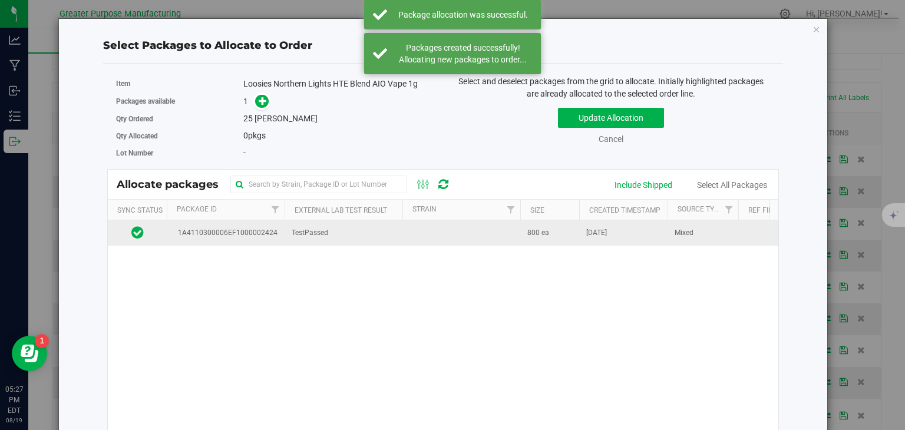
click at [413, 231] on td at bounding box center [461, 232] width 118 height 25
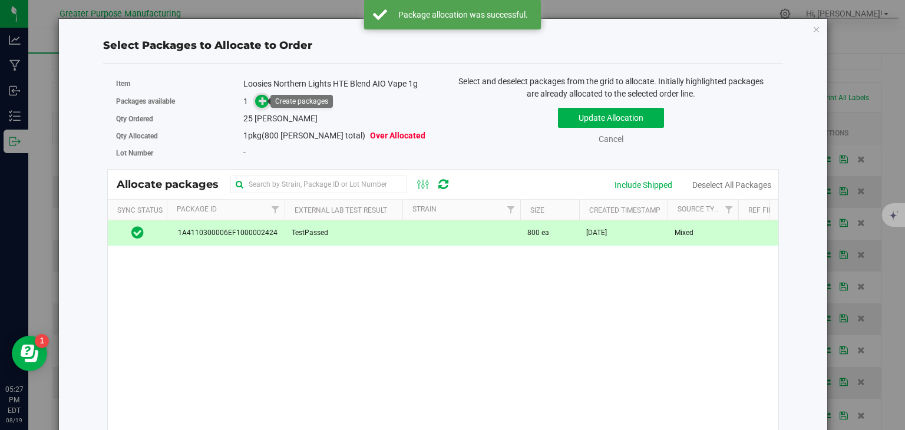
click at [264, 102] on icon at bounding box center [263, 101] width 8 height 8
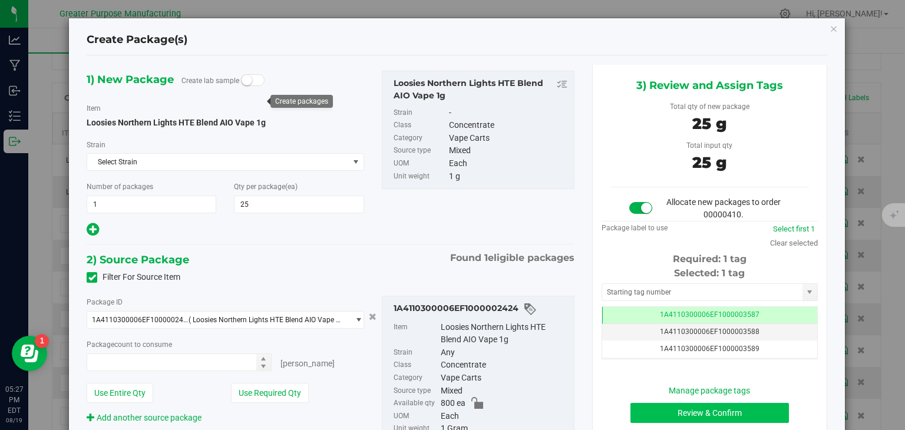
type input "25 ea"
click at [672, 414] on button "Review & Confirm" at bounding box center [709, 413] width 158 height 20
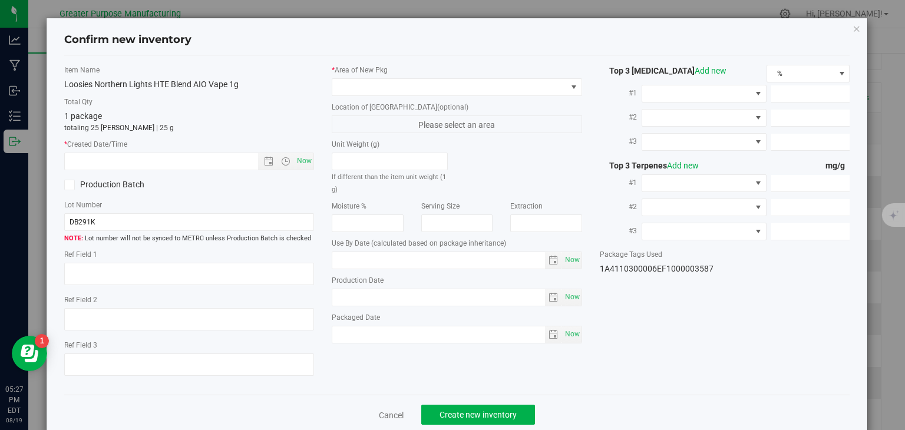
type input "2025-01-16"
type input "2025-07-17"
click at [300, 160] on span "Now" at bounding box center [305, 161] width 20 height 17
type input "8/19/2025 5:27 PM"
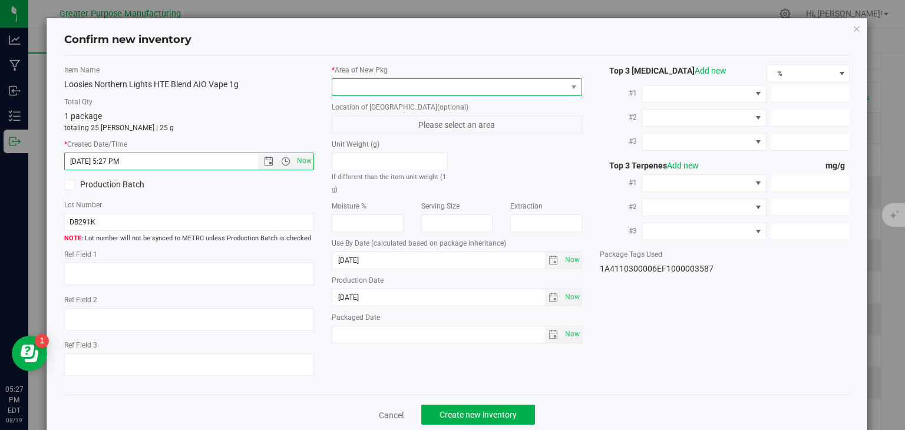
click at [371, 90] on span at bounding box center [449, 87] width 234 height 16
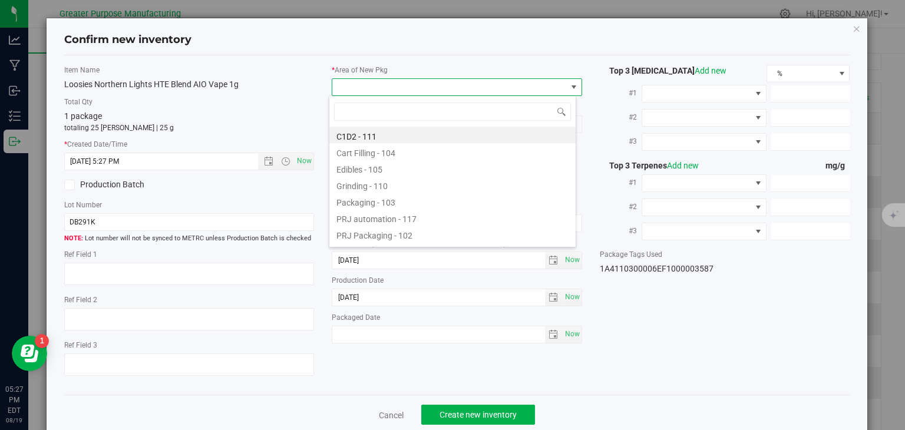
type input "108"
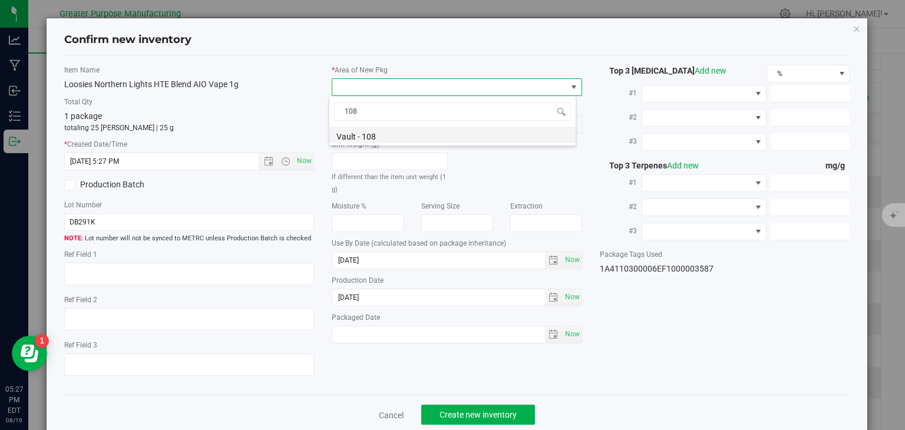
click at [364, 135] on li "Vault - 108" at bounding box center [452, 135] width 246 height 16
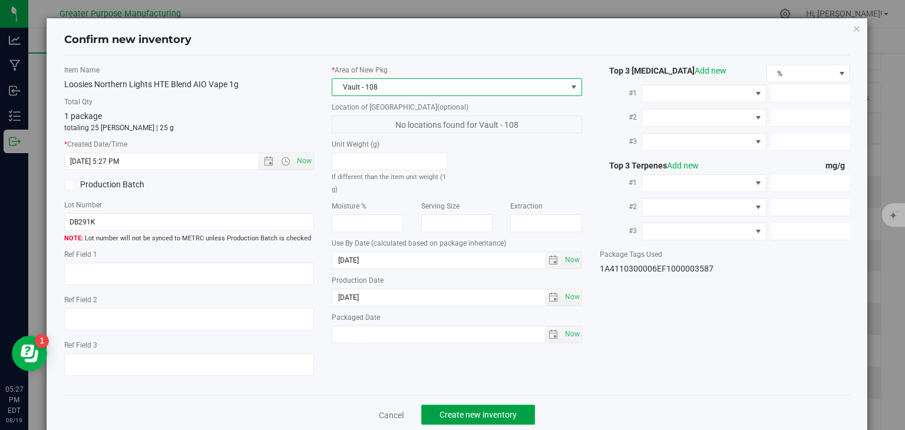
click at [504, 418] on span "Create new inventory" at bounding box center [478, 414] width 77 height 9
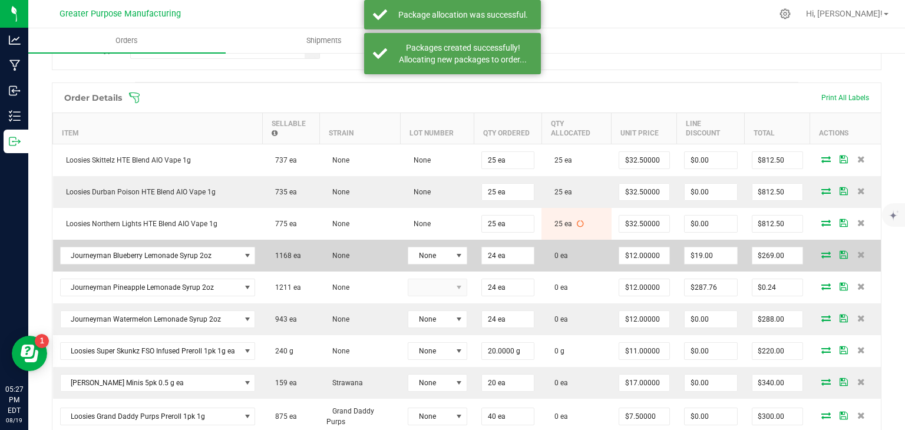
click at [821, 252] on icon at bounding box center [825, 254] width 9 height 7
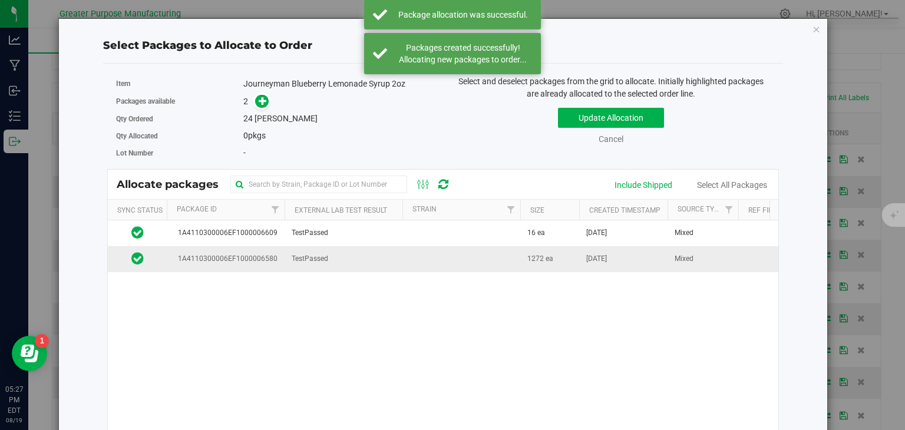
click at [500, 257] on td at bounding box center [461, 258] width 118 height 25
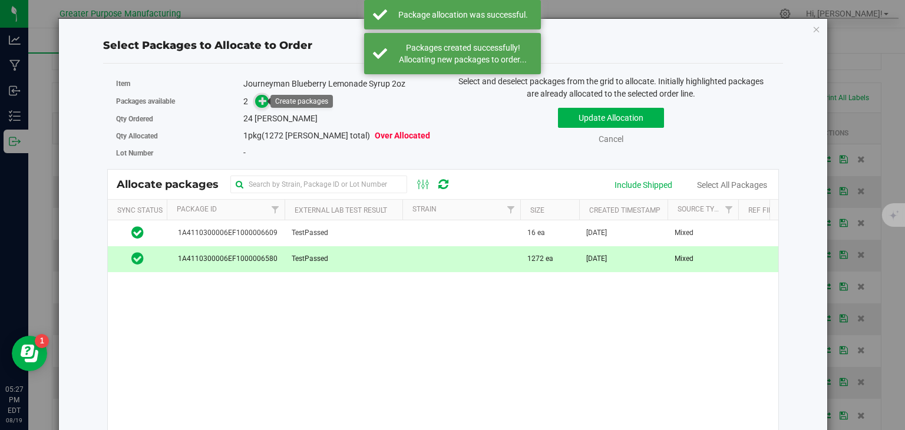
click at [259, 97] on icon at bounding box center [263, 101] width 8 height 8
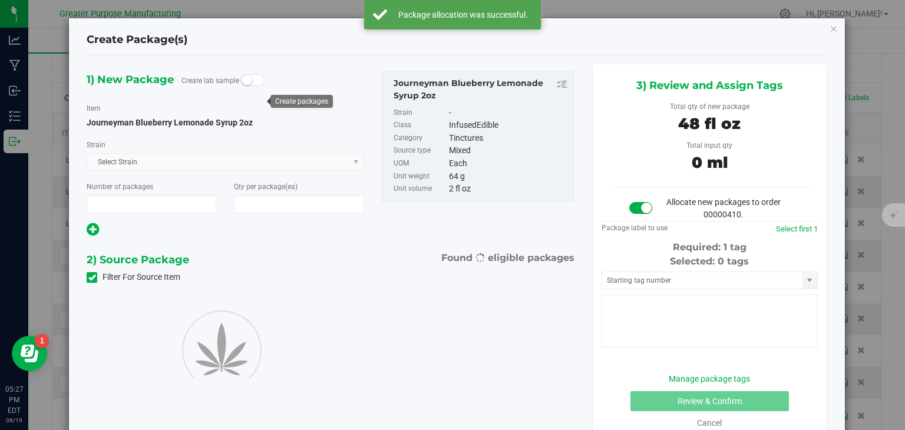
type input "1"
type input "24"
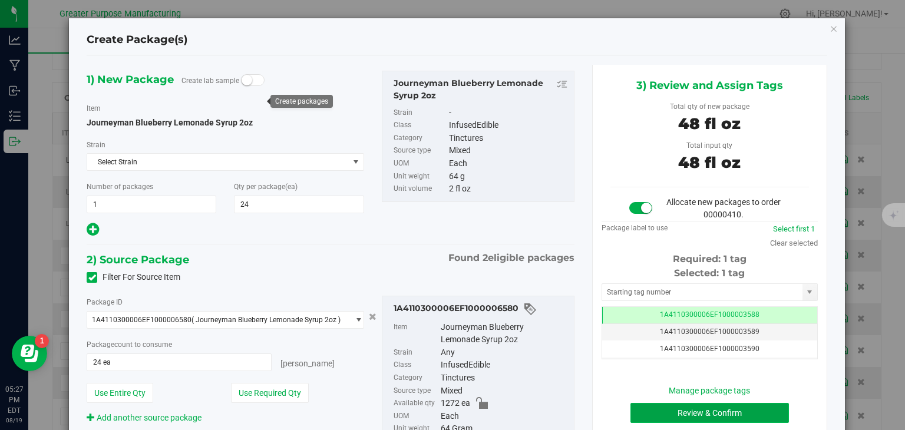
click at [672, 407] on button "Review & Confirm" at bounding box center [709, 413] width 158 height 20
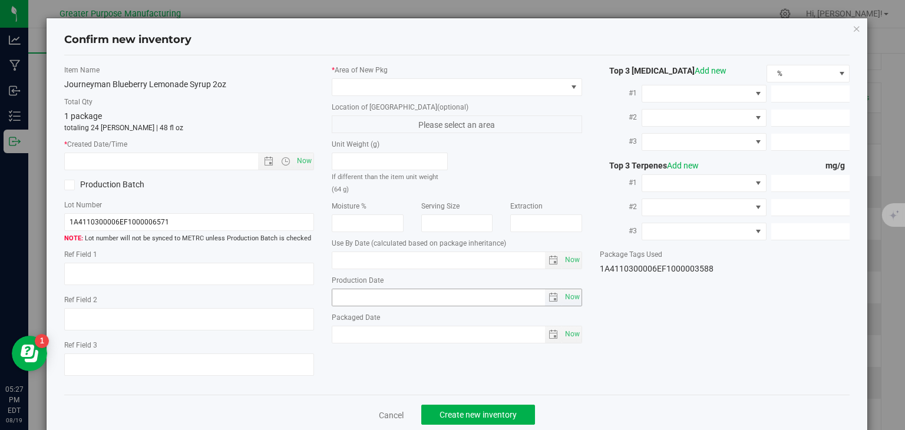
type input "[DATE]"
click at [295, 153] on span "Now" at bounding box center [305, 161] width 20 height 17
type input "8/19/2025 5:27 PM"
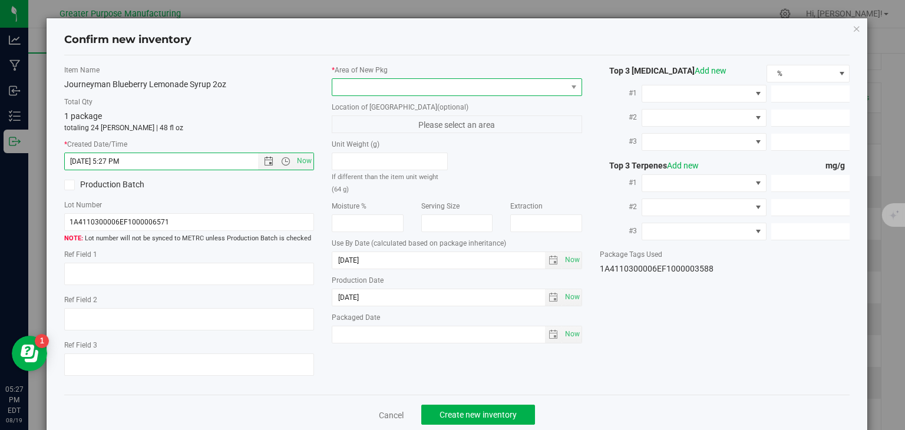
click at [347, 88] on span at bounding box center [449, 87] width 234 height 16
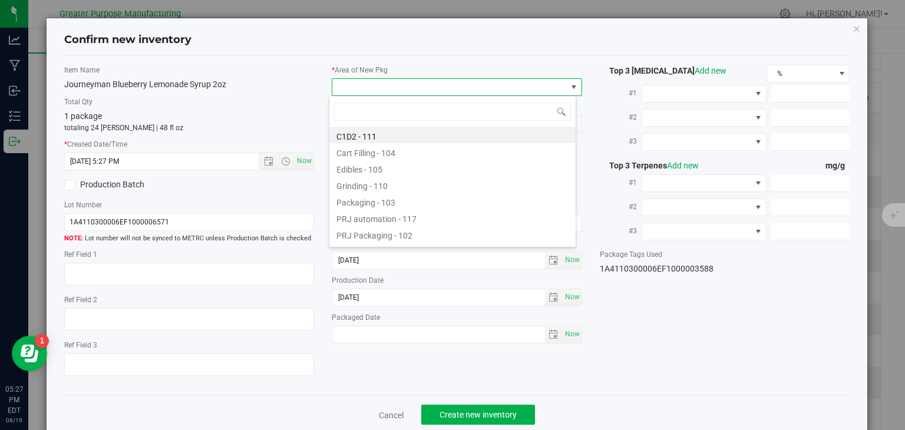
type input "108"
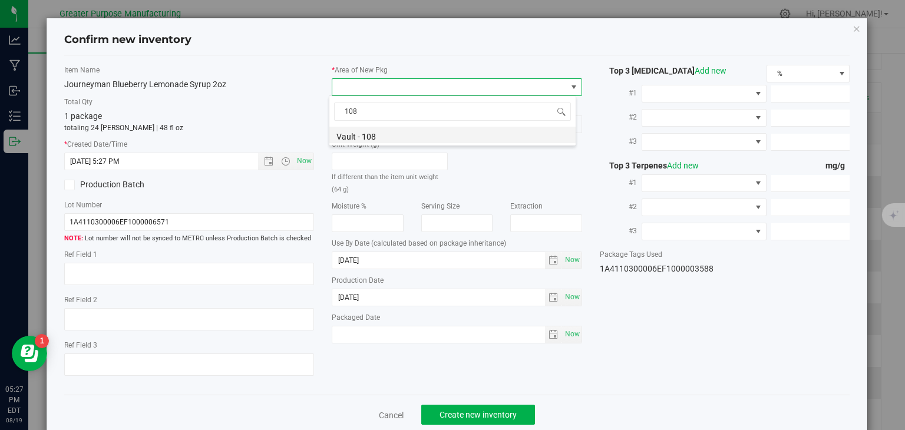
click at [356, 140] on li "Vault - 108" at bounding box center [452, 135] width 246 height 16
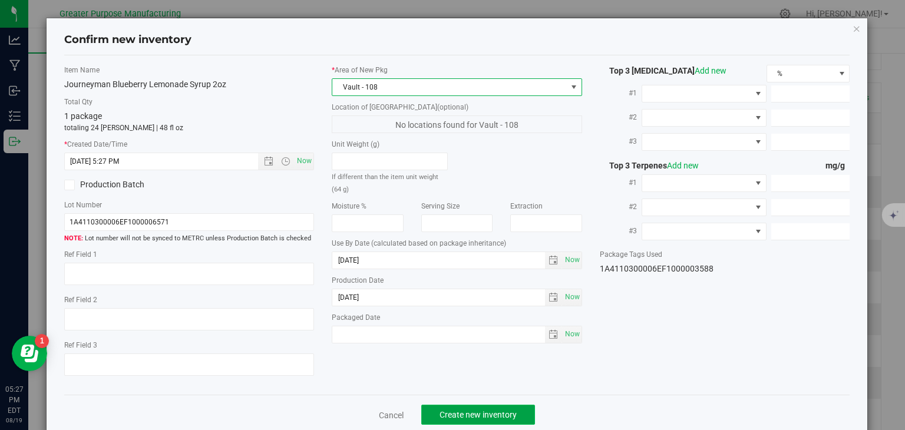
click at [473, 411] on span "Create new inventory" at bounding box center [478, 414] width 77 height 9
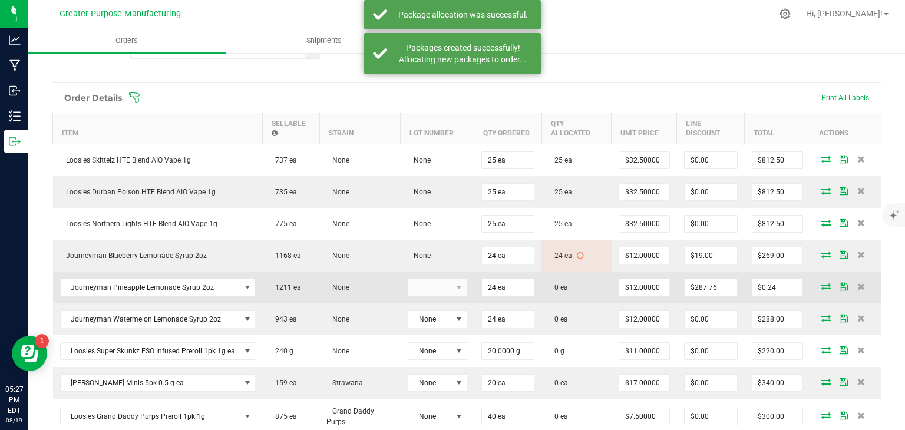
click at [821, 283] on icon at bounding box center [825, 286] width 9 height 7
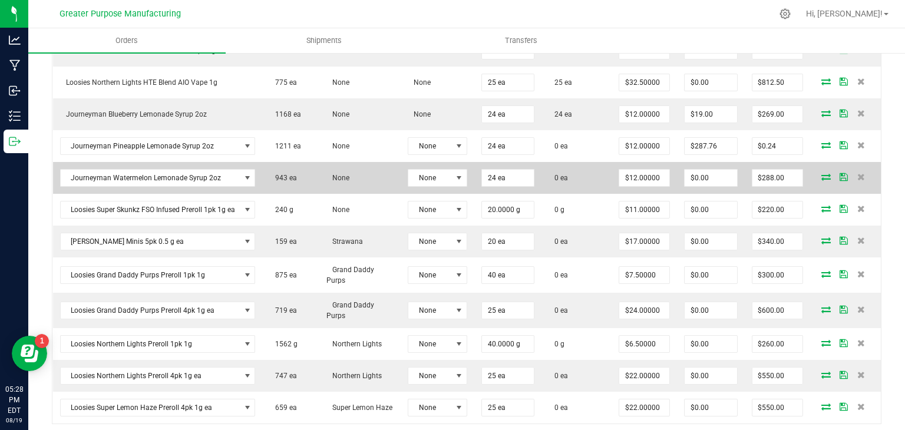
scroll to position [405, 0]
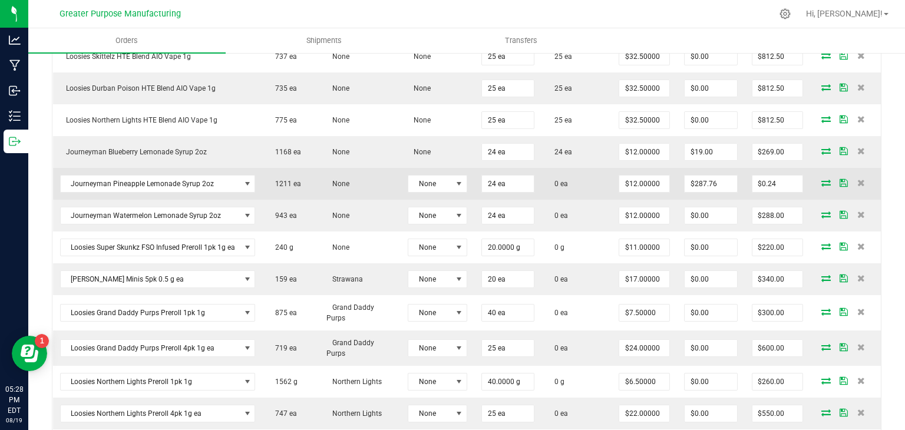
click at [821, 179] on icon at bounding box center [825, 182] width 9 height 7
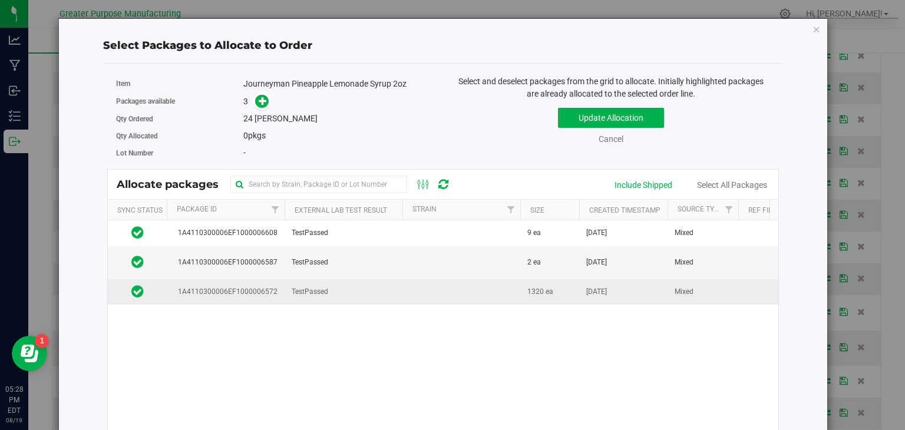
click at [520, 281] on td "1320 ea" at bounding box center [549, 291] width 59 height 25
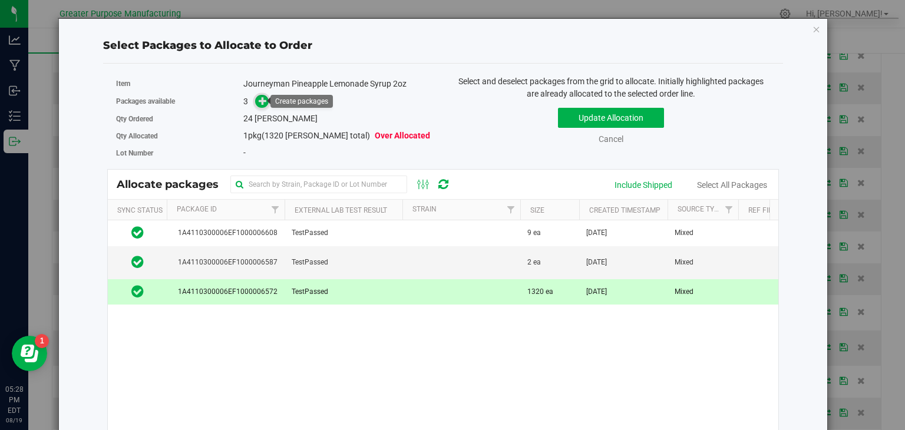
click at [259, 100] on icon at bounding box center [263, 101] width 8 height 8
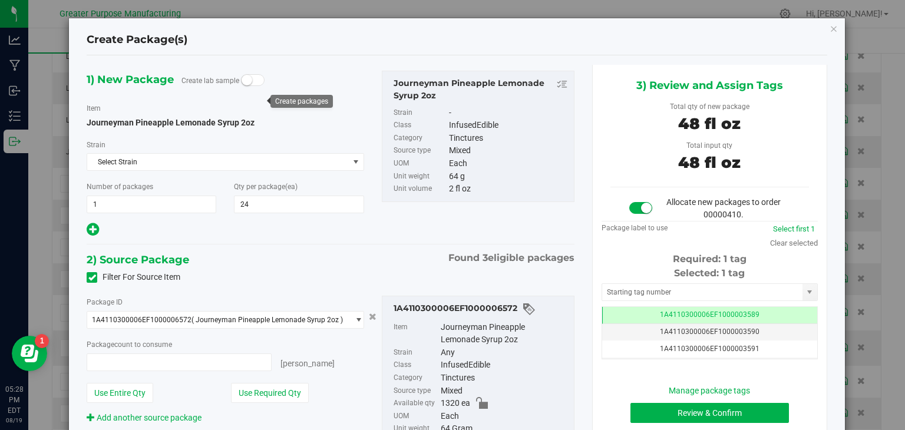
type input "24 ea"
click at [698, 414] on button "Review & Confirm" at bounding box center [709, 413] width 158 height 20
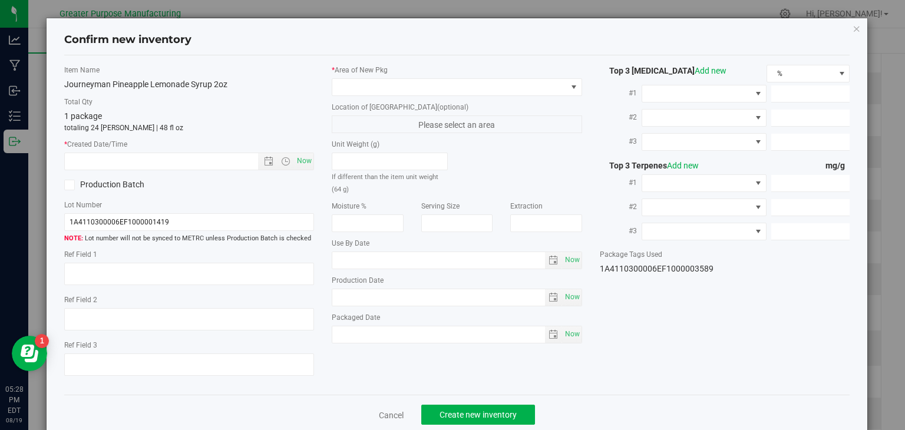
type input "[DATE]"
click at [298, 162] on span "Now" at bounding box center [305, 161] width 20 height 17
type input "8/19/2025 5:28 PM"
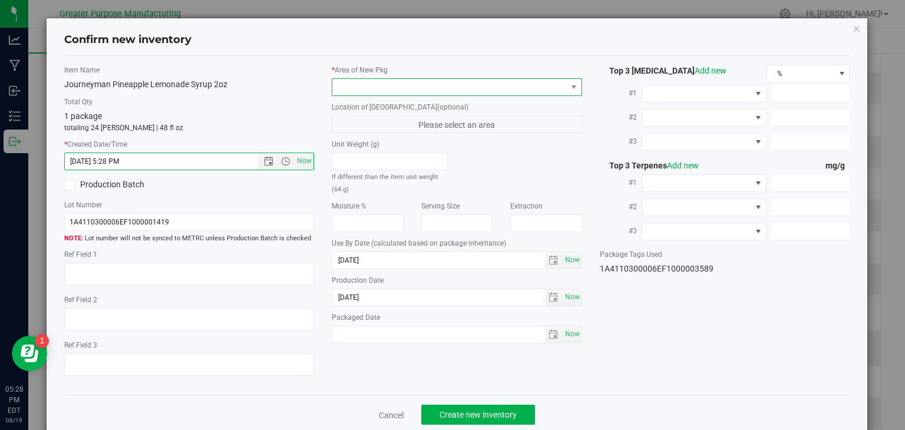
click at [348, 85] on span at bounding box center [449, 87] width 234 height 16
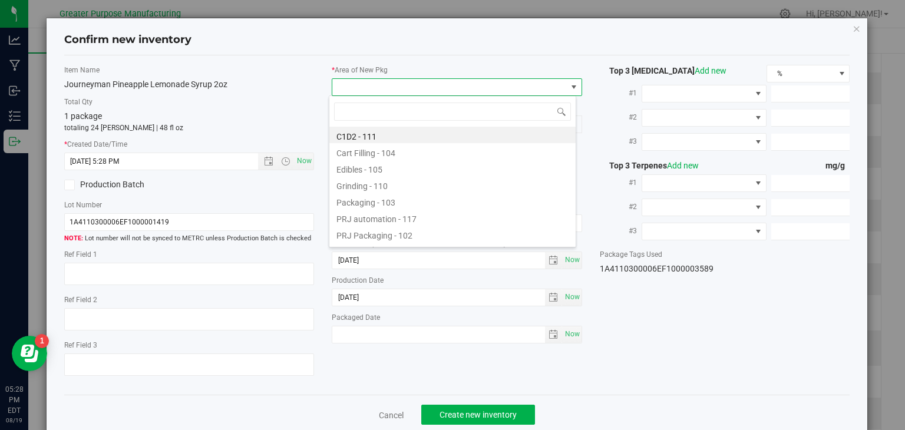
type input "108"
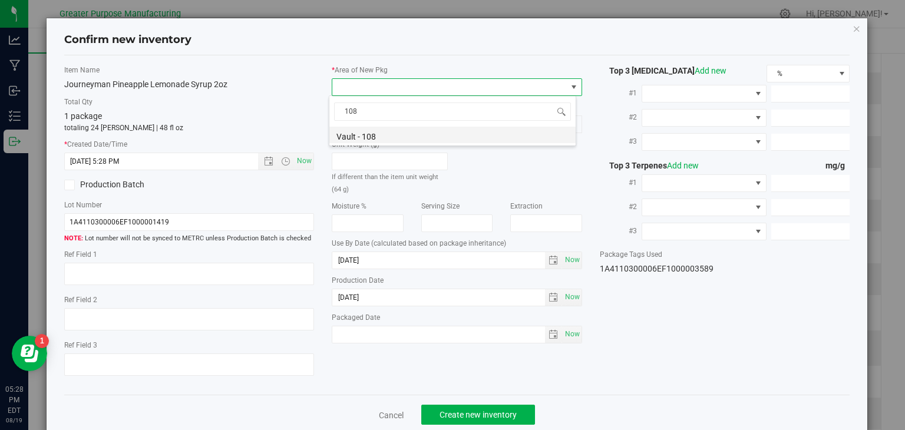
click at [363, 137] on li "Vault - 108" at bounding box center [452, 135] width 246 height 16
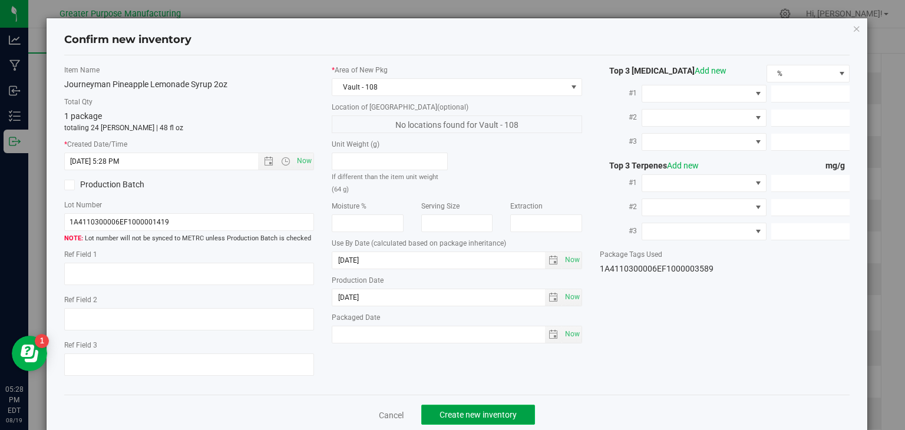
click at [492, 419] on span "Create new inventory" at bounding box center [478, 414] width 77 height 9
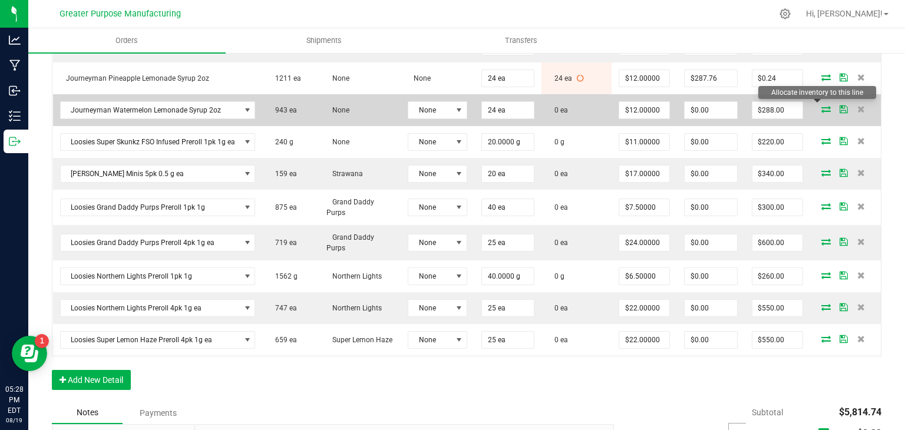
click at [821, 105] on icon at bounding box center [825, 108] width 9 height 7
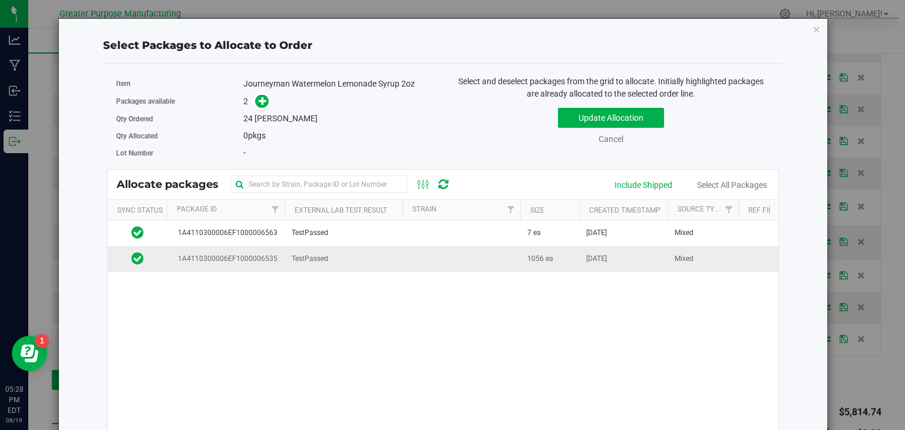
click at [470, 255] on td at bounding box center [461, 258] width 118 height 25
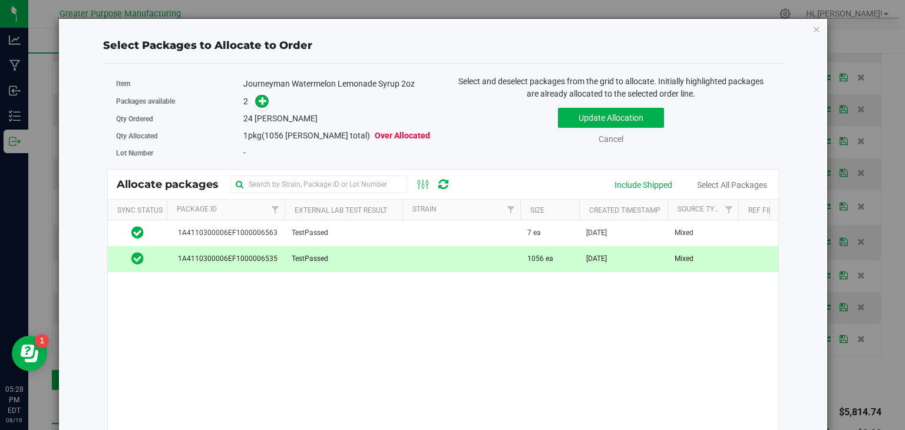
click at [263, 111] on div "Qty Ordered 24 [PERSON_NAME]" at bounding box center [275, 118] width 318 height 17
click at [262, 103] on icon at bounding box center [263, 101] width 8 height 8
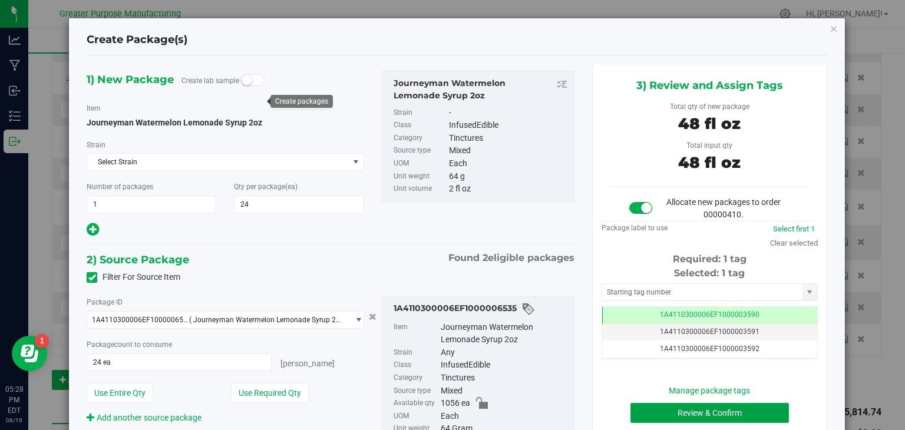
click at [662, 407] on button "Review & Confirm" at bounding box center [709, 413] width 158 height 20
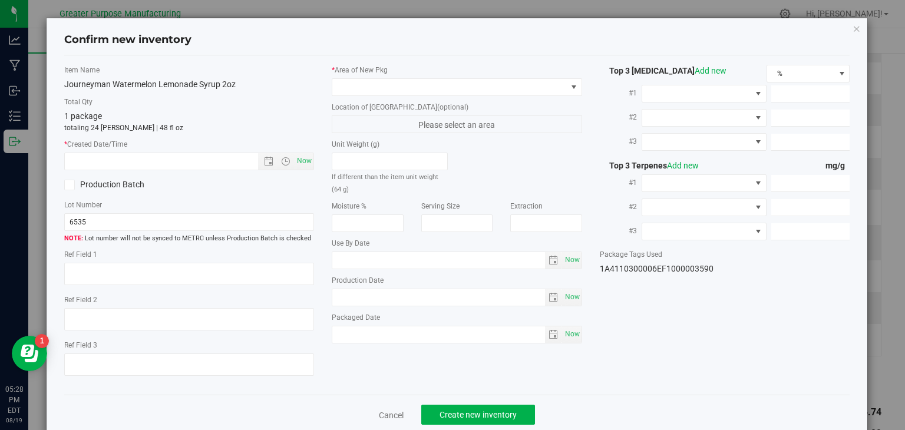
type input "[DATE]"
click at [302, 163] on span "Now" at bounding box center [305, 161] width 20 height 17
type input "8/19/2025 5:28 PM"
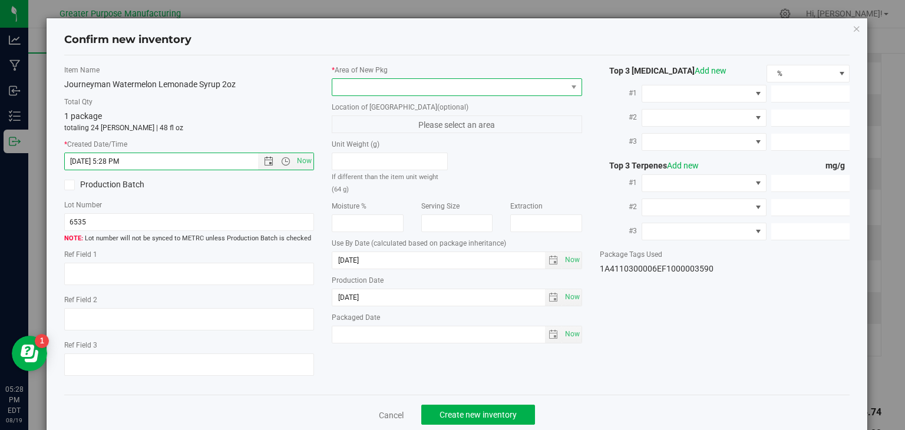
click at [361, 83] on span at bounding box center [449, 87] width 234 height 16
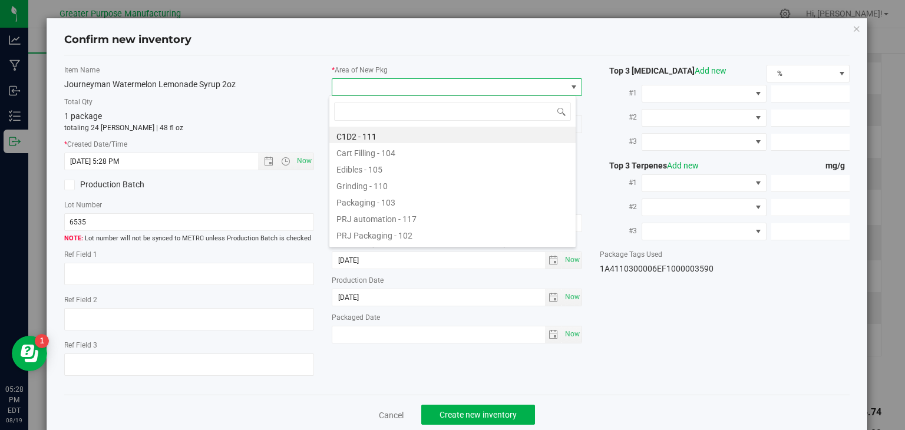
type input "108"
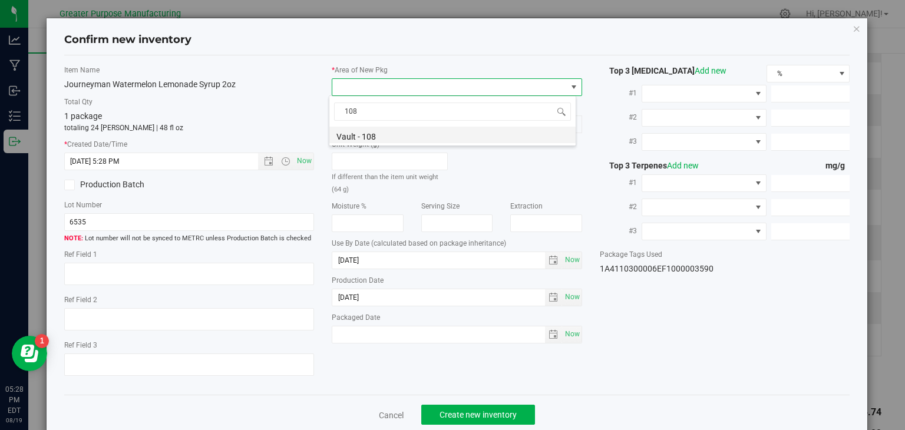
click at [365, 137] on li "Vault - 108" at bounding box center [452, 135] width 246 height 16
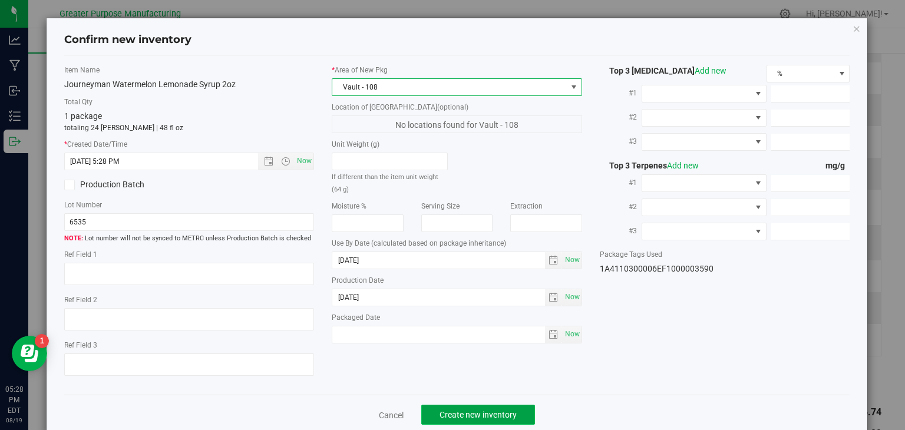
click at [501, 417] on span "Create new inventory" at bounding box center [478, 414] width 77 height 9
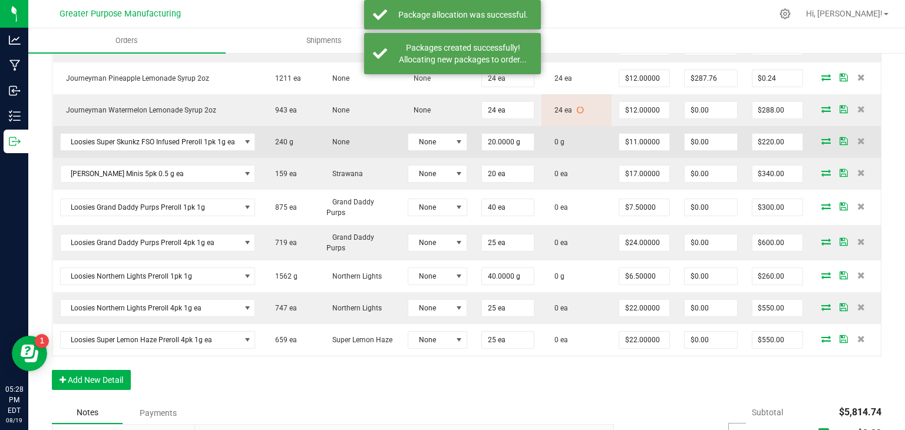
click at [821, 137] on icon at bounding box center [825, 140] width 9 height 7
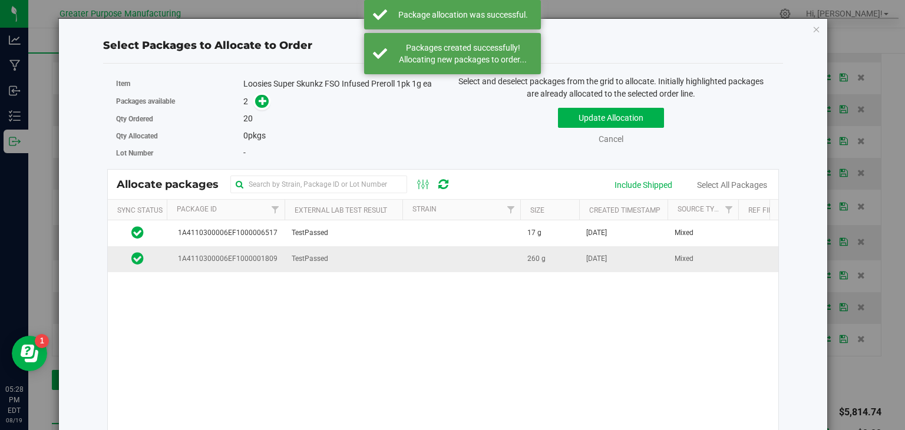
click at [462, 263] on td at bounding box center [461, 258] width 118 height 25
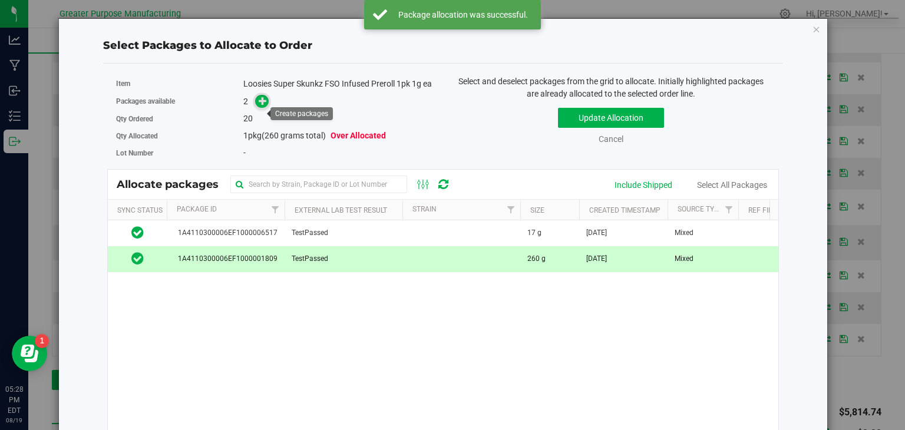
click at [260, 105] on icon at bounding box center [263, 101] width 8 height 8
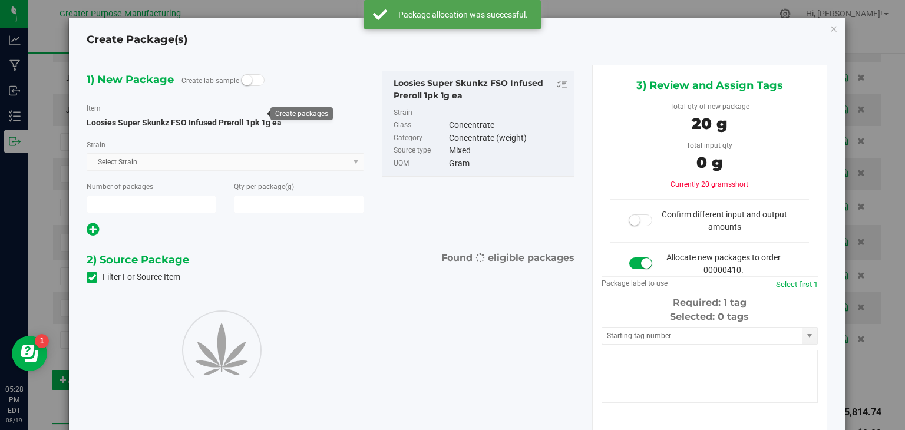
type input "1"
type input "20.0000"
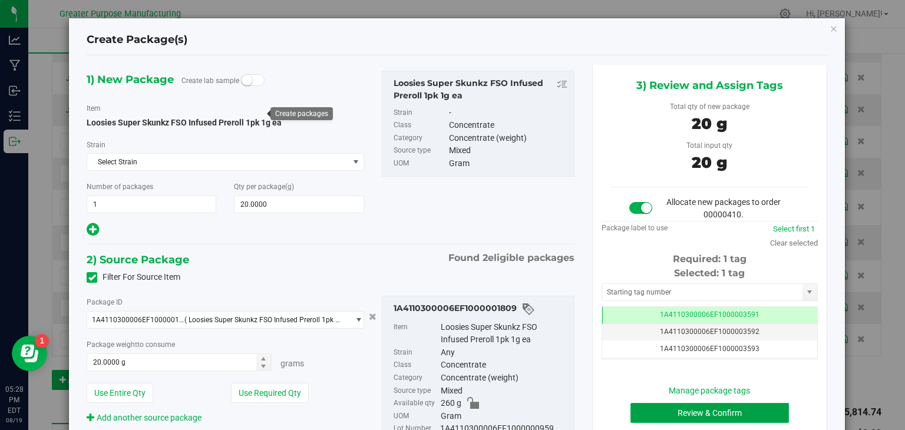
click at [726, 414] on button "Review & Confirm" at bounding box center [709, 413] width 158 height 20
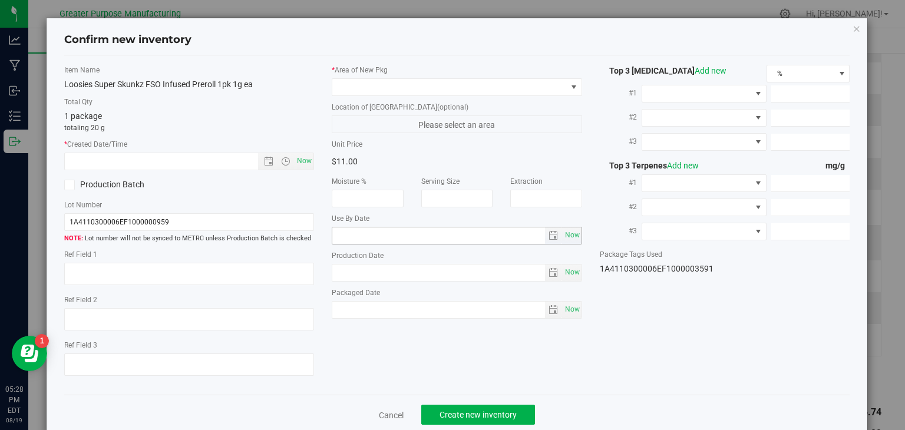
type input "[DATE]"
click at [302, 157] on span "Now" at bounding box center [305, 161] width 20 height 17
type input "8/19/2025 5:28 PM"
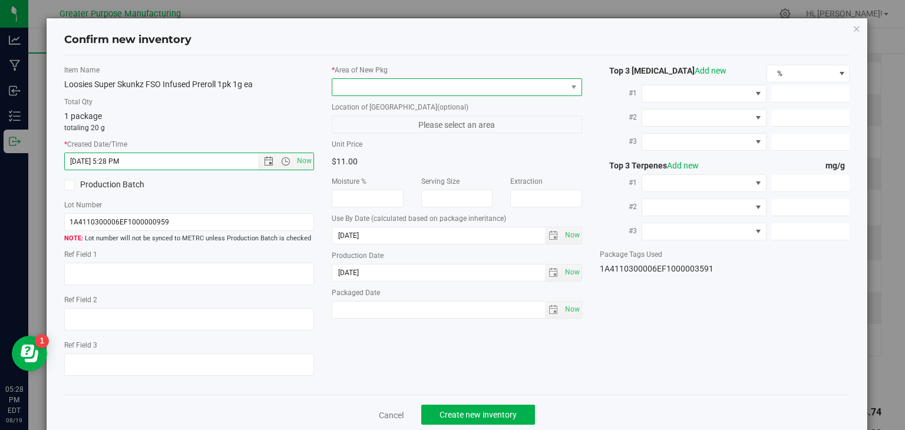
click at [379, 88] on span at bounding box center [449, 87] width 234 height 16
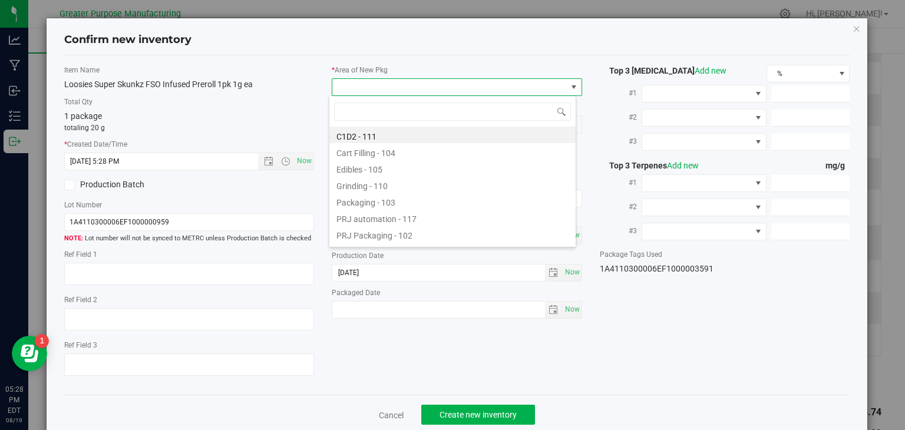
type input "108"
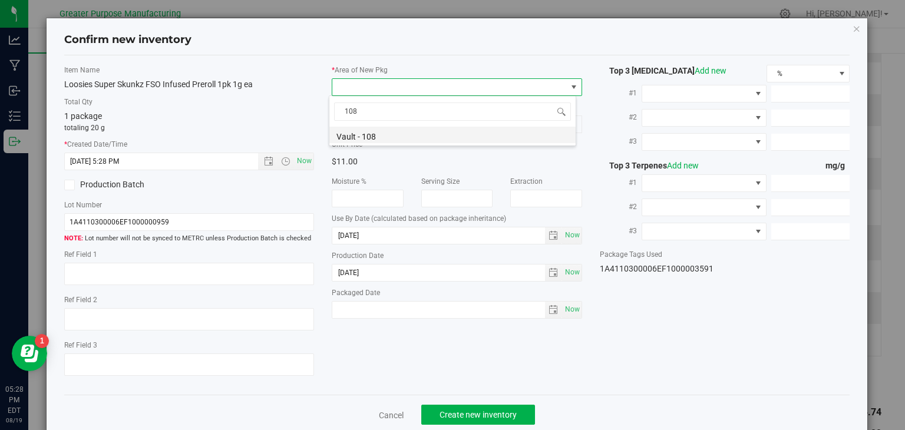
click at [408, 141] on li "Vault - 108" at bounding box center [452, 135] width 246 height 16
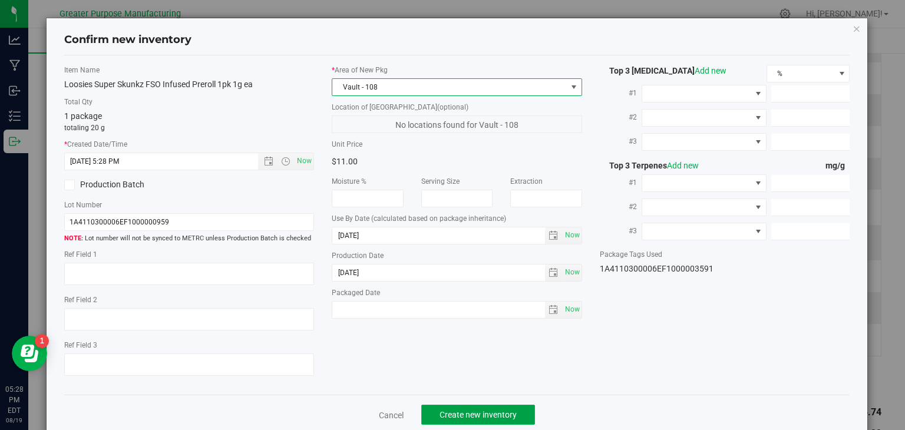
click at [507, 415] on span "Create new inventory" at bounding box center [478, 414] width 77 height 9
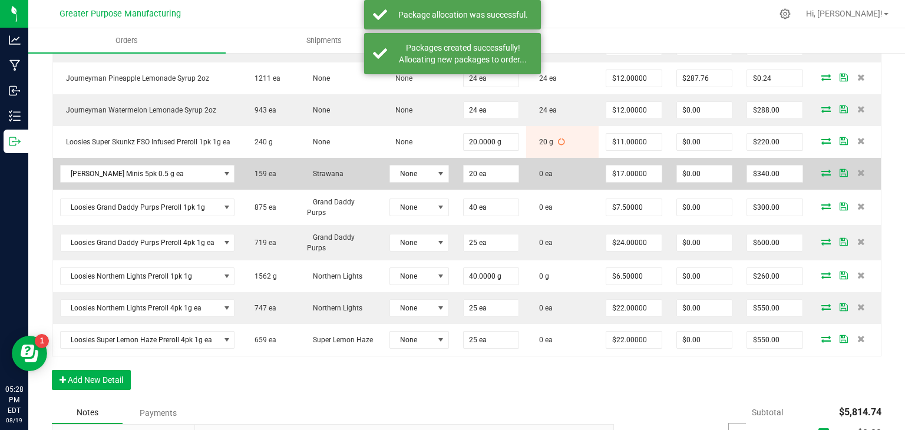
click at [821, 171] on icon at bounding box center [825, 172] width 9 height 7
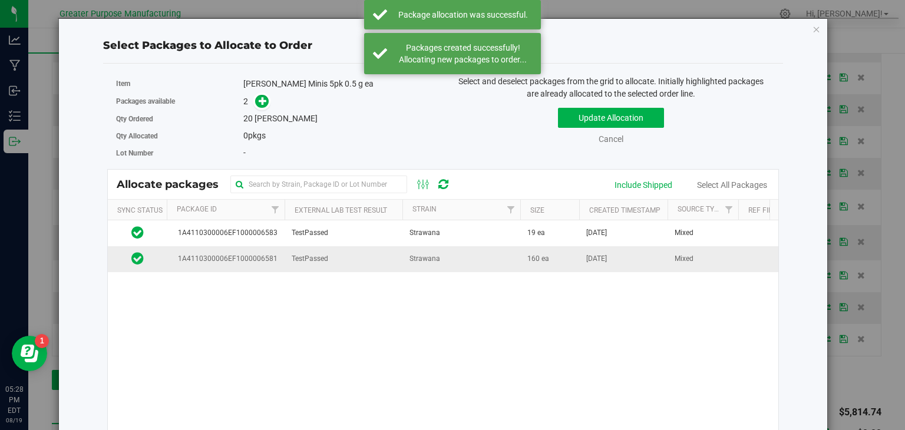
click at [363, 257] on td "TestPassed" at bounding box center [344, 258] width 118 height 25
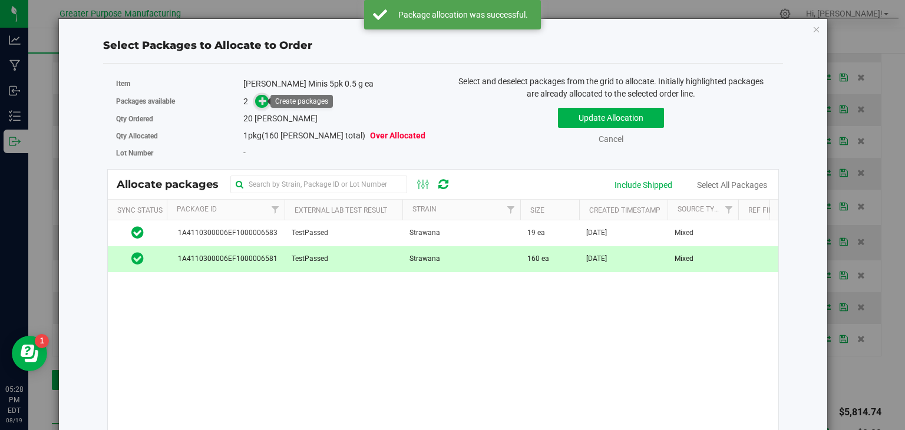
click at [262, 100] on icon at bounding box center [263, 101] width 8 height 8
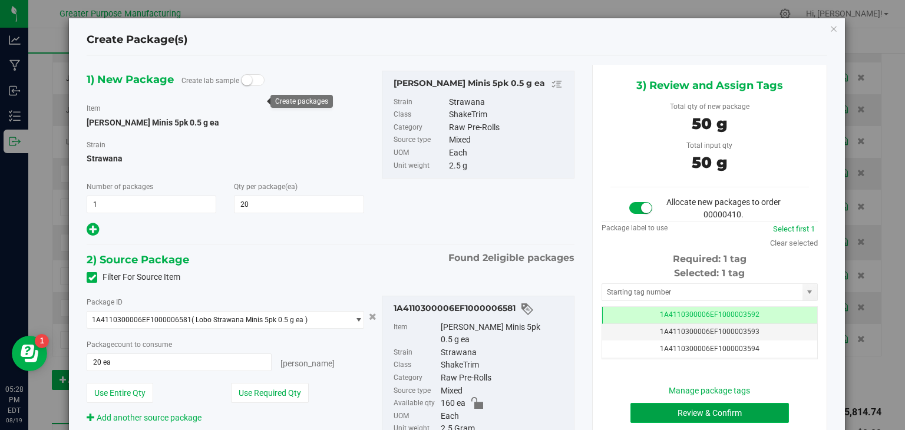
click at [689, 411] on button "Review & Confirm" at bounding box center [709, 413] width 158 height 20
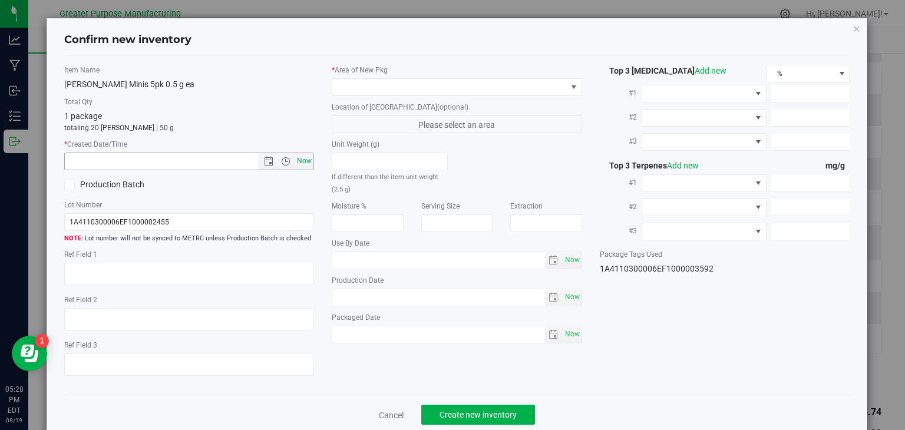
click at [306, 155] on span "Now" at bounding box center [305, 161] width 20 height 17
type input "8/19/2025 5:28 PM"
click at [368, 85] on span at bounding box center [449, 87] width 234 height 16
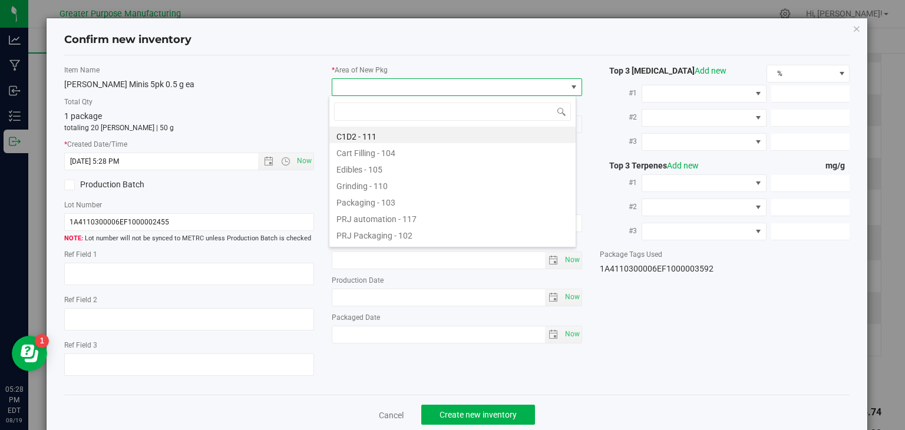
type input "108"
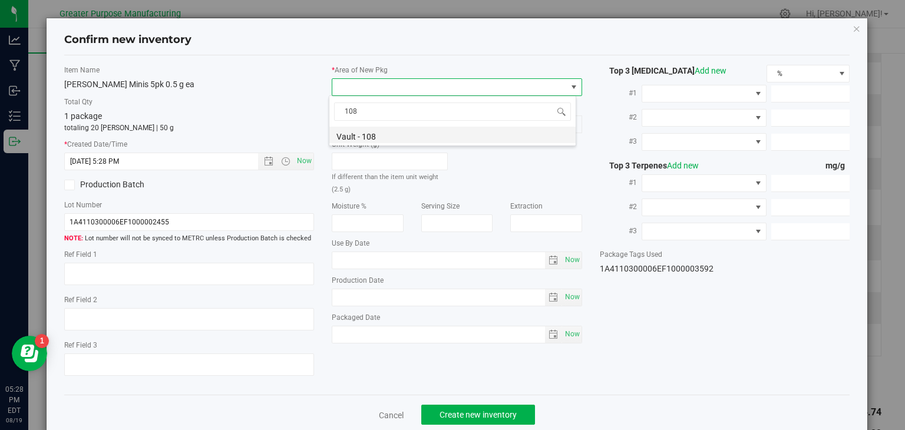
click at [374, 139] on li "Vault - 108" at bounding box center [452, 135] width 246 height 16
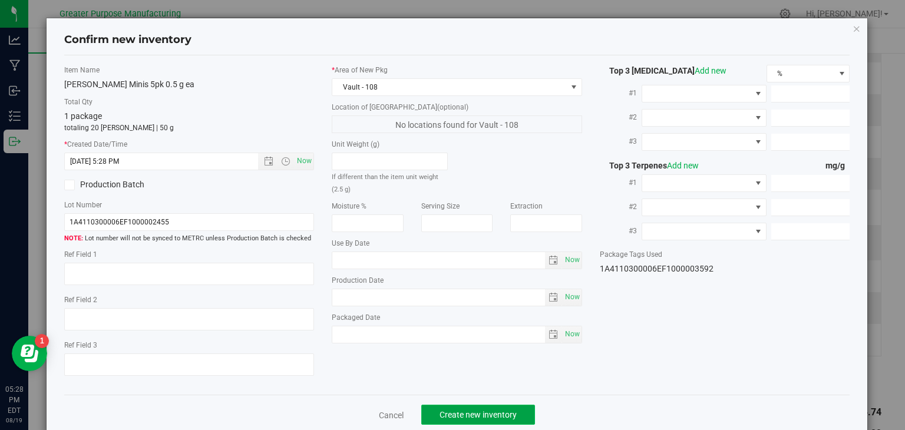
click at [484, 412] on span "Create new inventory" at bounding box center [478, 414] width 77 height 9
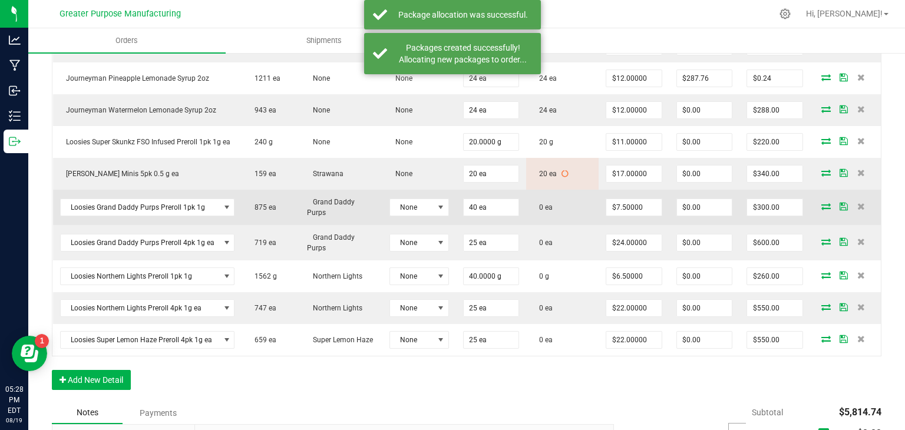
click at [821, 203] on icon at bounding box center [825, 206] width 9 height 7
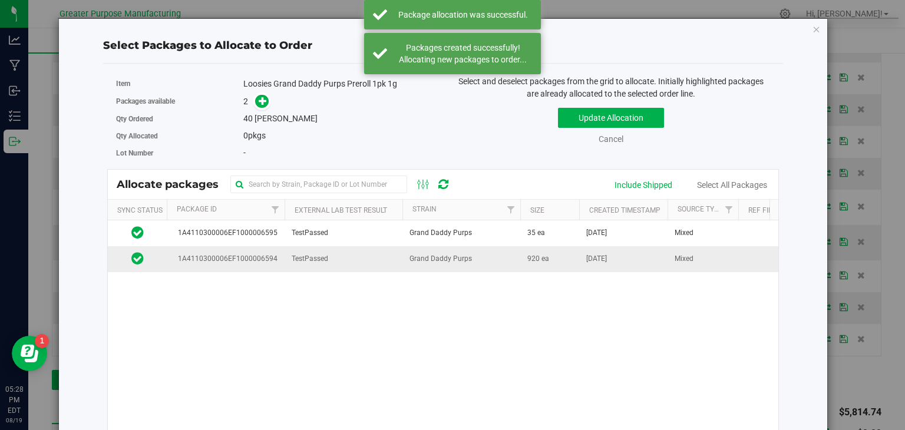
click at [424, 262] on span "Grand Daddy Purps" at bounding box center [440, 258] width 62 height 11
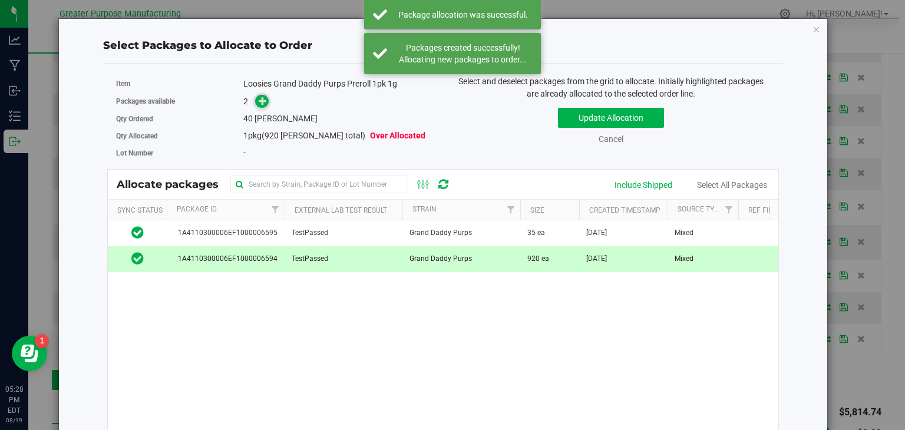
click at [264, 98] on icon at bounding box center [263, 101] width 8 height 8
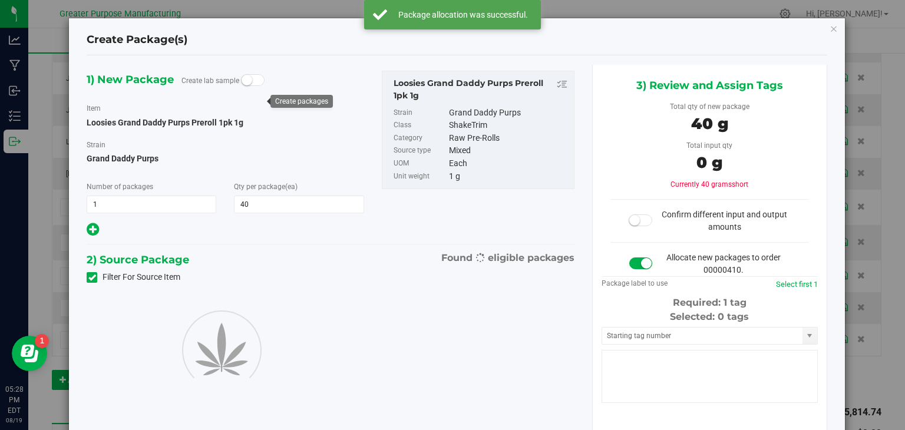
type input "40"
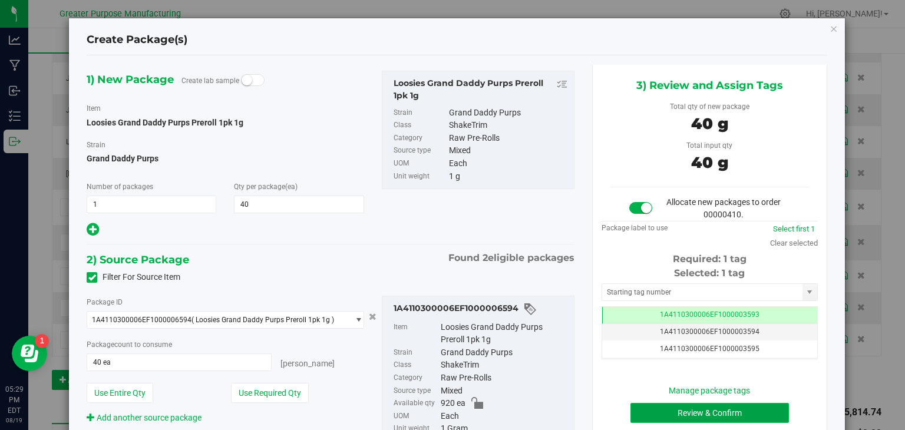
click at [712, 409] on button "Review & Confirm" at bounding box center [709, 413] width 158 height 20
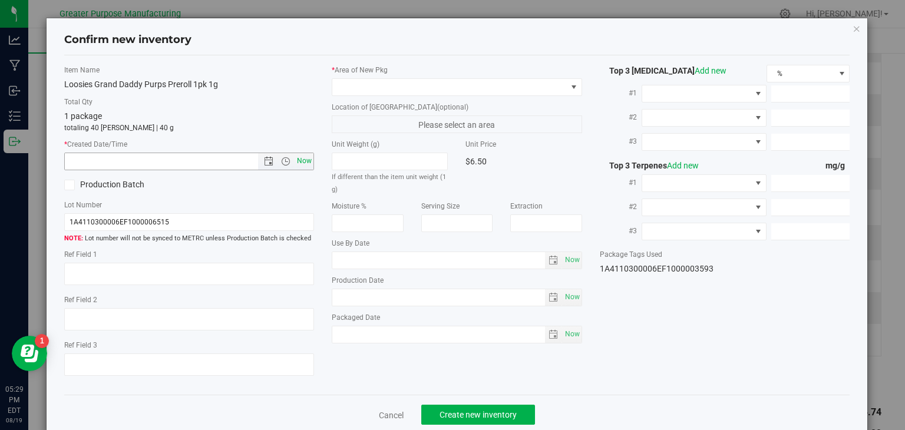
click at [304, 160] on span "Now" at bounding box center [305, 161] width 20 height 17
type input "8/19/2025 5:29 PM"
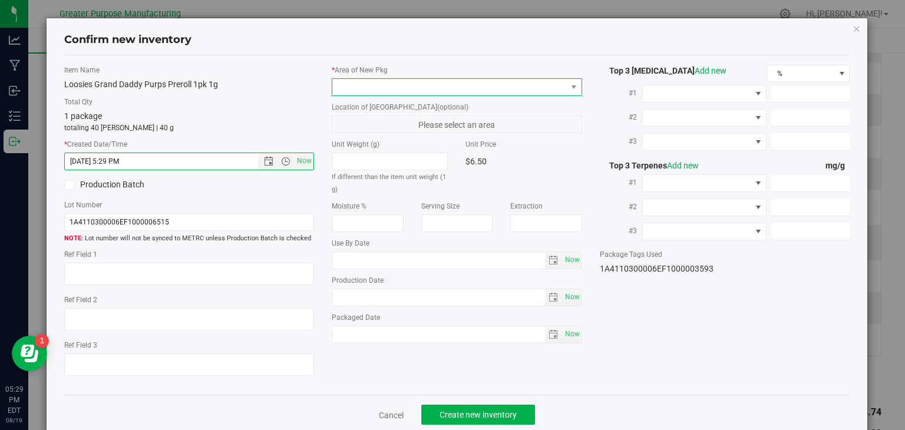
click at [366, 84] on span at bounding box center [449, 87] width 234 height 16
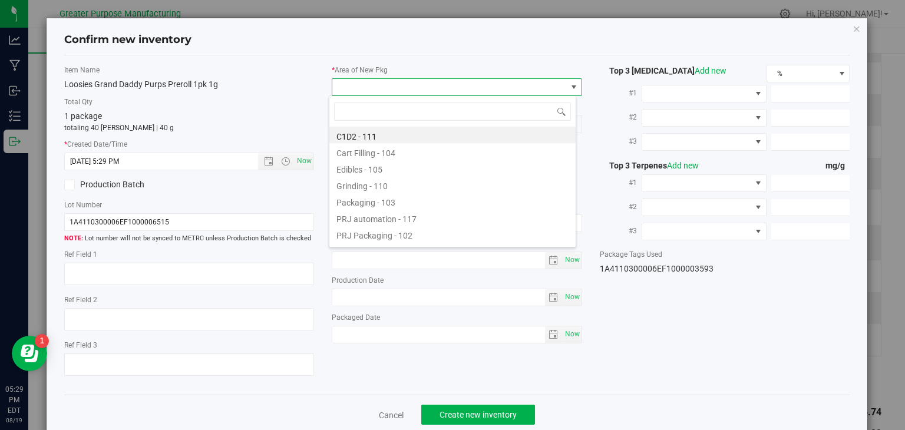
type input "108"
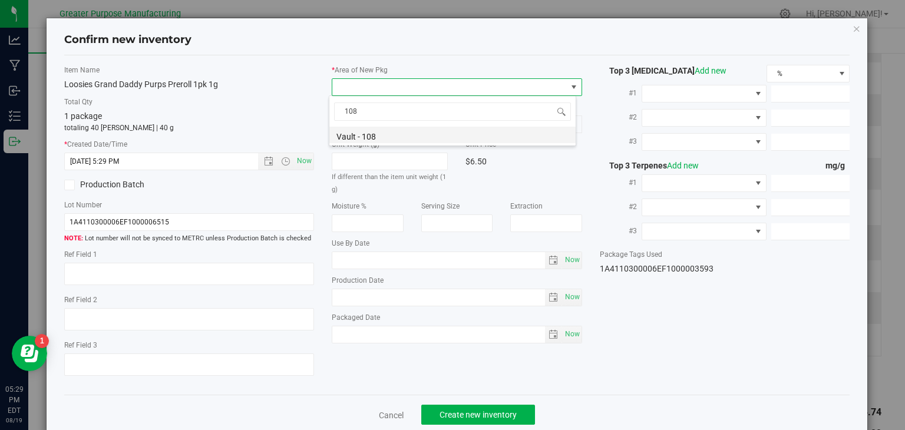
click at [364, 130] on li "Vault - 108" at bounding box center [452, 135] width 246 height 16
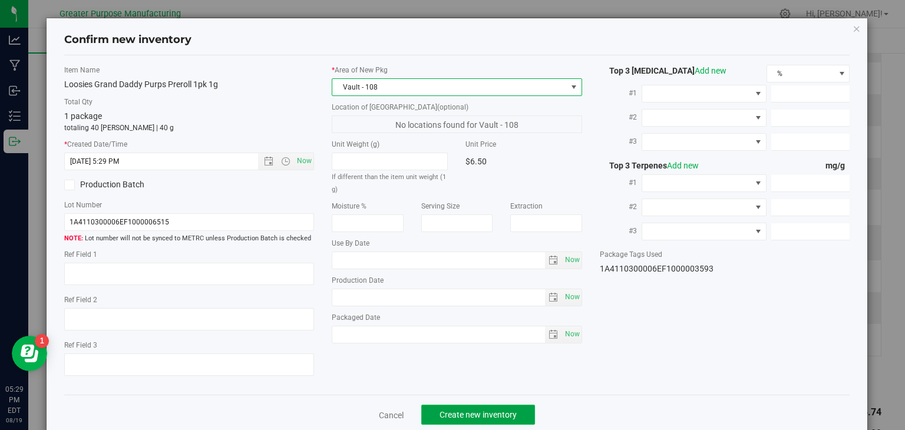
click at [461, 407] on button "Create new inventory" at bounding box center [478, 415] width 114 height 20
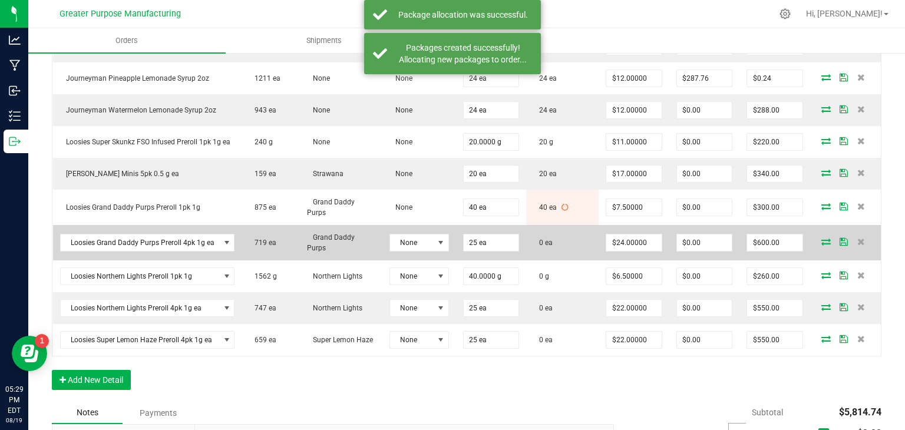
click at [821, 238] on icon at bounding box center [825, 241] width 9 height 7
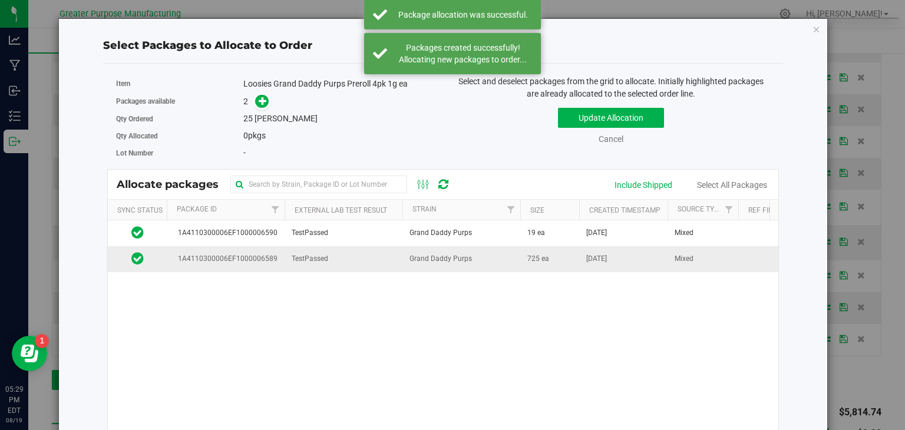
click at [488, 259] on td "Grand Daddy Purps" at bounding box center [461, 258] width 118 height 25
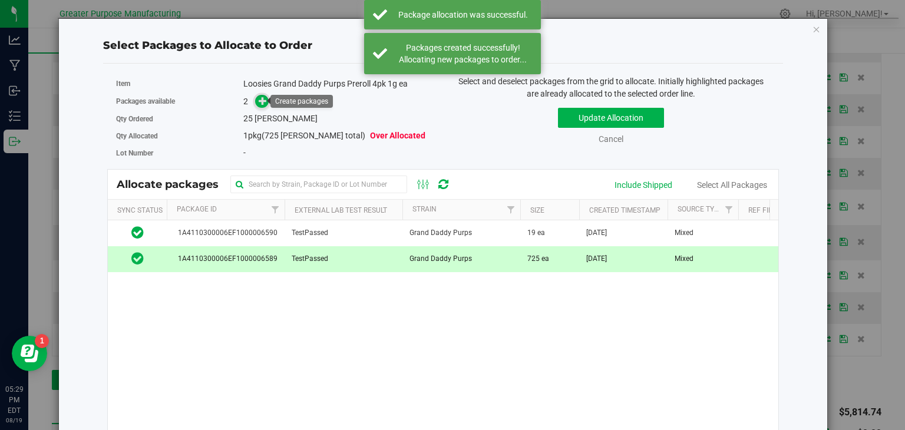
click at [260, 100] on icon at bounding box center [263, 101] width 8 height 8
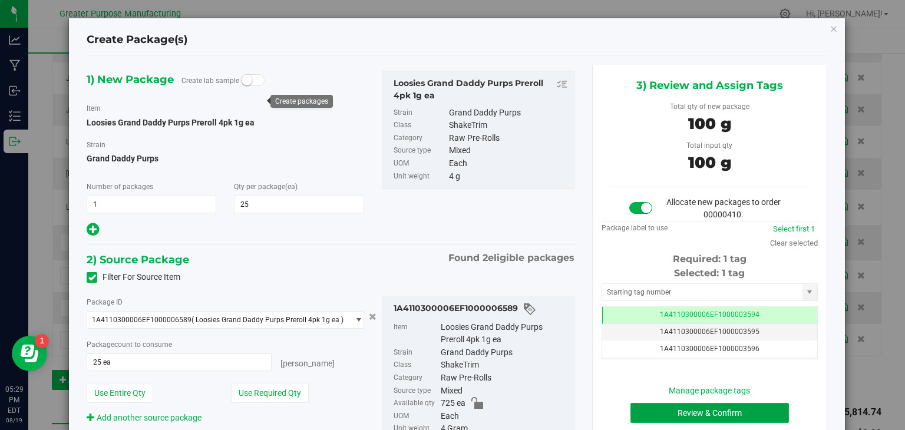
click at [724, 408] on button "Review & Confirm" at bounding box center [709, 413] width 158 height 20
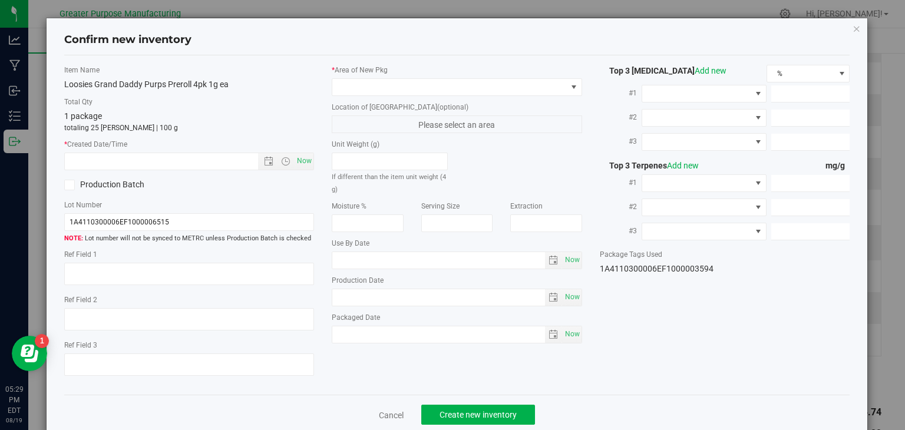
type input "2006-02-02"
type input "[DATE]"
click at [295, 160] on span "Now" at bounding box center [305, 161] width 20 height 17
type input "8/19/2025 5:29 PM"
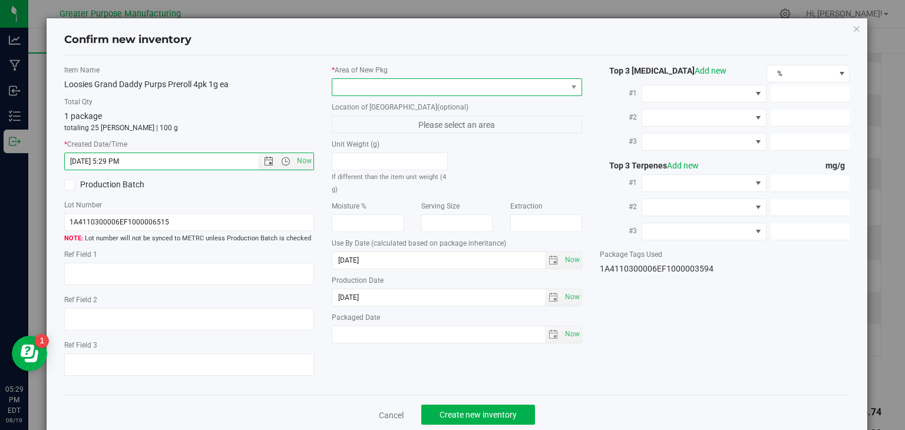
click at [369, 87] on span at bounding box center [449, 87] width 234 height 16
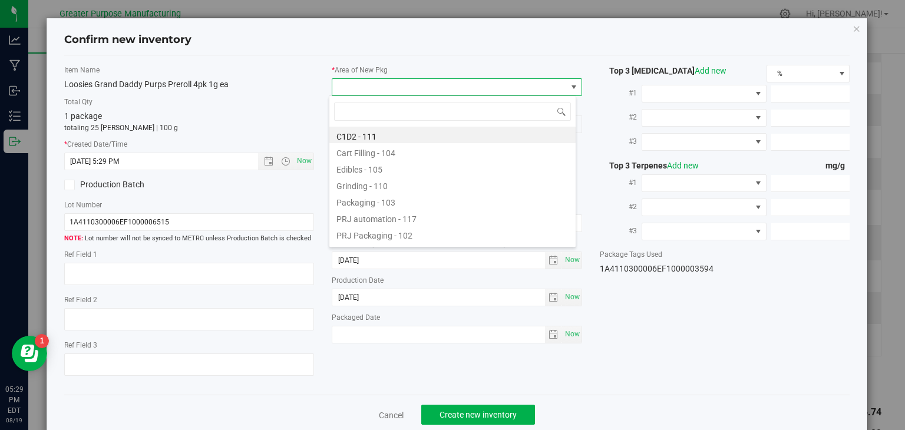
type input "108"
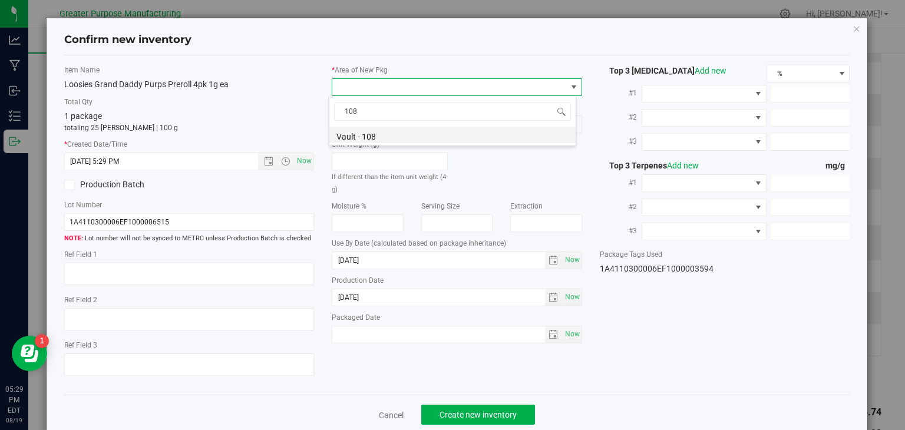
click at [371, 133] on li "Vault - 108" at bounding box center [452, 135] width 246 height 16
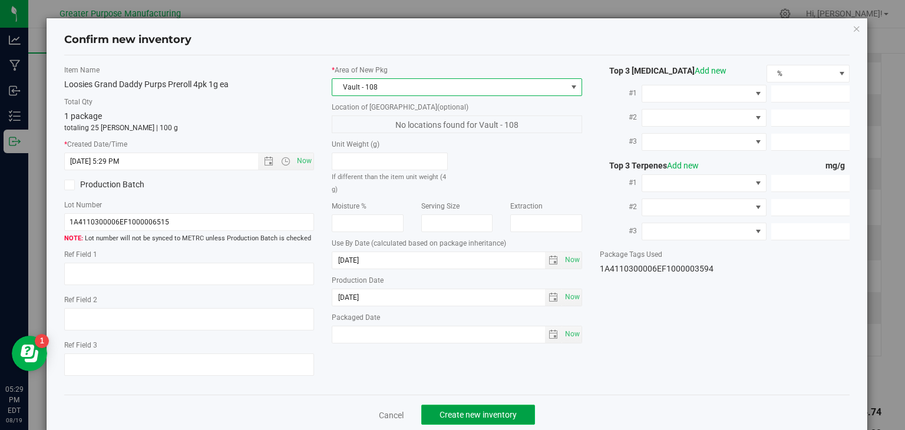
click at [470, 411] on span "Create new inventory" at bounding box center [478, 414] width 77 height 9
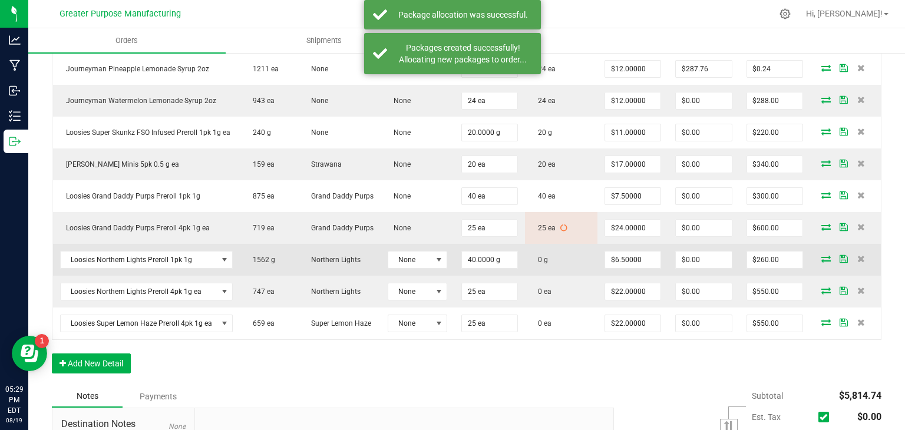
click at [821, 262] on icon at bounding box center [825, 258] width 9 height 7
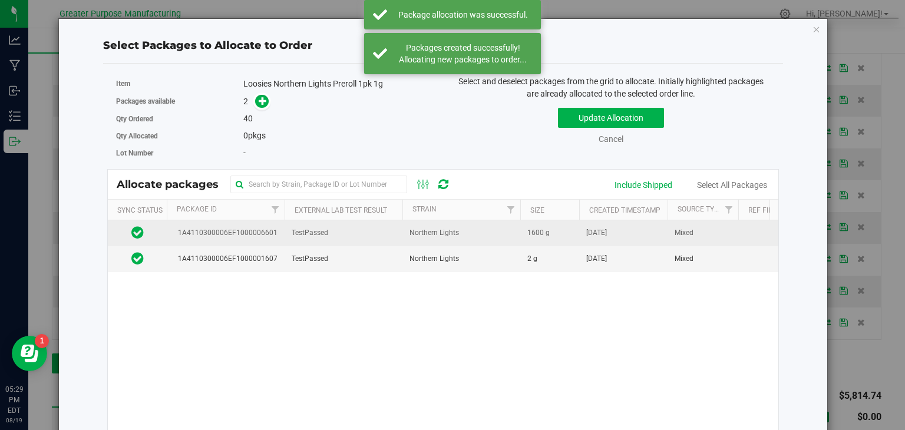
click at [413, 236] on span "Northern Lights" at bounding box center [433, 232] width 49 height 11
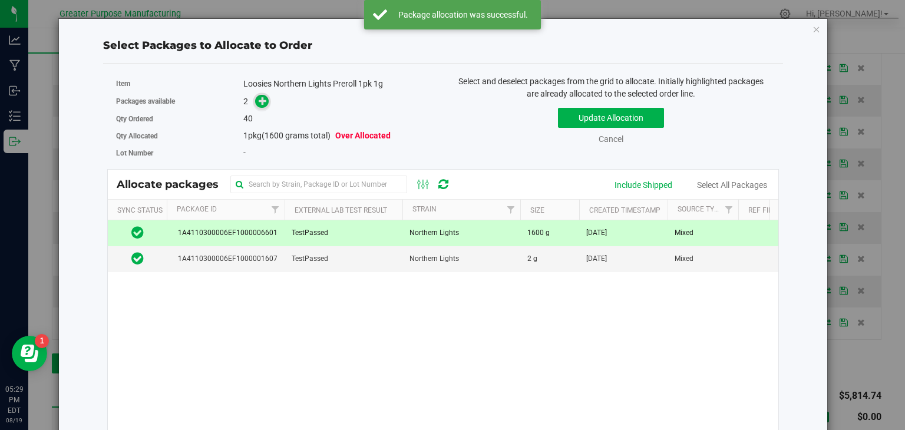
click at [262, 99] on icon at bounding box center [263, 101] width 8 height 8
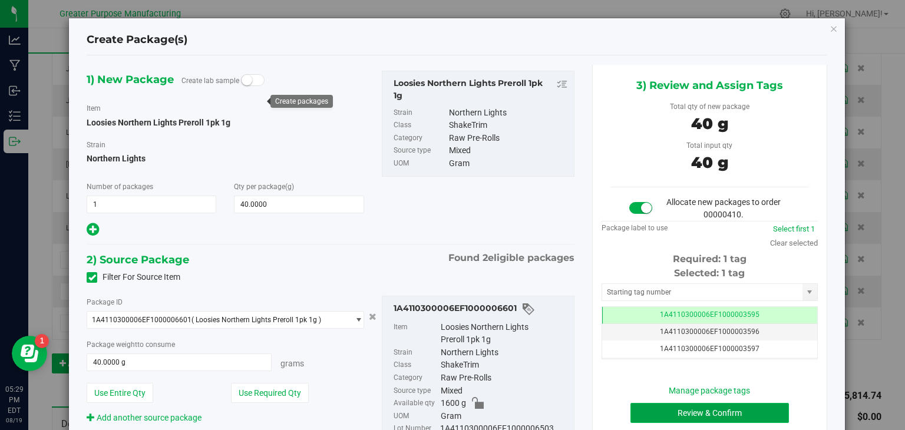
click at [669, 408] on button "Review & Confirm" at bounding box center [709, 413] width 158 height 20
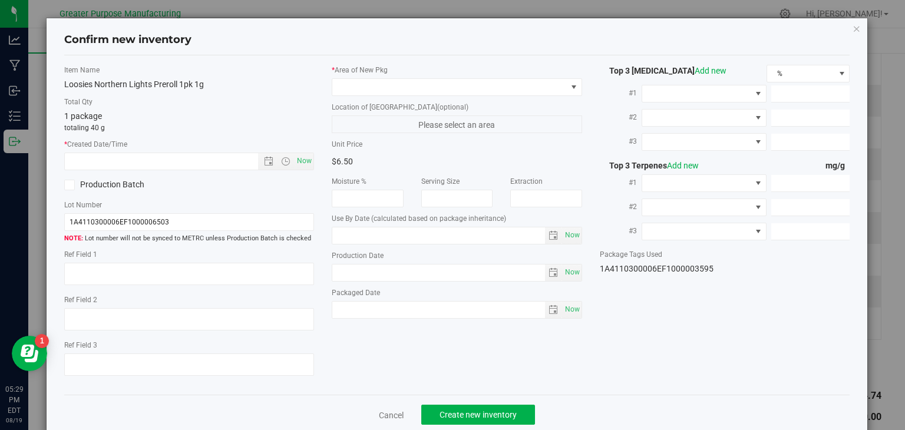
type input "[DATE]"
click at [301, 160] on span "Now" at bounding box center [305, 161] width 20 height 17
type input "8/19/2025 5:29 PM"
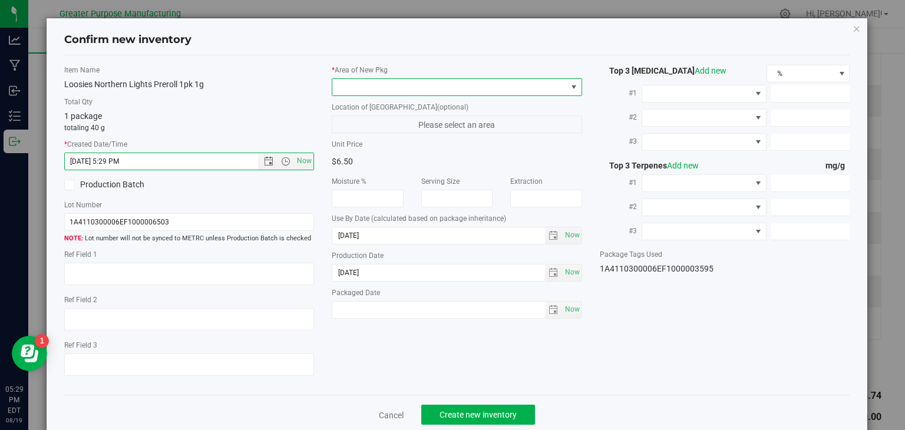
click at [374, 89] on span at bounding box center [449, 87] width 234 height 16
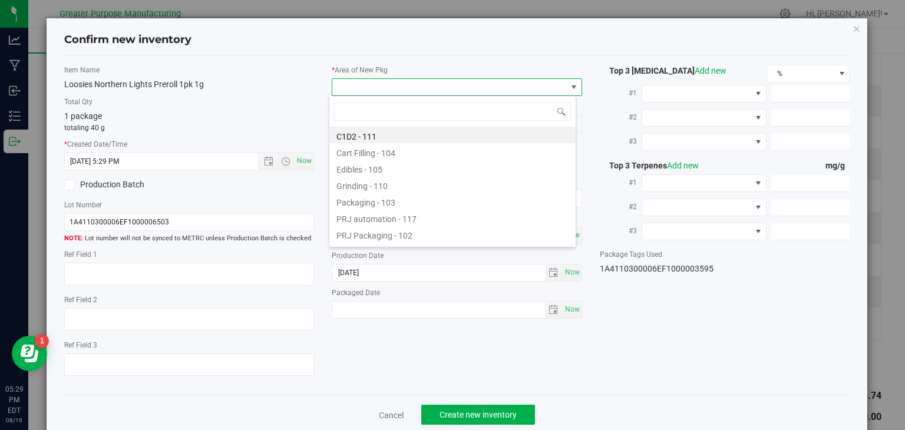
type input "108"
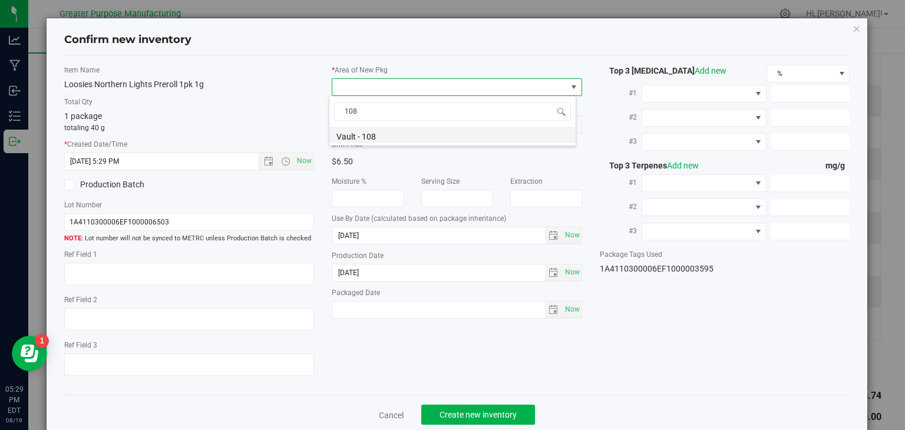
click at [362, 133] on li "Vault - 108" at bounding box center [452, 135] width 246 height 16
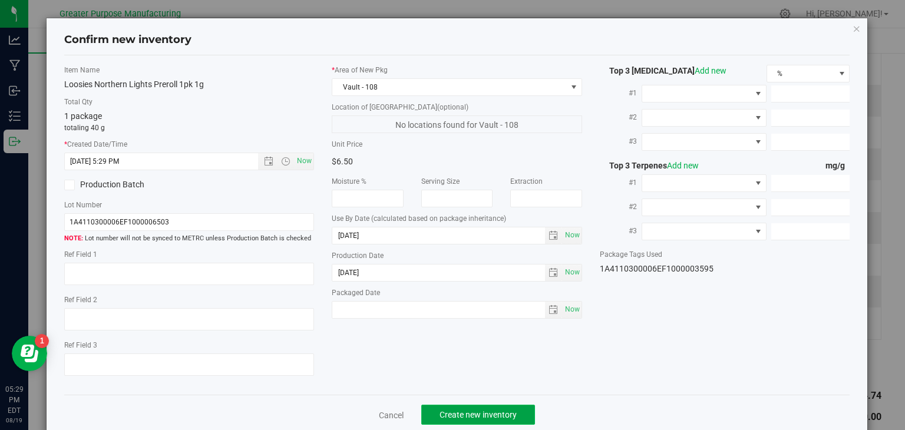
click at [477, 413] on span "Create new inventory" at bounding box center [478, 414] width 77 height 9
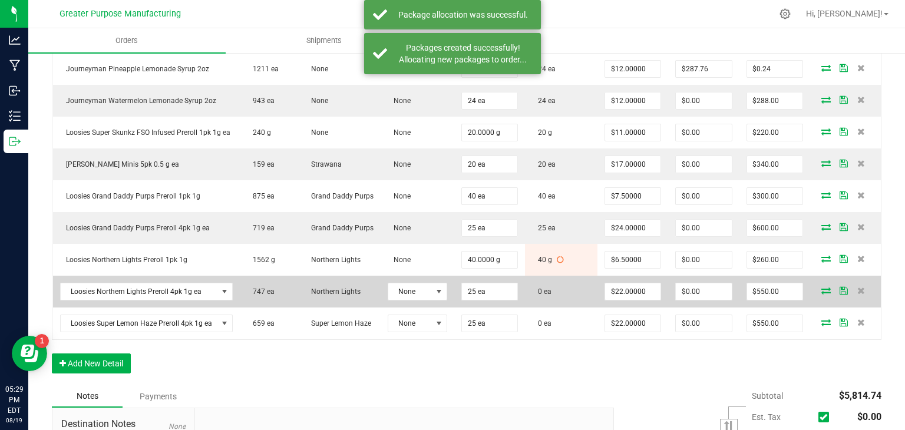
click at [821, 294] on icon at bounding box center [825, 290] width 9 height 7
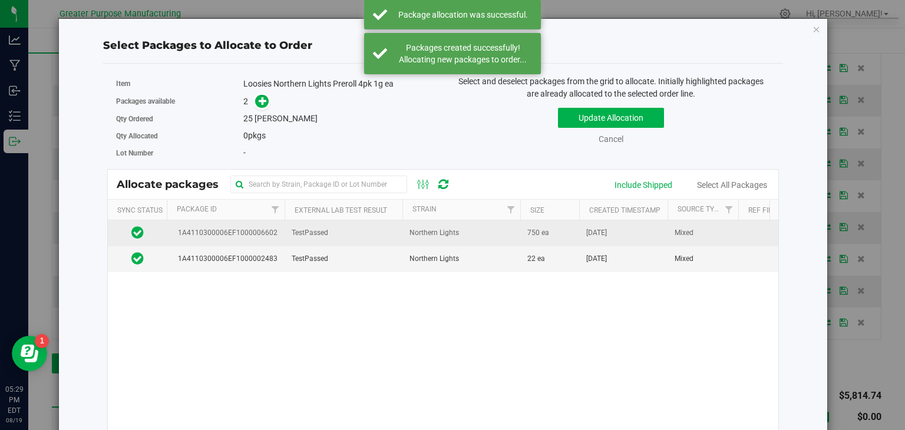
click at [411, 225] on td "Northern Lights" at bounding box center [461, 233] width 118 height 26
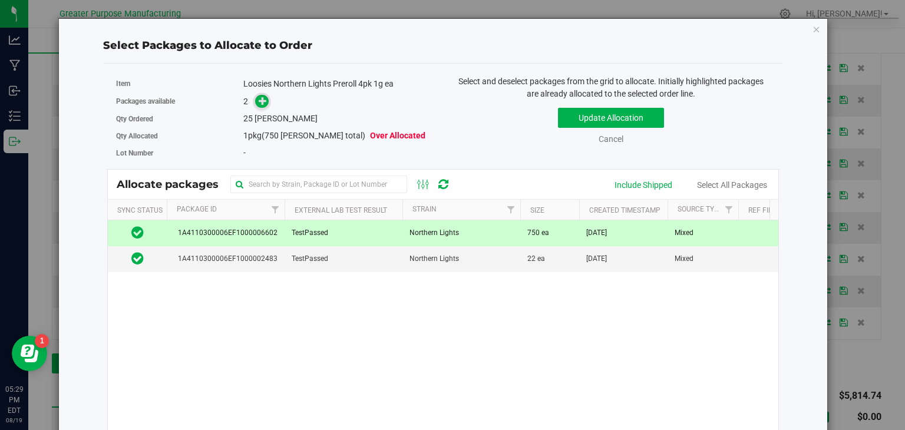
click at [263, 102] on icon at bounding box center [263, 101] width 8 height 8
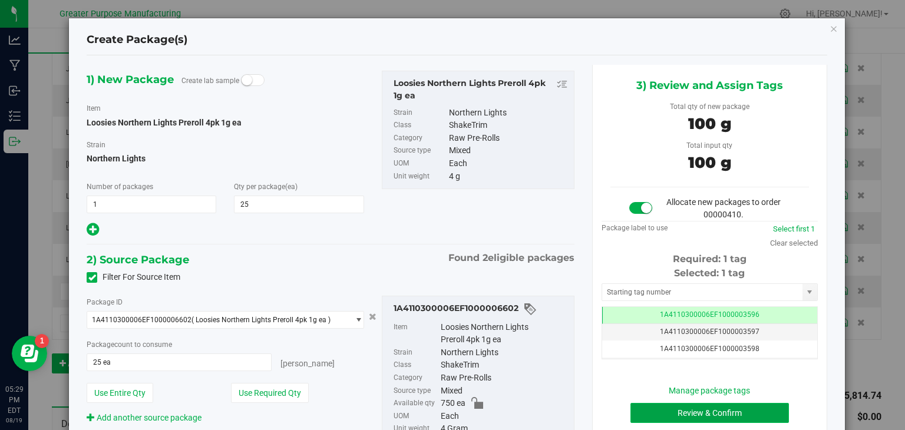
click at [692, 415] on button "Review & Confirm" at bounding box center [709, 413] width 158 height 20
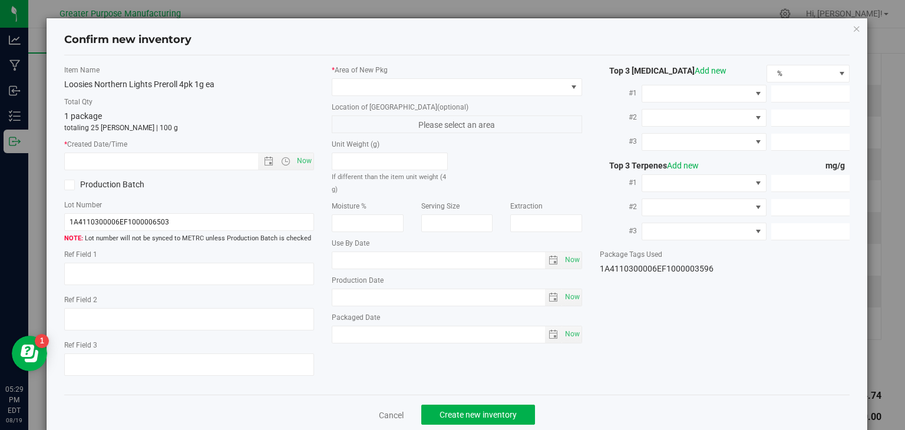
type input "[DATE]"
click at [303, 164] on span "Now" at bounding box center [305, 161] width 20 height 17
type input "8/19/2025 5:29 PM"
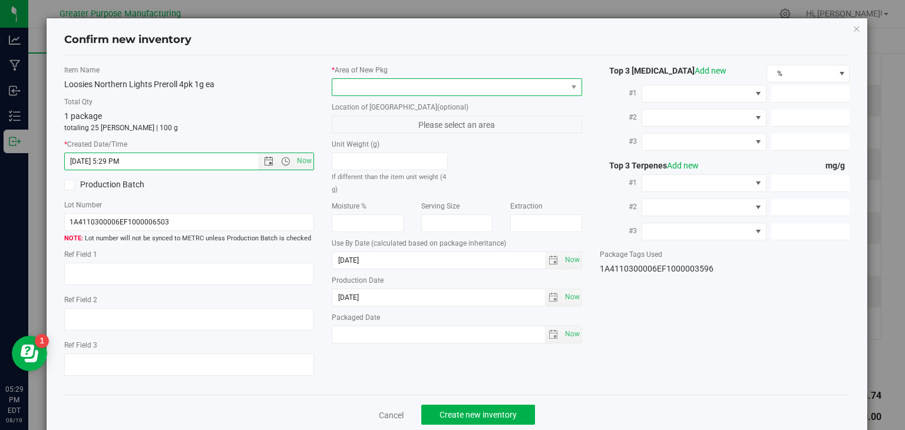
click at [381, 88] on span at bounding box center [449, 87] width 234 height 16
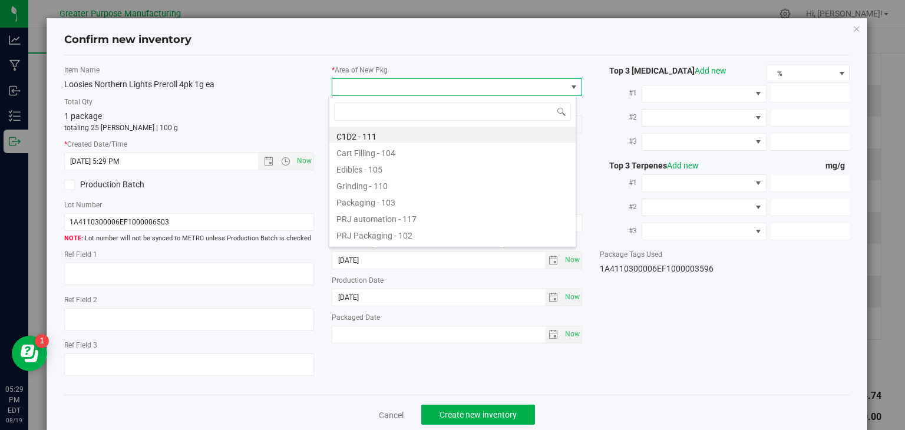
type input "108"
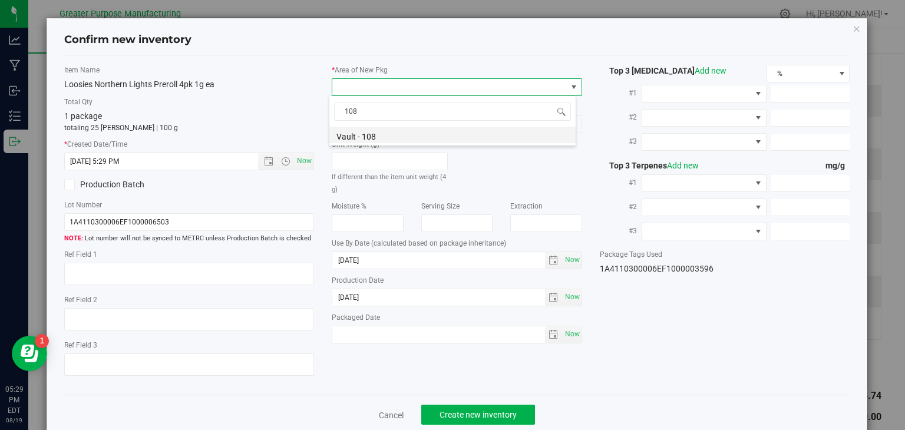
click at [382, 133] on li "Vault - 108" at bounding box center [452, 135] width 246 height 16
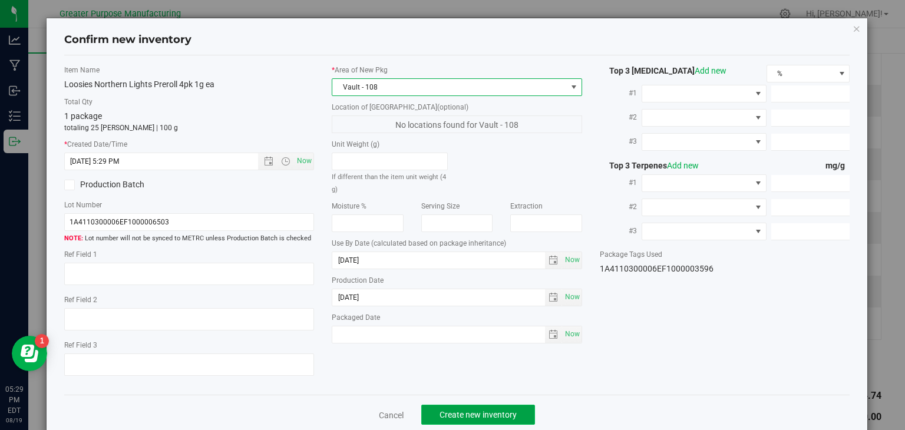
click at [464, 411] on span "Create new inventory" at bounding box center [478, 414] width 77 height 9
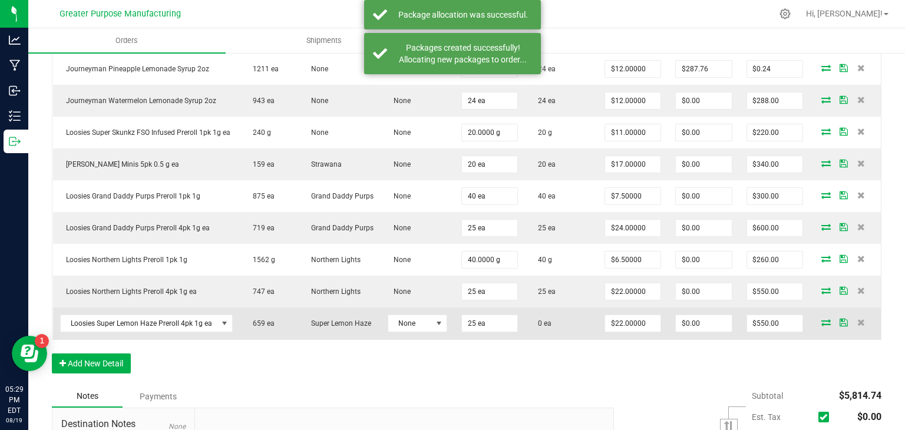
click at [821, 326] on icon at bounding box center [825, 322] width 9 height 7
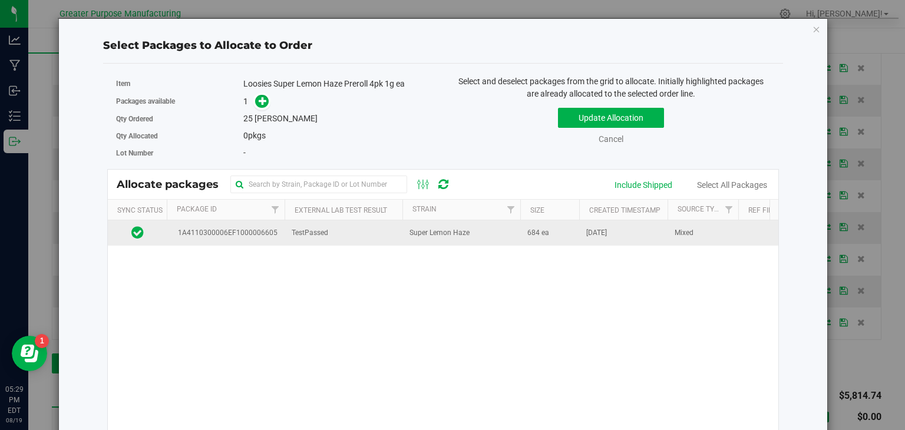
click at [364, 227] on td "TestPassed" at bounding box center [344, 232] width 118 height 25
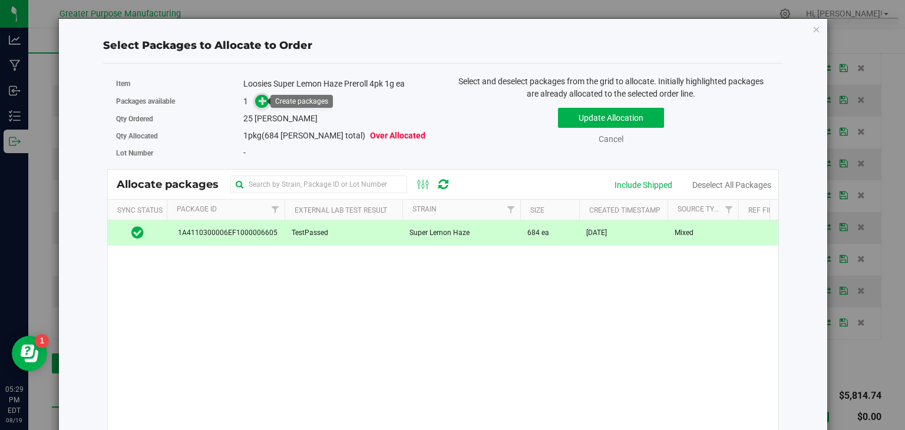
click at [259, 100] on icon at bounding box center [263, 101] width 8 height 8
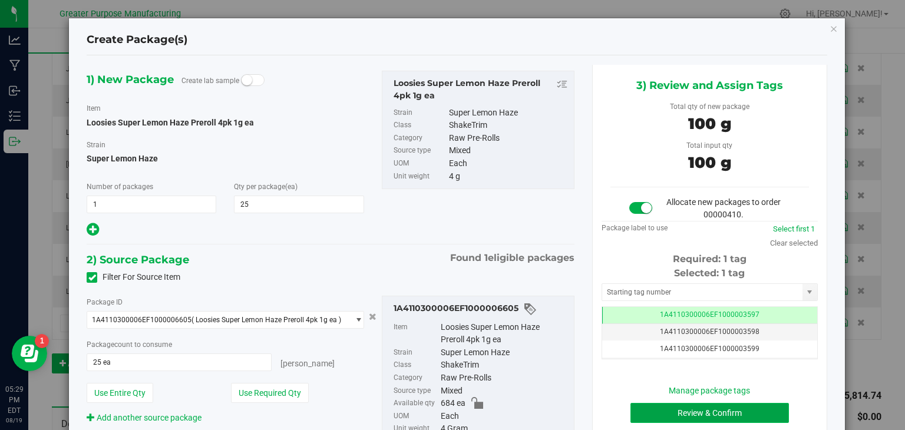
click at [683, 407] on button "Review & Confirm" at bounding box center [709, 413] width 158 height 20
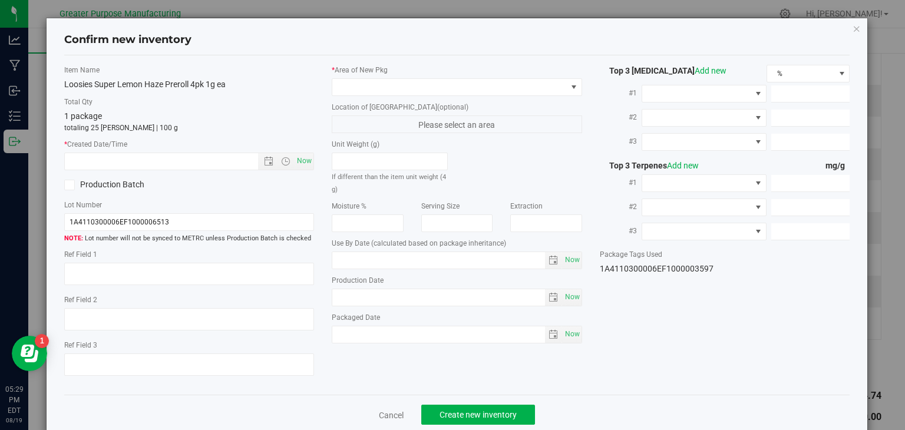
type input "2026-02-10"
type input "[DATE]"
click at [301, 157] on span "Now" at bounding box center [305, 161] width 20 height 17
type input "8/19/2025 5:29 PM"
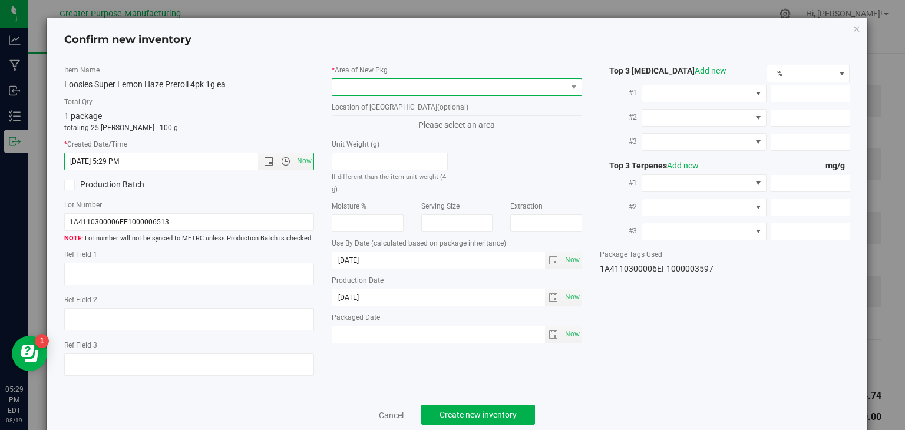
click at [361, 82] on span at bounding box center [449, 87] width 234 height 16
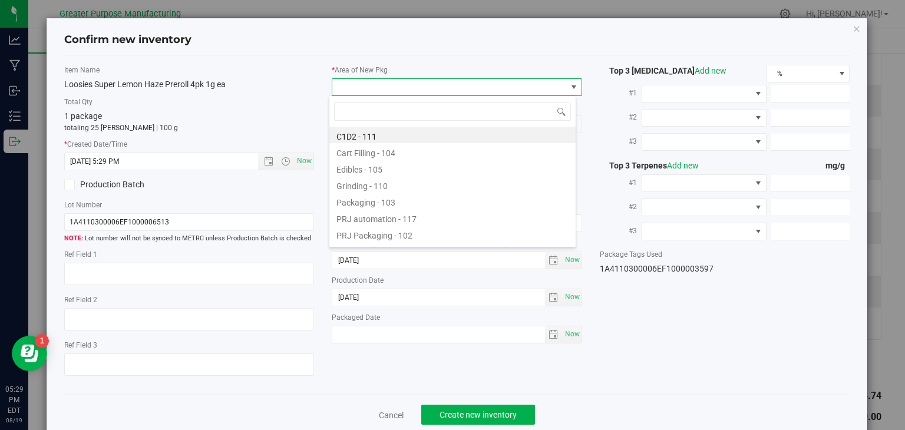
type input "108"
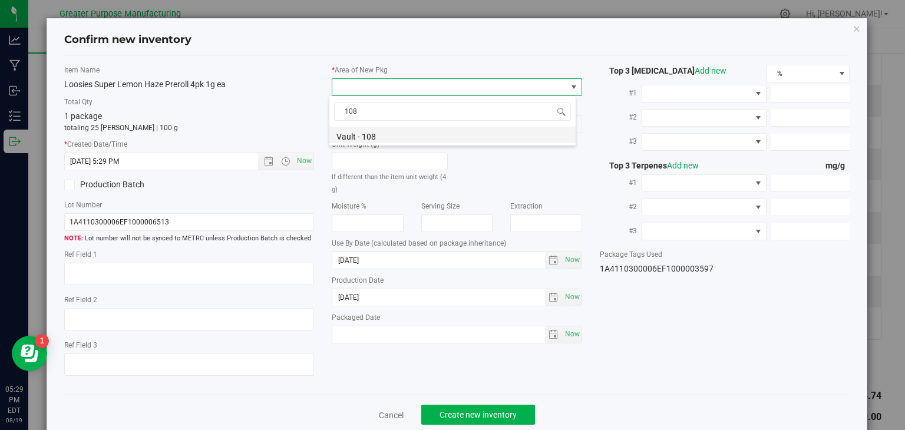
click at [362, 133] on li "Vault - 108" at bounding box center [452, 135] width 246 height 16
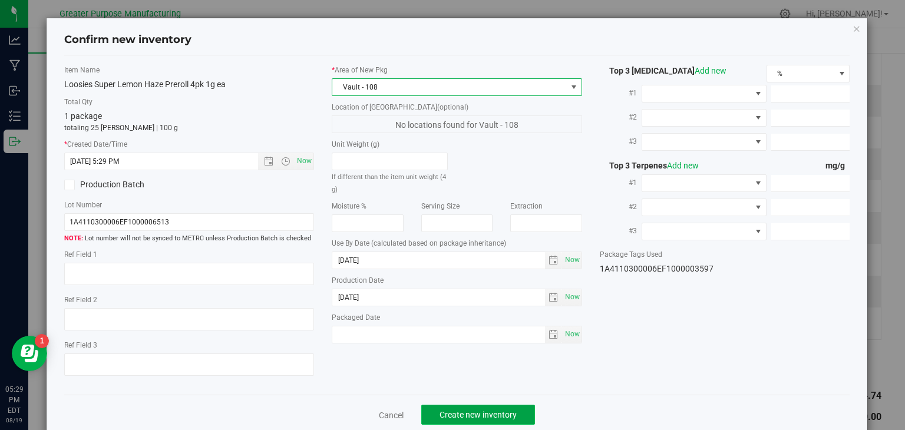
click at [484, 412] on span "Create new inventory" at bounding box center [478, 414] width 77 height 9
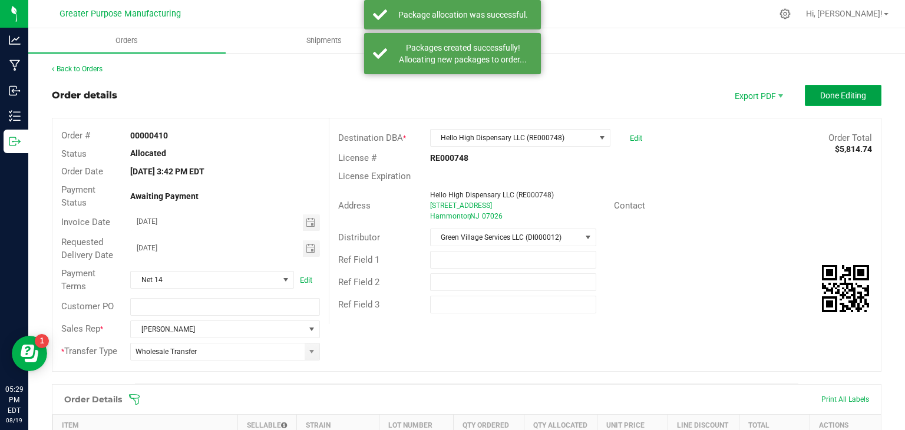
click at [840, 91] on span "Done Editing" at bounding box center [843, 95] width 46 height 9
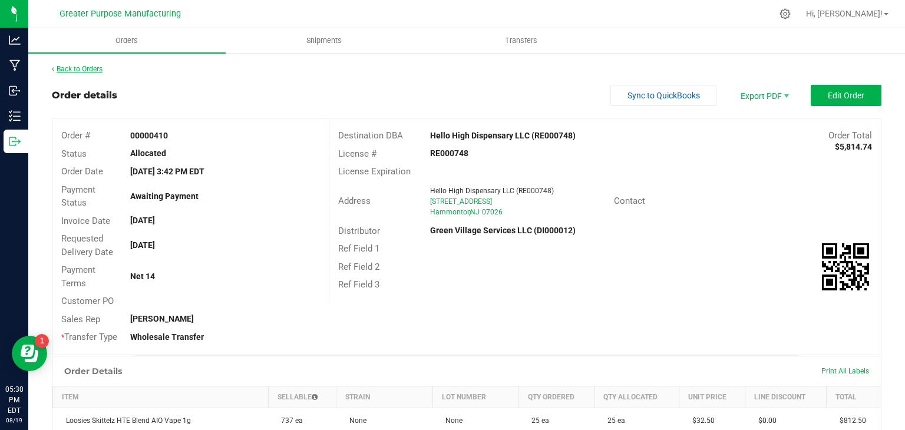
click at [95, 69] on link "Back to Orders" at bounding box center [77, 69] width 51 height 8
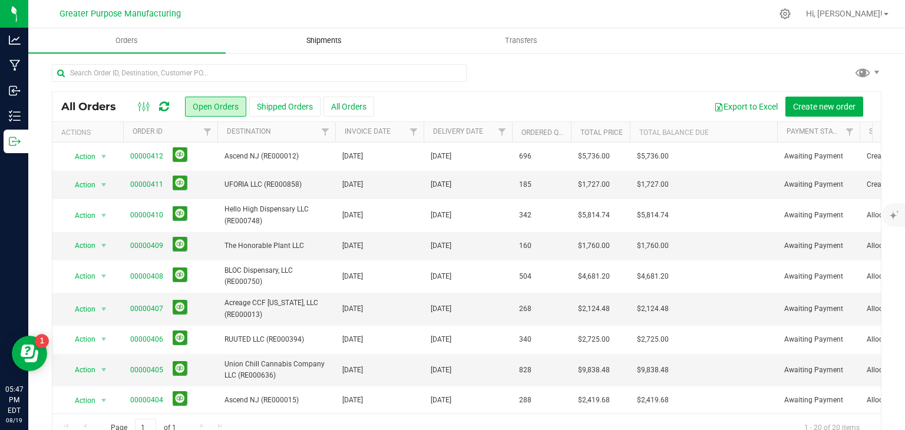
click at [329, 41] on span "Shipments" at bounding box center [323, 40] width 67 height 11
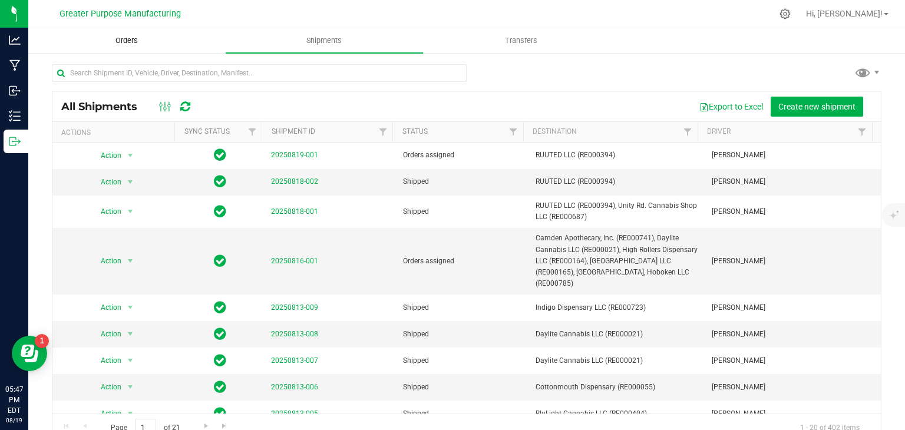
click at [158, 45] on uib-tab-heading "Orders" at bounding box center [127, 41] width 196 height 24
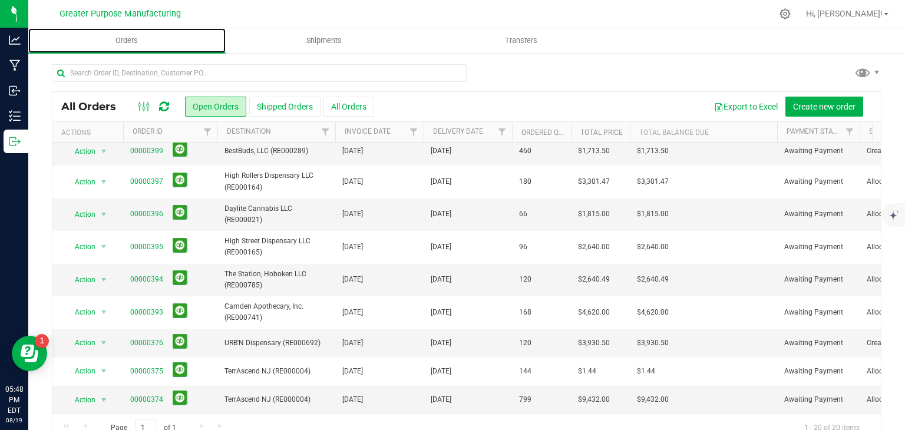
scroll to position [24, 0]
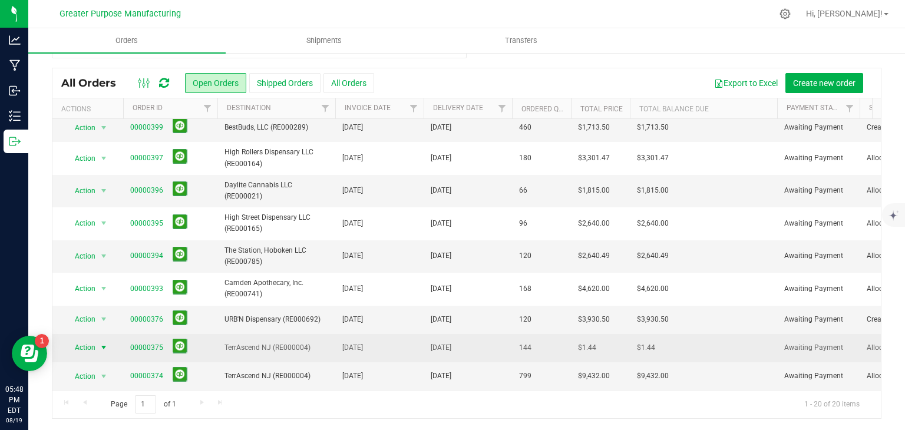
click at [109, 343] on span "select" at bounding box center [104, 347] width 15 height 16
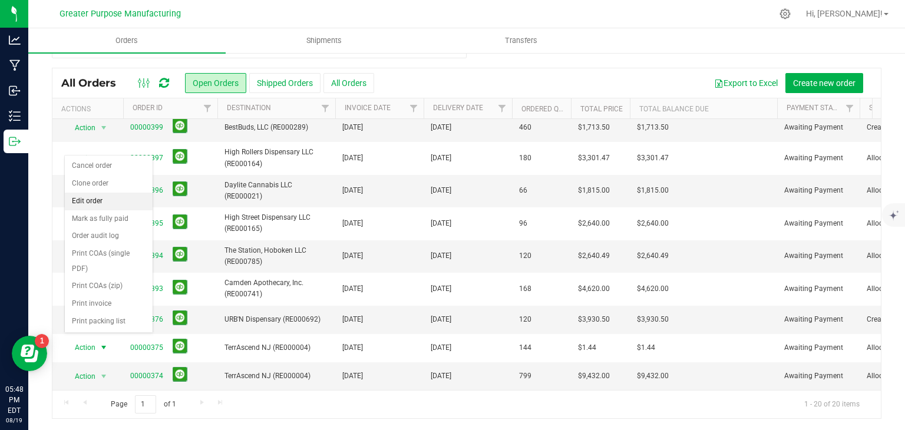
click at [108, 200] on li "Edit order" at bounding box center [109, 202] width 88 height 18
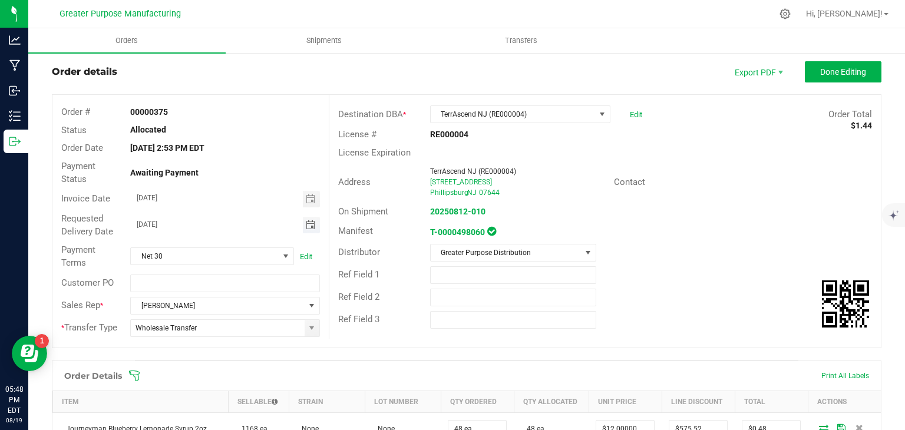
click at [306, 229] on span "Toggle calendar" at bounding box center [310, 224] width 9 height 9
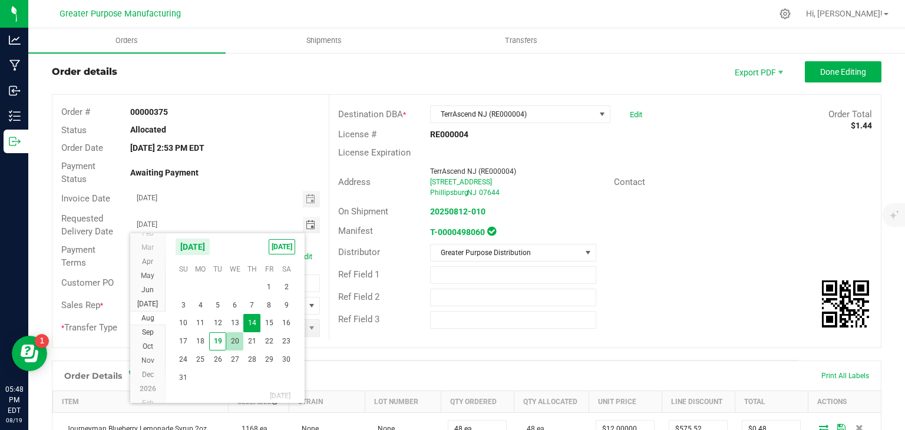
click at [232, 341] on span "20" at bounding box center [234, 341] width 17 height 18
type input "[DATE]"
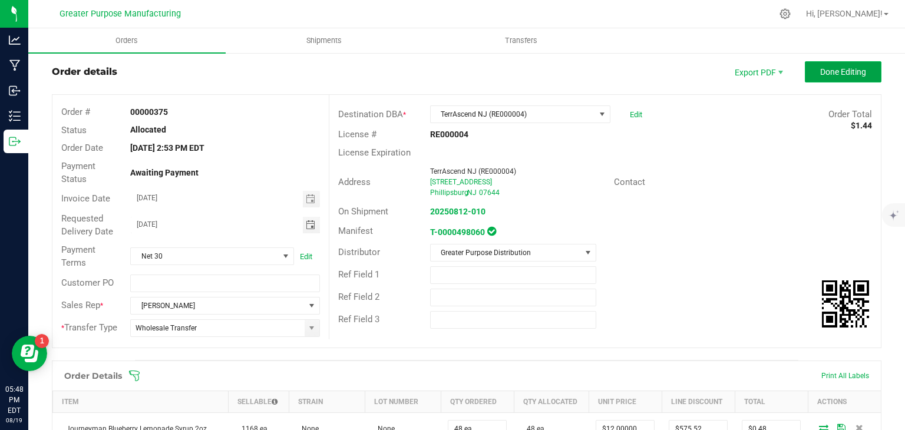
click at [820, 71] on span "Done Editing" at bounding box center [843, 71] width 46 height 9
click at [123, 47] on uib-tab-heading "Orders" at bounding box center [126, 40] width 197 height 25
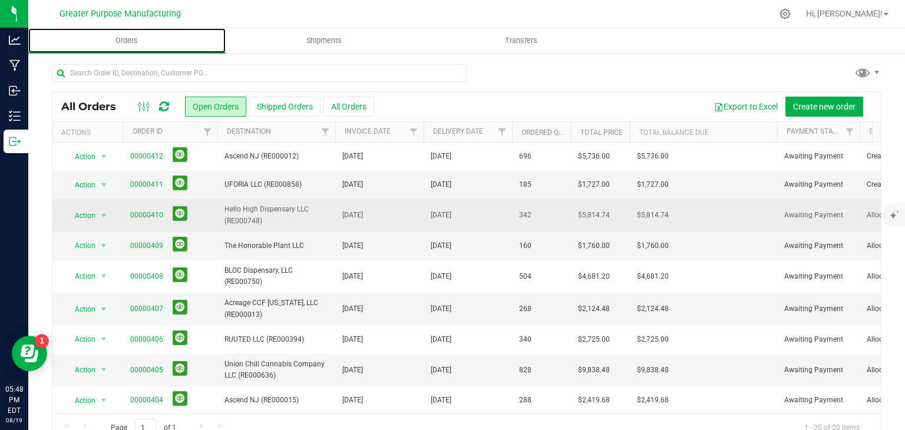
scroll to position [342, 0]
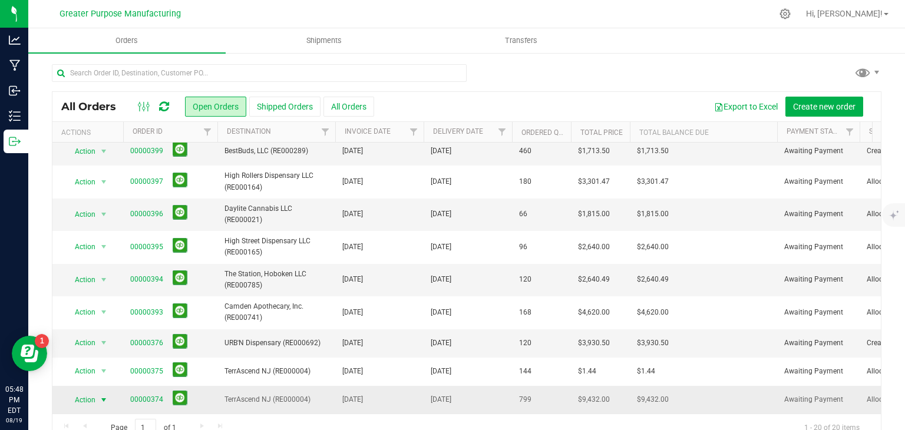
click at [105, 395] on span "select" at bounding box center [103, 399] width 9 height 9
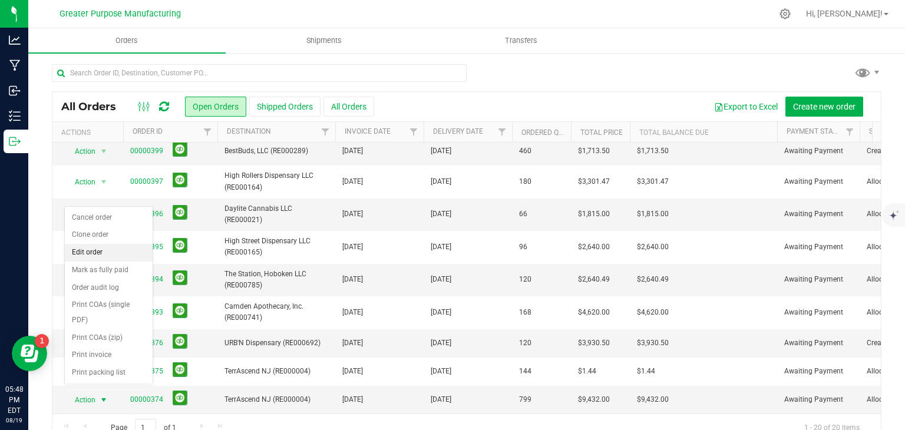
click at [90, 251] on li "Edit order" at bounding box center [109, 253] width 88 height 18
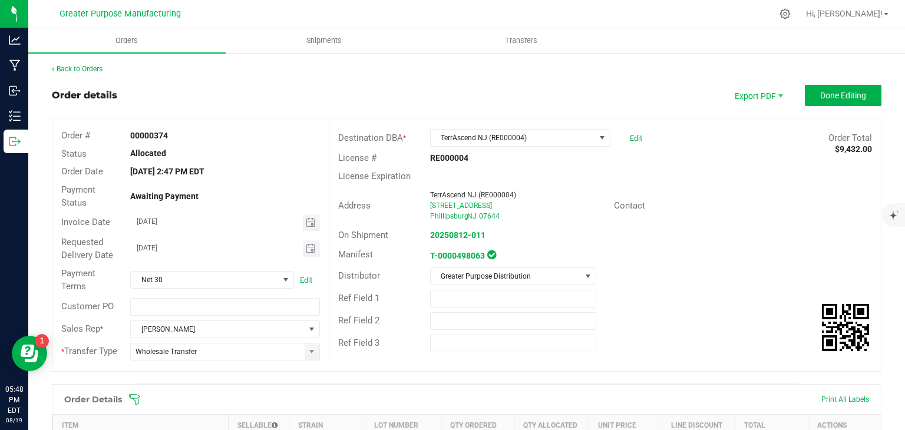
click at [306, 254] on span "Toggle calendar" at bounding box center [311, 248] width 17 height 16
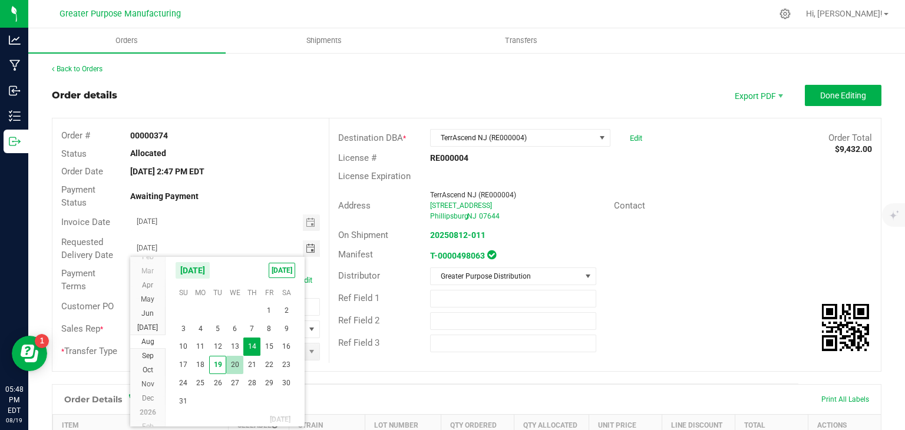
click at [234, 365] on span "20" at bounding box center [234, 365] width 17 height 18
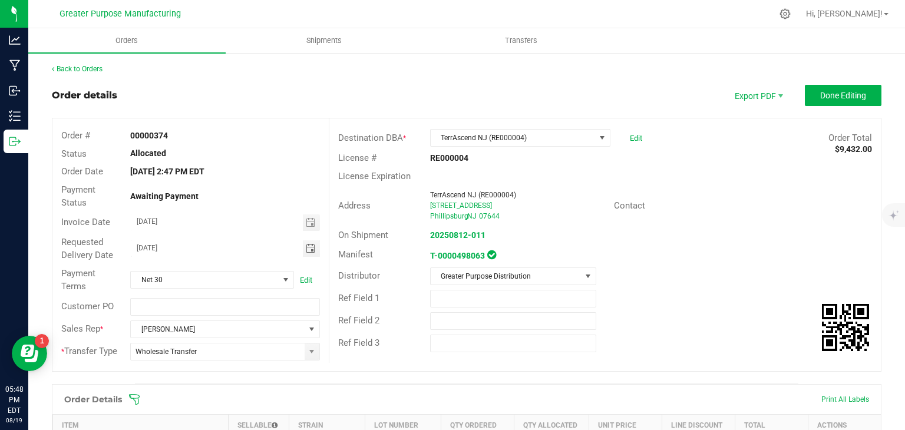
type input "[DATE]"
click at [846, 88] on button "Done Editing" at bounding box center [843, 95] width 77 height 21
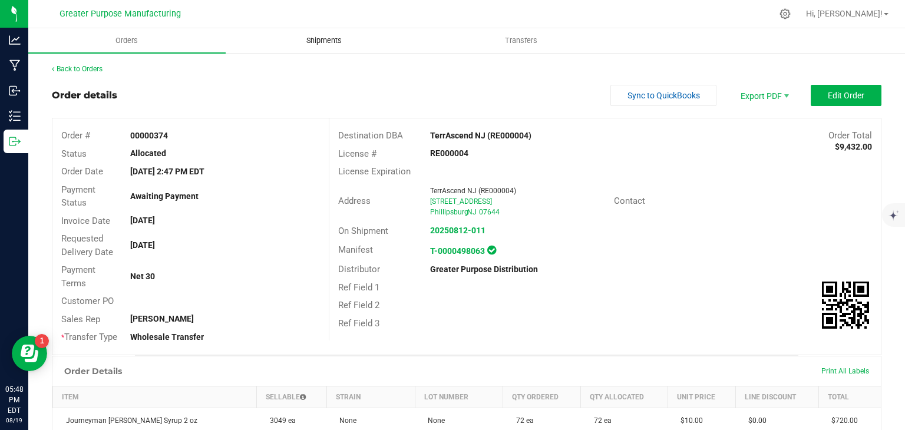
click at [300, 49] on uib-tab-heading "Shipments" at bounding box center [324, 41] width 196 height 24
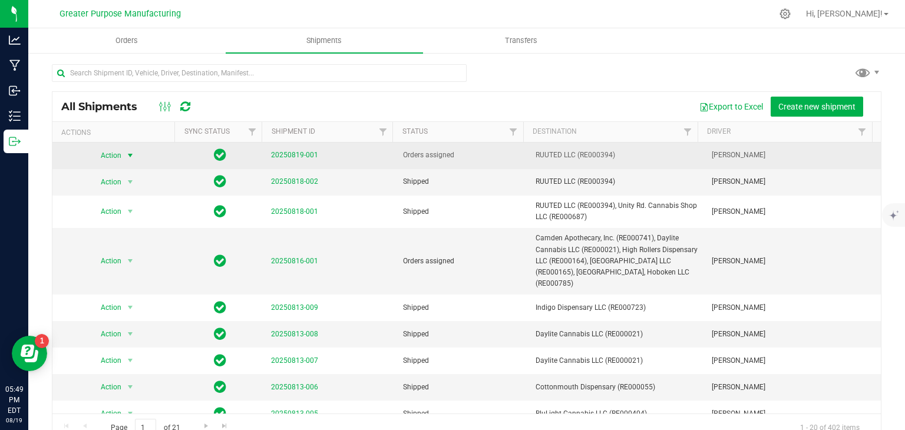
click at [123, 157] on span "select" at bounding box center [130, 155] width 15 height 16
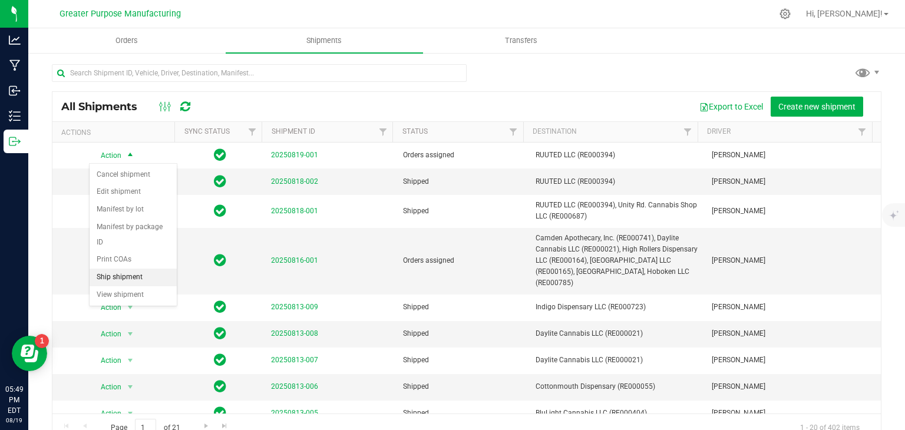
click at [127, 269] on li "Ship shipment" at bounding box center [133, 278] width 87 height 18
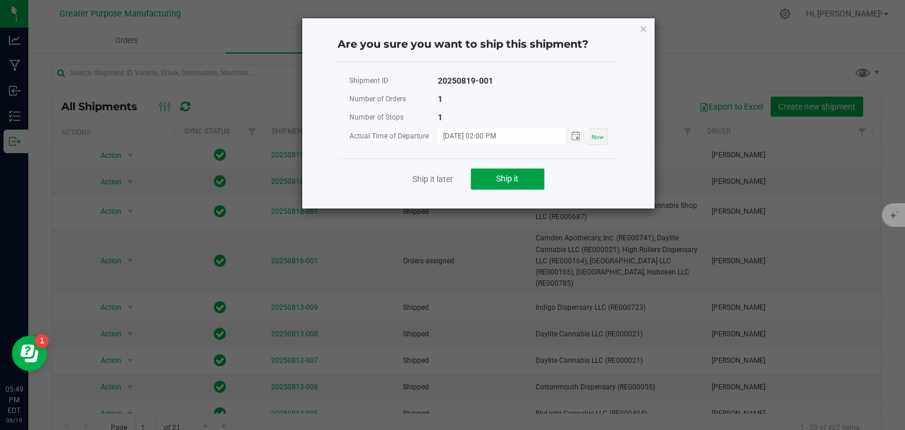
click at [531, 182] on button "Ship it" at bounding box center [508, 179] width 74 height 21
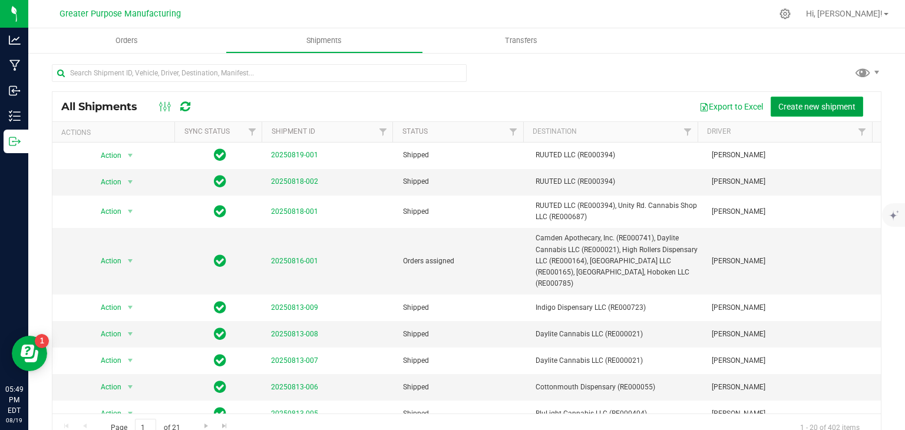
click at [792, 107] on span "Create new shipment" at bounding box center [816, 106] width 77 height 9
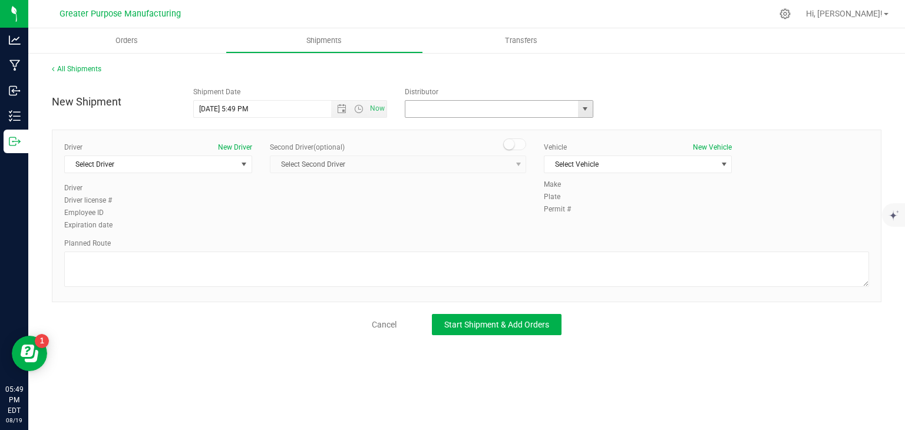
click at [421, 107] on input "text" at bounding box center [488, 109] width 167 height 16
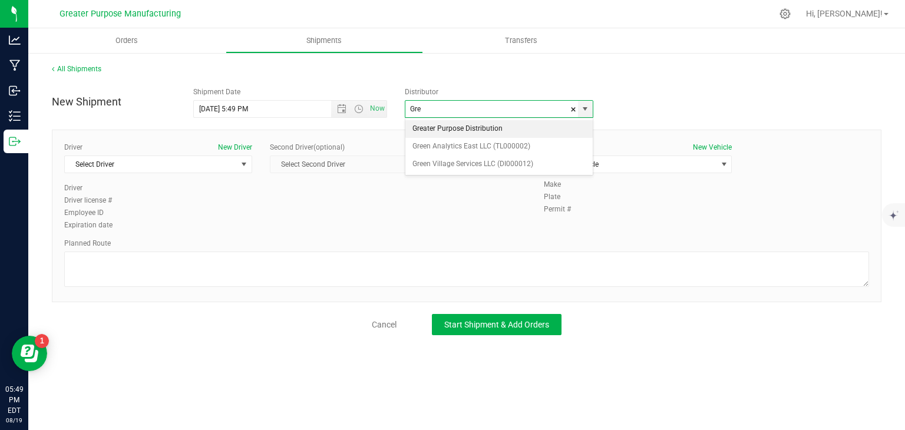
click at [475, 128] on li "Greater Purpose Distribution" at bounding box center [498, 129] width 187 height 18
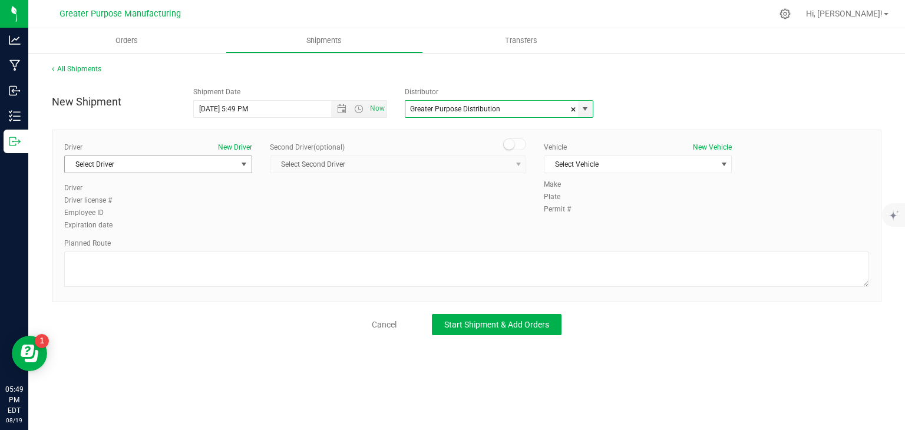
type input "Greater Purpose Distribution"
click at [208, 157] on span "Select Driver" at bounding box center [151, 164] width 172 height 16
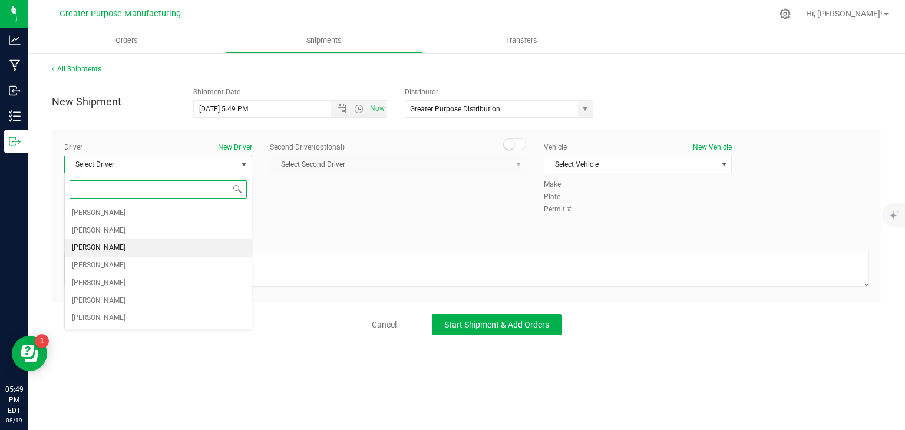
click at [153, 245] on li "Veronica Figueroa" at bounding box center [158, 248] width 187 height 18
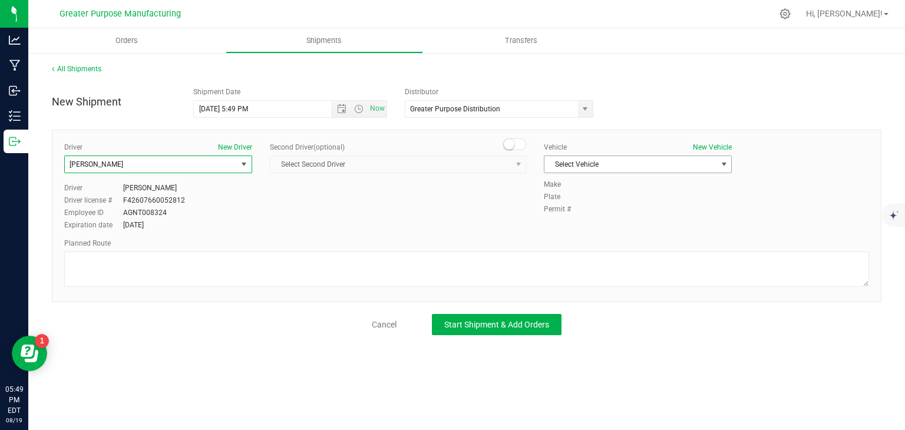
click at [618, 167] on span "Select Vehicle" at bounding box center [630, 164] width 172 height 16
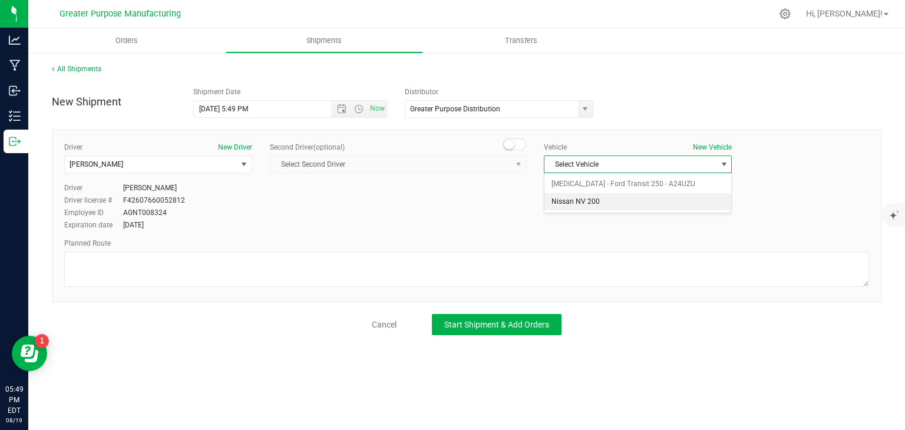
click at [609, 204] on li "Nissan NV 200" at bounding box center [637, 202] width 187 height 18
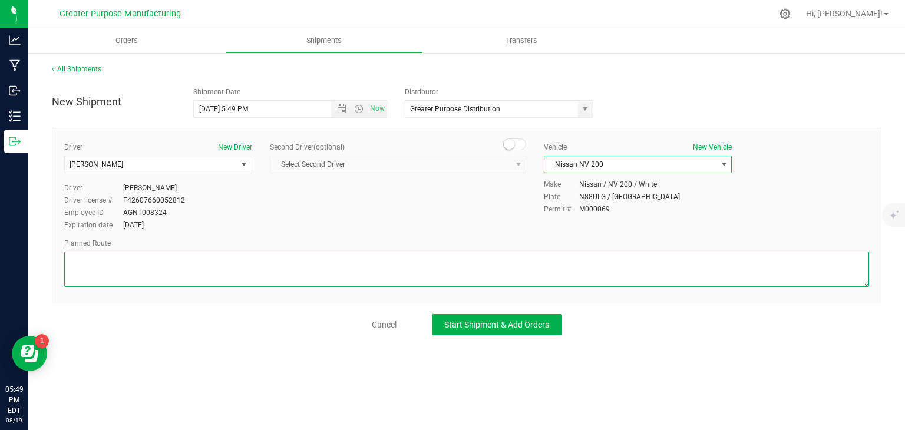
click at [377, 267] on textarea at bounding box center [466, 269] width 805 height 35
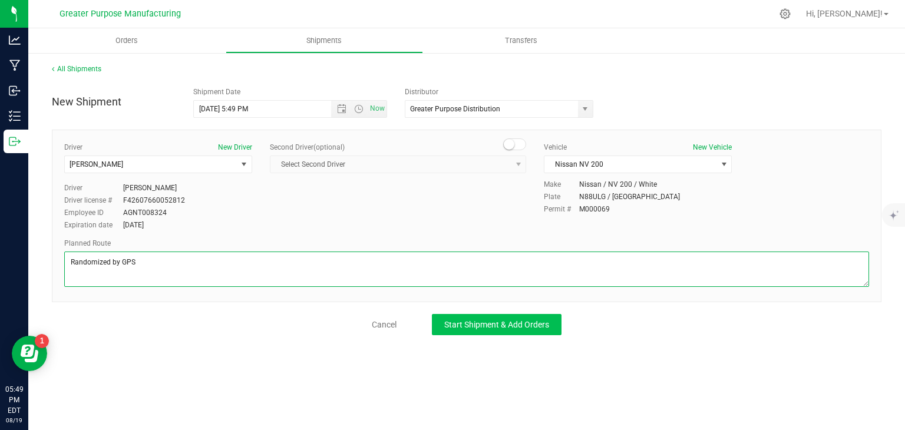
type textarea "Randomized by GPS"
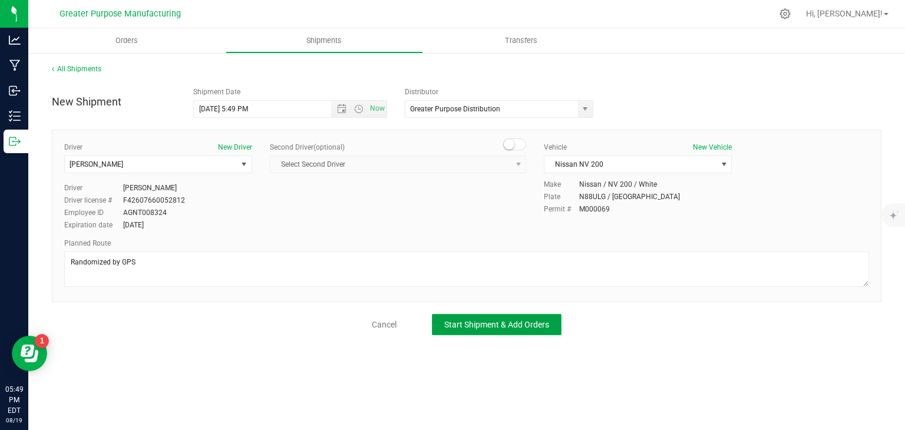
click at [481, 328] on span "Start Shipment & Add Orders" at bounding box center [496, 324] width 105 height 9
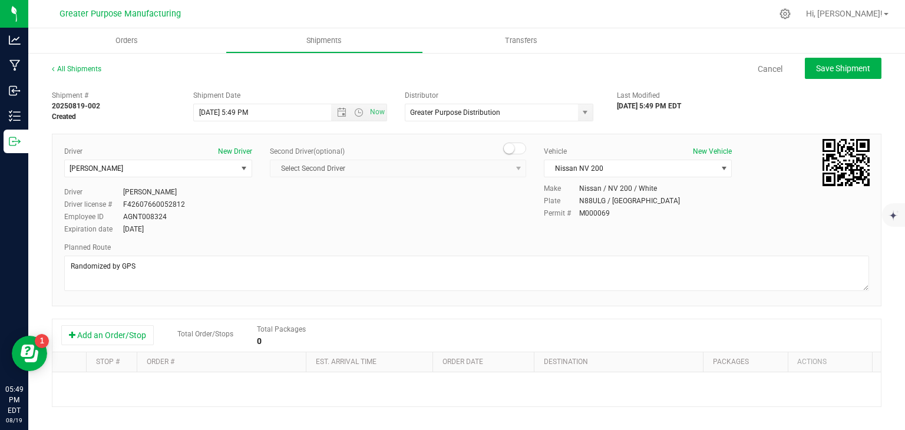
scroll to position [126, 0]
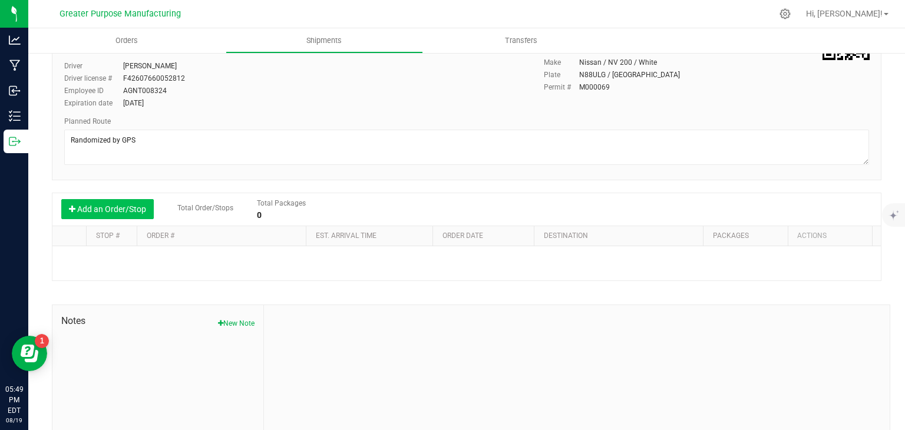
click at [130, 212] on button "Add an Order/Stop" at bounding box center [107, 209] width 93 height 20
click at [129, 212] on button "Add an Order/Stop" at bounding box center [107, 209] width 93 height 20
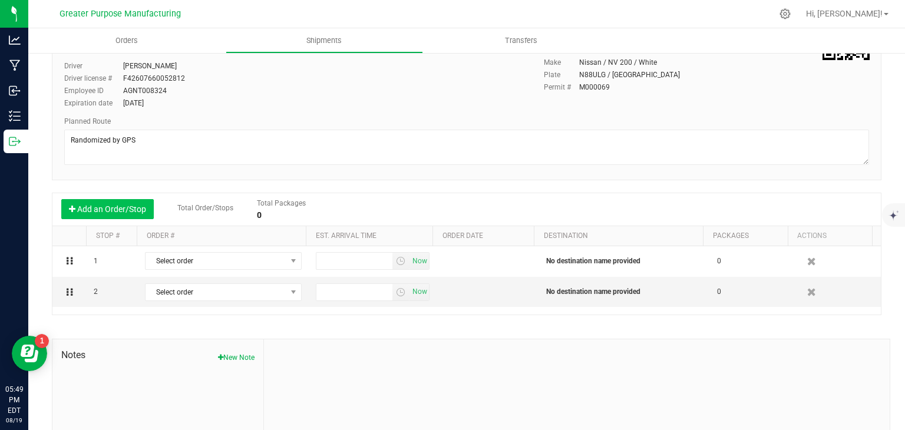
click at [129, 212] on button "Add an Order/Stop" at bounding box center [107, 209] width 93 height 20
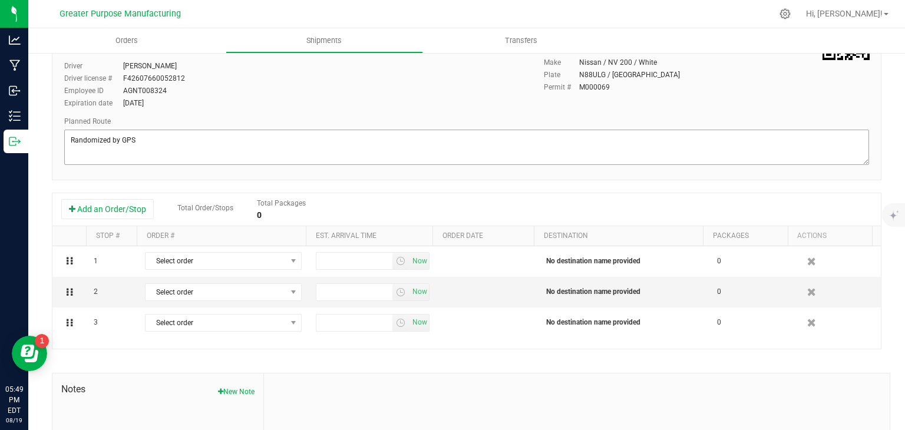
scroll to position [0, 0]
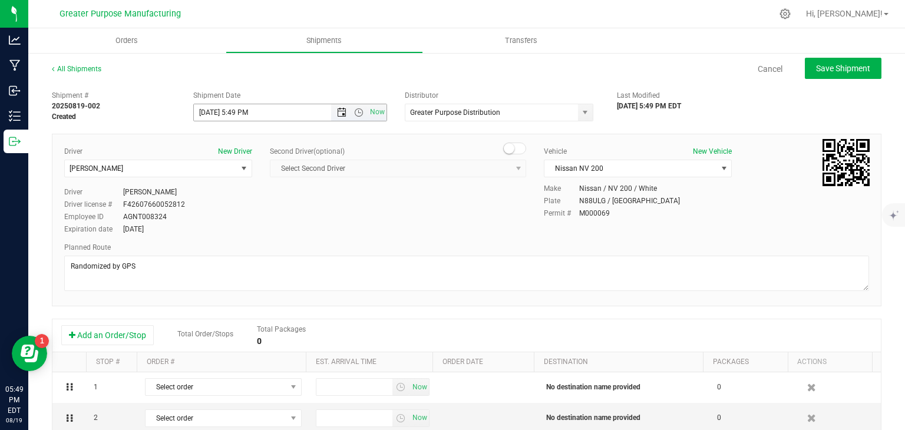
click at [338, 114] on span "Open the date view" at bounding box center [341, 112] width 9 height 9
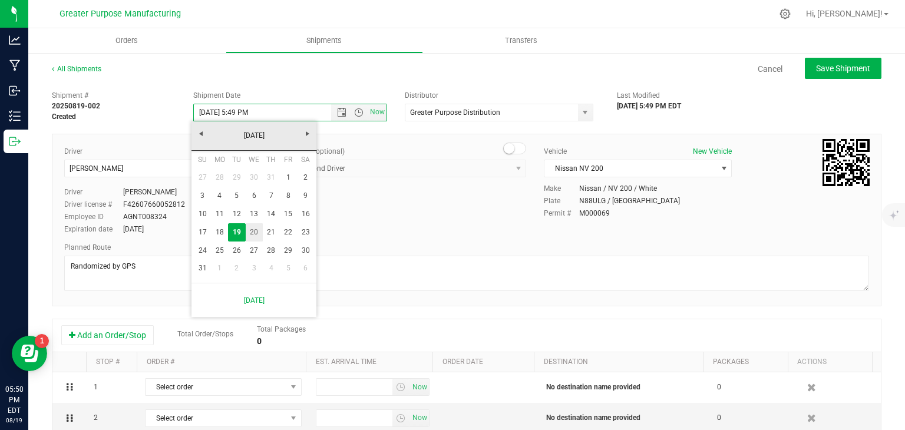
click at [253, 232] on link "20" at bounding box center [254, 232] width 17 height 18
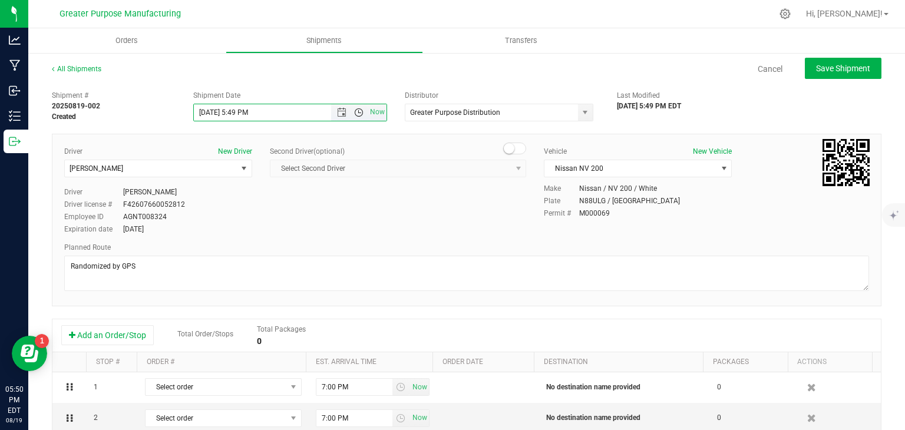
click at [354, 112] on span "Open the time view" at bounding box center [358, 112] width 9 height 9
click at [220, 161] on li "10:00 AM" at bounding box center [287, 158] width 190 height 15
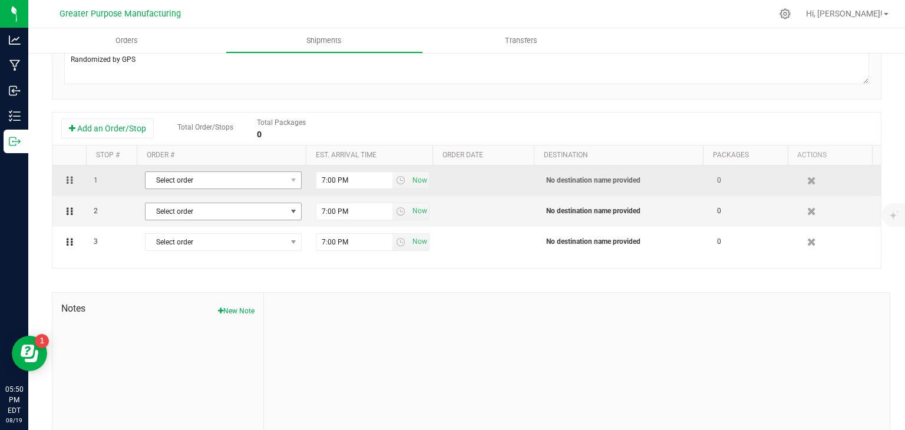
scroll to position [207, 0]
click at [289, 179] on span "select" at bounding box center [293, 179] width 9 height 9
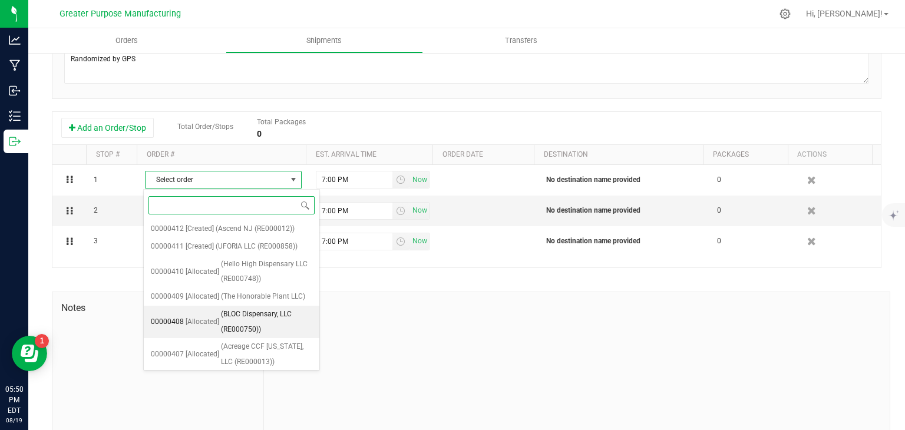
scroll to position [165, 0]
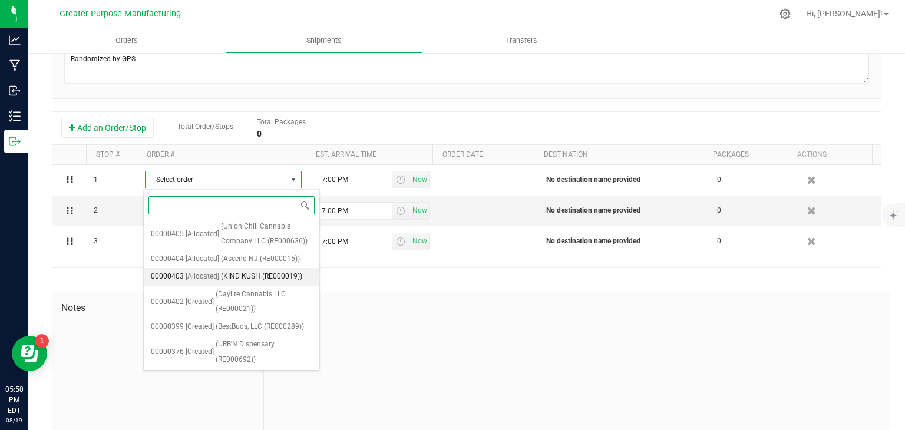
click at [250, 275] on span "(KIND KUSH (RE000019))" at bounding box center [261, 276] width 81 height 15
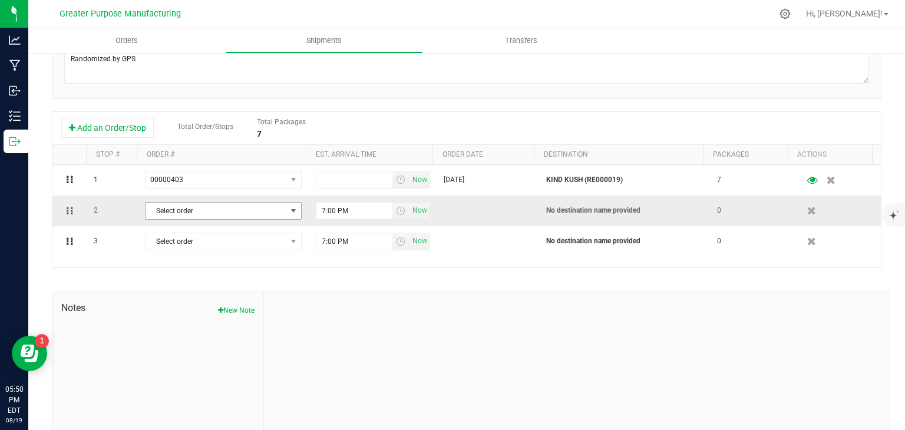
click at [289, 212] on span "select" at bounding box center [293, 210] width 9 height 9
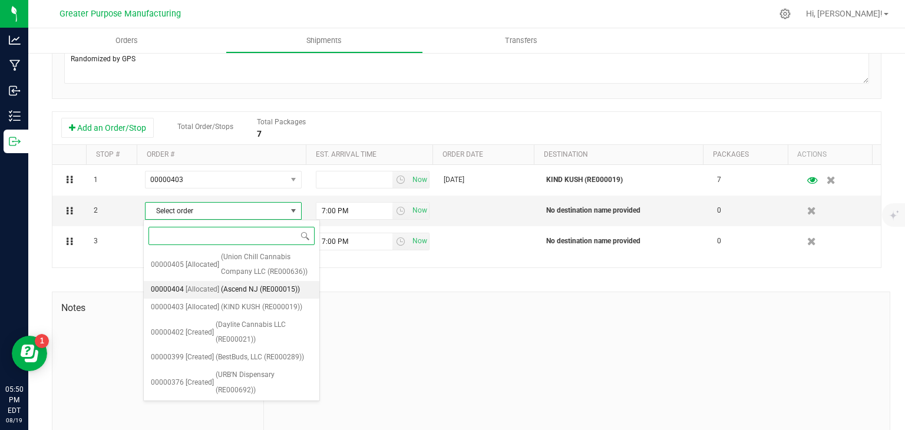
click at [238, 289] on span "(Ascend NJ (RE000015))" at bounding box center [260, 289] width 79 height 15
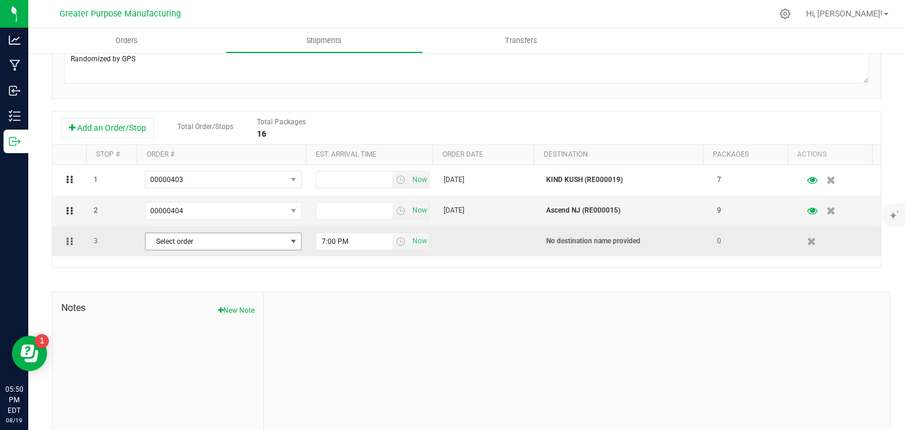
click at [275, 240] on span "Select order" at bounding box center [216, 241] width 141 height 16
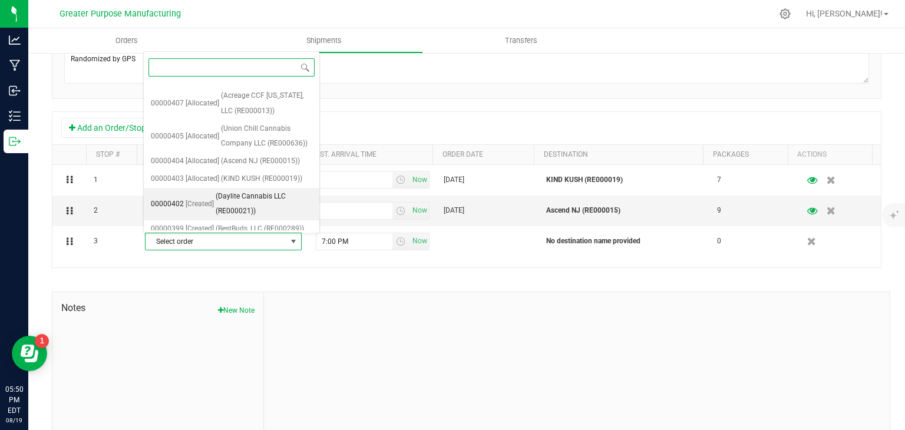
scroll to position [111, 0]
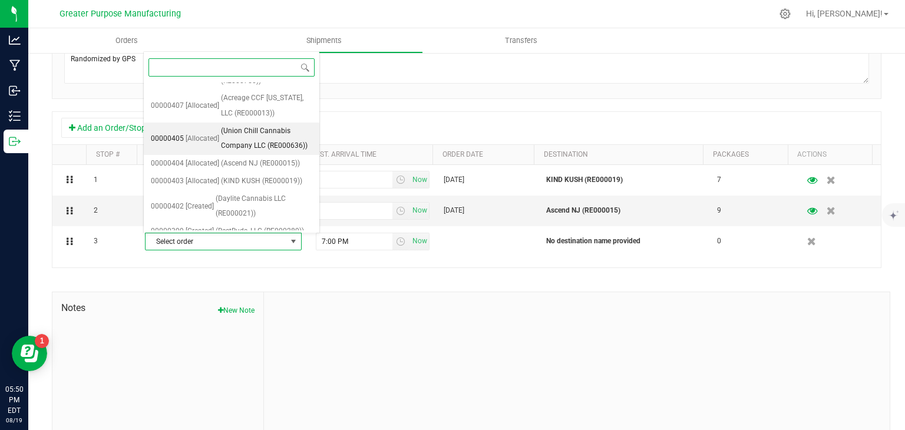
click at [239, 138] on span "(Union Chill Cannabis Company LLC (RE000636))" at bounding box center [266, 139] width 91 height 30
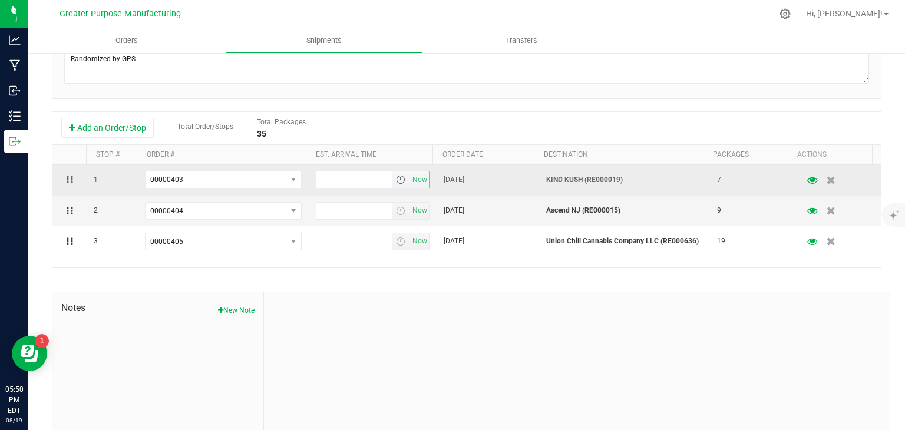
click at [396, 177] on span "select" at bounding box center [400, 179] width 9 height 9
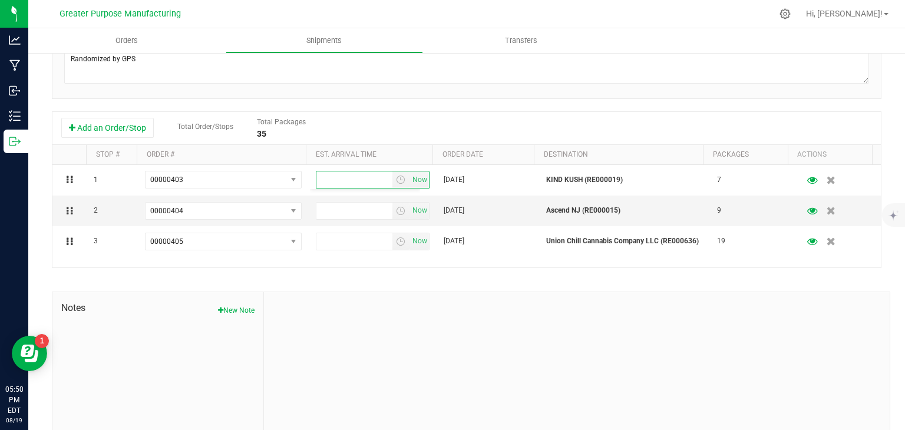
click at [504, 336] on div at bounding box center [577, 371] width 626 height 158
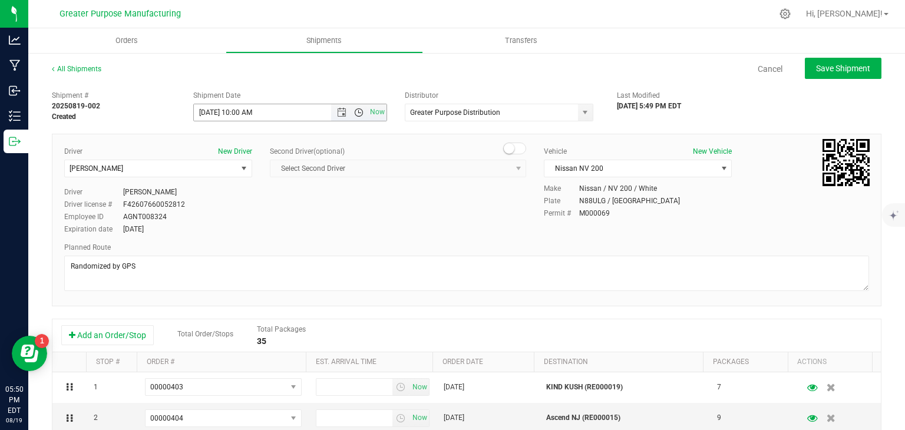
click at [356, 111] on span "Open the time view" at bounding box center [358, 112] width 9 height 9
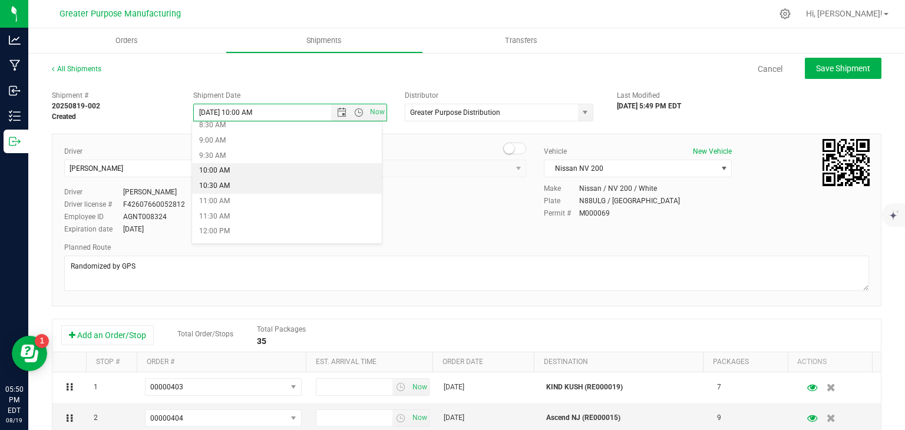
scroll to position [262, 0]
click at [259, 154] on li "9:30 AM" at bounding box center [287, 157] width 190 height 15
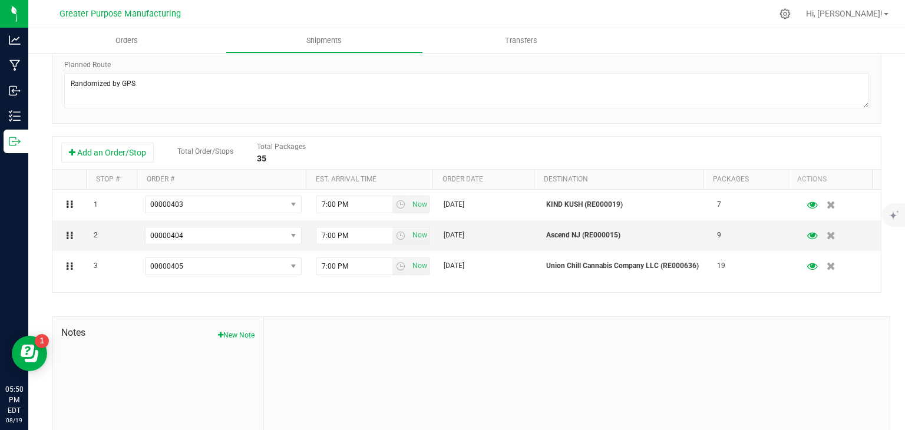
scroll to position [184, 0]
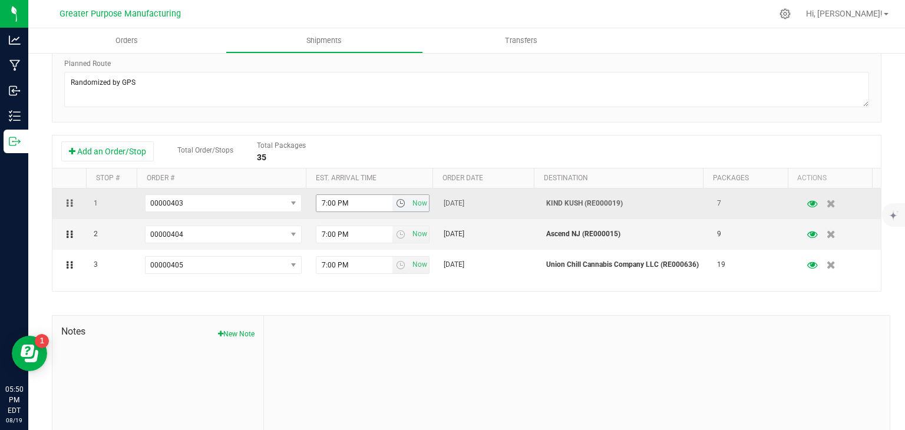
click at [396, 206] on span "select" at bounding box center [400, 203] width 9 height 9
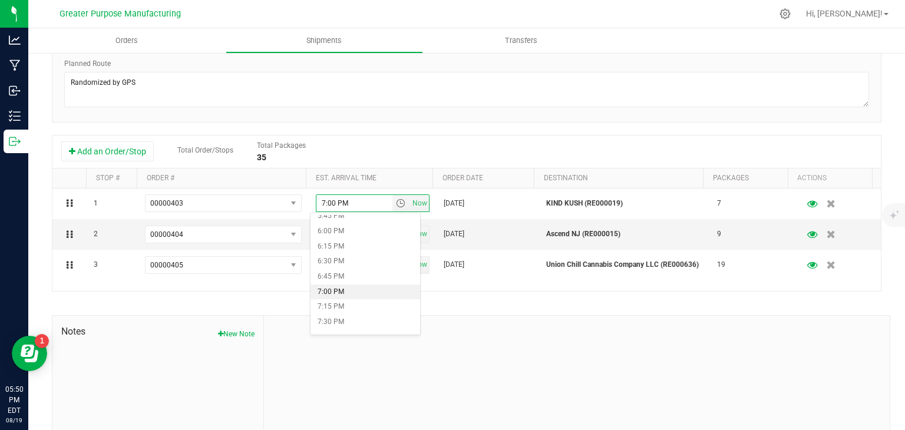
scroll to position [1081, 0]
click at [327, 233] on li "6:00 PM" at bounding box center [365, 231] width 109 height 15
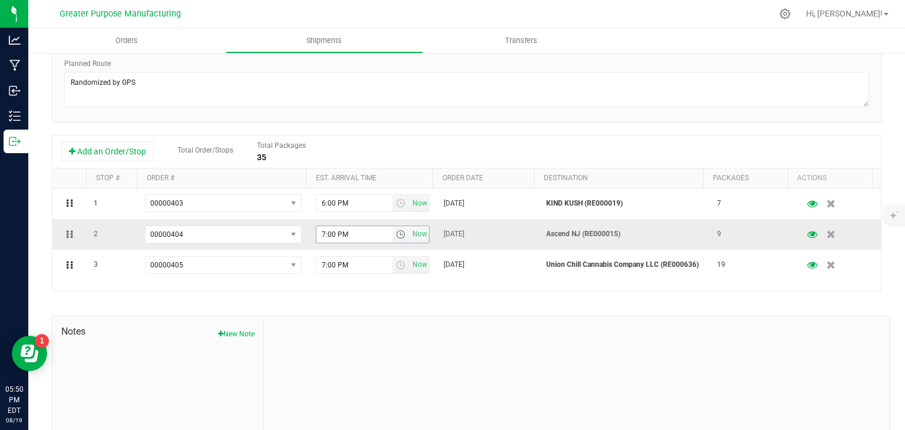
click at [396, 235] on span "select" at bounding box center [400, 234] width 9 height 9
click at [342, 327] on li "6:30 PM" at bounding box center [365, 330] width 109 height 15
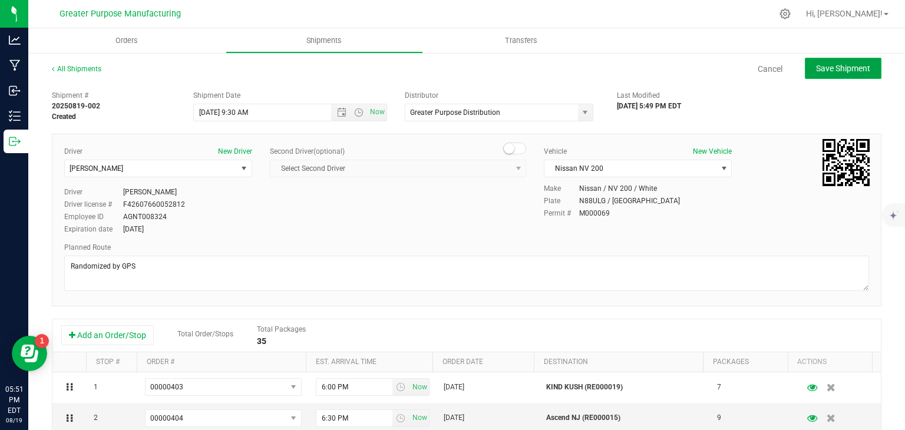
click at [835, 69] on span "Save Shipment" at bounding box center [843, 68] width 54 height 9
type input "8/20/2025 1:30 PM"
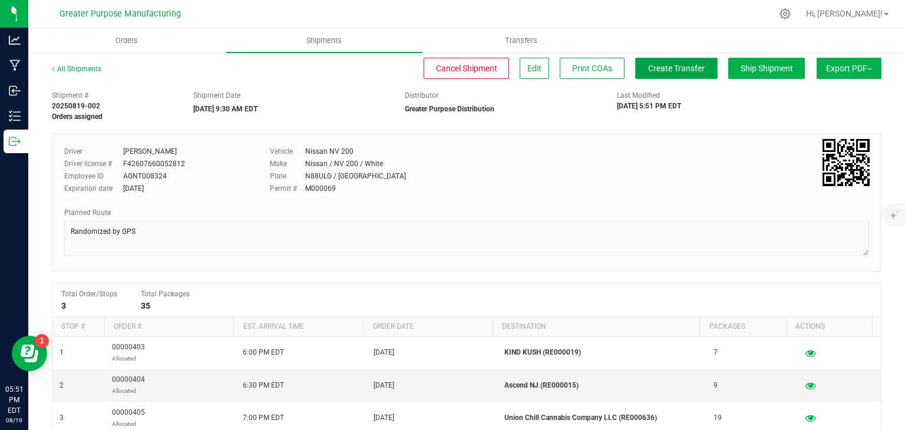
click at [682, 64] on span "Create Transfer" at bounding box center [676, 68] width 57 height 9
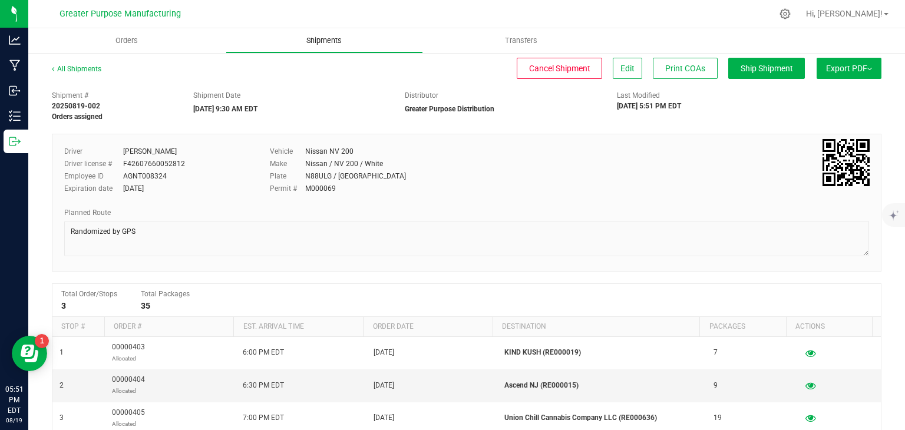
click at [346, 49] on uib-tab-heading "Shipments" at bounding box center [324, 41] width 196 height 24
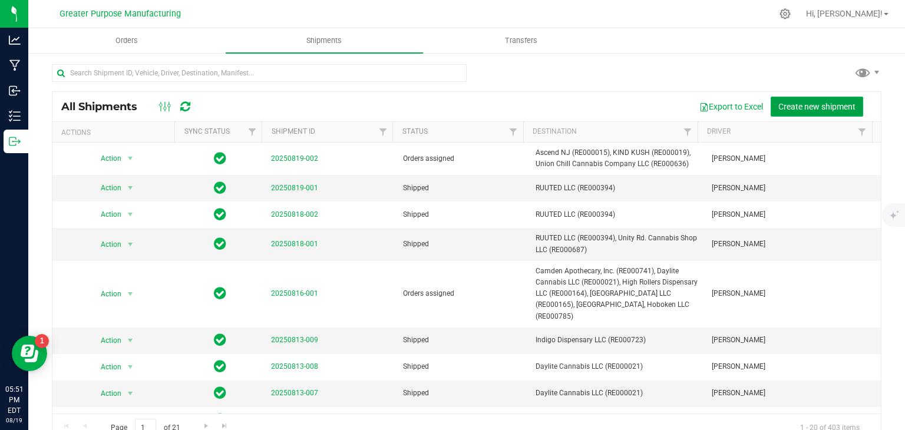
click at [801, 113] on button "Create new shipment" at bounding box center [817, 107] width 93 height 20
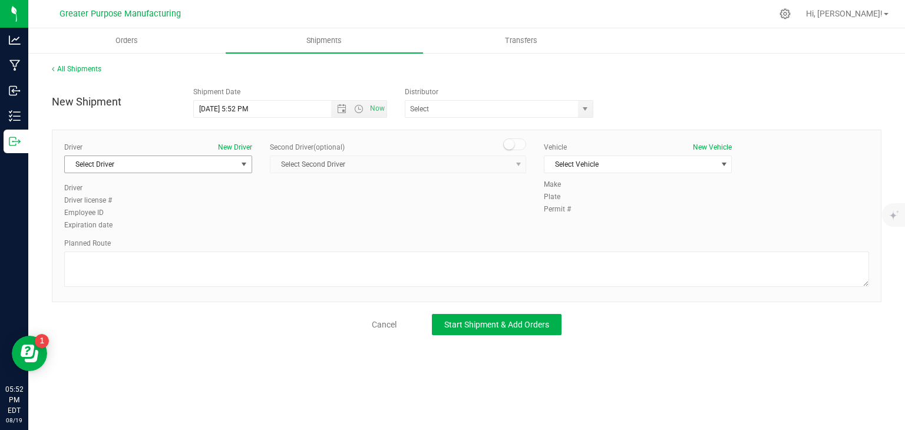
click at [207, 158] on span "Select Driver" at bounding box center [151, 164] width 172 height 16
click at [452, 107] on input "text" at bounding box center [488, 109] width 167 height 16
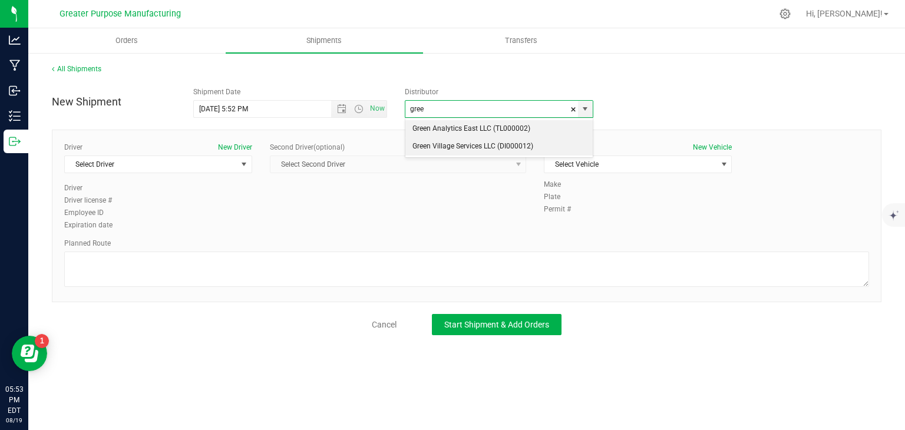
click at [463, 143] on li "Green Village Services LLC (DI000012)" at bounding box center [498, 147] width 187 height 18
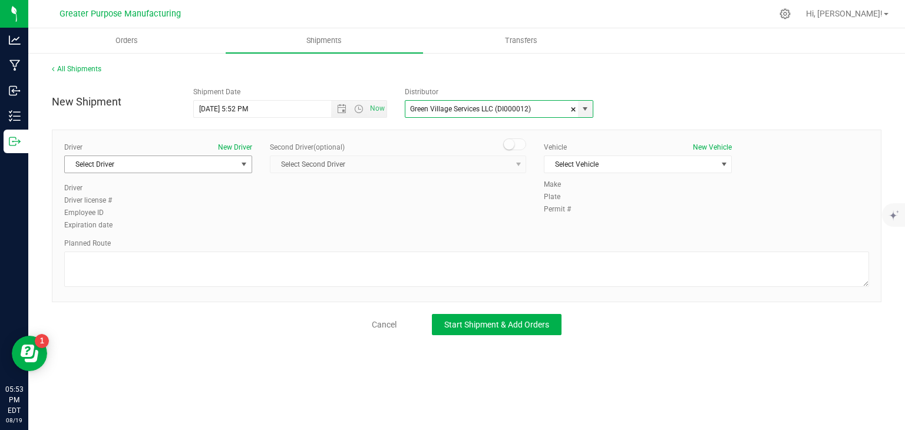
type input "Green Village Services LLC (DI000012)"
click at [109, 168] on span "Select Driver" at bounding box center [151, 164] width 172 height 16
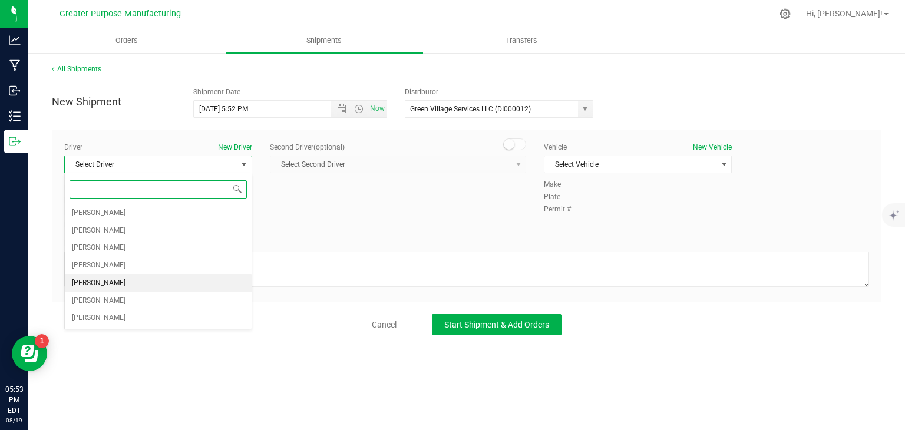
click at [115, 282] on span "Jeremy Justice" at bounding box center [99, 283] width 54 height 15
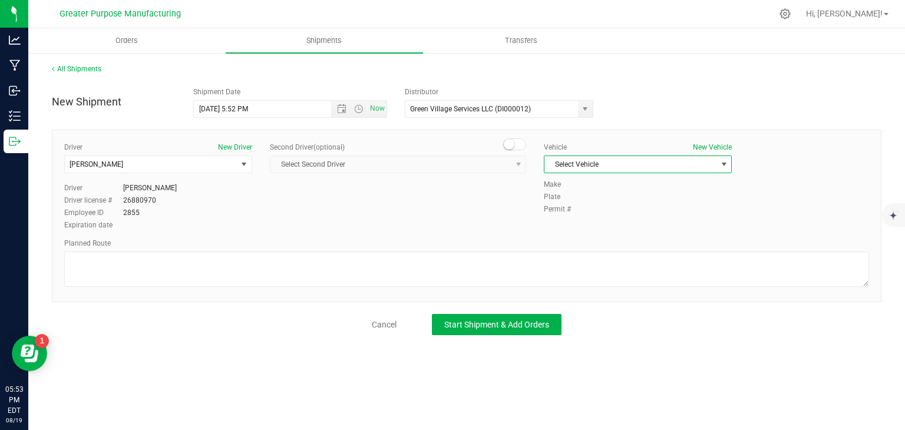
click at [587, 160] on span "Select Vehicle" at bounding box center [630, 164] width 172 height 16
click at [606, 188] on li "GVS - Ford Transit 250 - A24UZU" at bounding box center [637, 185] width 187 height 18
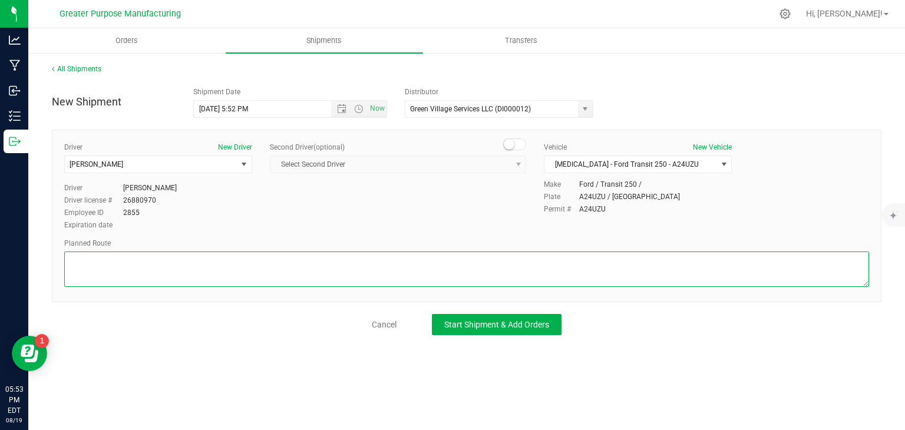
click at [209, 263] on textarea at bounding box center [466, 269] width 805 height 35
type textarea "Randomized by GPS"
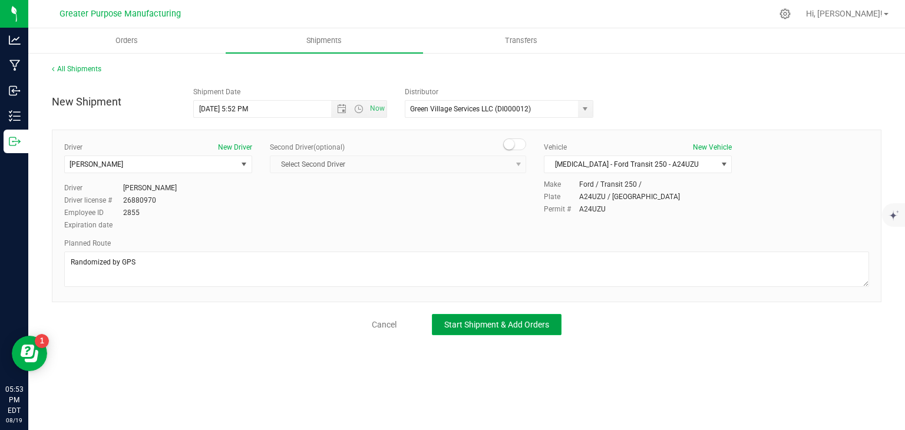
click at [473, 333] on button "Start Shipment & Add Orders" at bounding box center [497, 324] width 130 height 21
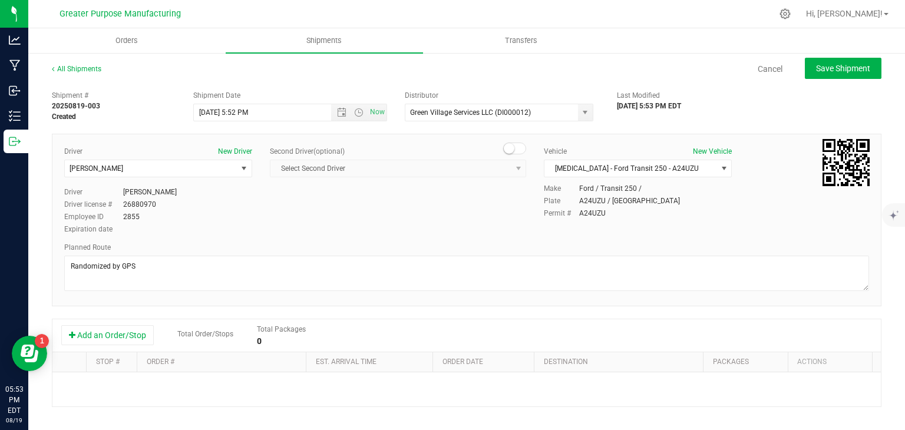
scroll to position [171, 0]
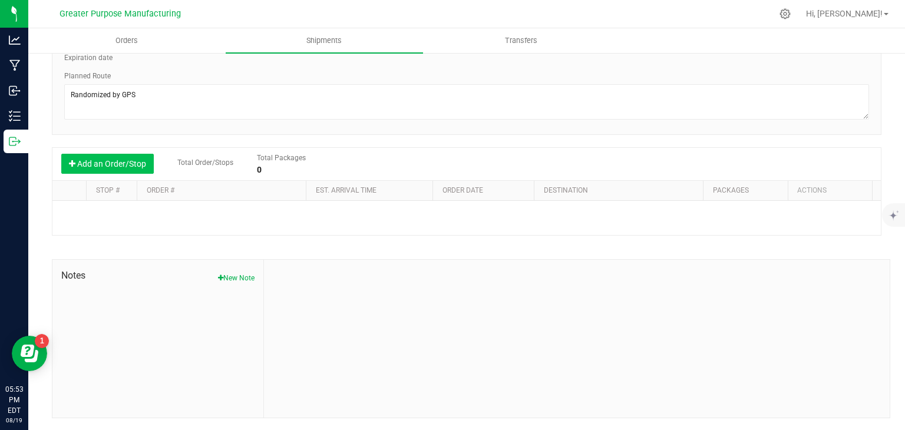
click at [109, 161] on button "Add an Order/Stop" at bounding box center [107, 164] width 93 height 20
click at [109, 166] on button "Add an Order/Stop" at bounding box center [107, 164] width 93 height 20
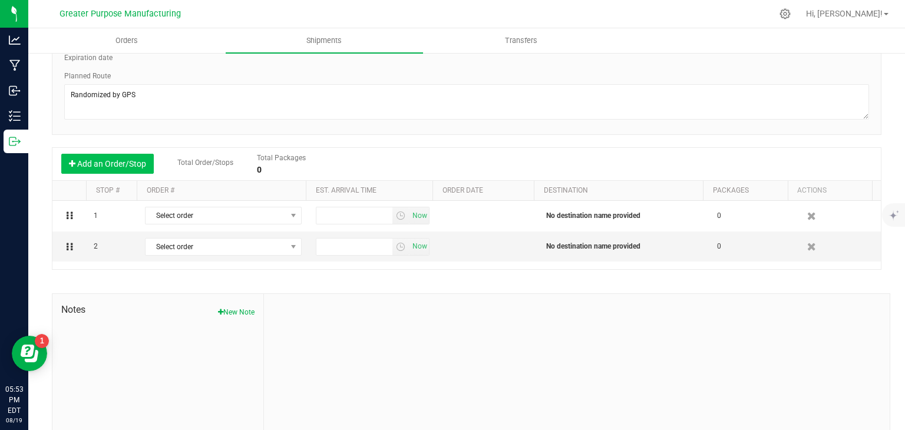
click at [109, 166] on button "Add an Order/Stop" at bounding box center [107, 164] width 93 height 20
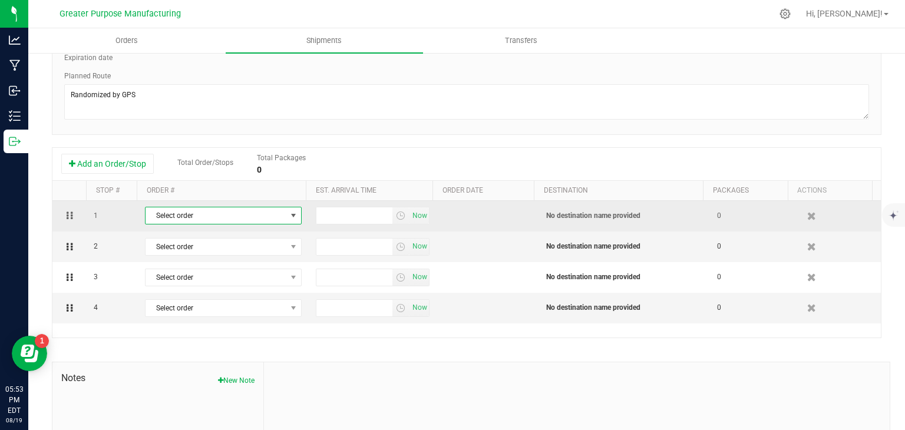
click at [245, 213] on span "Select order" at bounding box center [216, 215] width 141 height 16
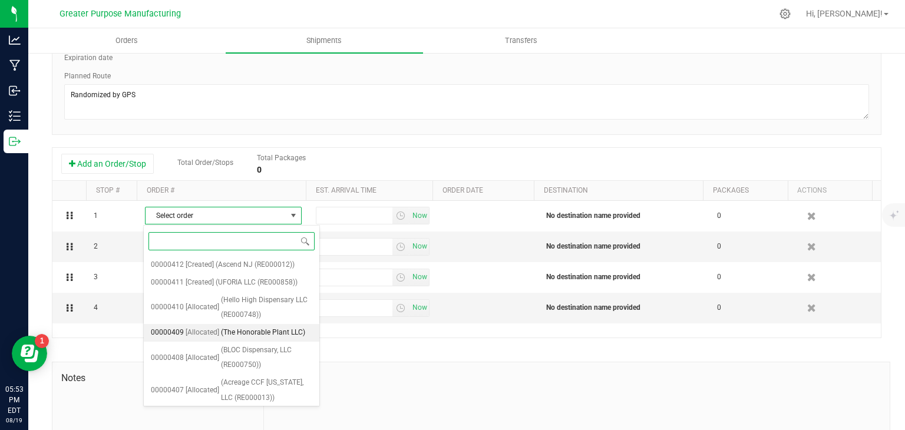
scroll to position [82, 0]
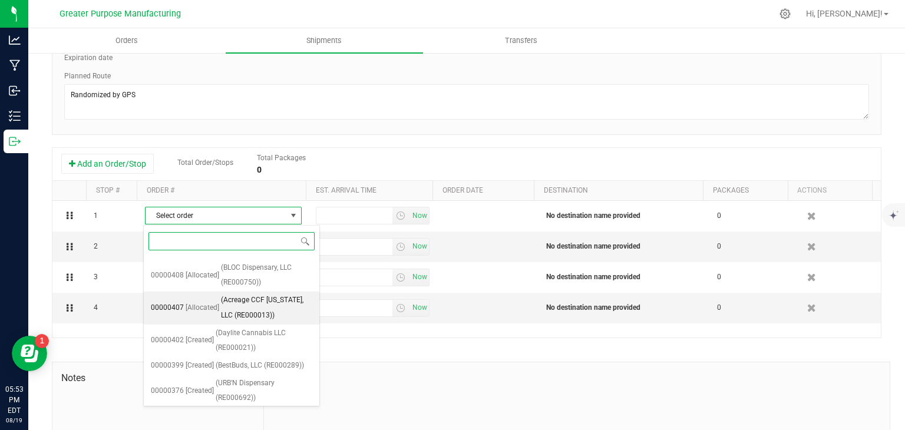
click at [248, 303] on span "(Acreage CCF New Jersey, LLC (RE000013))" at bounding box center [266, 308] width 91 height 30
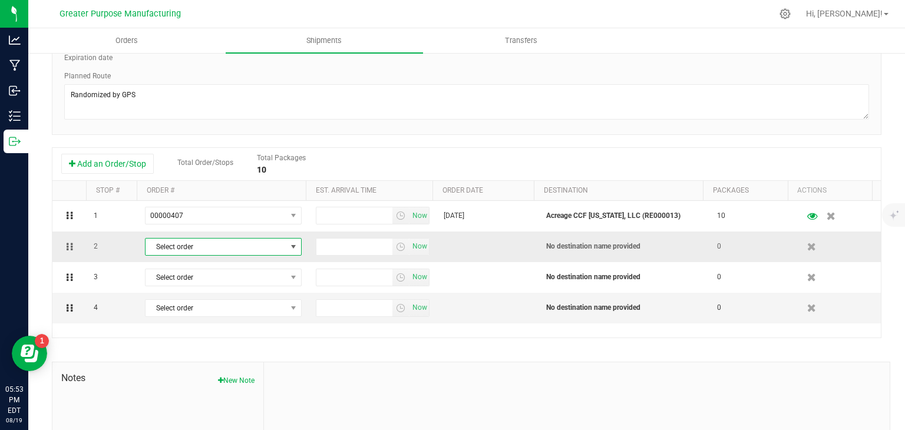
click at [219, 247] on span "Select order" at bounding box center [216, 247] width 141 height 16
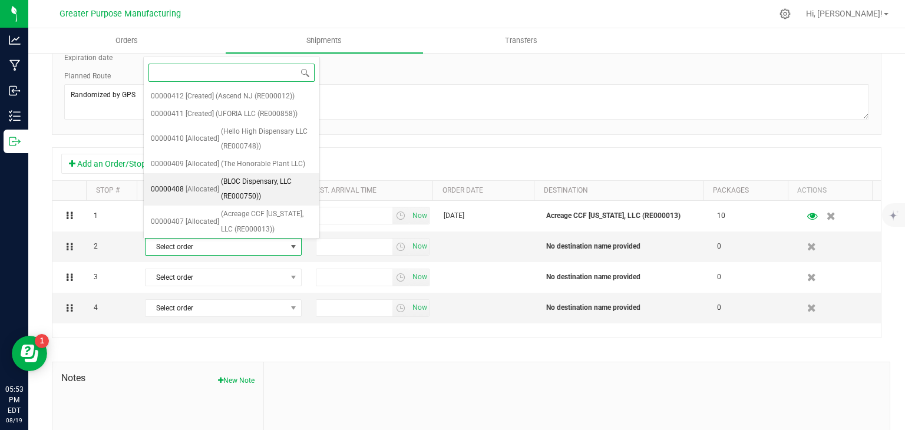
click at [222, 189] on span "(BLOC Dispensary, LLC (RE000750))" at bounding box center [266, 189] width 91 height 30
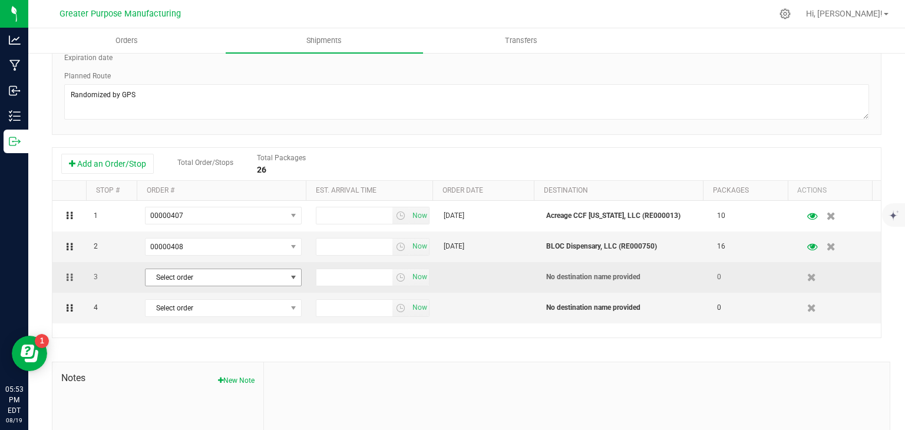
click at [224, 272] on span "Select order" at bounding box center [216, 277] width 141 height 16
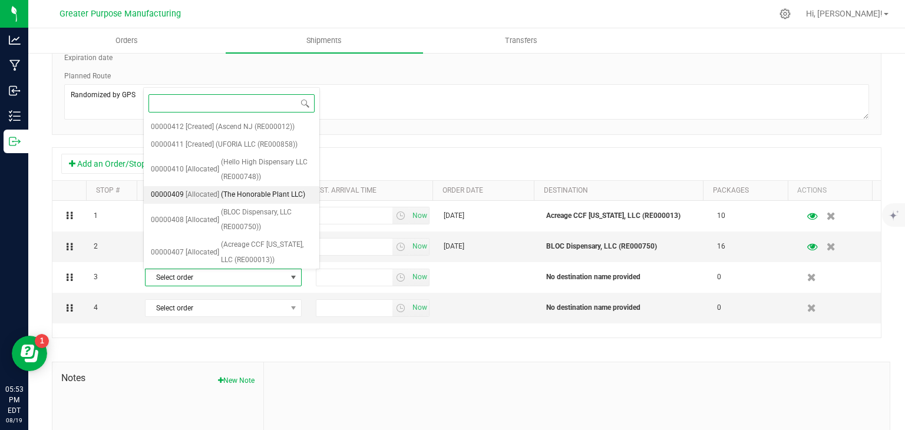
click at [223, 198] on span "(The Honorable Plant LLC)" at bounding box center [263, 194] width 84 height 15
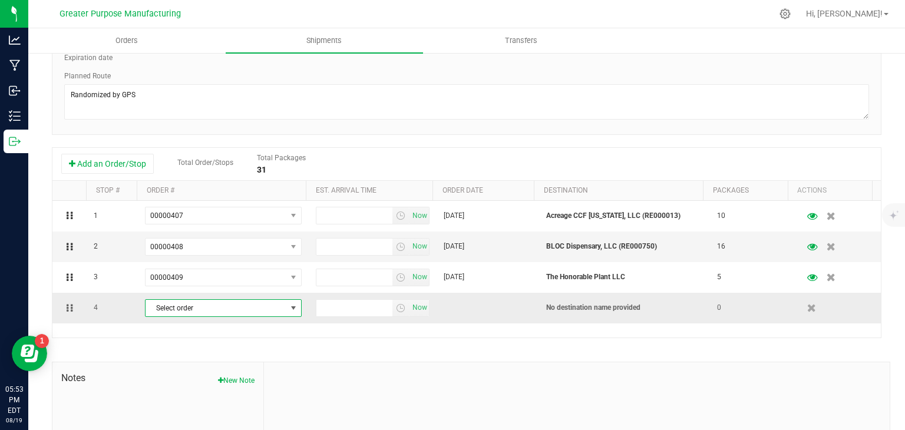
click at [236, 302] on span "Select order" at bounding box center [216, 308] width 141 height 16
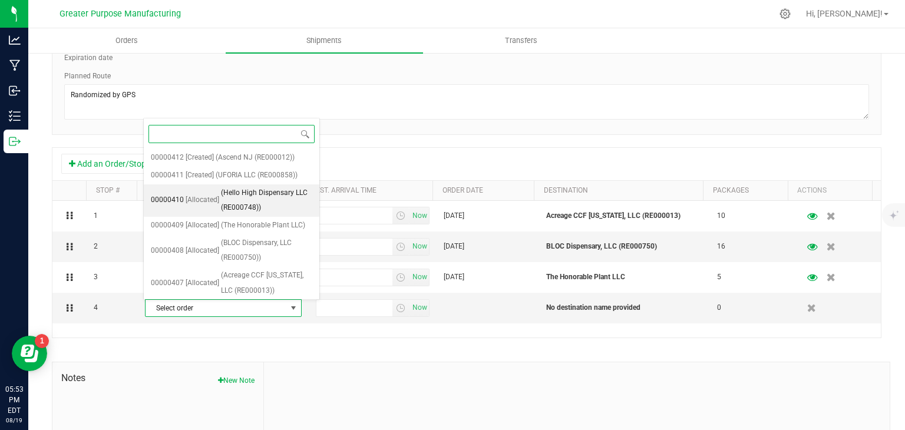
click at [229, 196] on span "(Hello High Dispensary LLC (RE000748))" at bounding box center [266, 201] width 91 height 30
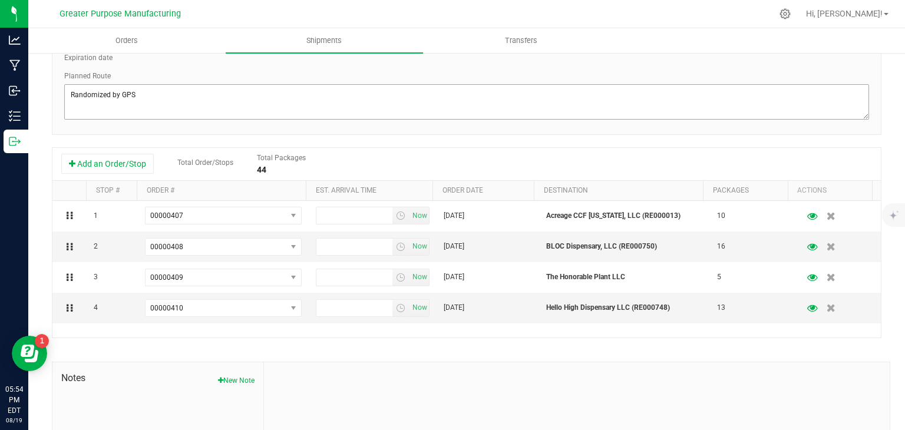
scroll to position [0, 0]
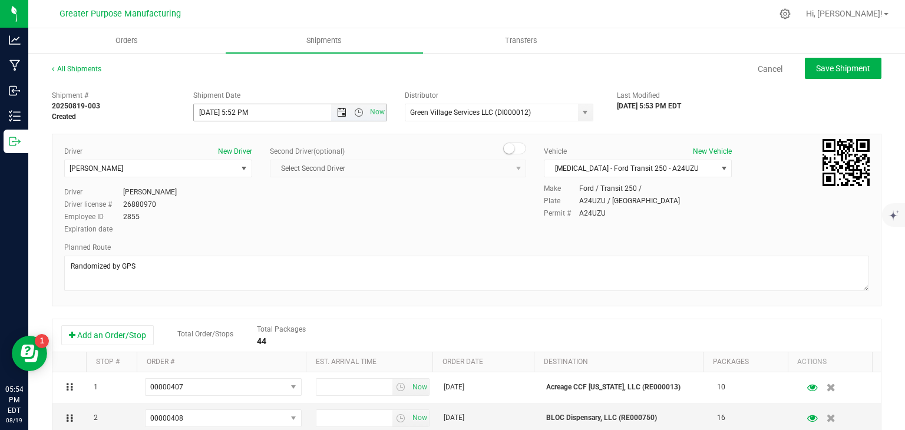
click at [343, 114] on span "Open the date view" at bounding box center [342, 112] width 20 height 9
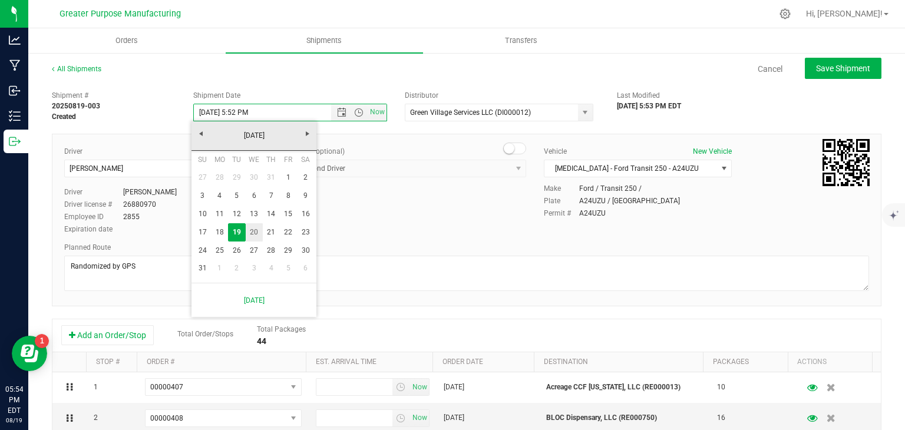
click at [255, 227] on link "20" at bounding box center [254, 232] width 17 height 18
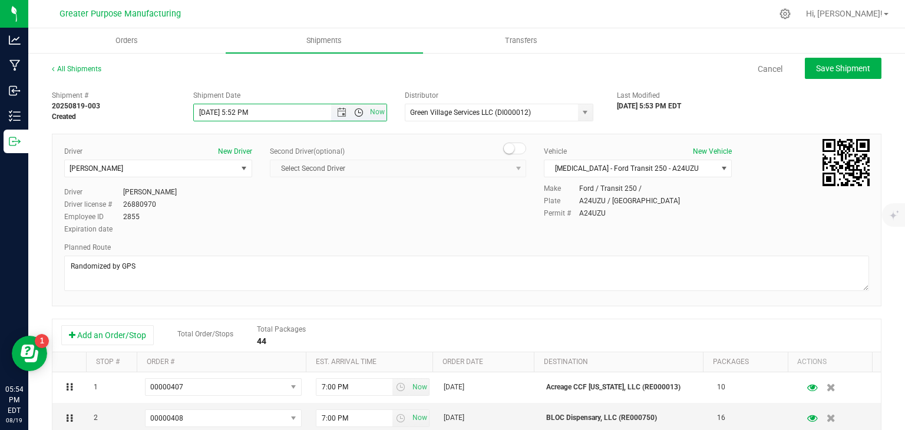
click at [356, 114] on span "Open the time view" at bounding box center [358, 112] width 9 height 9
click at [265, 167] on li "8:00 AM" at bounding box center [287, 173] width 190 height 15
type input "8/20/2025 8:00 AM"
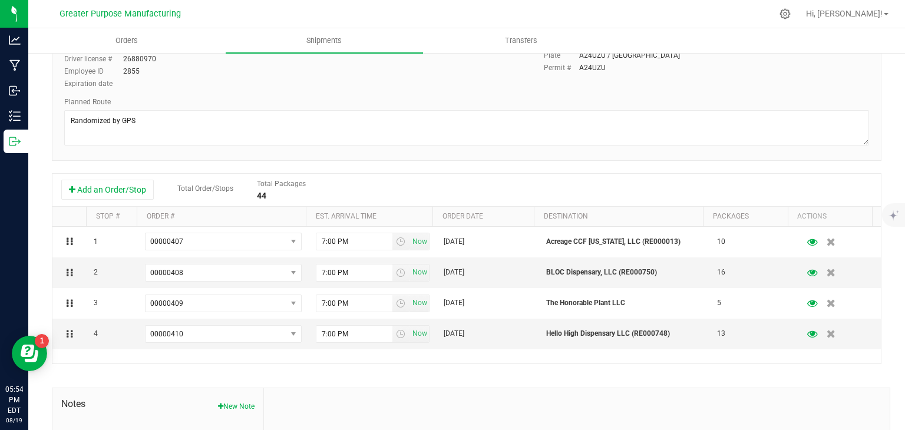
scroll to position [146, 0]
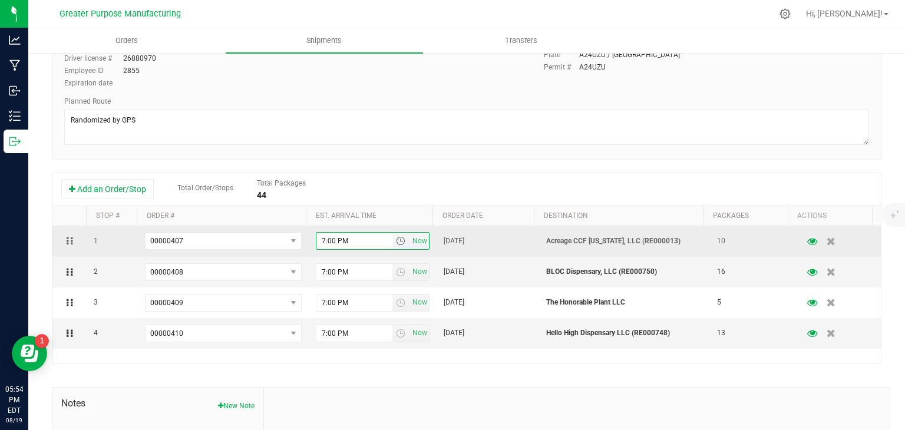
click at [319, 241] on input "7:00 PM" at bounding box center [354, 241] width 77 height 16
type input "6:00 PM"
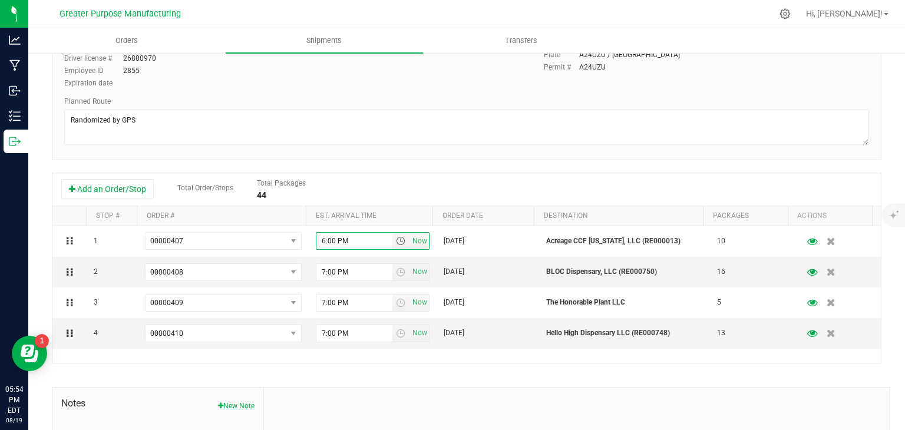
click at [361, 182] on div "Add an Order/Stop Total Order/Stops Total Packages 44" at bounding box center [466, 189] width 811 height 21
click at [319, 272] on input "7:00 PM" at bounding box center [354, 272] width 77 height 16
click at [327, 272] on input "6:00 PM" at bounding box center [354, 272] width 77 height 16
click at [329, 273] on input "6:00 PM" at bounding box center [354, 272] width 77 height 16
type input "6:15 PM"
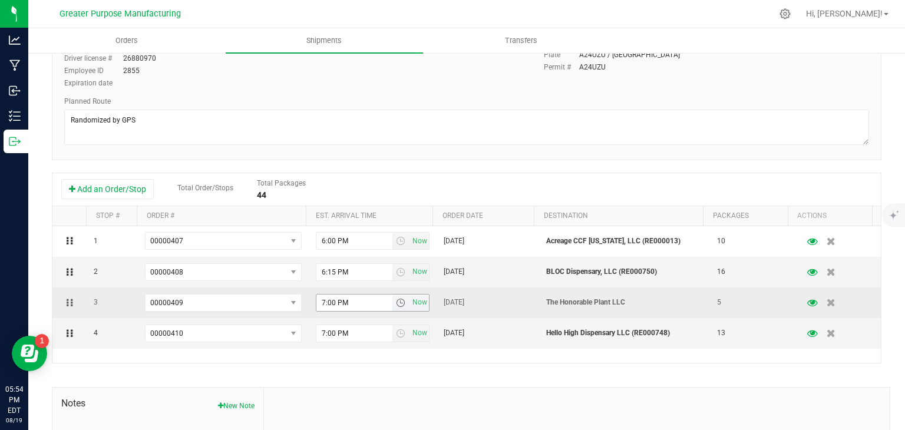
click at [318, 300] on input "7:00 PM" at bounding box center [354, 303] width 77 height 16
type input "6:30 PM"
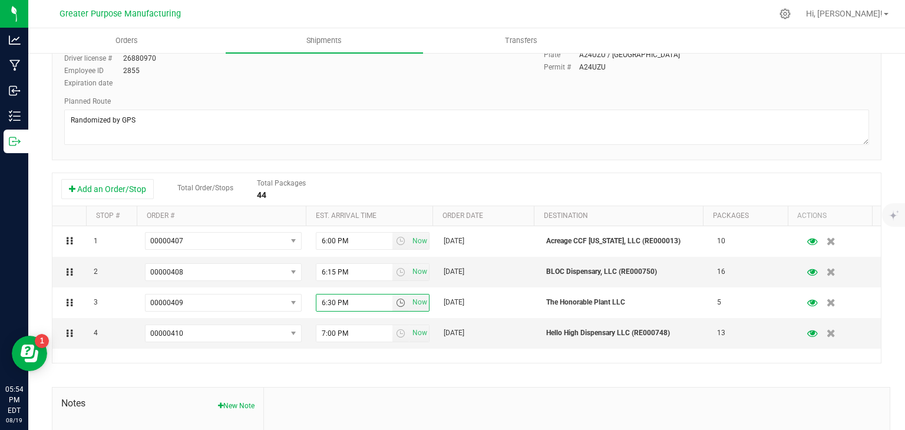
click at [351, 355] on div "1 00000407 00000412 00000411 00000410 00000409 00000408 00000407 00000402 00000…" at bounding box center [466, 294] width 828 height 137
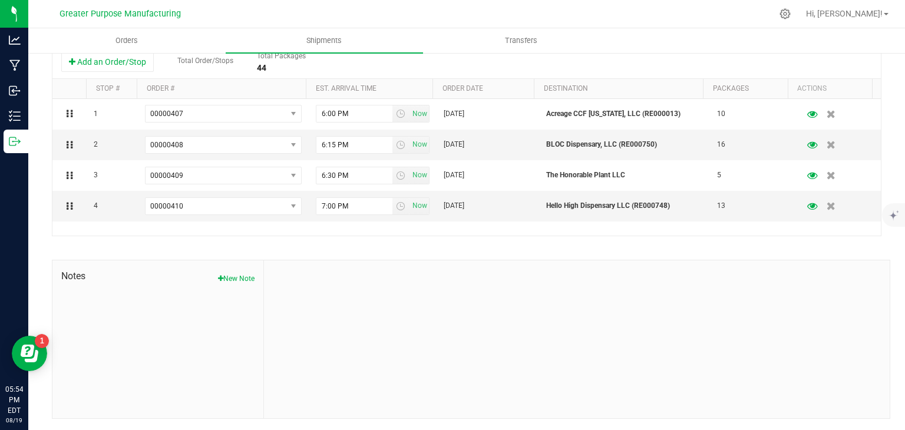
scroll to position [0, 0]
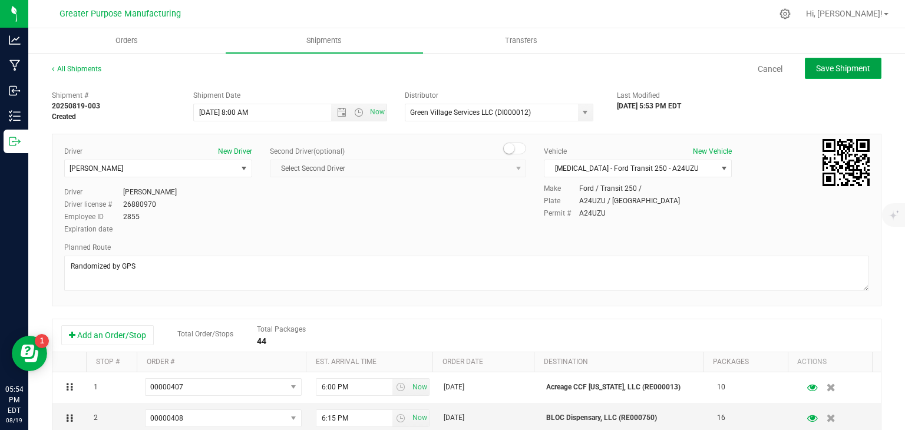
click at [846, 65] on span "Save Shipment" at bounding box center [843, 68] width 54 height 9
type input "8/20/2025 12:00 PM"
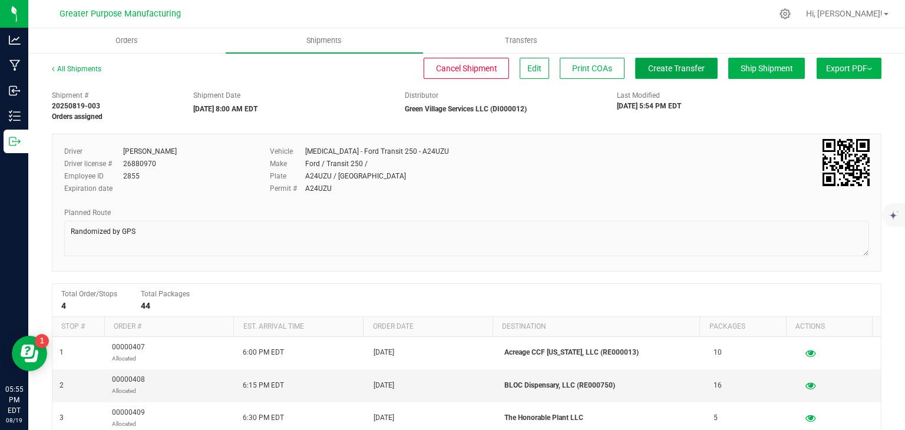
click at [674, 71] on span "Create Transfer" at bounding box center [676, 68] width 57 height 9
